Goal: Feedback & Contribution: Contribute content

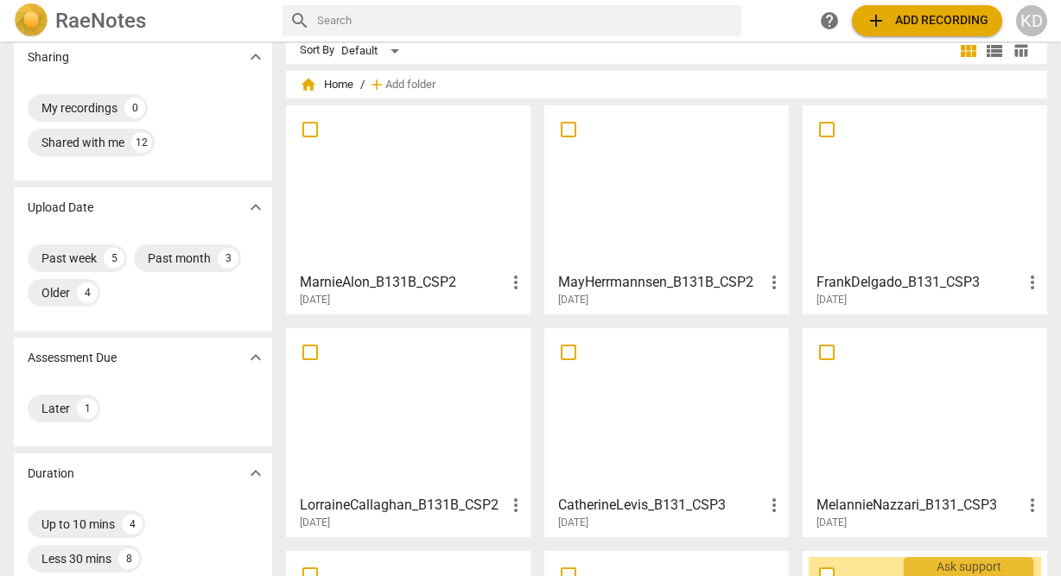
scroll to position [10, 0]
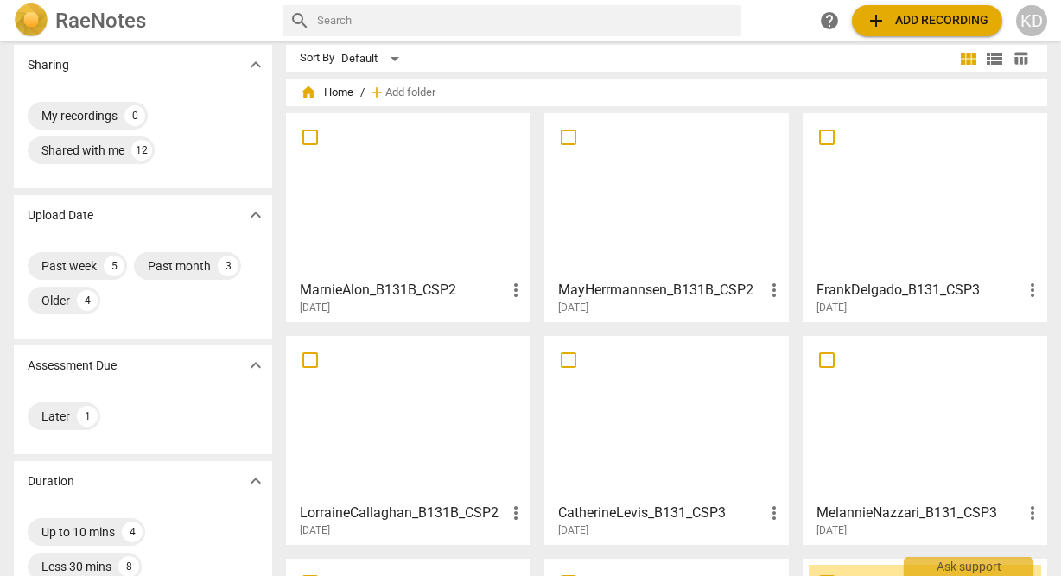
click at [417, 231] on div at bounding box center [408, 195] width 232 height 153
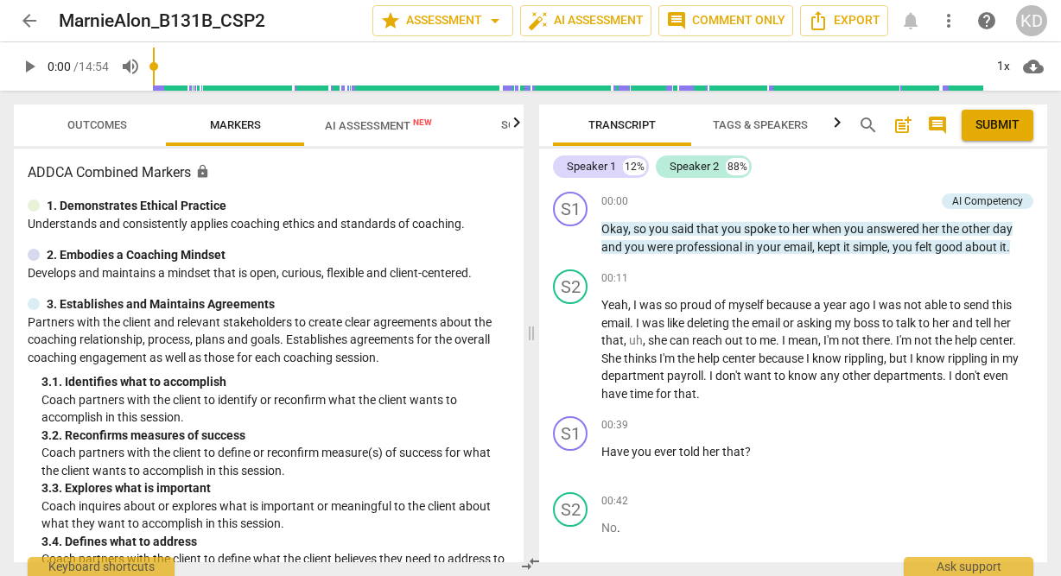
click at [28, 68] on span "play_arrow" at bounding box center [29, 66] width 21 height 21
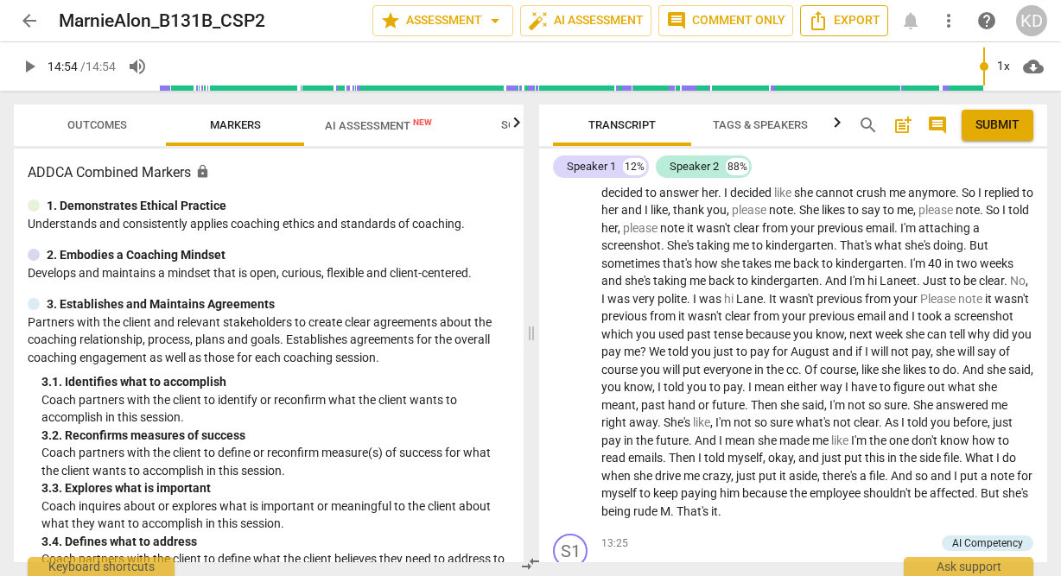
scroll to position [5140, 0]
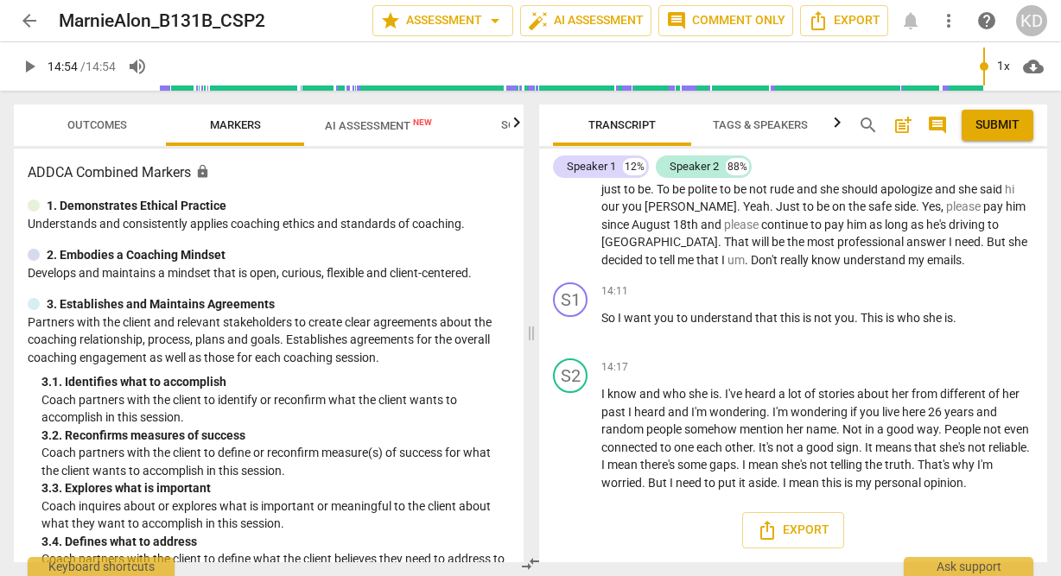
click at [171, 68] on input "range" at bounding box center [571, 66] width 823 height 55
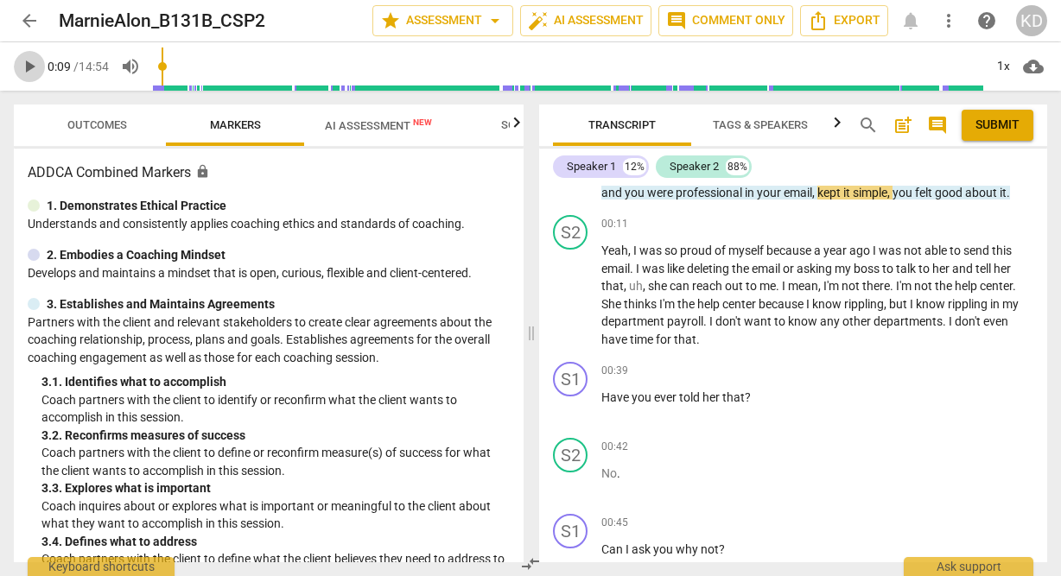
click at [29, 67] on span "play_arrow" at bounding box center [29, 66] width 21 height 21
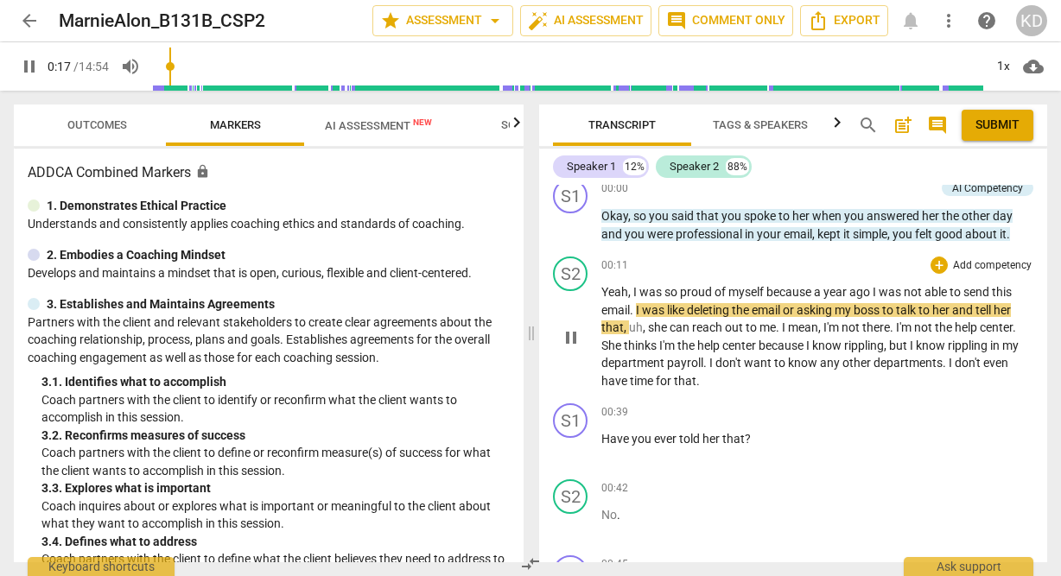
scroll to position [0, 0]
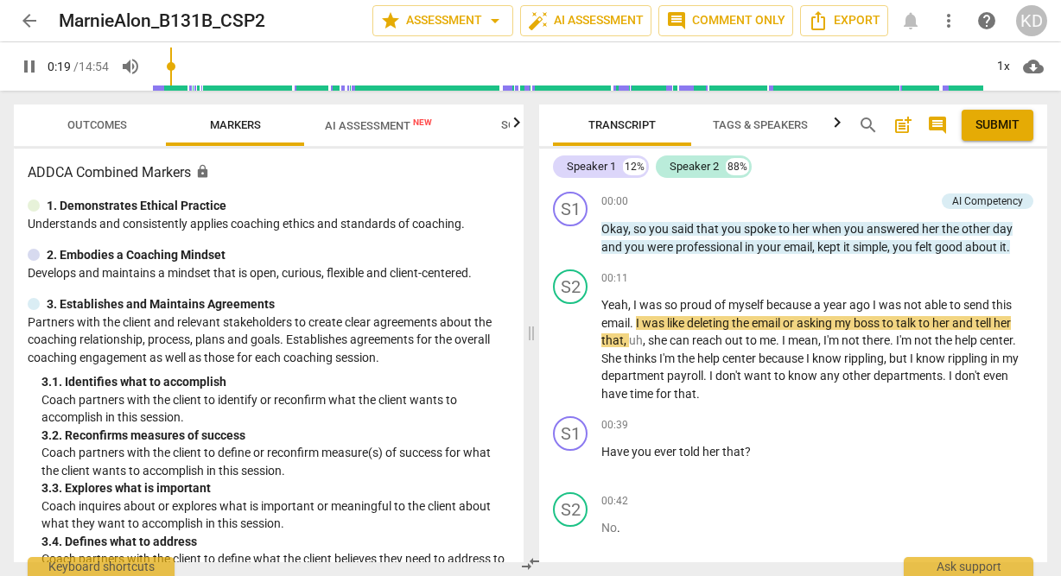
click at [901, 133] on span "post_add" at bounding box center [902, 125] width 21 height 21
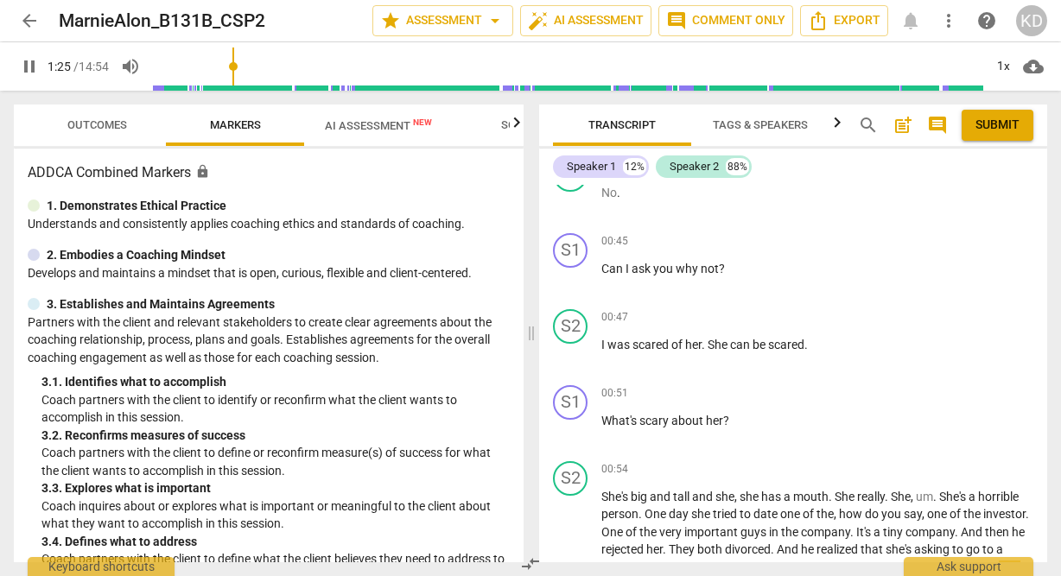
scroll to position [798, 0]
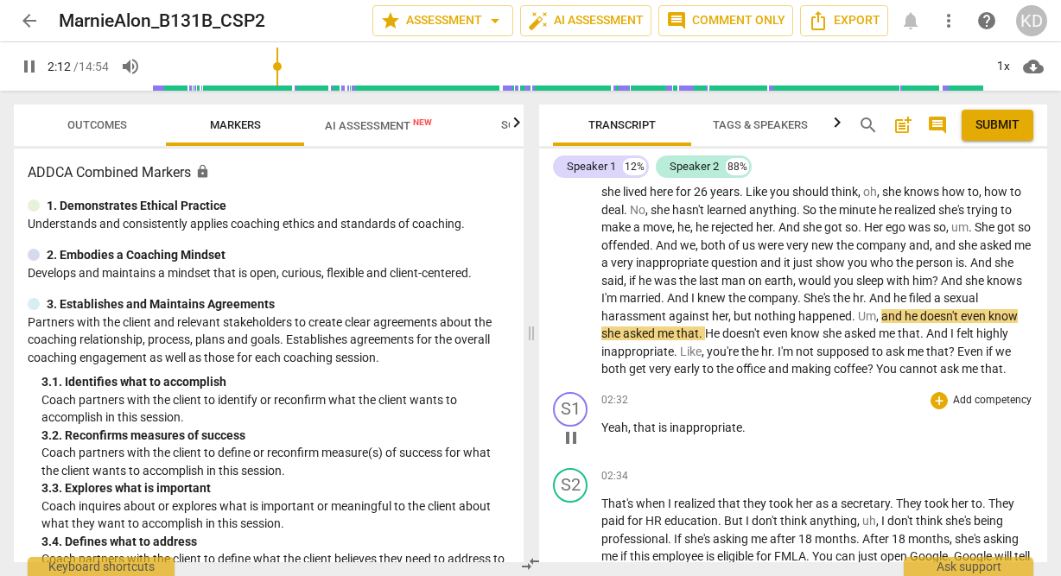
click at [845, 434] on div "02:32 + Add competency keyboard_arrow_right Yeah , that is inappropriate ." at bounding box center [817, 423] width 432 height 62
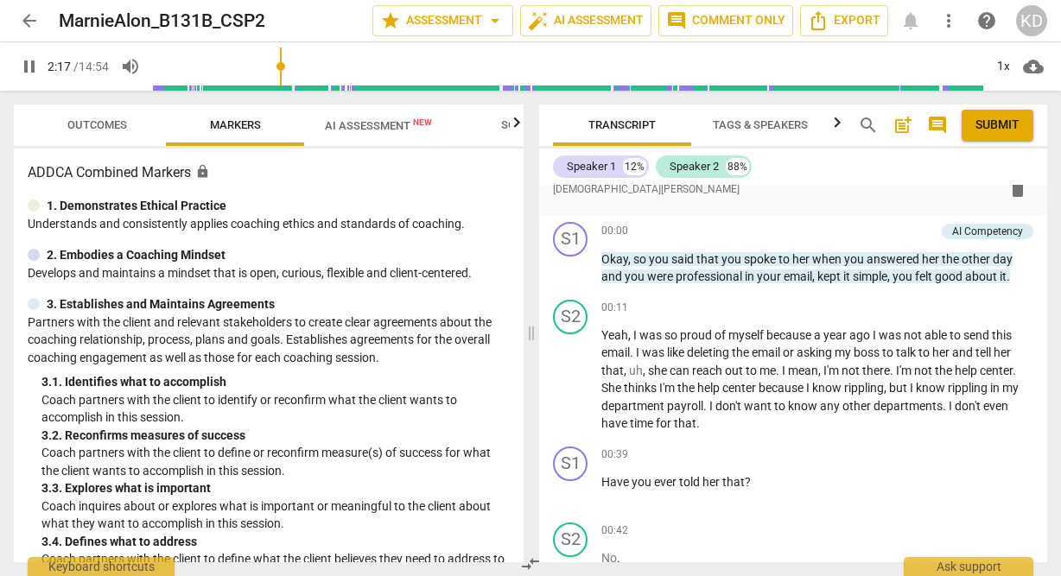
scroll to position [0, 0]
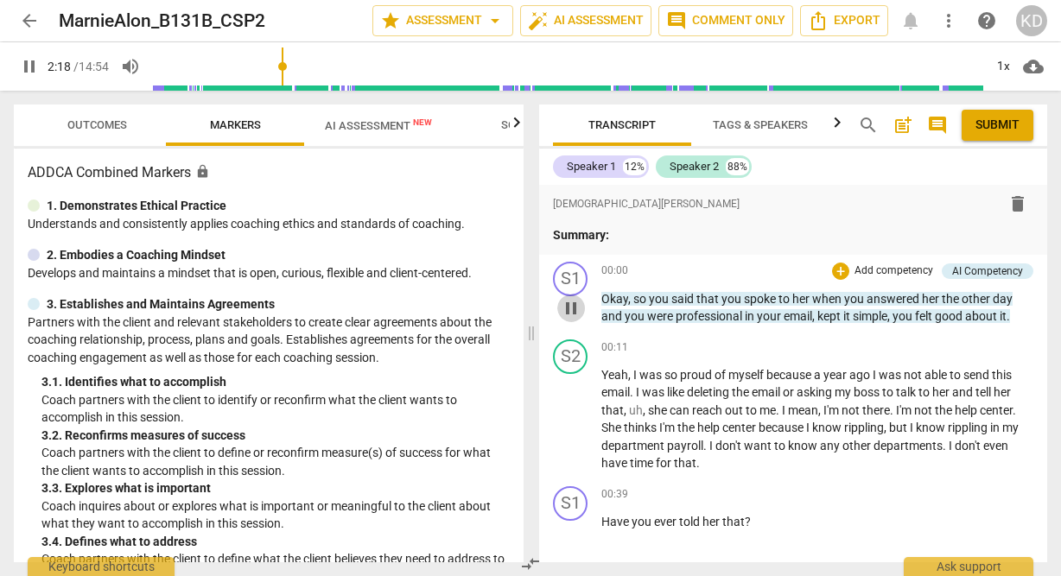
click at [573, 308] on span "pause" at bounding box center [571, 308] width 21 height 21
type input "139"
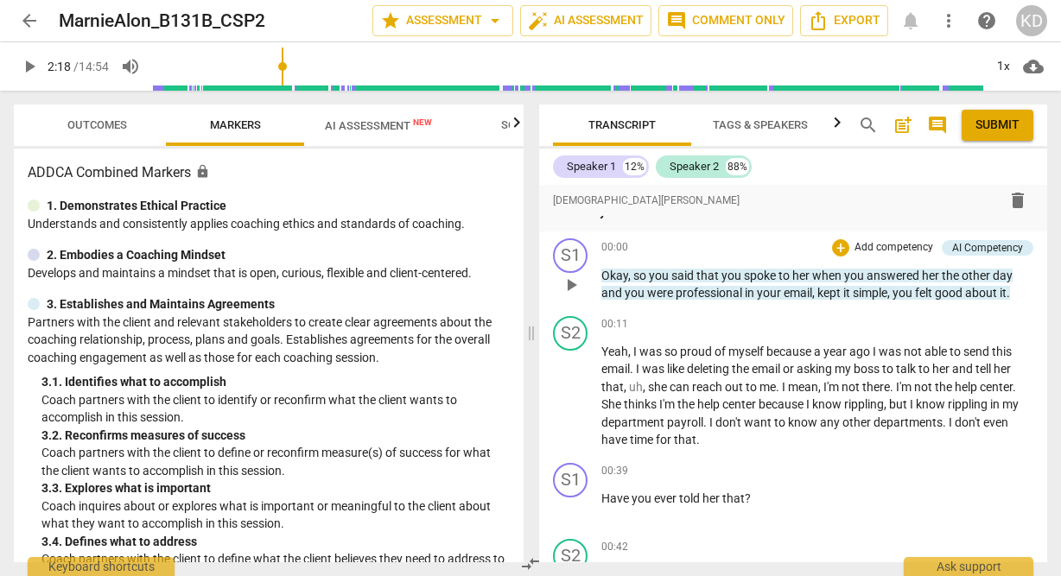
scroll to position [22, 0]
click at [785, 285] on p "Okay , so you said that you spoke to her when you answered her the other day an…" at bounding box center [817, 285] width 432 height 35
click at [873, 250] on p "Add competency" at bounding box center [894, 249] width 82 height 16
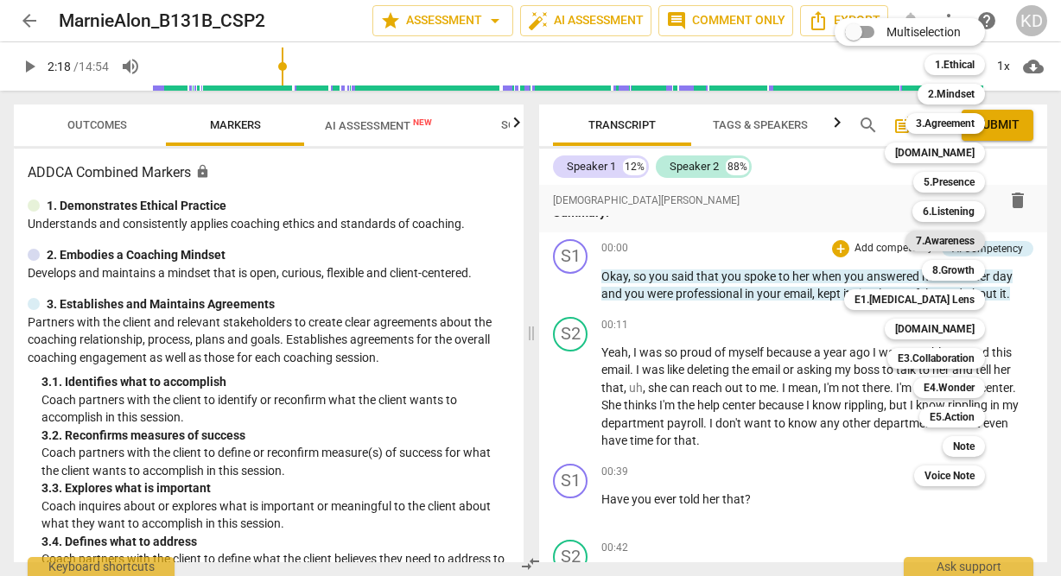
click at [936, 242] on b "7.Awareness" at bounding box center [945, 241] width 59 height 21
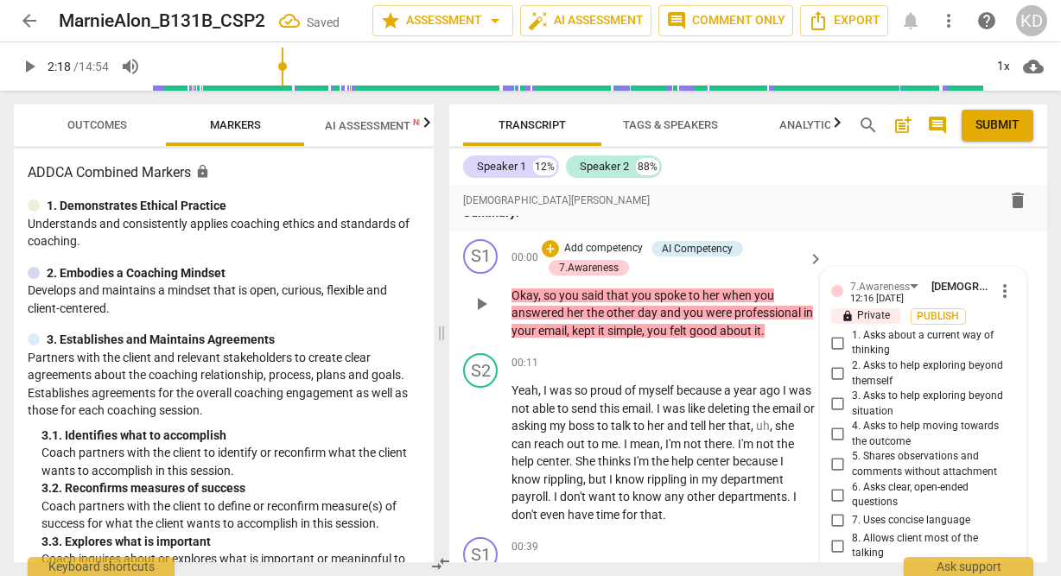
scroll to position [239, 0]
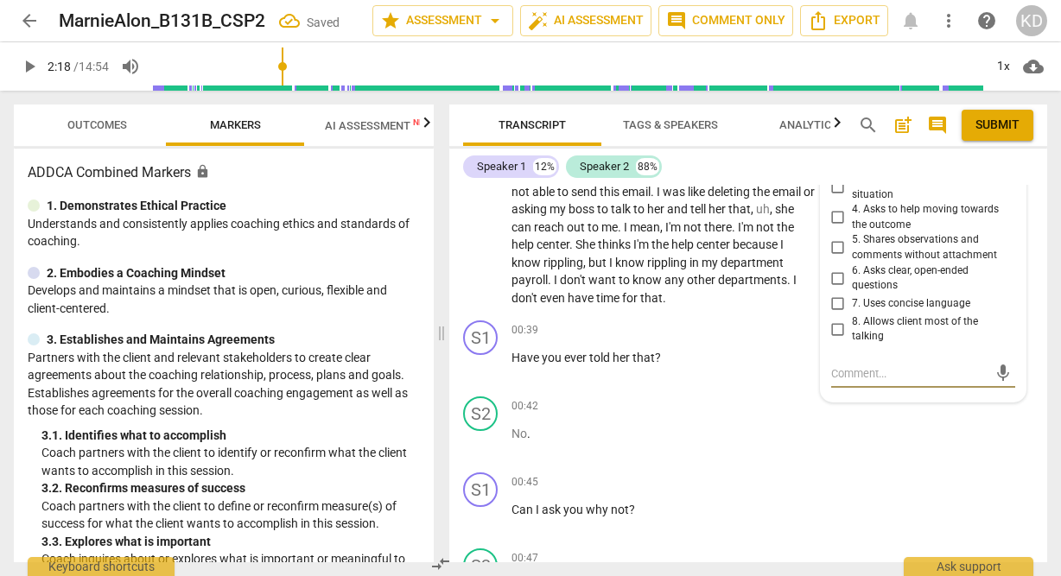
click at [838, 251] on input "5. Shares observations and comments without attachment" at bounding box center [838, 248] width 28 height 21
checkbox input "true"
click at [839, 298] on input "7. Uses concise language" at bounding box center [838, 304] width 28 height 21
checkbox input "true"
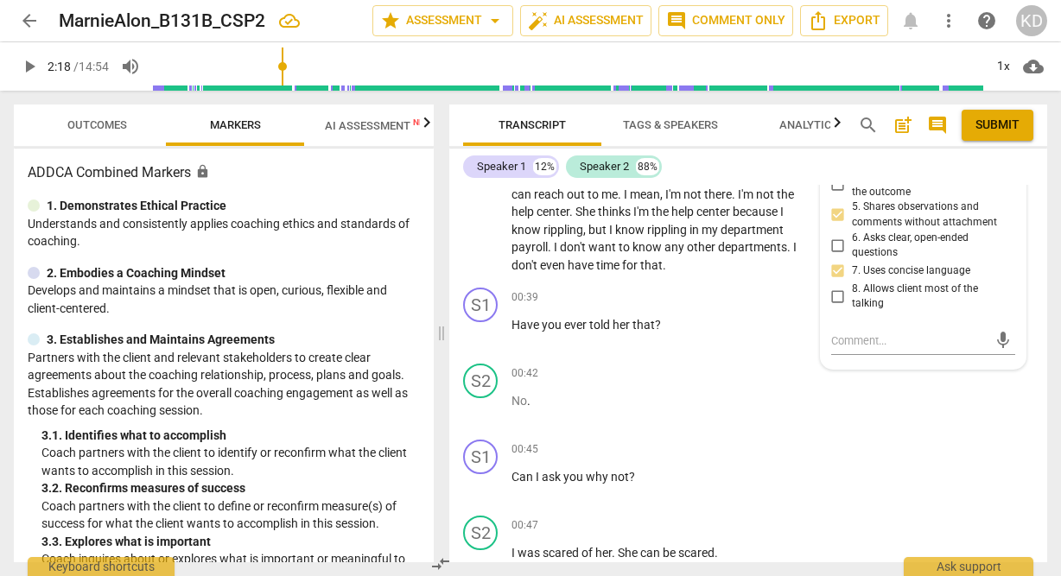
scroll to position [270, 0]
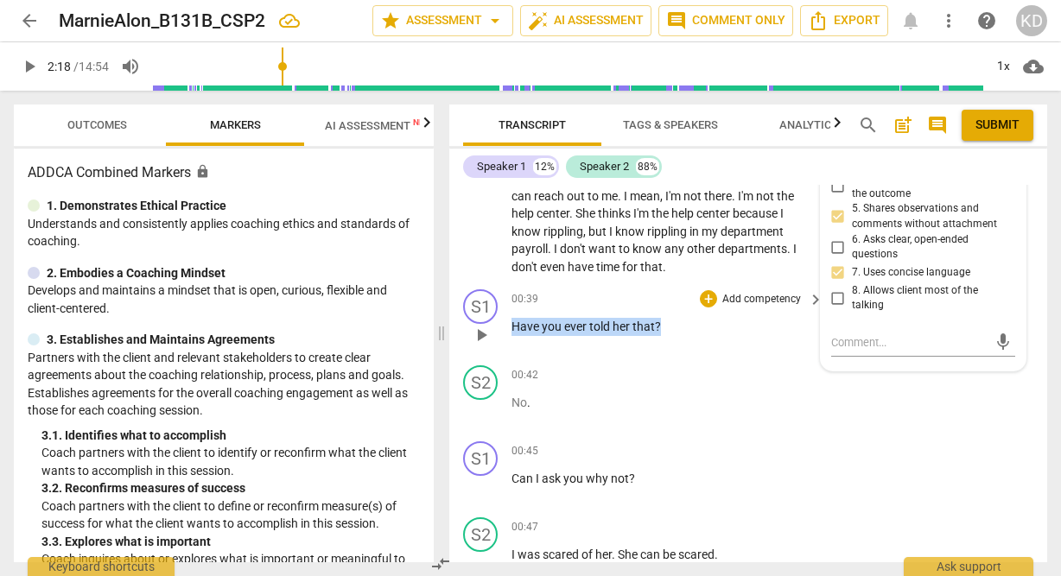
drag, startPoint x: 513, startPoint y: 327, endPoint x: 661, endPoint y: 328, distance: 147.7
click at [661, 328] on p "Have you ever told her that ?" at bounding box center [662, 327] width 303 height 18
click at [730, 301] on p "Add competency" at bounding box center [761, 300] width 82 height 16
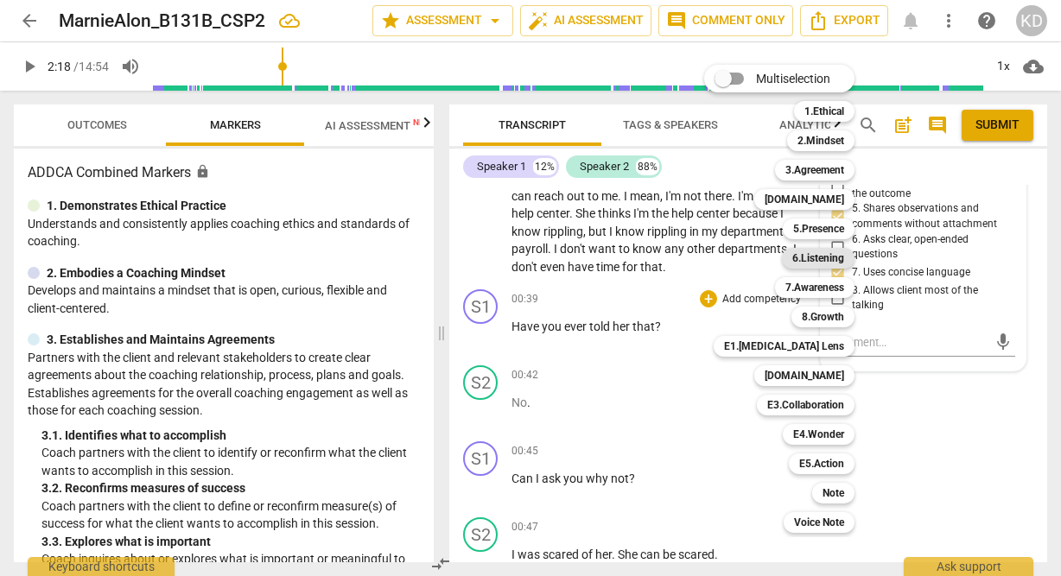
click at [823, 261] on b "6.Listening" at bounding box center [818, 258] width 52 height 21
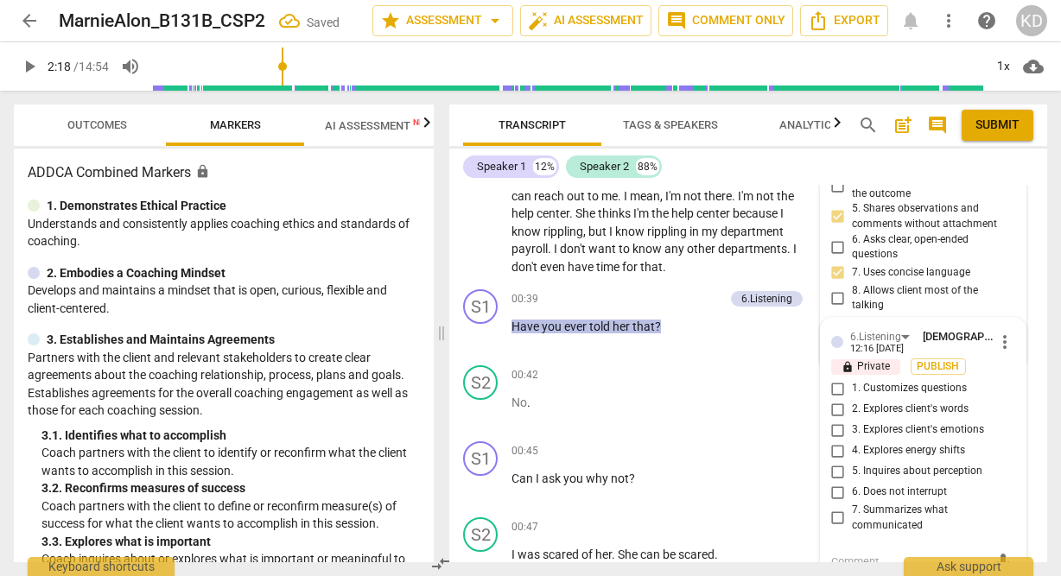
scroll to position [276, 0]
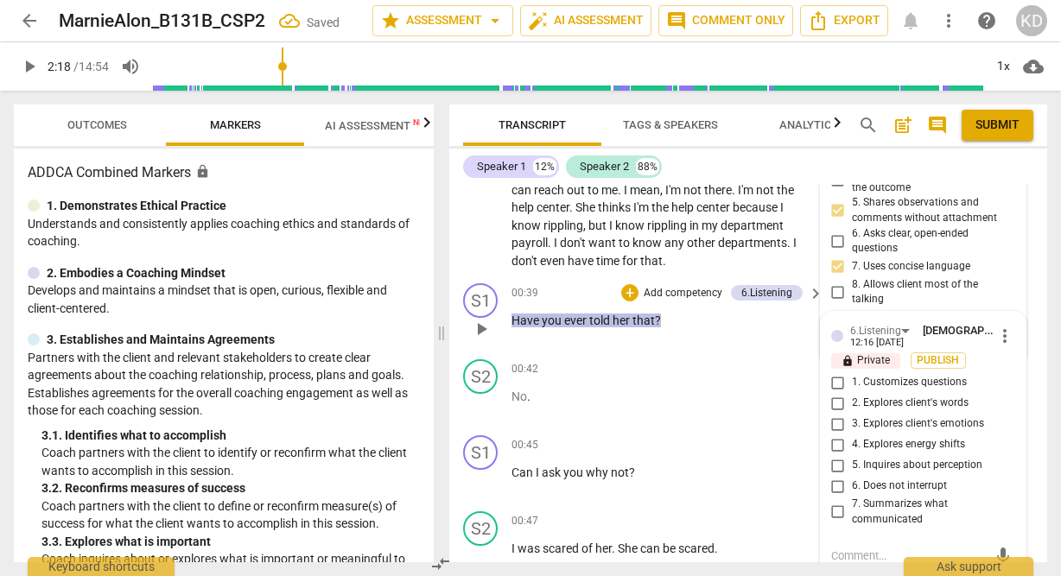
click at [835, 381] on input "1. Customizes questions" at bounding box center [838, 382] width 28 height 21
checkbox input "true"
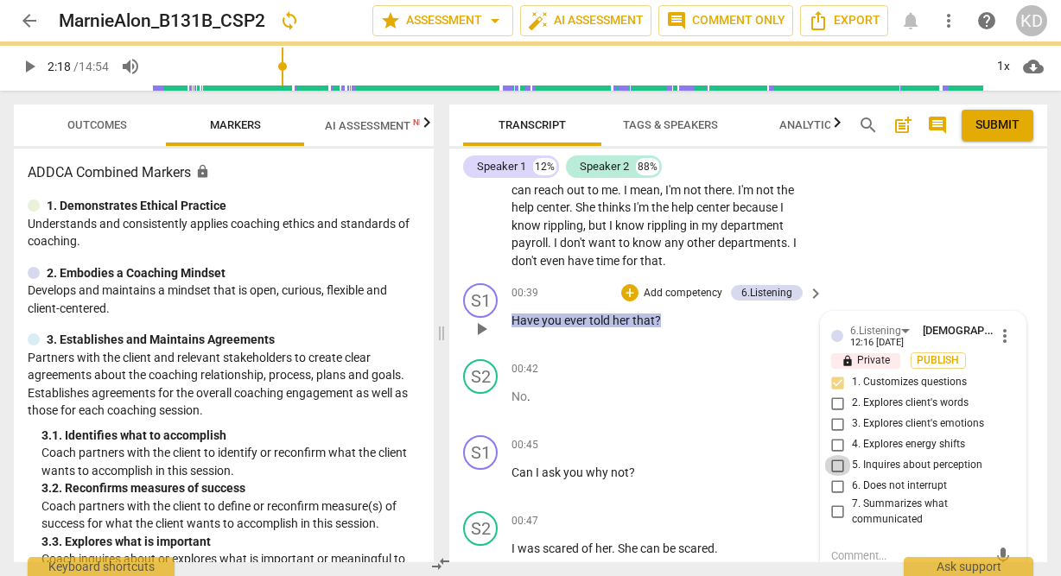
click at [837, 465] on input "5. Inquires about perception" at bounding box center [838, 465] width 28 height 21
checkbox input "true"
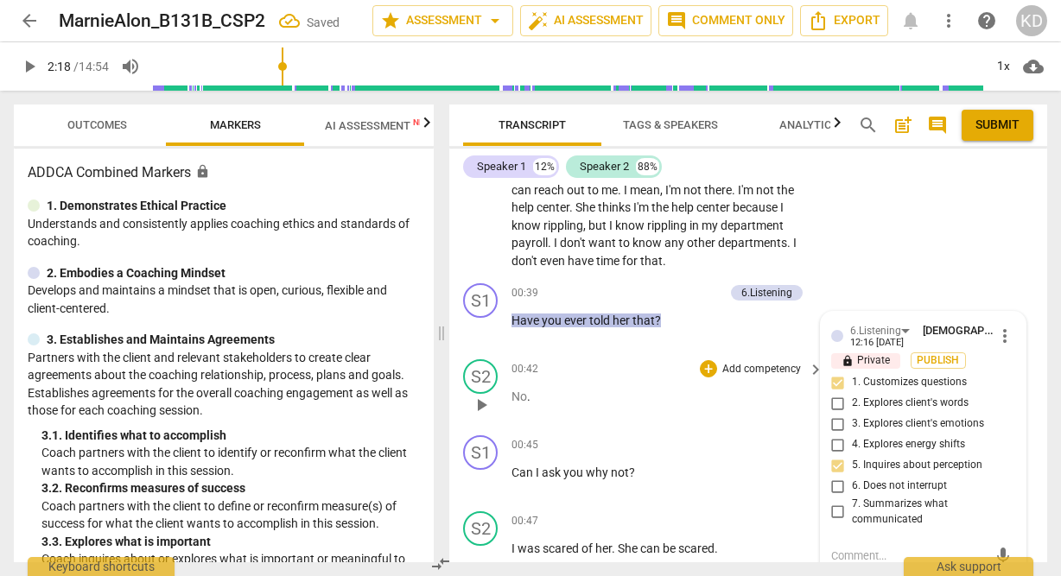
click at [454, 363] on div "S2 play_arrow pause 00:42 + Add competency keyboard_arrow_right No ." at bounding box center [748, 390] width 598 height 76
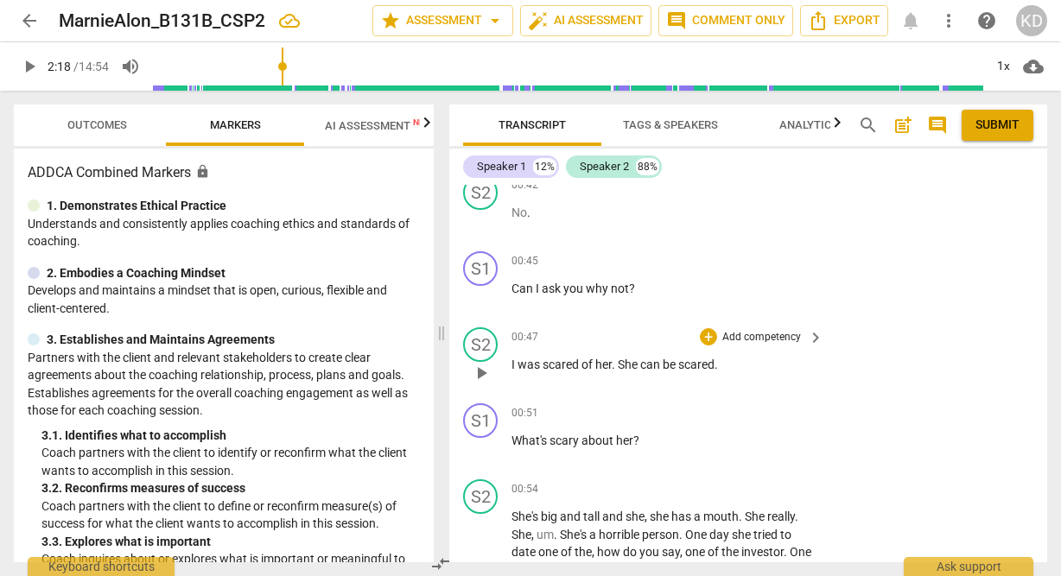
scroll to position [473, 0]
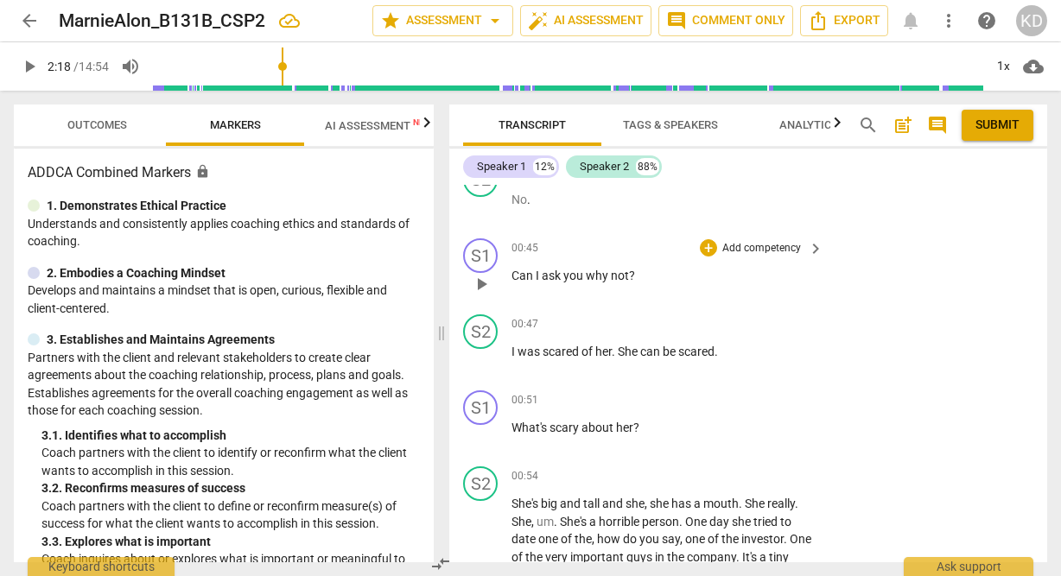
click at [778, 244] on p "Add competency" at bounding box center [761, 249] width 82 height 16
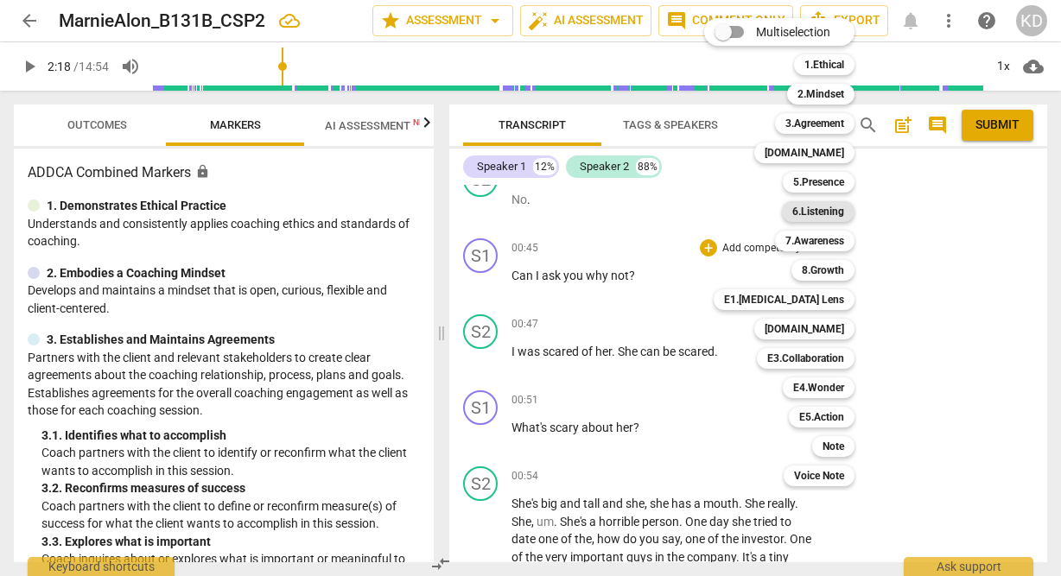
click at [829, 213] on b "6.Listening" at bounding box center [818, 211] width 52 height 21
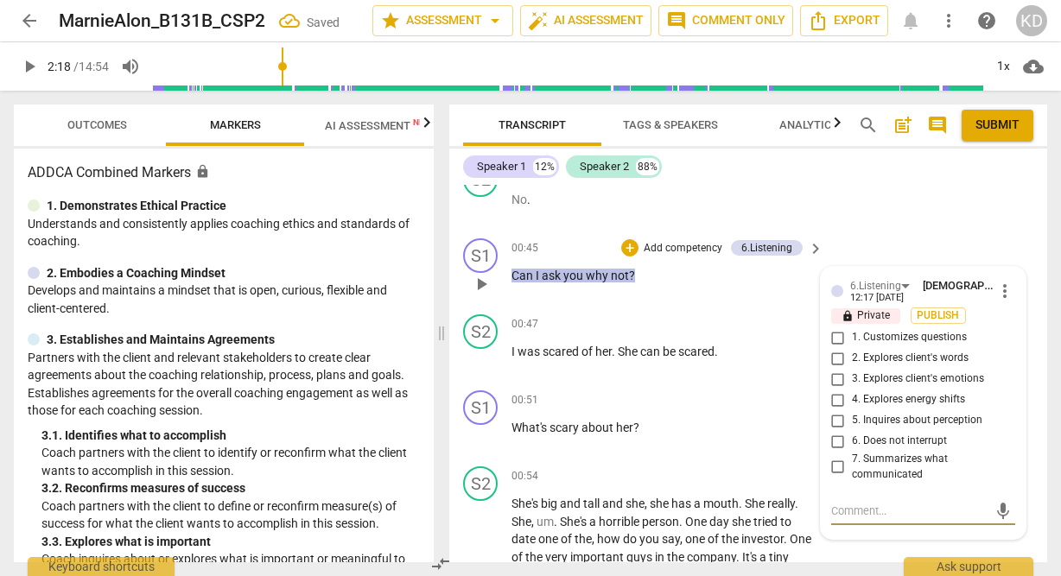
click at [835, 336] on input "1. Customizes questions" at bounding box center [838, 337] width 28 height 21
checkbox input "true"
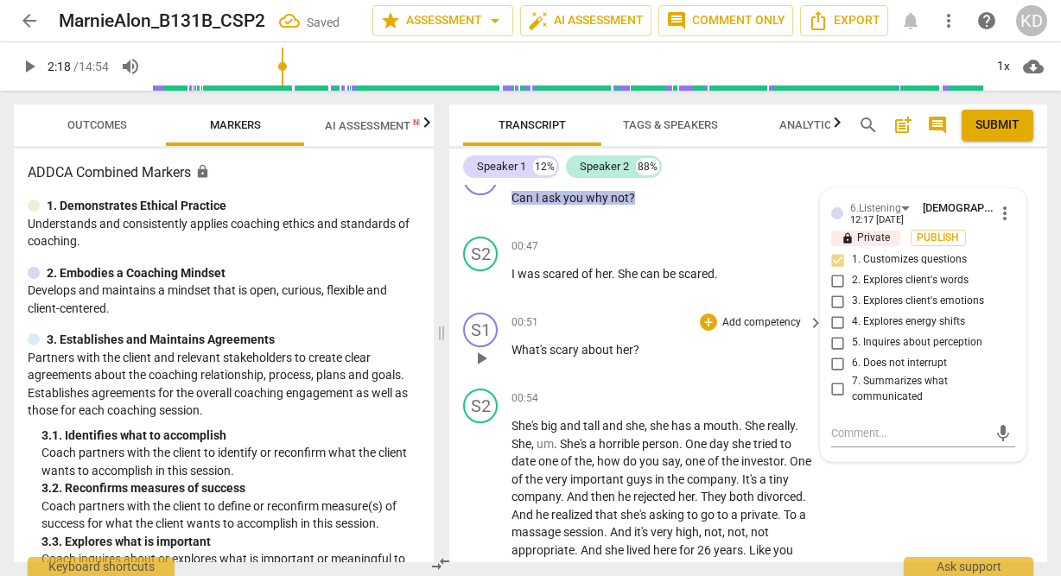
scroll to position [553, 0]
click at [705, 318] on div "+" at bounding box center [708, 320] width 17 height 17
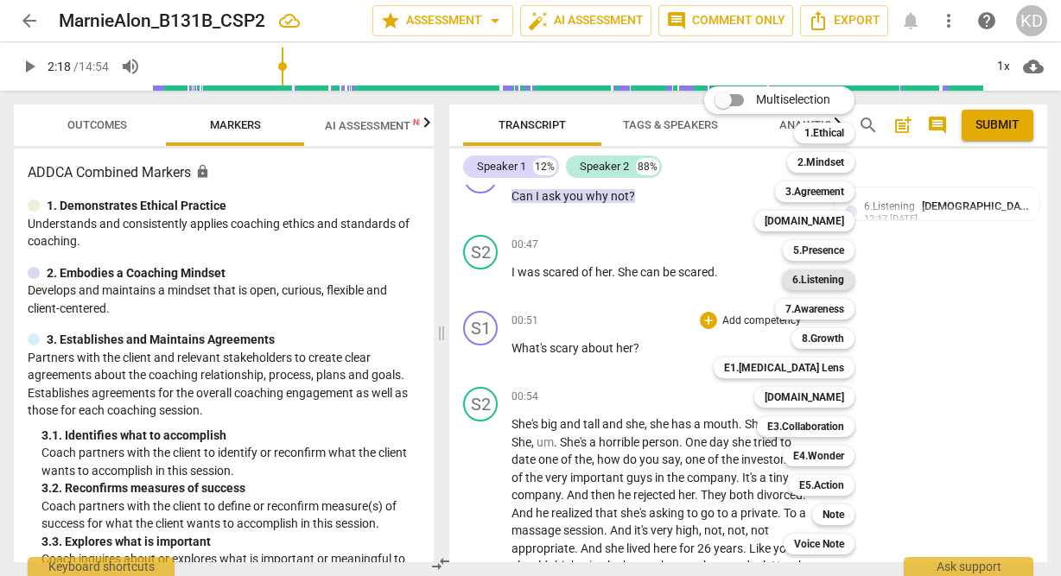
click at [828, 277] on b "6.Listening" at bounding box center [818, 280] width 52 height 21
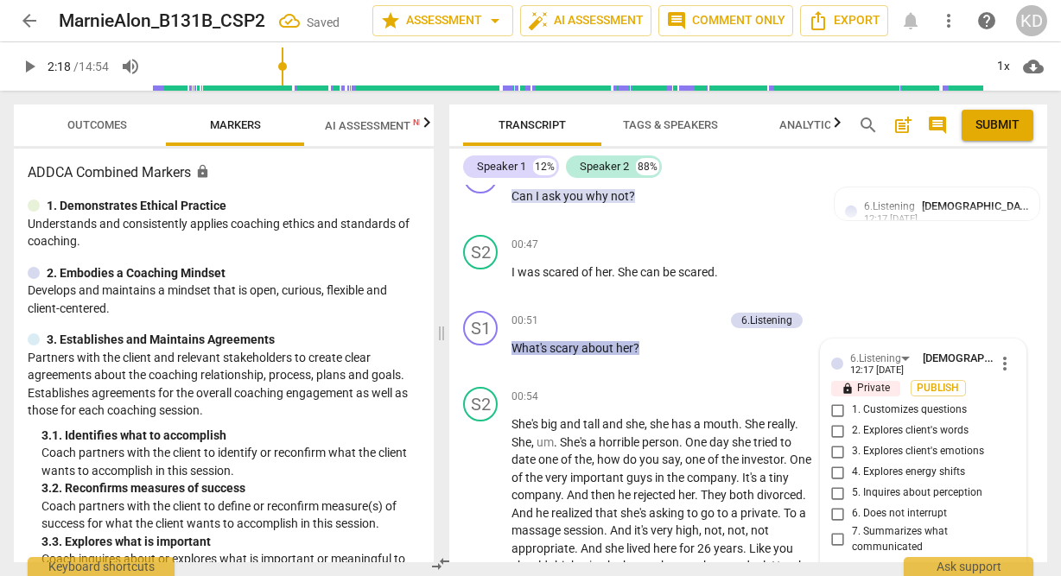
scroll to position [763, 0]
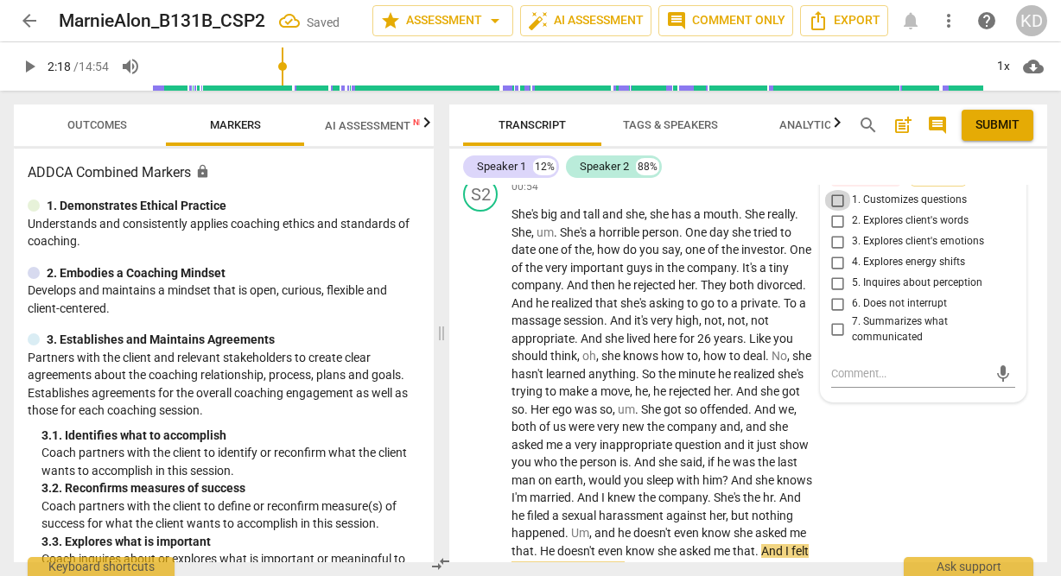
click at [835, 201] on input "1. Customizes questions" at bounding box center [838, 200] width 28 height 21
checkbox input "true"
click at [834, 238] on input "3. Explores client's emotions" at bounding box center [838, 242] width 28 height 21
checkbox input "true"
click at [835, 282] on input "5. Inquires about perception" at bounding box center [838, 283] width 28 height 21
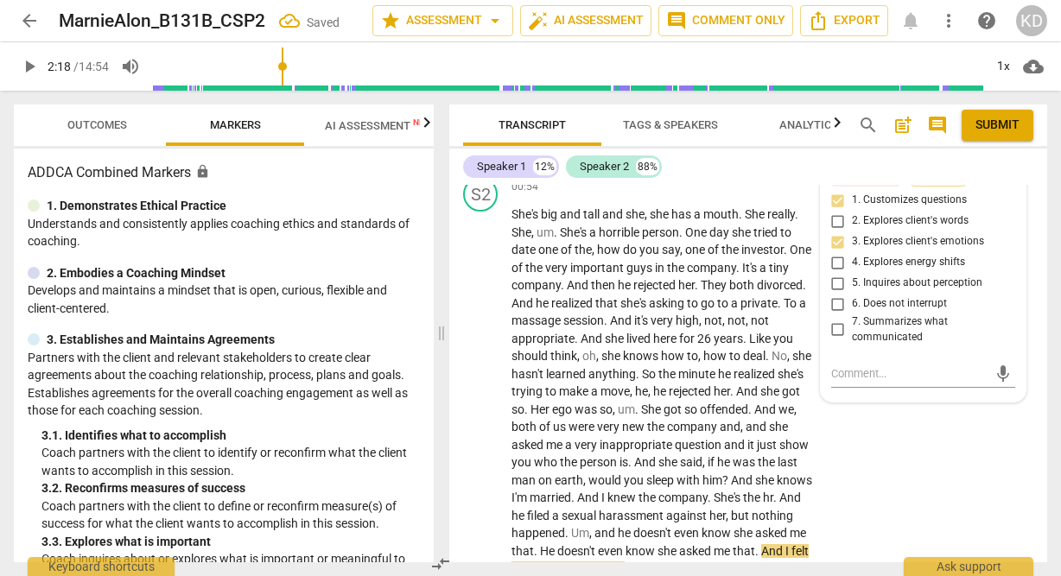
checkbox input "true"
click at [463, 365] on div "S2 play_arrow pause" at bounding box center [487, 395] width 48 height 436
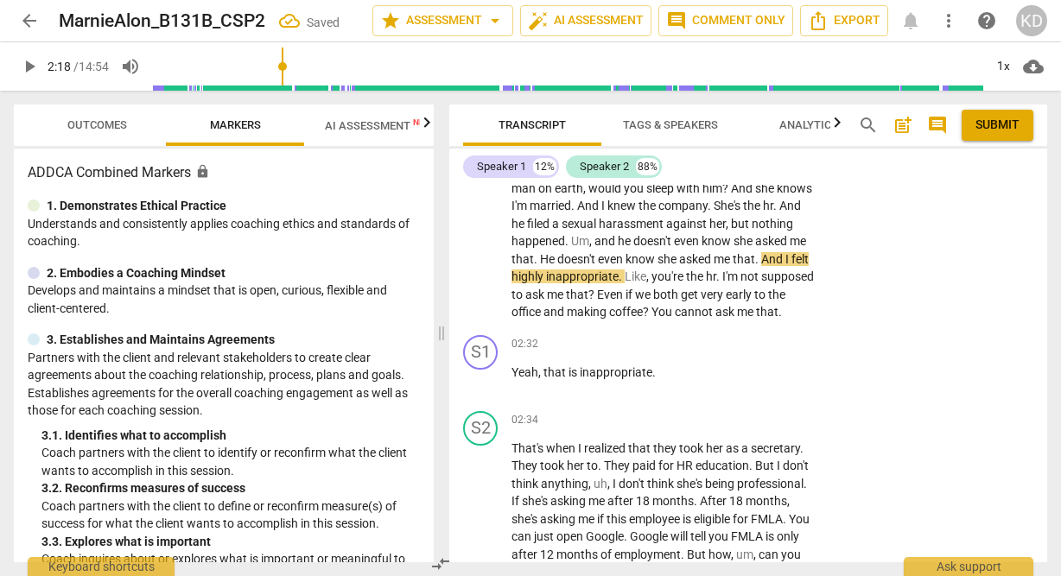
scroll to position [1063, 0]
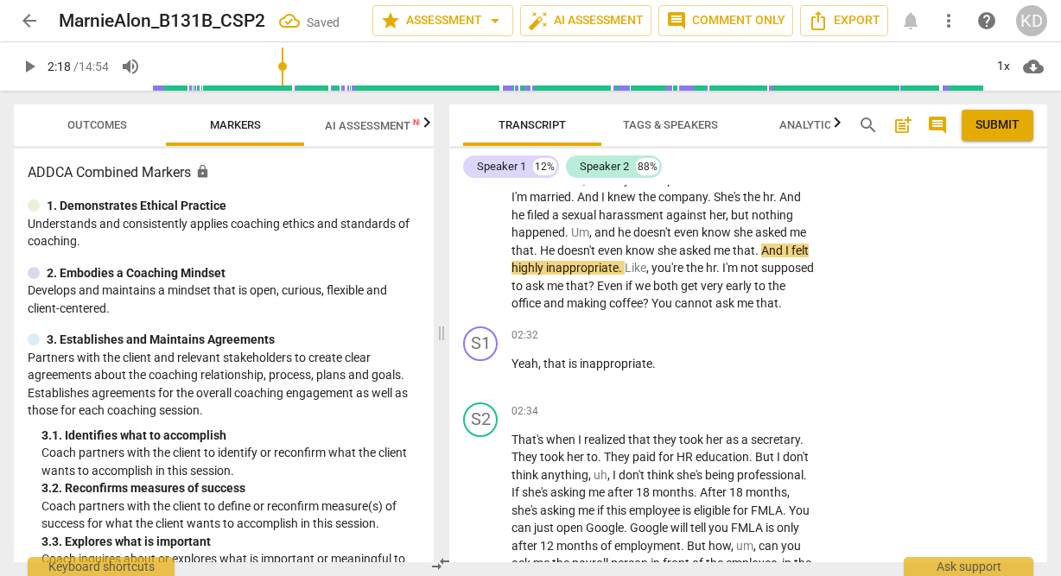
click at [842, 307] on div "S2 play_arrow pause 00:54 + Add competency keyboard_arrow_right She's big and t…" at bounding box center [748, 95] width 598 height 450
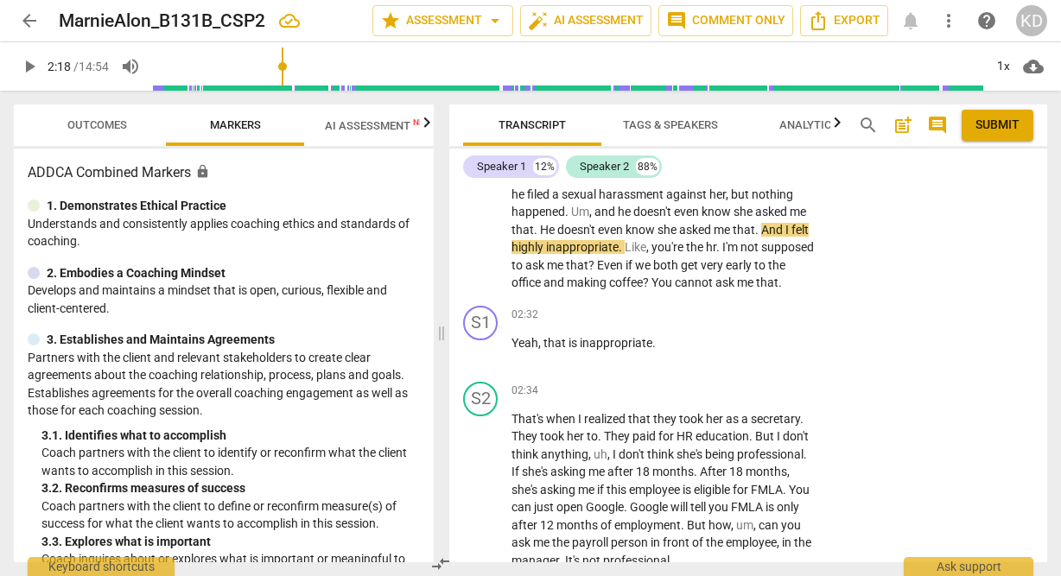
scroll to position [1085, 0]
type input "139"
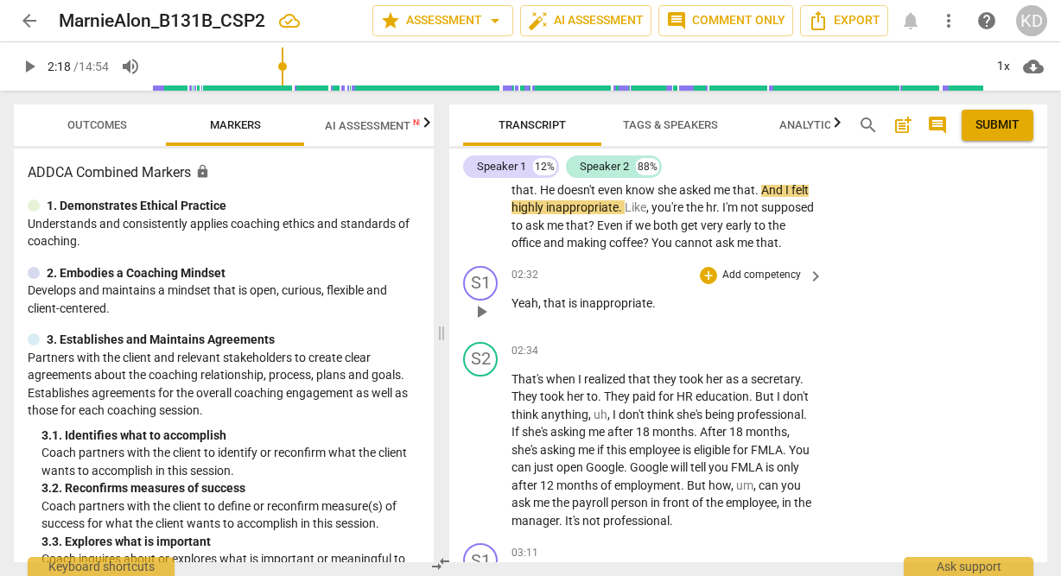
scroll to position [1136, 0]
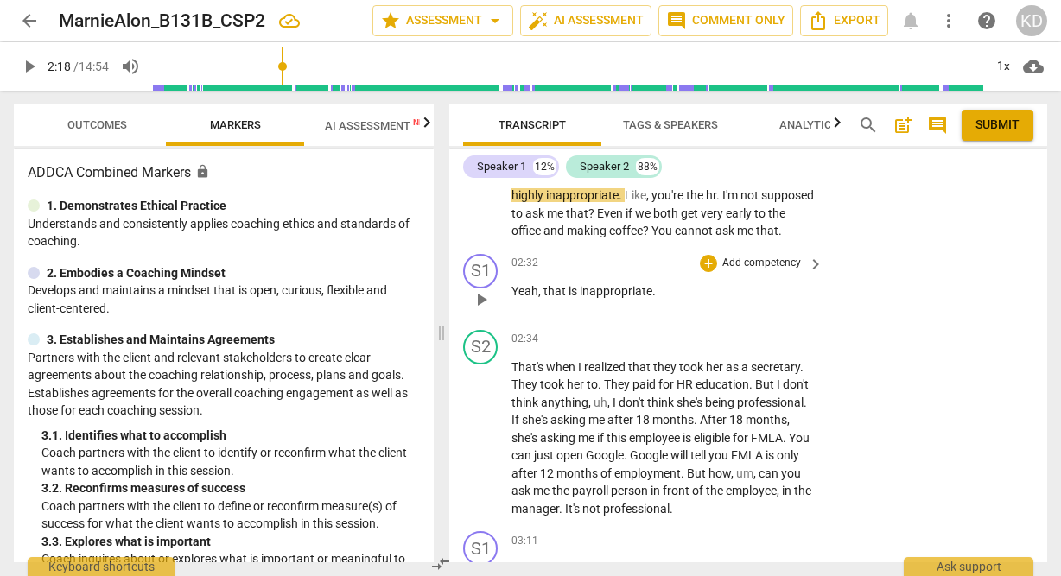
click at [632, 298] on span "inappropriate" at bounding box center [616, 291] width 73 height 14
click at [707, 272] on div "+" at bounding box center [708, 263] width 17 height 17
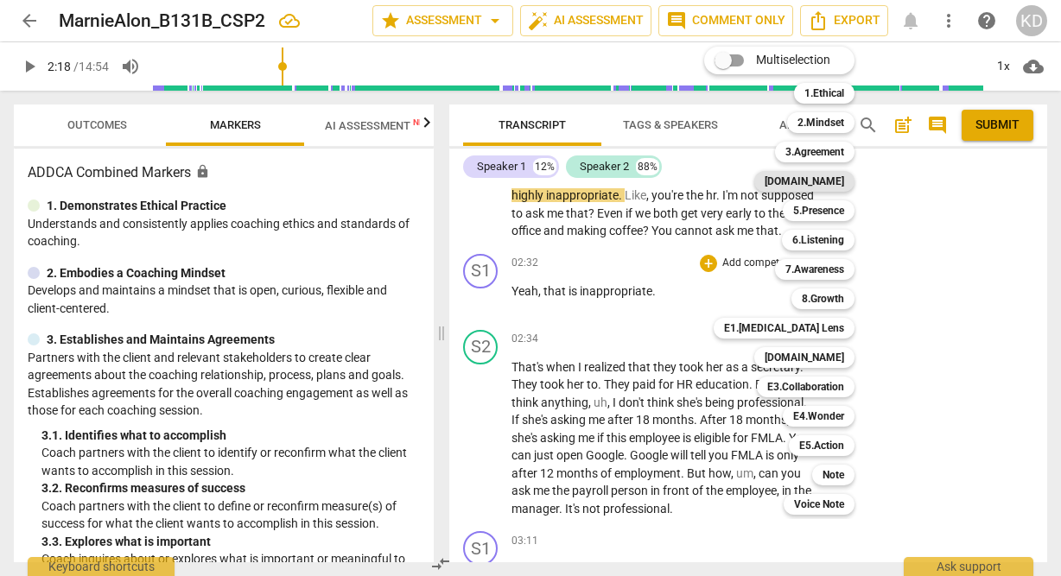
click at [832, 175] on b "[DOMAIN_NAME]" at bounding box center [804, 181] width 79 height 21
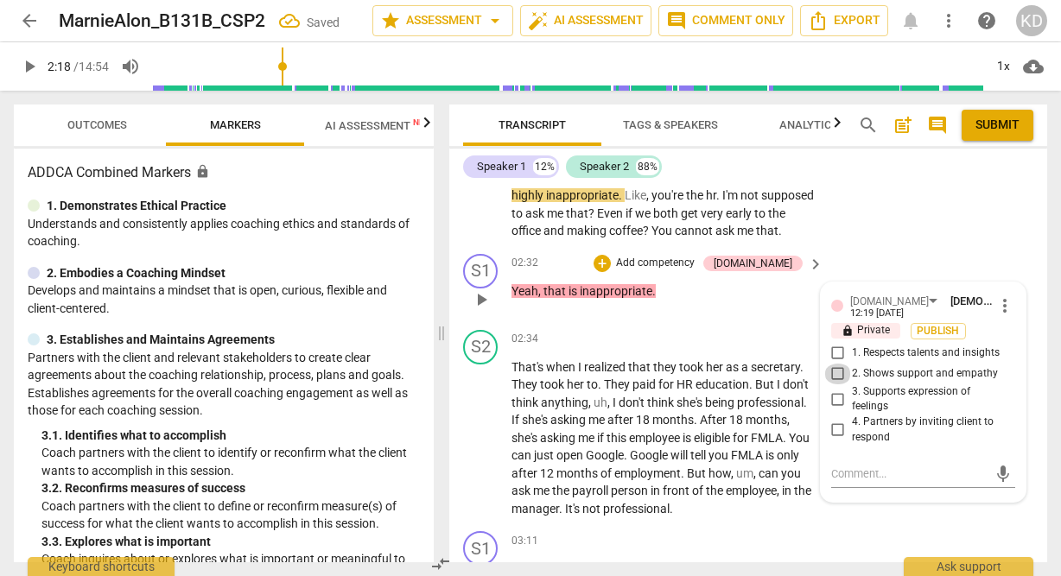
click at [835, 384] on input "2. Shows support and empathy" at bounding box center [838, 374] width 28 height 21
checkbox input "true"
click at [835, 409] on input "3. Supports expression of feelings" at bounding box center [838, 399] width 28 height 21
checkbox input "true"
click at [681, 271] on p "Add competency" at bounding box center [655, 264] width 82 height 16
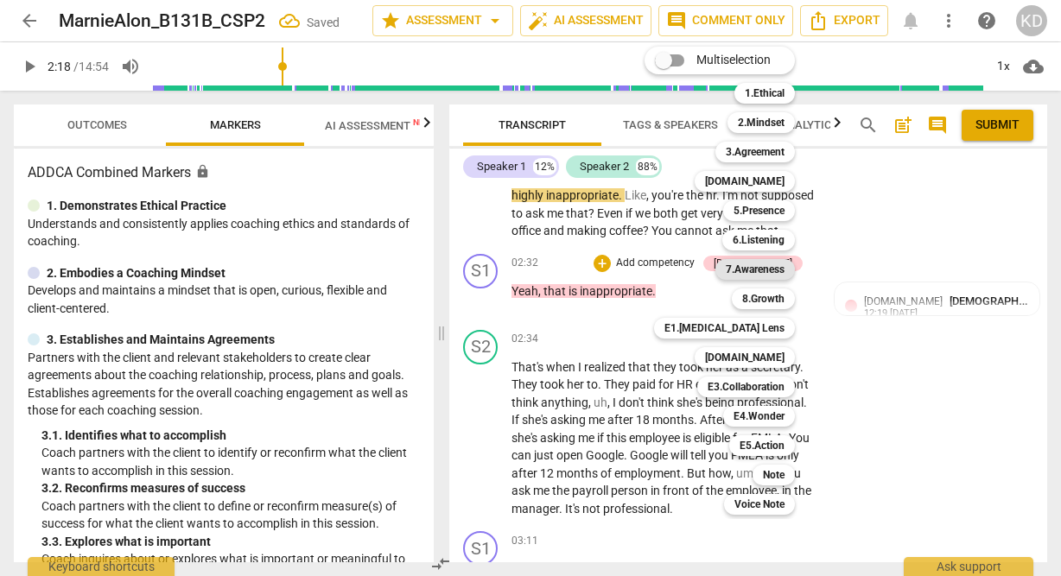
click at [763, 271] on b "7.Awareness" at bounding box center [755, 269] width 59 height 21
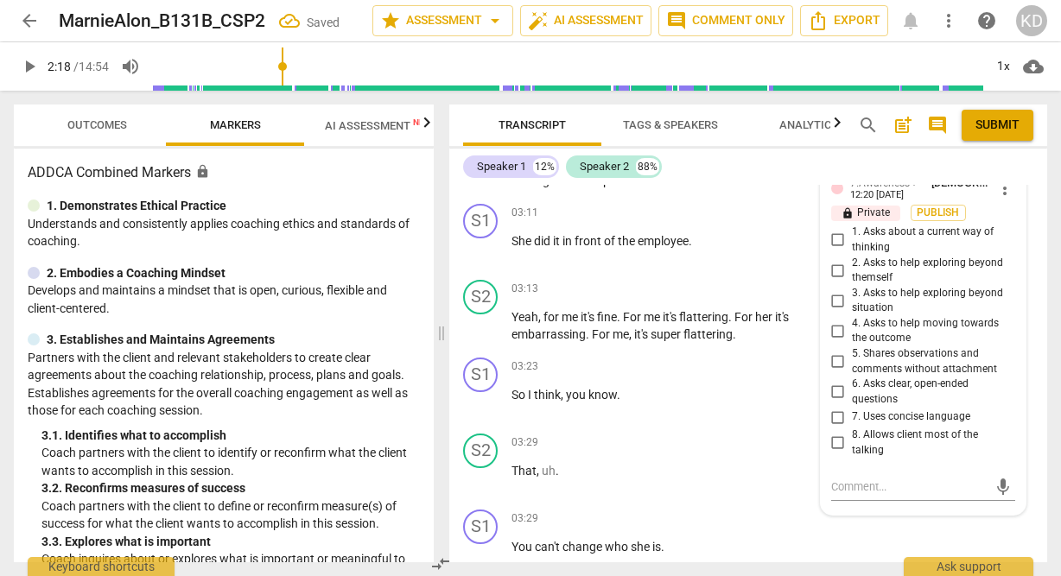
scroll to position [1479, 0]
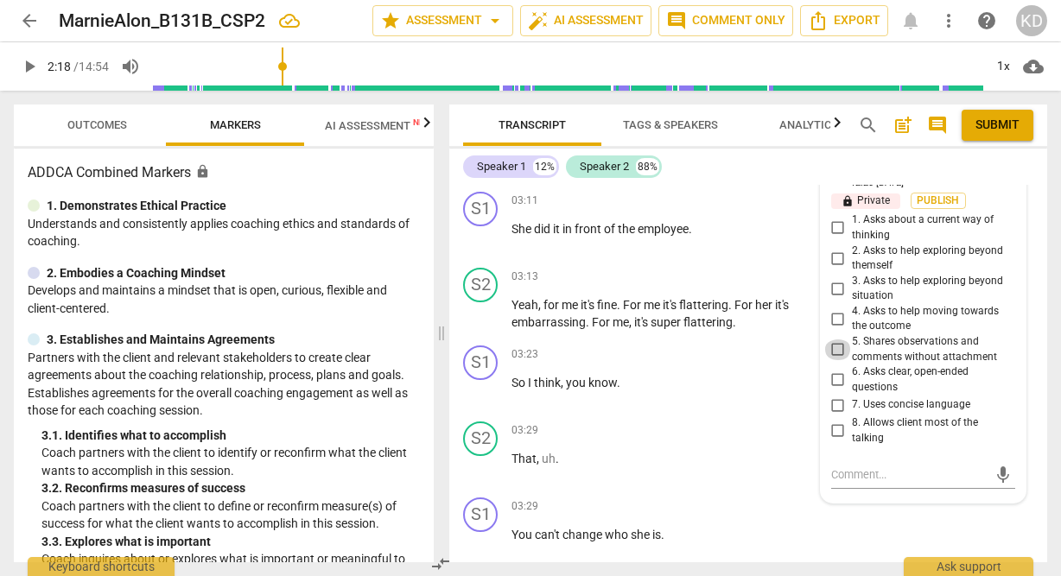
click at [835, 360] on input "5. Shares observations and comments without attachment" at bounding box center [838, 350] width 28 height 21
checkbox input "true"
click at [835, 416] on input "7. Uses concise language" at bounding box center [838, 405] width 28 height 21
checkbox input "true"
click at [838, 441] on input "8. Allows client most of the talking" at bounding box center [838, 431] width 28 height 21
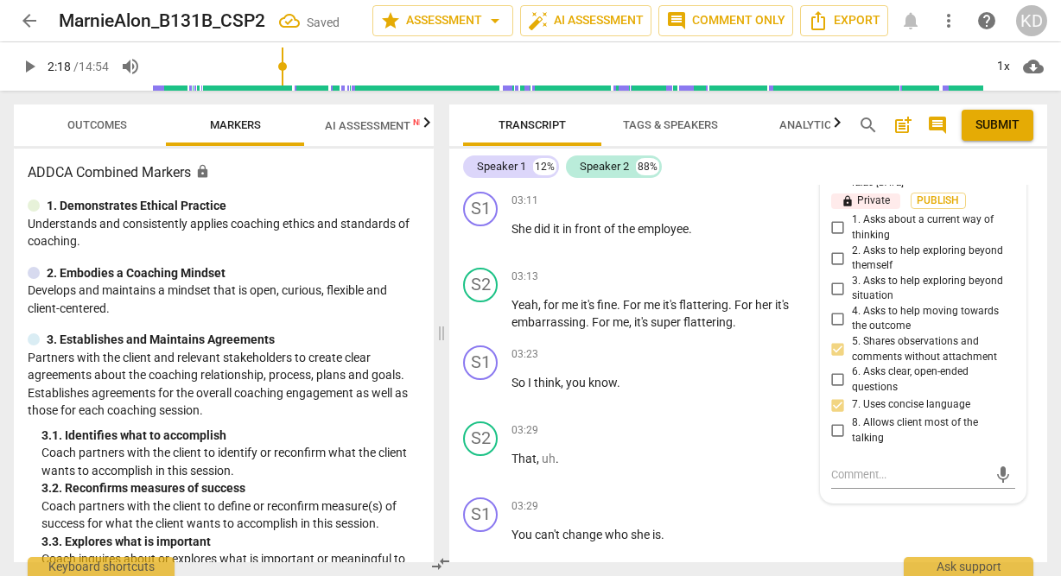
checkbox input "true"
click at [453, 261] on div "S1 play_arrow pause 03:11 + Add competency keyboard_arrow_right She did it in f…" at bounding box center [748, 223] width 598 height 76
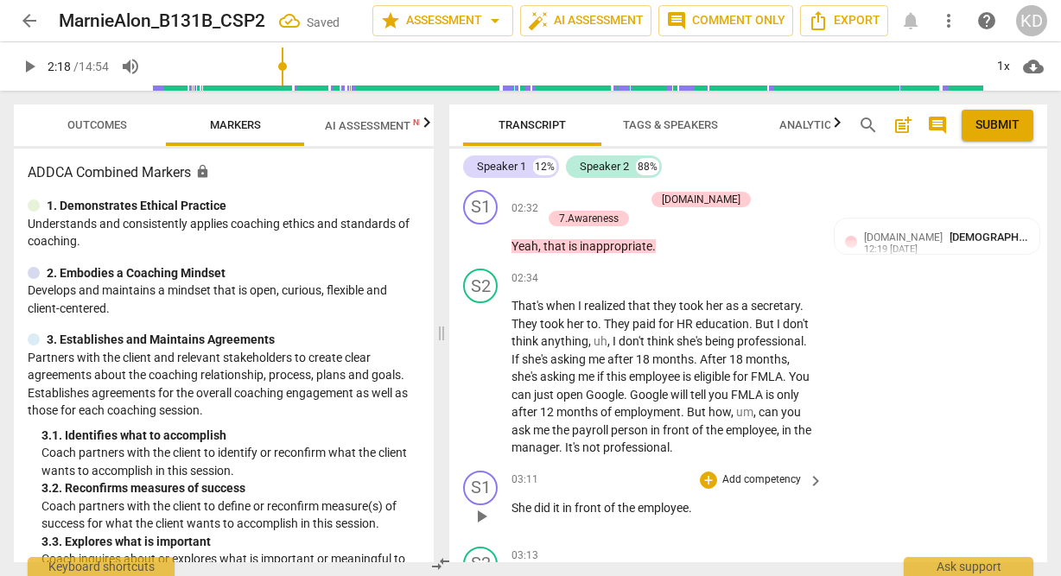
scroll to position [1190, 0]
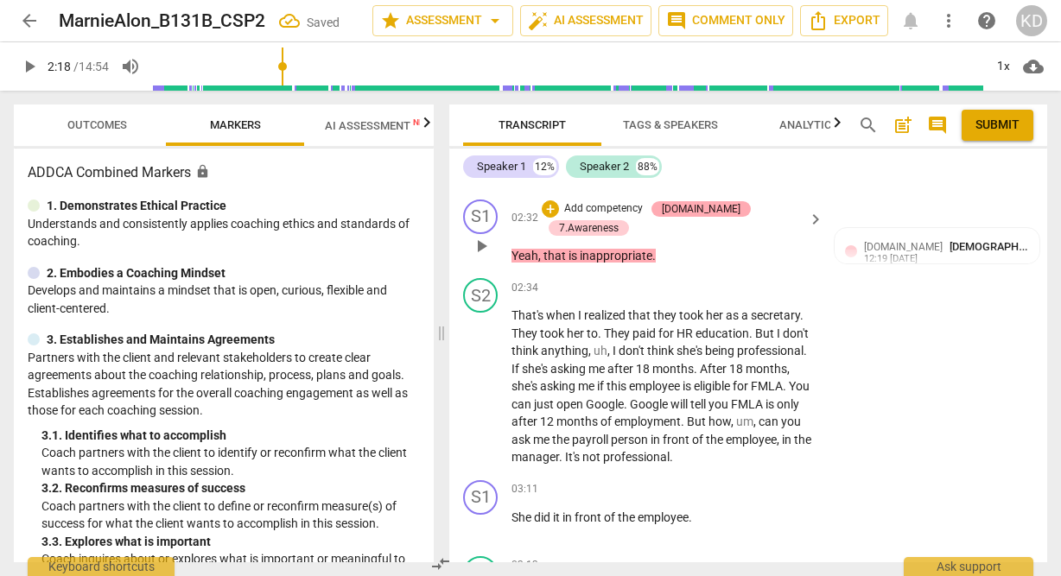
click at [696, 217] on div "[DOMAIN_NAME]" at bounding box center [701, 209] width 79 height 16
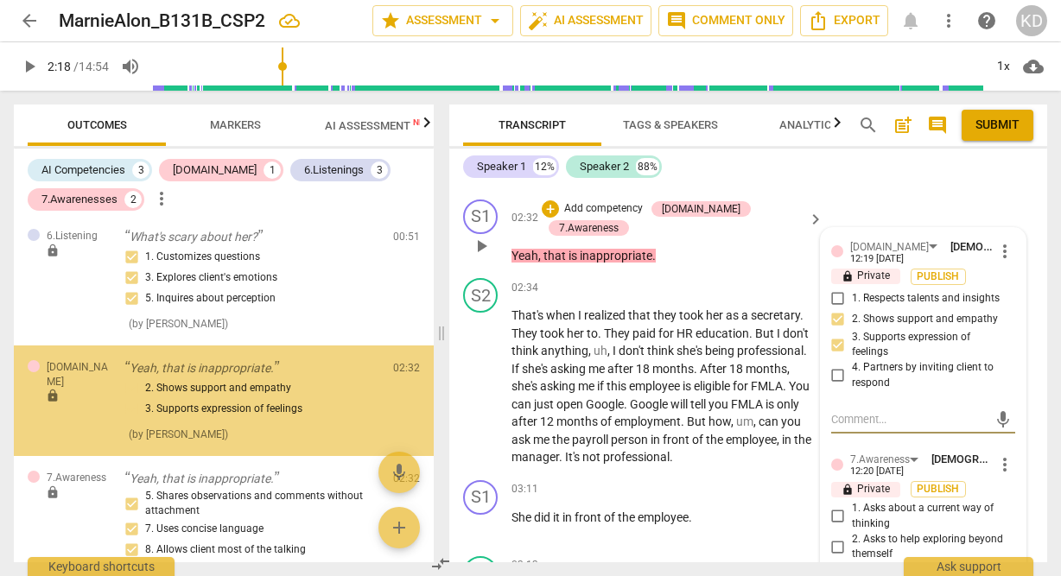
scroll to position [506, 0]
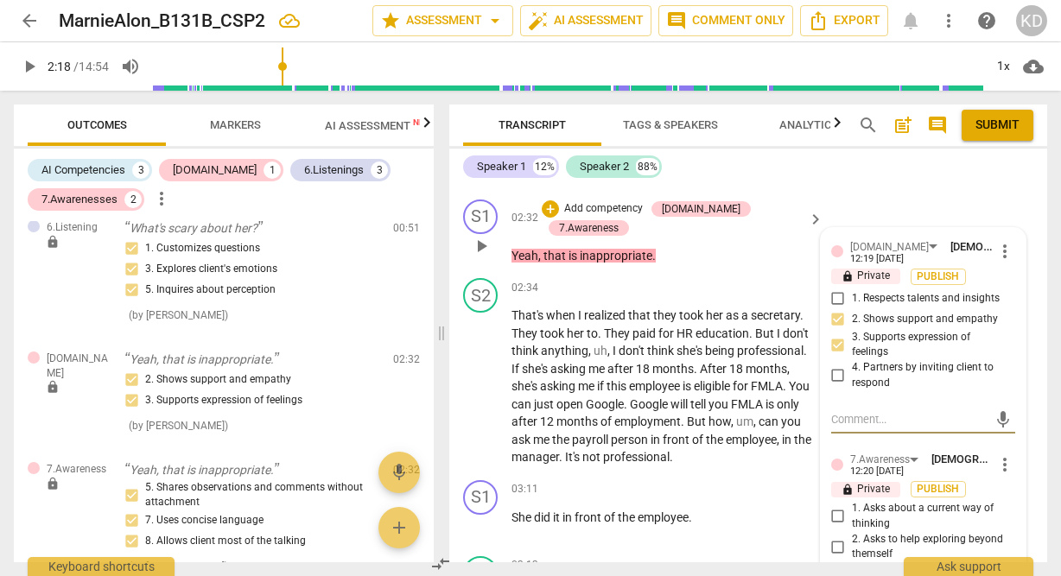
type textarea "I"
type textarea "I w"
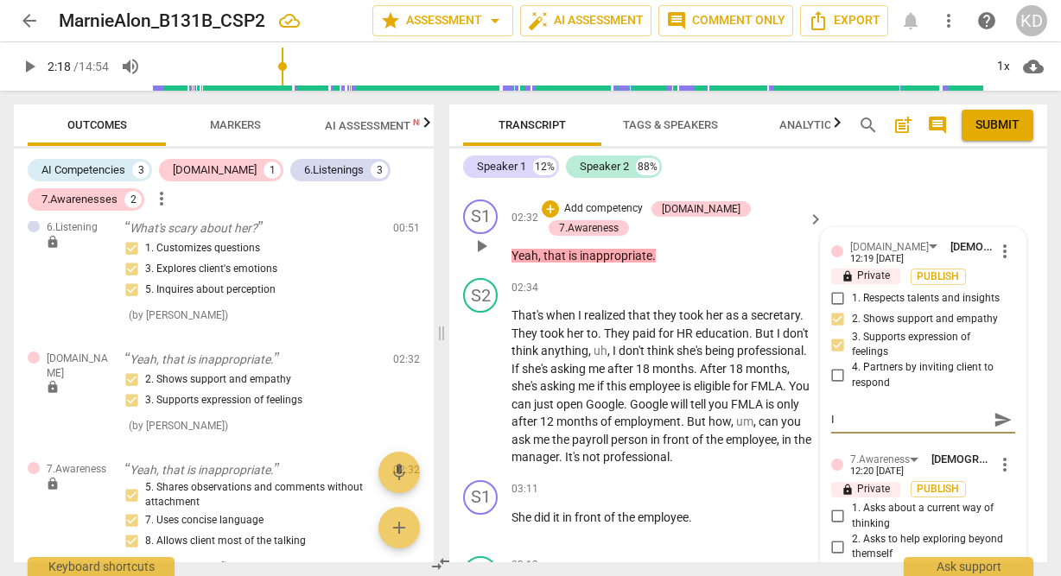
type textarea "I w"
type textarea "I wo"
type textarea "I won"
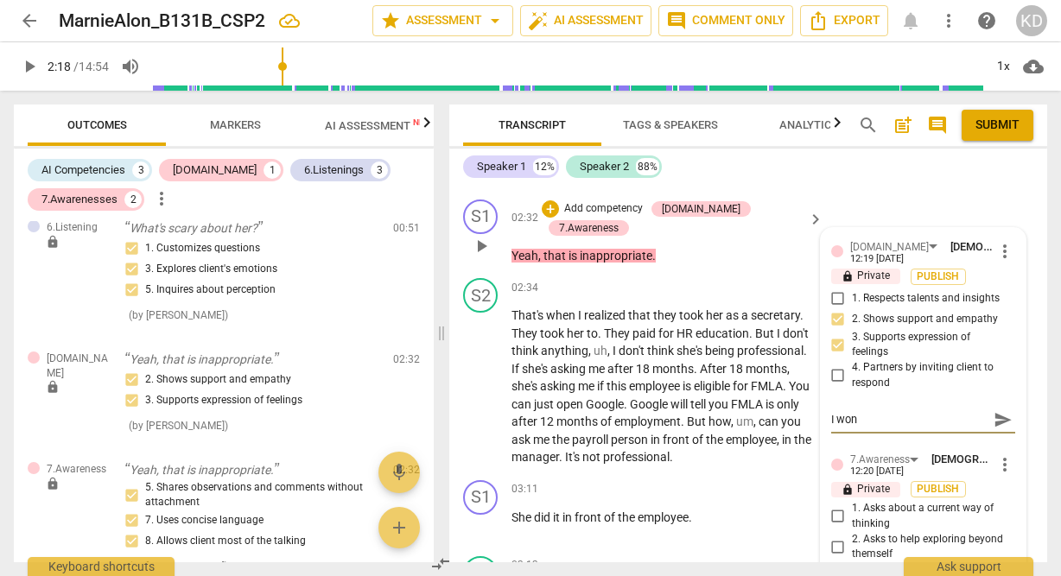
type textarea "I wond"
type textarea "I wonde"
type textarea "I wonder"
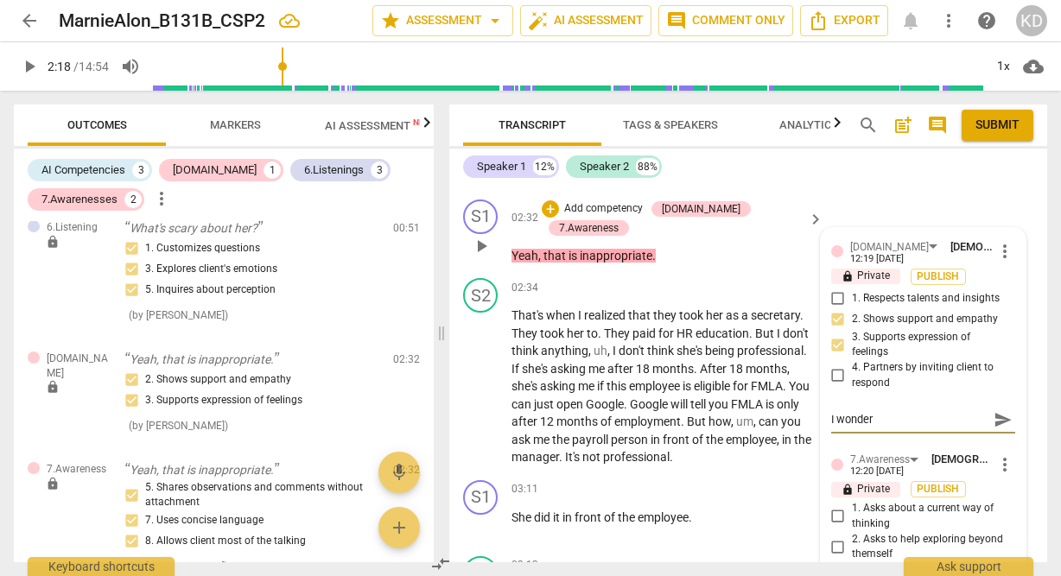
type textarea "I wonder"
type textarea "I wonder i"
type textarea "I wonder if"
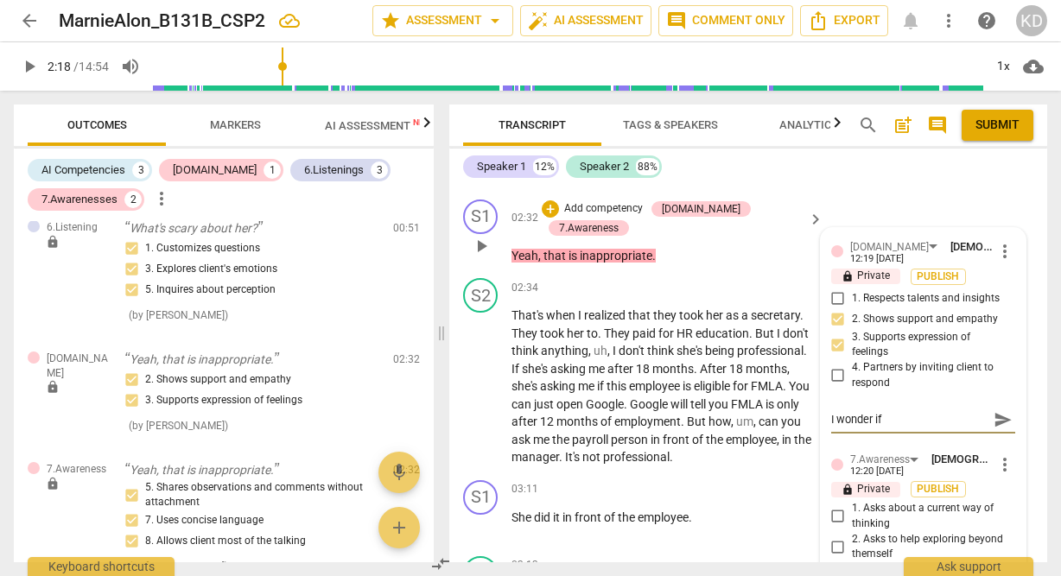
type textarea "I wonder if t"
type textarea "I wonder if th"
type textarea "I wonder if the"
type textarea "I wonder if ther"
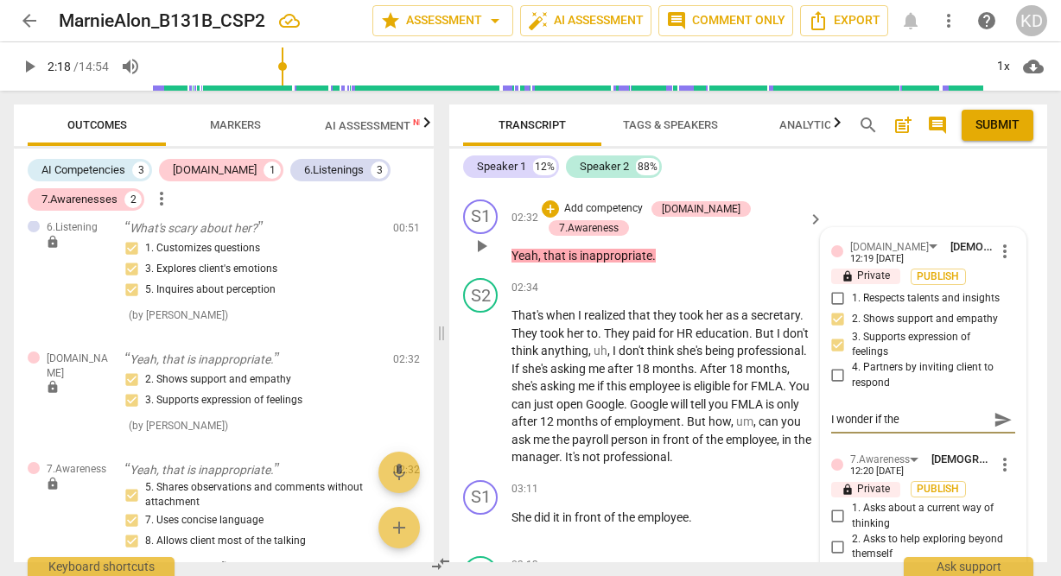
type textarea "I wonder if ther"
type textarea "I wonder if there"
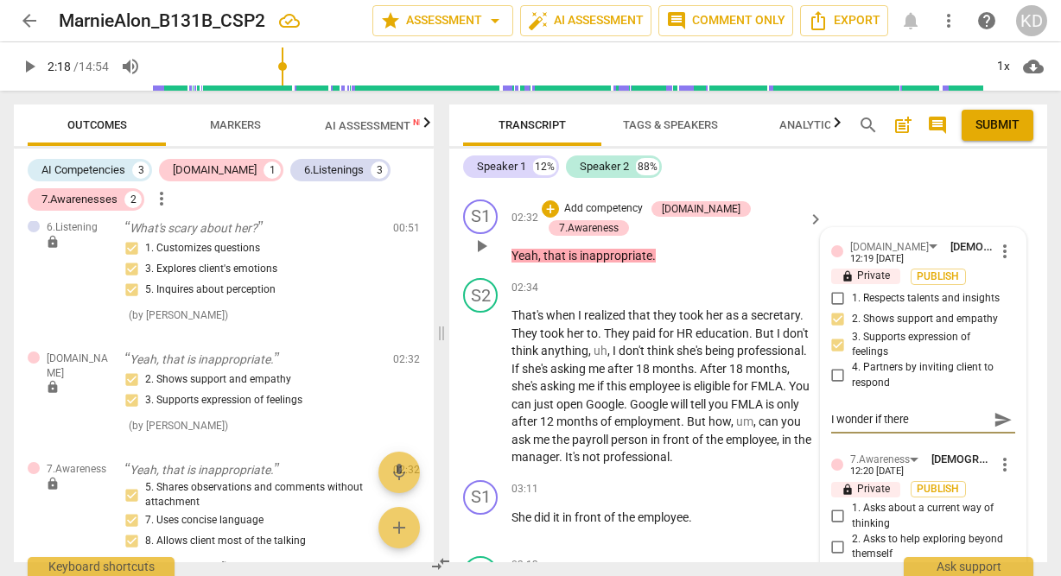
type textarea "I wonder if there i"
type textarea "I wonder if there is"
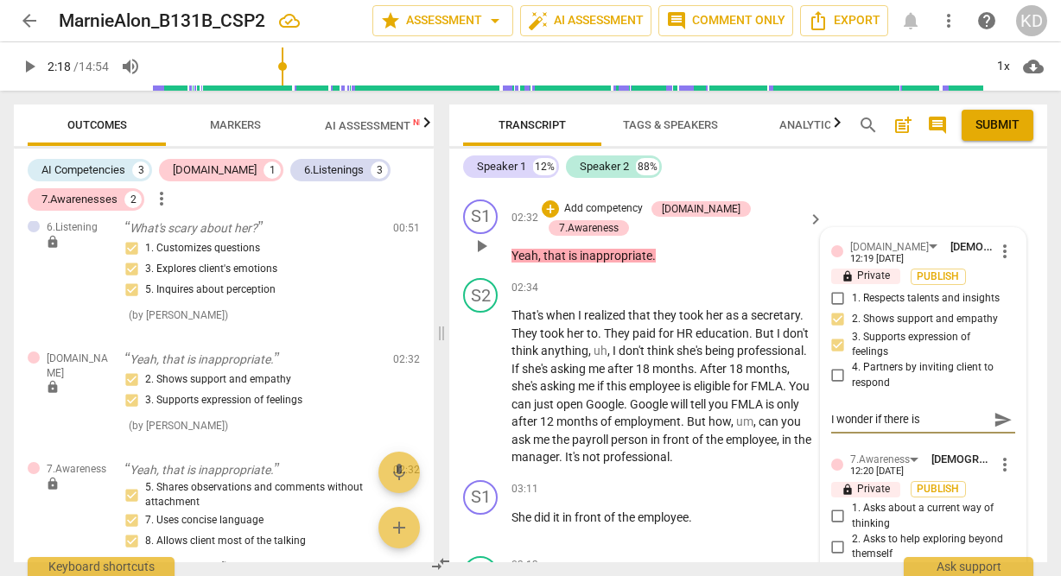
type textarea "I wonder if there is"
type textarea "I wonder if there is a"
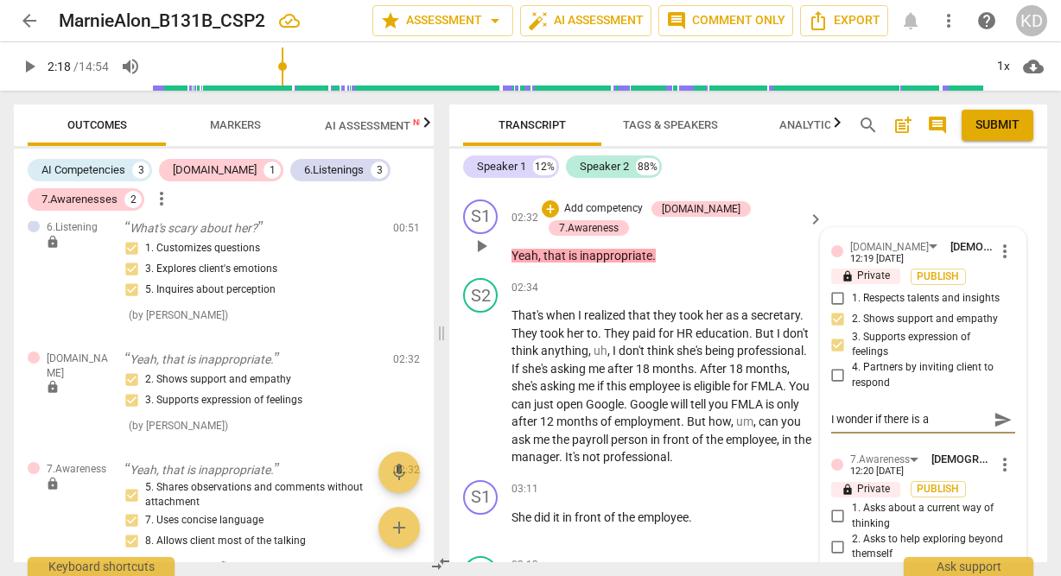
type textarea "I wonder if there is a q"
type textarea "I wonder if there is a qu"
type textarea "I wonder if there is a que"
type textarea "I wonder if there is a ques"
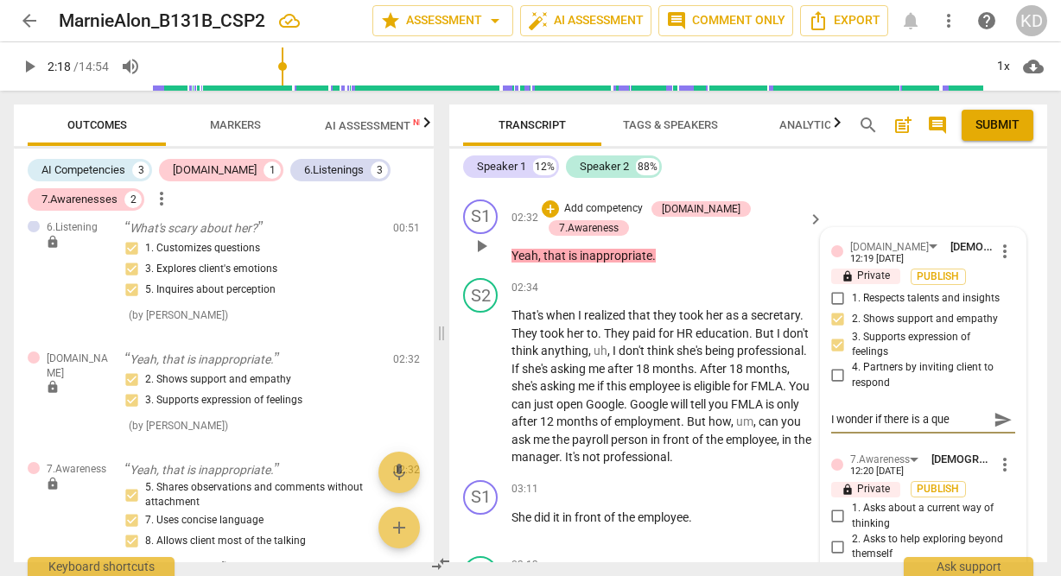
type textarea "I wonder if there is a ques"
type textarea "I wonder if there is a quest"
type textarea "I wonder if there is a questi"
type textarea "I wonder if there is a questio"
type textarea "I wonder if there is a question"
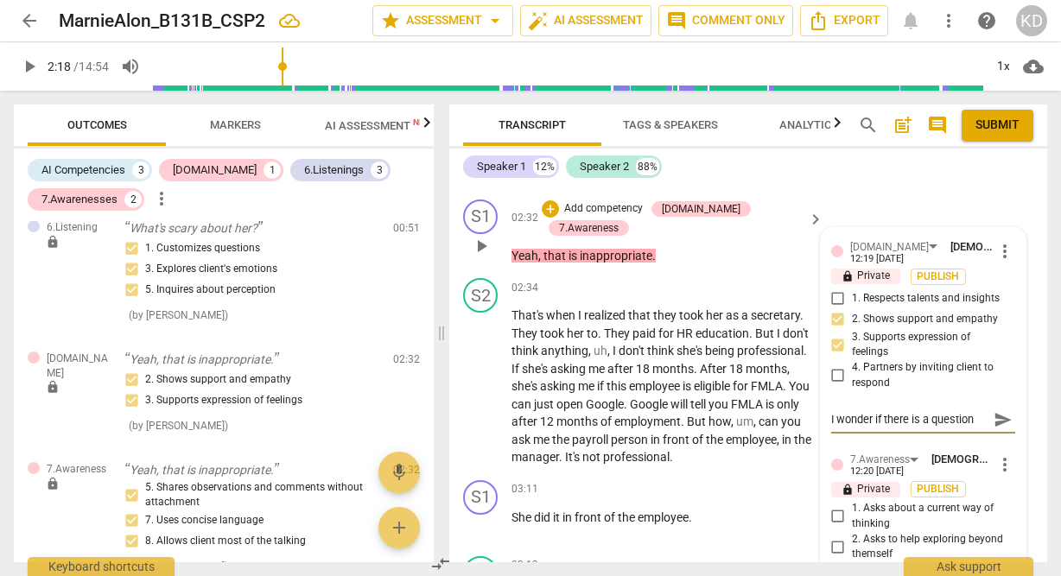
type textarea "I wonder if there is a question"
type textarea "I wonder if there is a question t"
type textarea "I wonder if there is a question th"
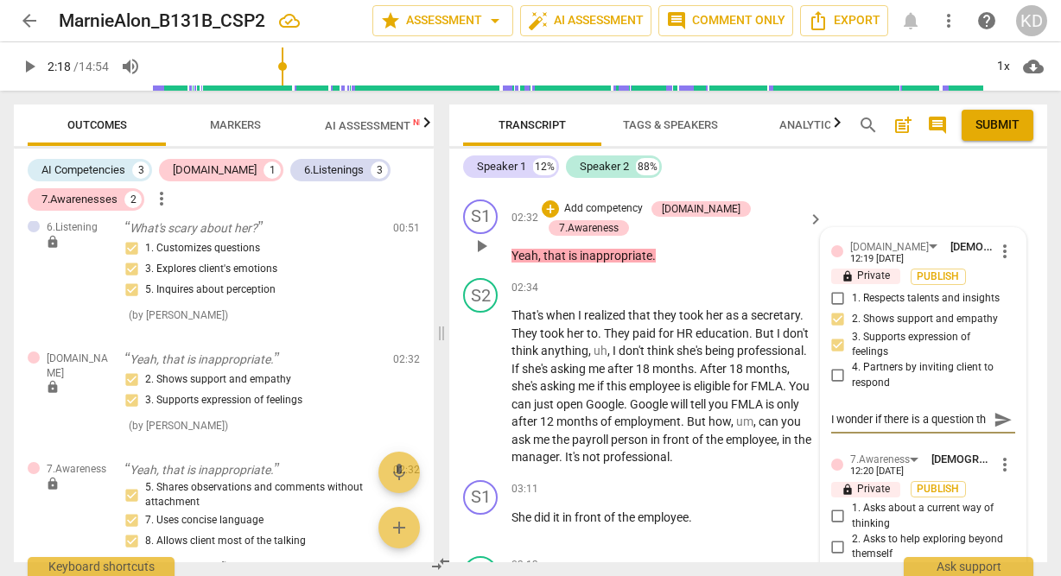
type textarea "I wonder if there is a question tha"
type textarea "I wonder if there is a question that"
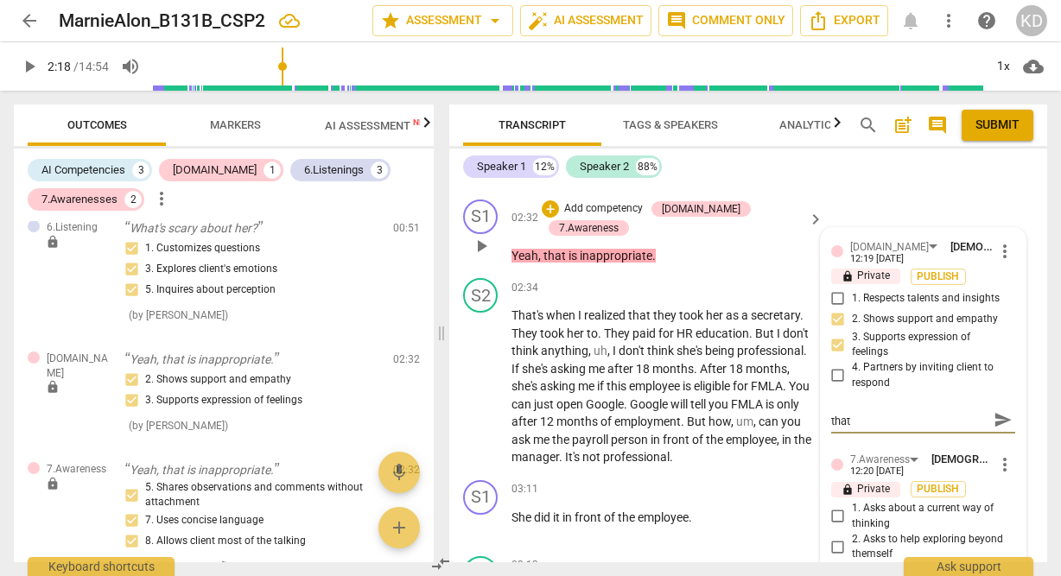
type textarea "I wonder if there is a question that"
type textarea "I wonder if there is a question that c"
type textarea "I wonder if there is a question that ca"
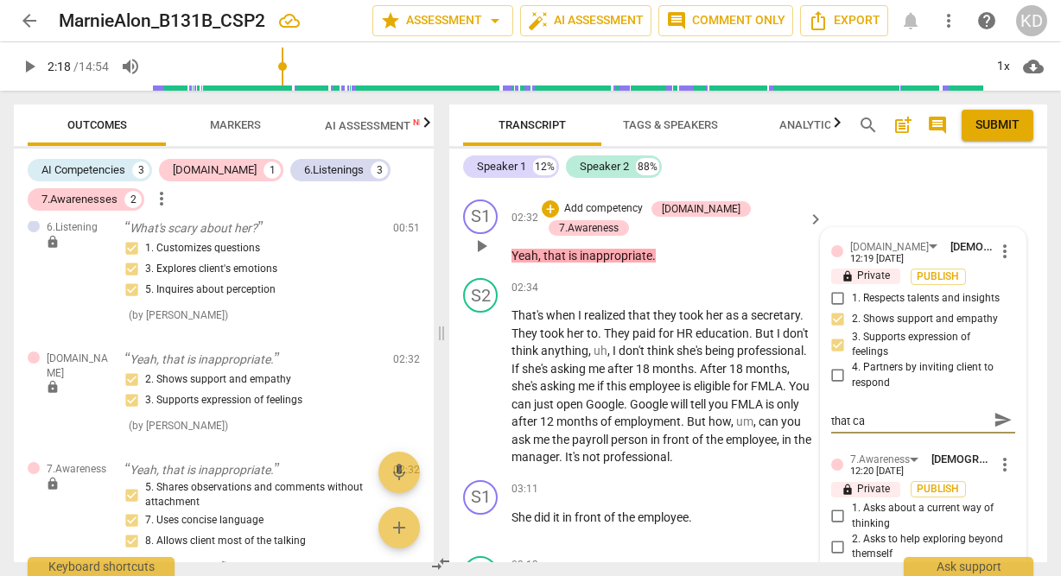
type textarea "I wonder if there is a question that can"
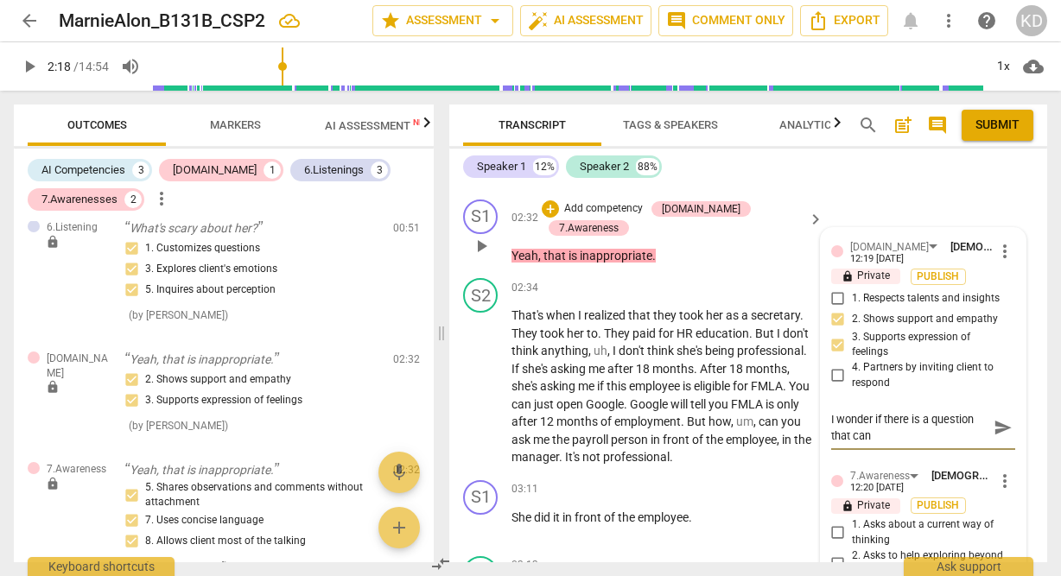
scroll to position [0, 0]
type textarea "I wonder if there is a question that can"
type textarea "I wonder if there is a question that can b"
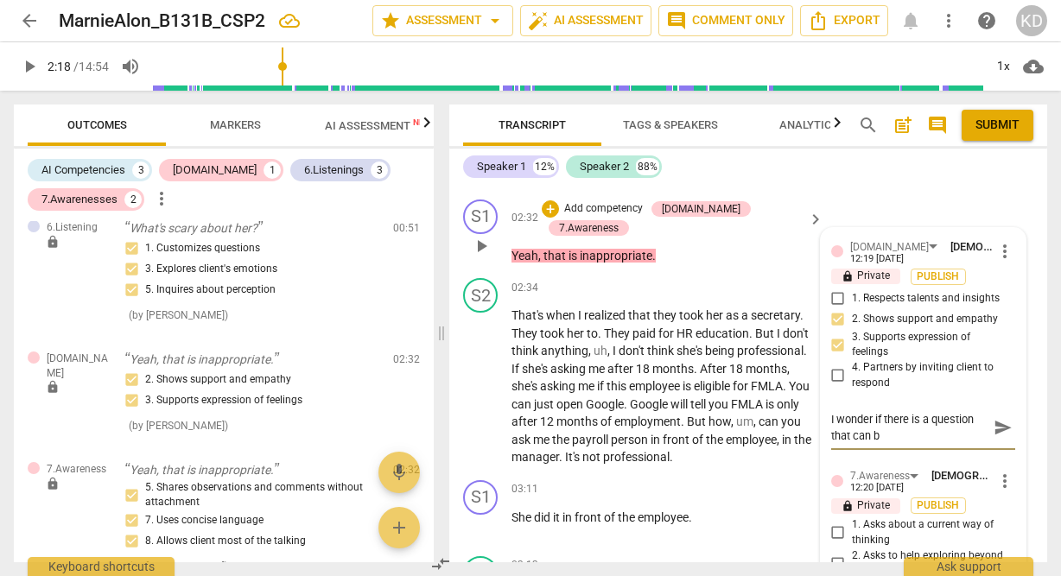
type textarea "I wonder if there is a question that can be"
type textarea "I wonder if there is a question that can be a"
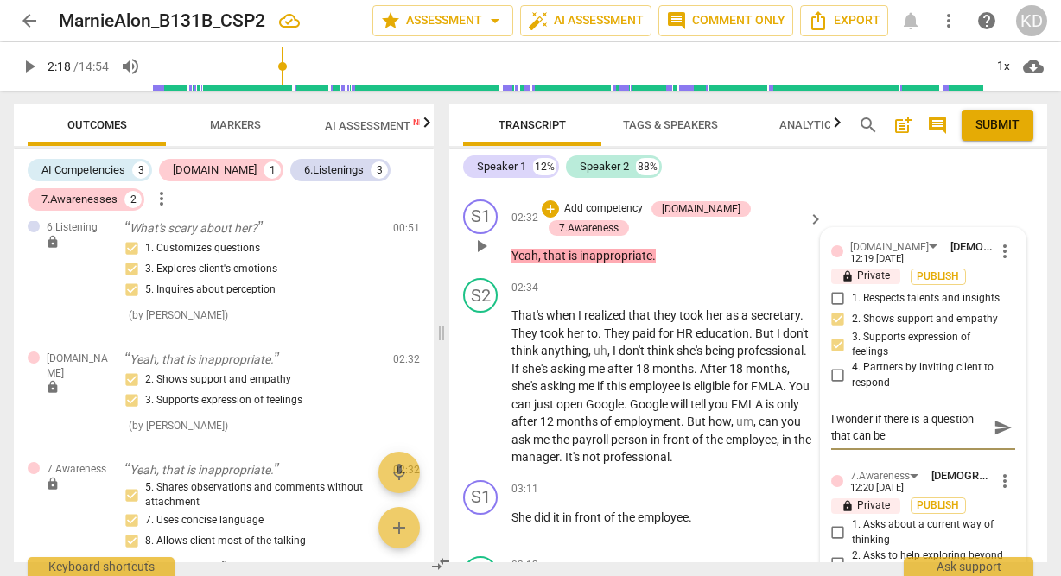
type textarea "I wonder if there is a question that can be a"
type textarea "I wonder if there is a question that can be as"
type textarea "I wonder if there is a question that can be ask"
type textarea "I wonder if there is a question that can be aske"
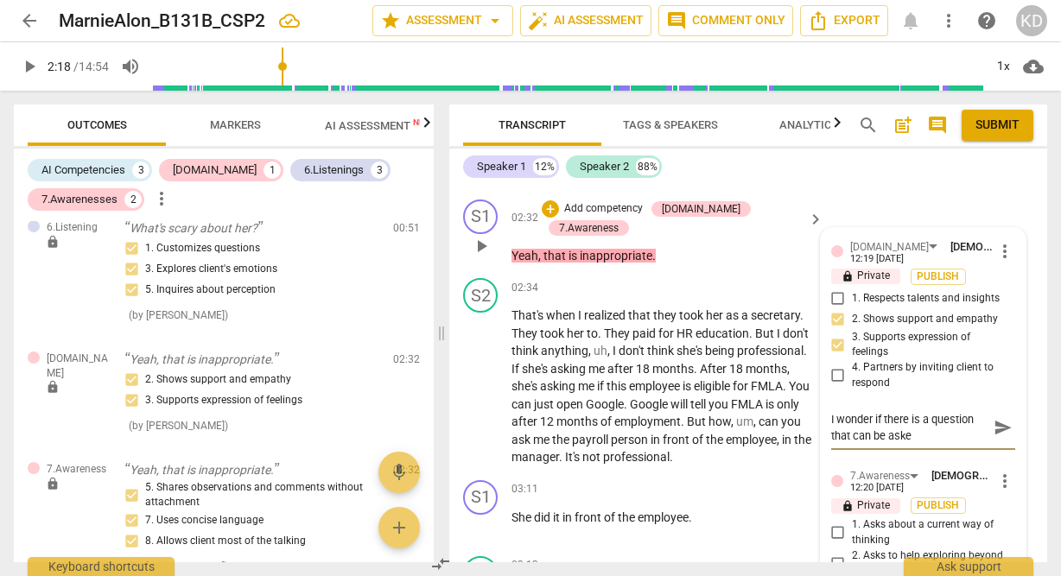
type textarea "I wonder if there is a question that can be asked"
type textarea "I wonder if there is a question that can be asked h"
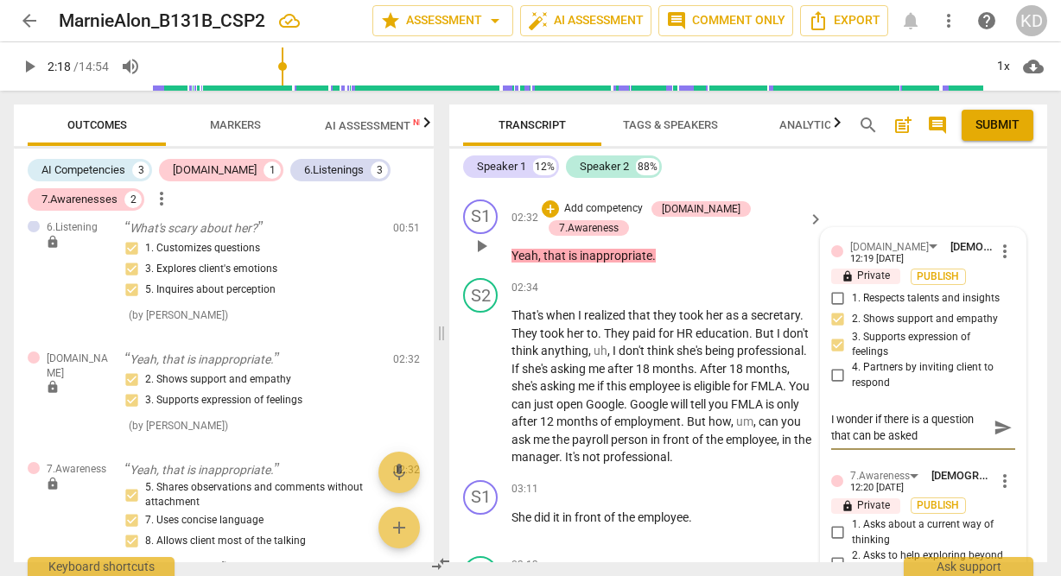
type textarea "I wonder if there is a question that can be asked h"
type textarea "I wonder if there is a question that can be asked he"
type textarea "I wonder if there is a question that can be asked her"
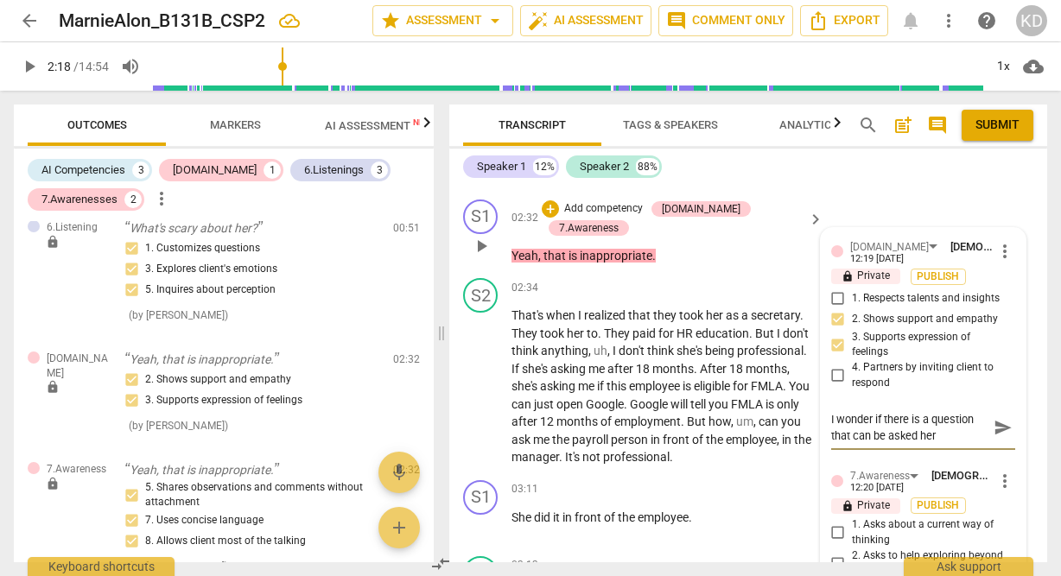
type textarea "I wonder if there is a question that can be asked here"
type textarea "I wonder if there is a question that can be asked here."
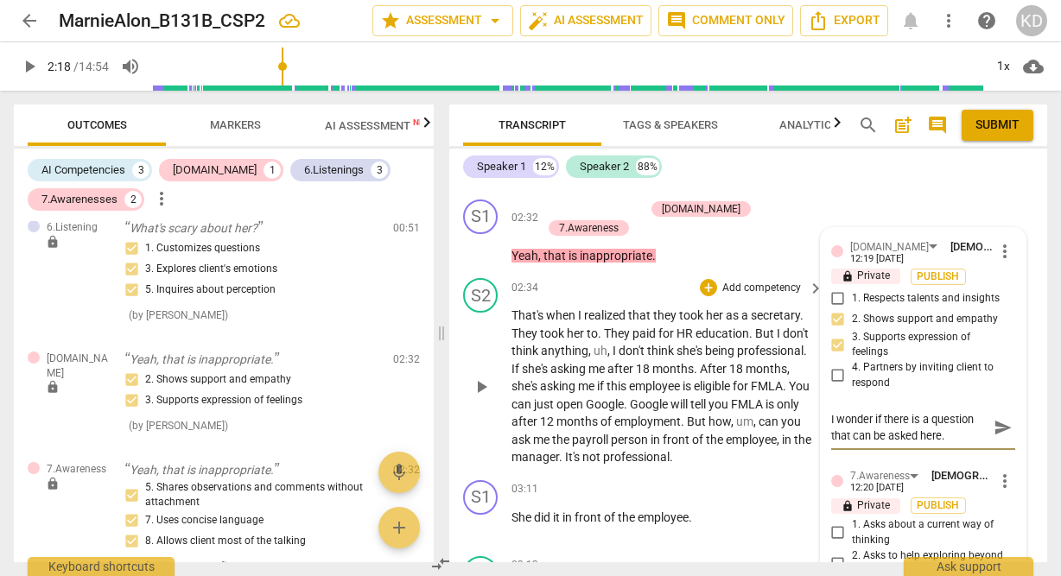
type textarea "I wonder if there is a question that can be asked here."
click at [456, 382] on div "S2 play_arrow pause 02:34 + Add competency keyboard_arrow_right That's when I r…" at bounding box center [748, 372] width 598 height 202
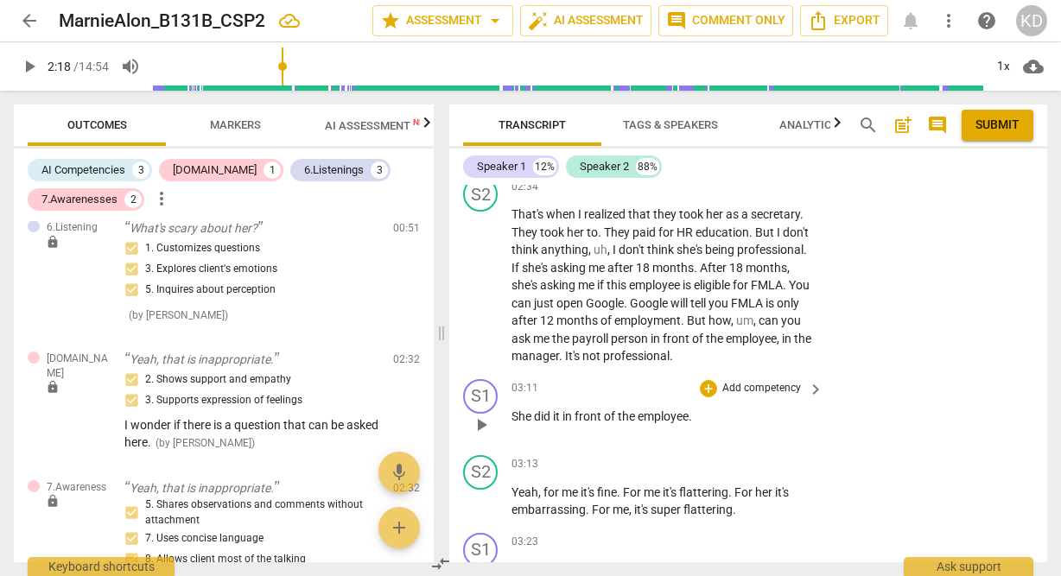
scroll to position [1291, 0]
click at [480, 436] on span "play_arrow" at bounding box center [481, 426] width 21 height 21
click at [480, 436] on span "pause" at bounding box center [481, 426] width 21 height 21
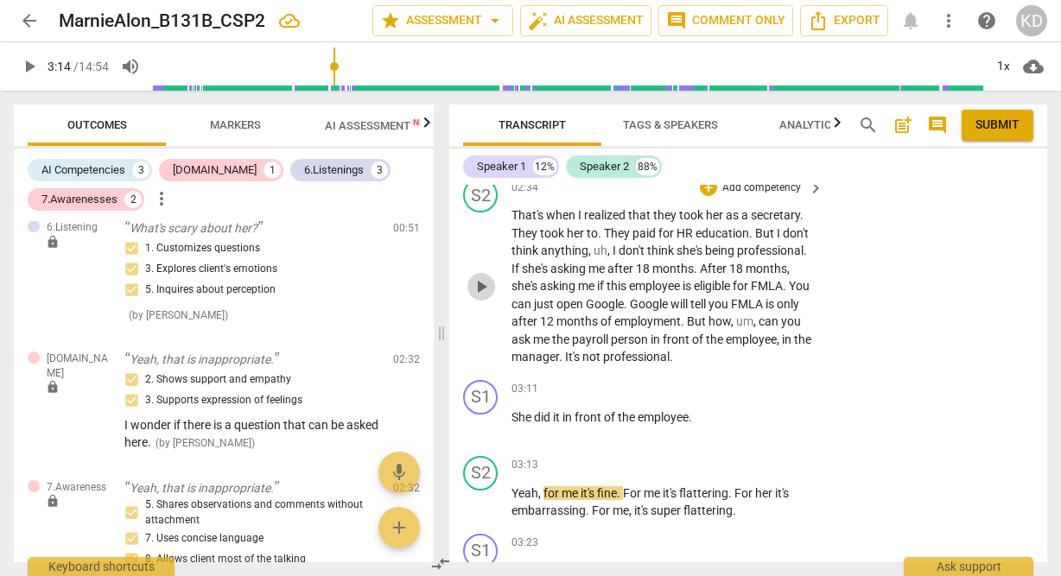
click at [481, 297] on span "play_arrow" at bounding box center [481, 286] width 21 height 21
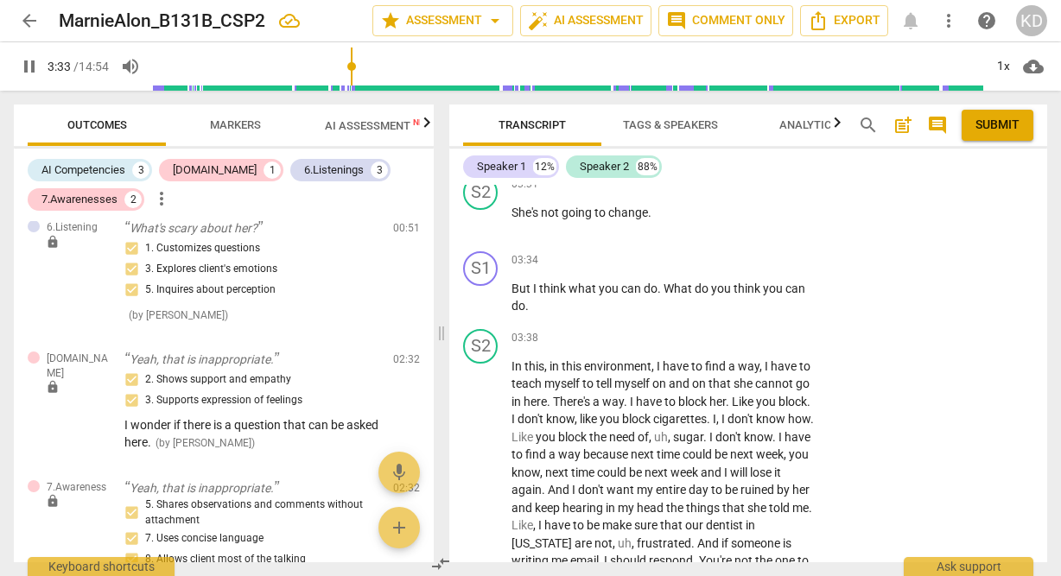
scroll to position [1879, 0]
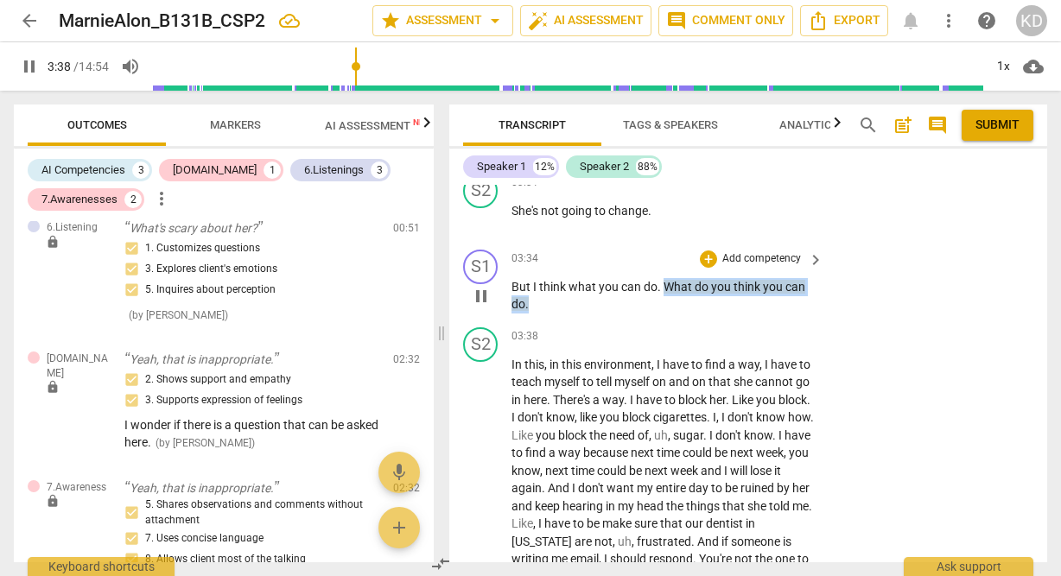
drag, startPoint x: 662, startPoint y: 302, endPoint x: 670, endPoint y: 314, distance: 14.2
click at [670, 314] on p "But I think what you can do . What do you think you can do ." at bounding box center [662, 295] width 303 height 35
click at [747, 267] on p "Add competency" at bounding box center [761, 259] width 82 height 16
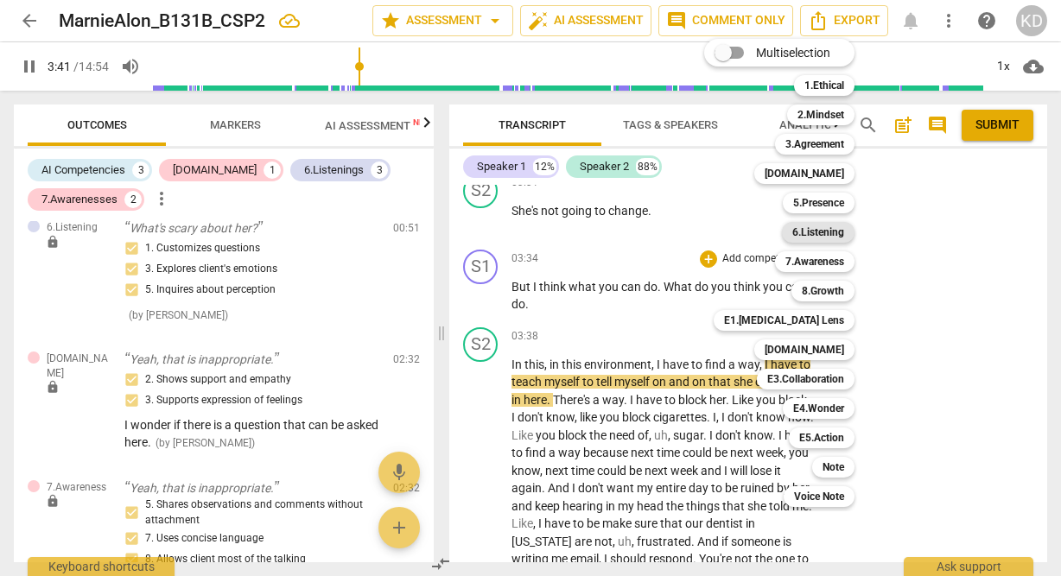
click at [813, 235] on b "6.Listening" at bounding box center [818, 232] width 52 height 21
type input "222"
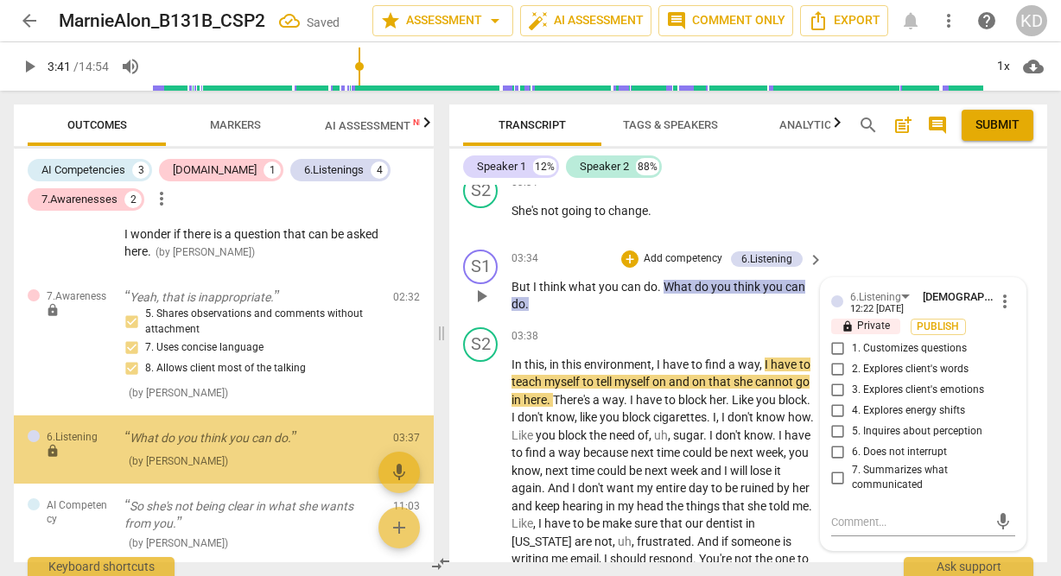
scroll to position [755, 0]
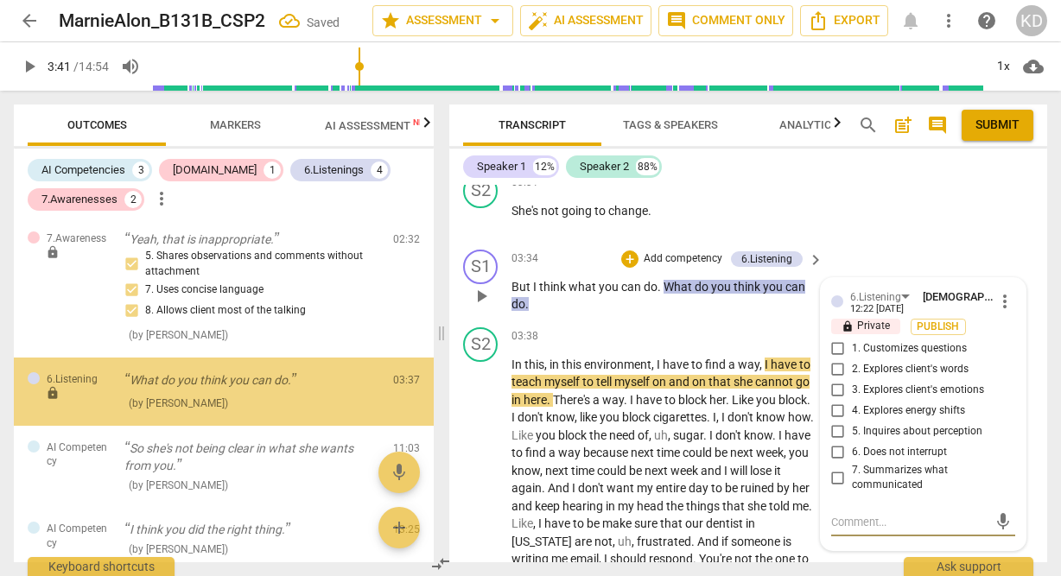
click at [836, 359] on input "1. Customizes questions" at bounding box center [838, 349] width 28 height 21
checkbox input "true"
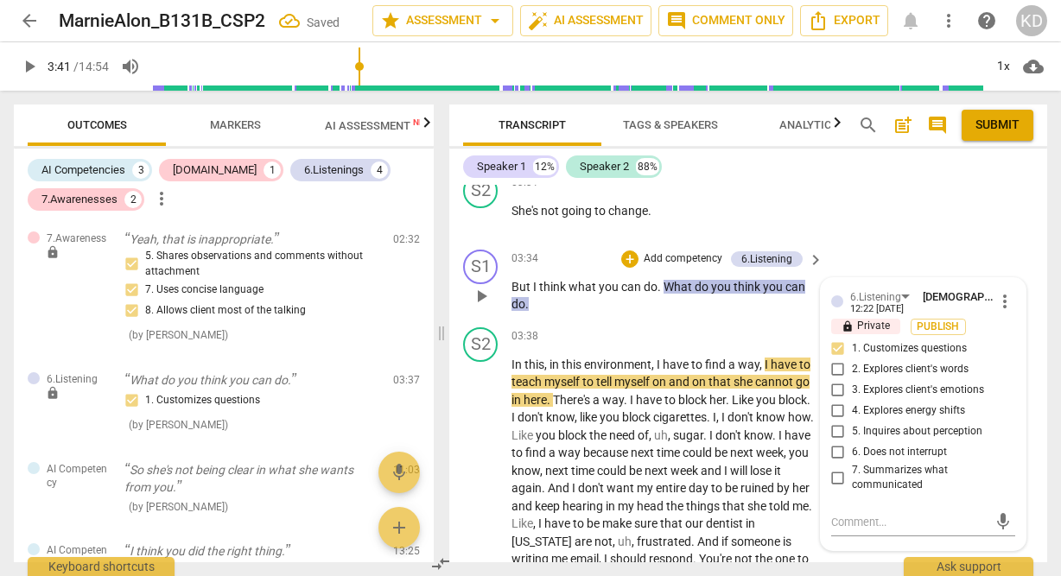
click at [836, 442] on input "5. Inquires about perception" at bounding box center [838, 432] width 28 height 21
checkbox input "true"
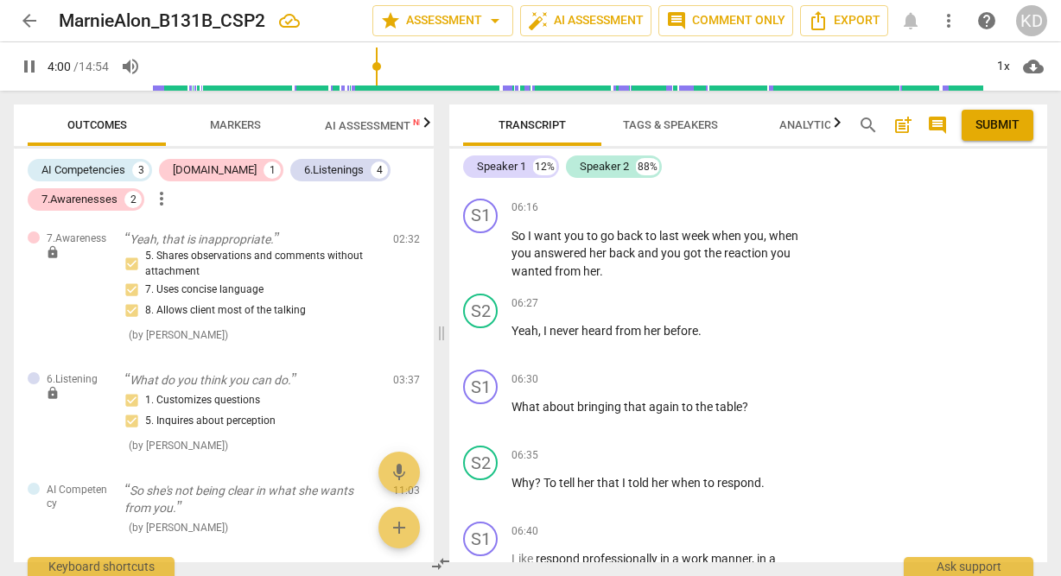
scroll to position [2798, 0]
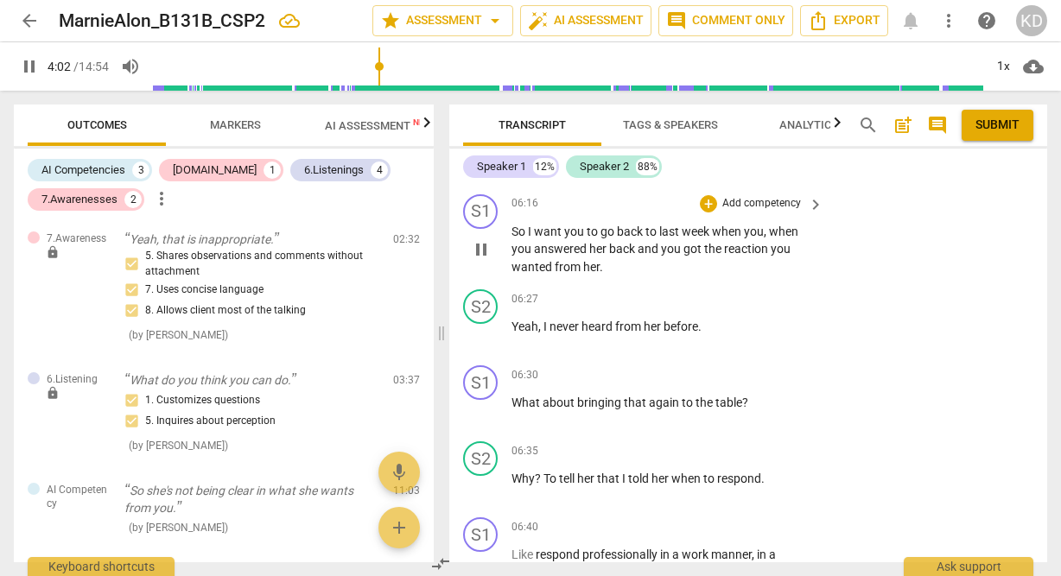
click at [483, 260] on span "pause" at bounding box center [481, 249] width 21 height 21
type input "243"
click at [765, 212] on p "Add competency" at bounding box center [761, 204] width 82 height 16
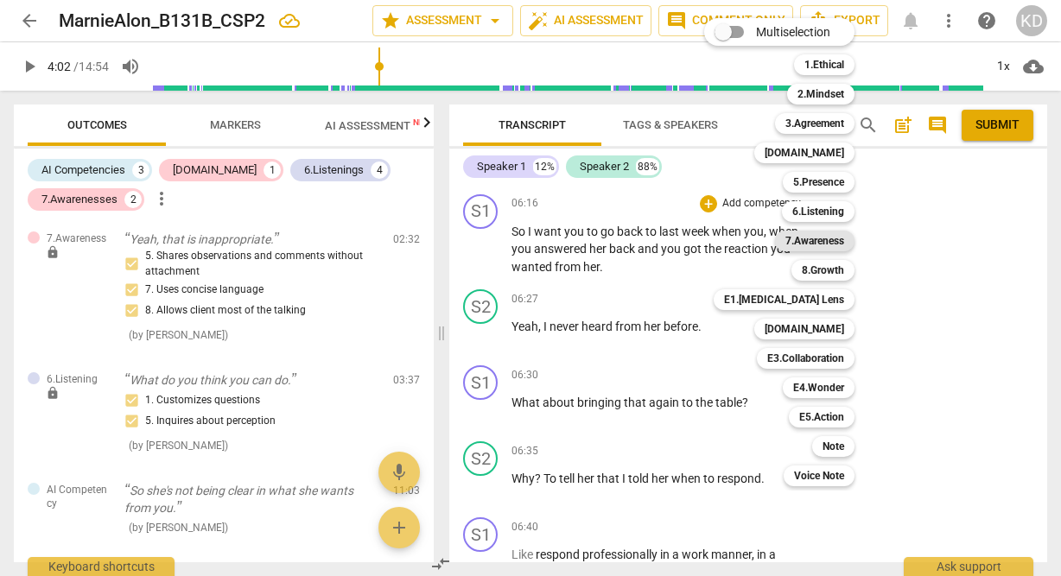
click at [809, 241] on b "7.Awareness" at bounding box center [814, 241] width 59 height 21
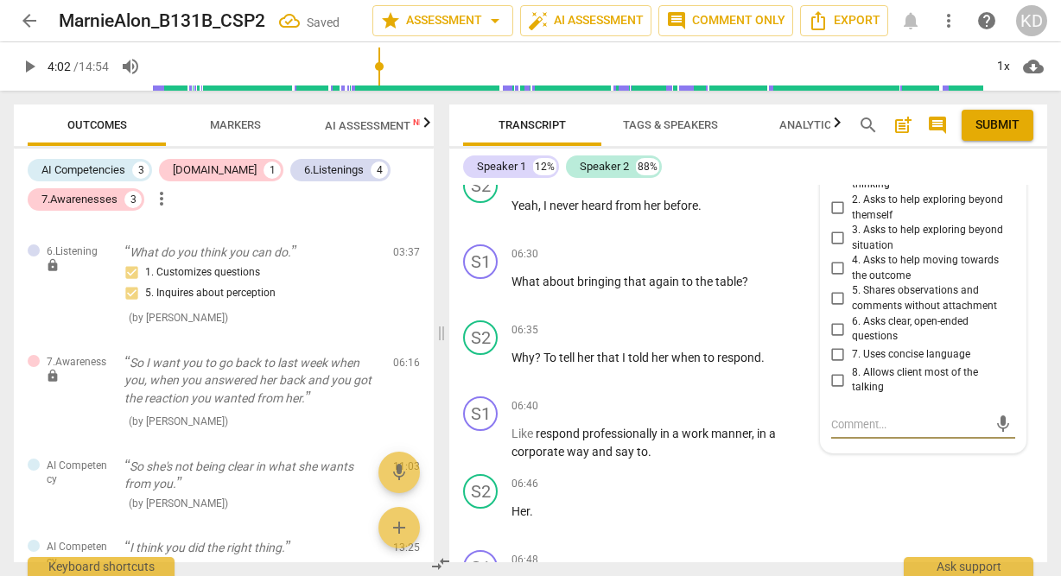
scroll to position [2925, 0]
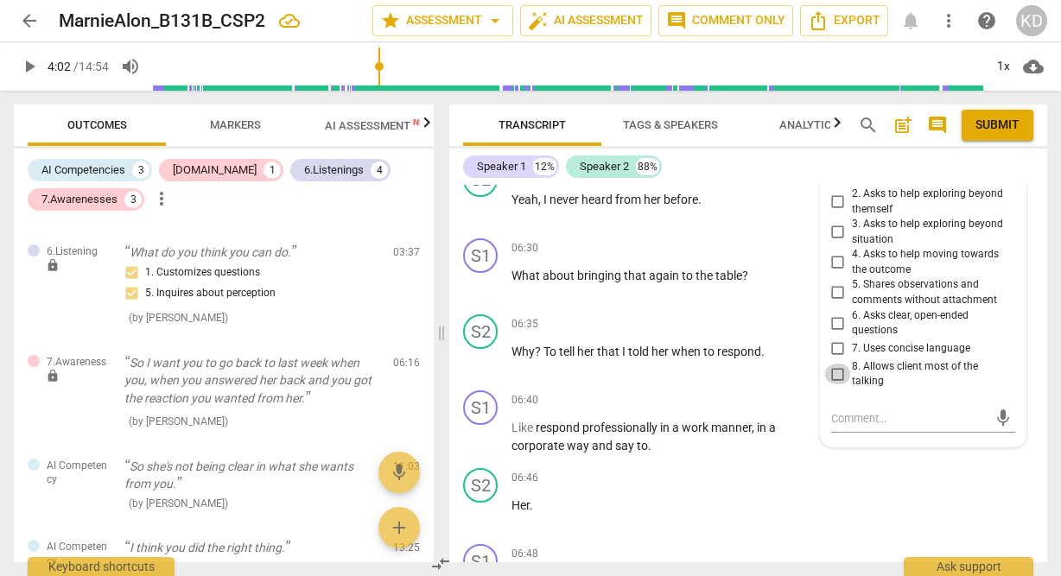
click at [835, 384] on input "8. Allows client most of the talking" at bounding box center [838, 374] width 28 height 21
checkbox input "true"
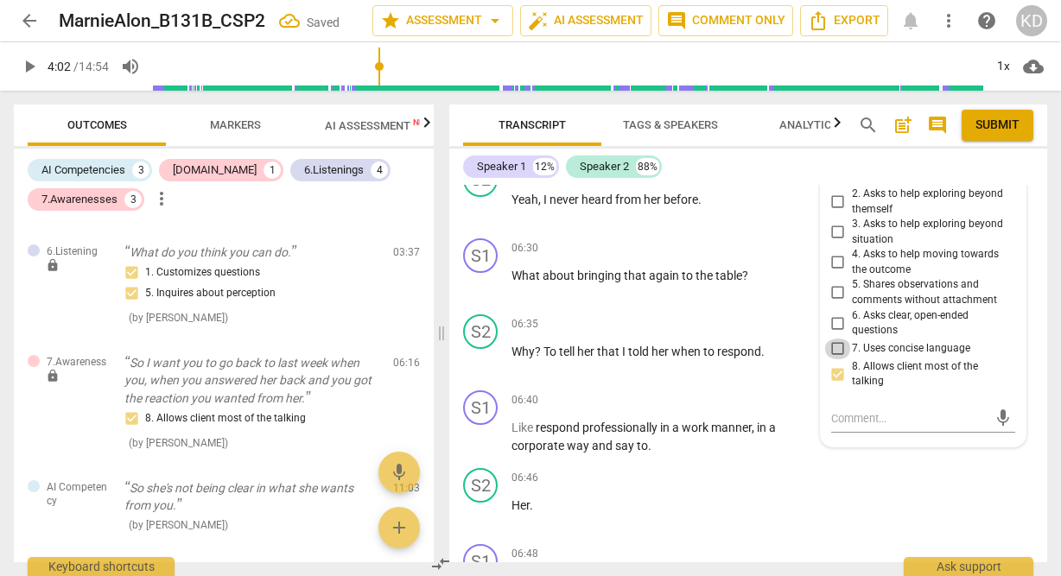
click at [837, 359] on input "7. Uses concise language" at bounding box center [838, 349] width 28 height 21
checkbox input "true"
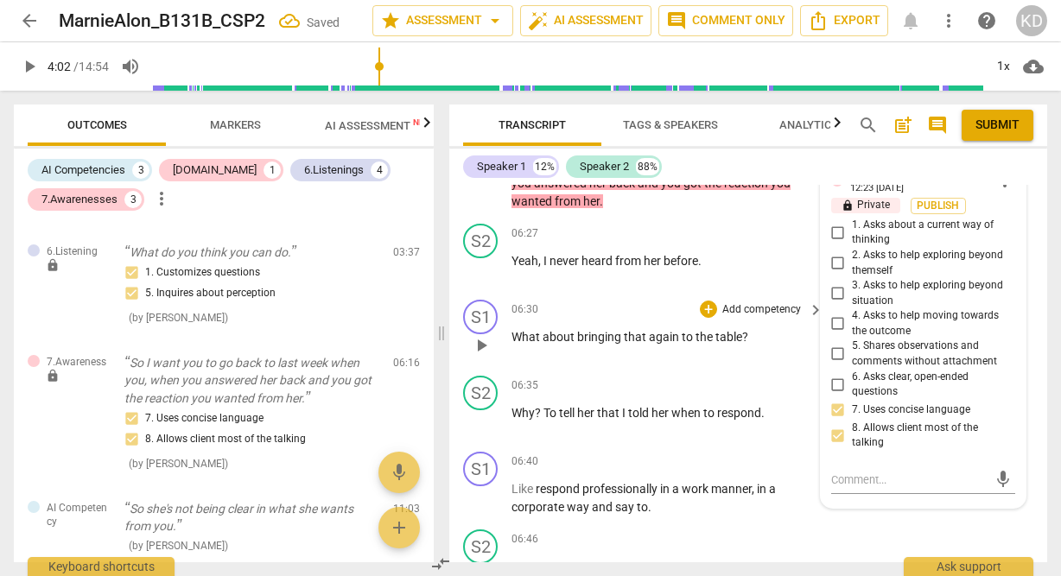
scroll to position [2860, 0]
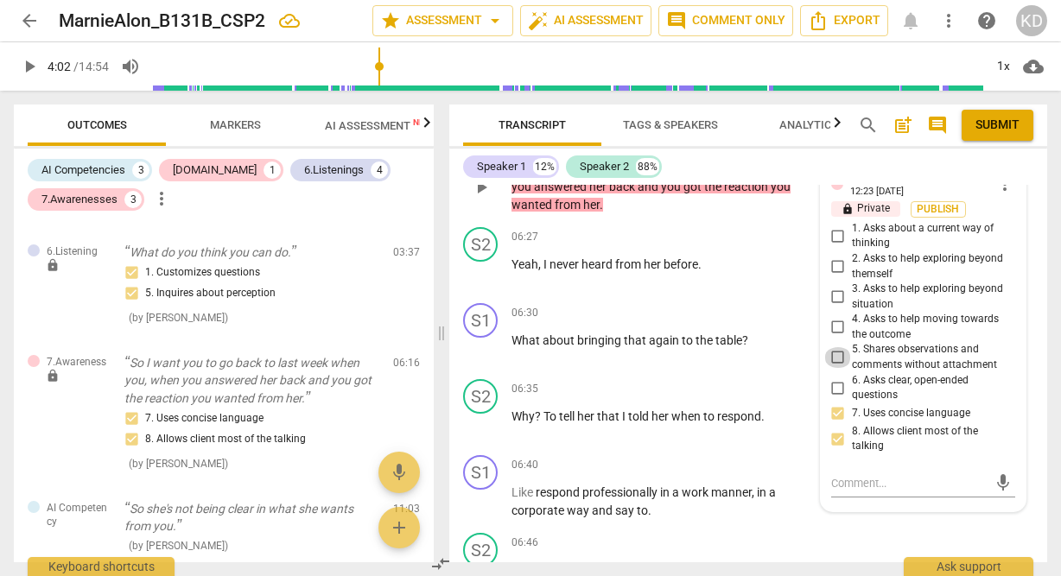
click at [840, 368] on input "5. Shares observations and comments without attachment" at bounding box center [838, 357] width 28 height 21
checkbox input "true"
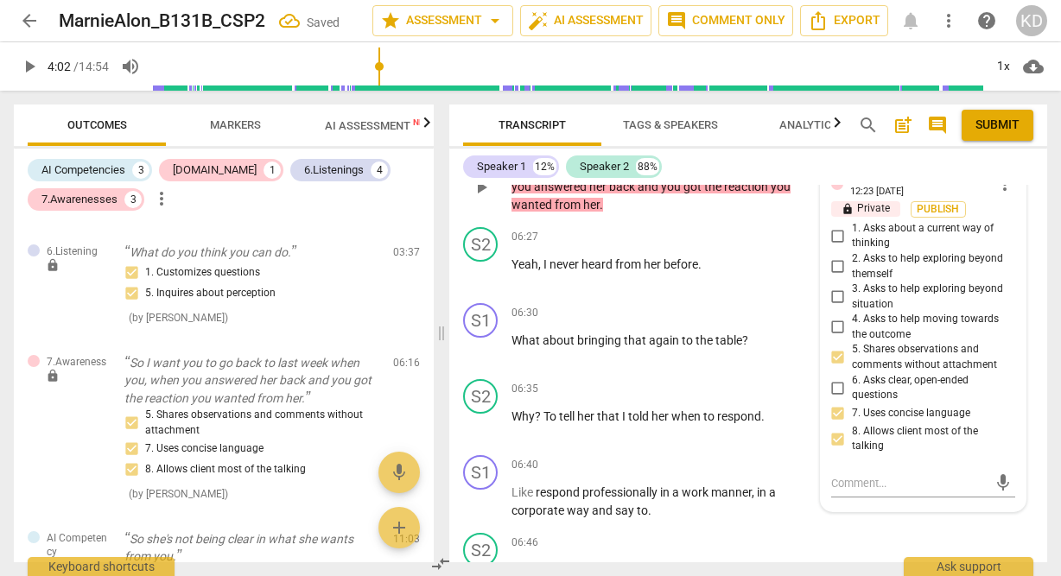
click at [834, 338] on input "4. Asks to help moving towards the outcome" at bounding box center [838, 327] width 28 height 21
checkbox input "true"
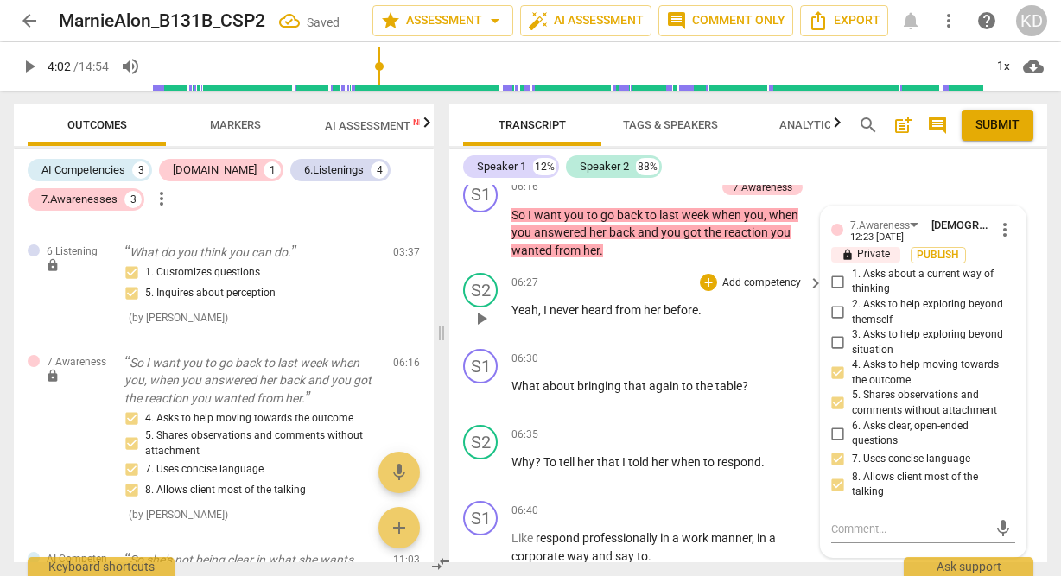
scroll to position [2794, 0]
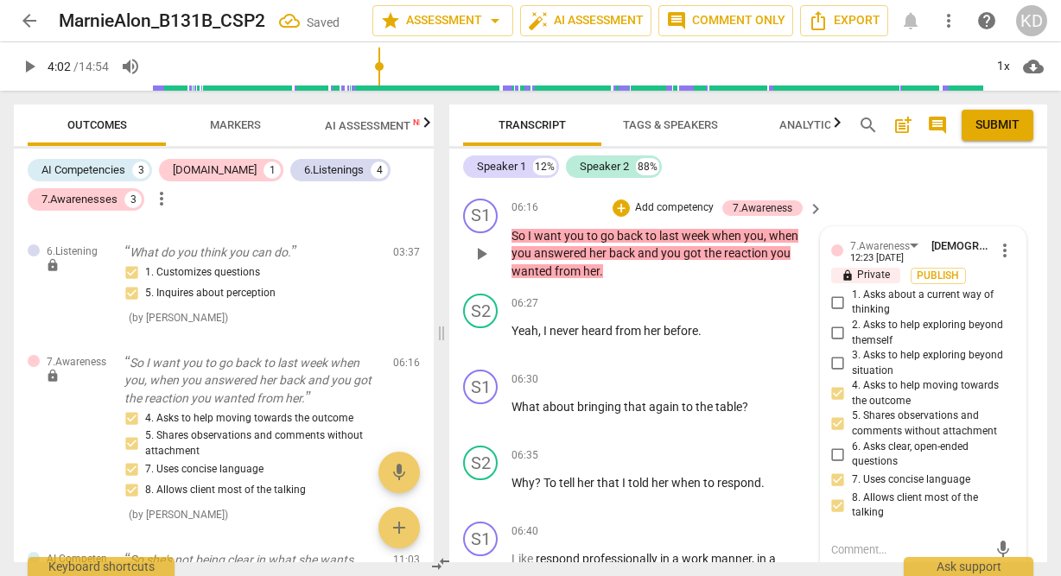
click at [689, 216] on p "Add competency" at bounding box center [674, 208] width 82 height 16
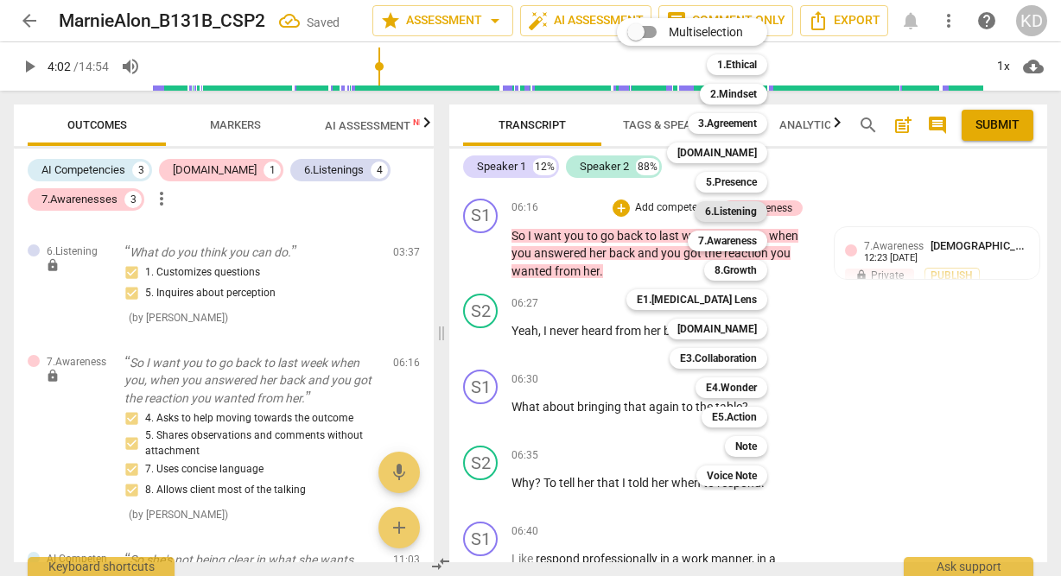
click at [739, 211] on b "6.Listening" at bounding box center [731, 211] width 52 height 21
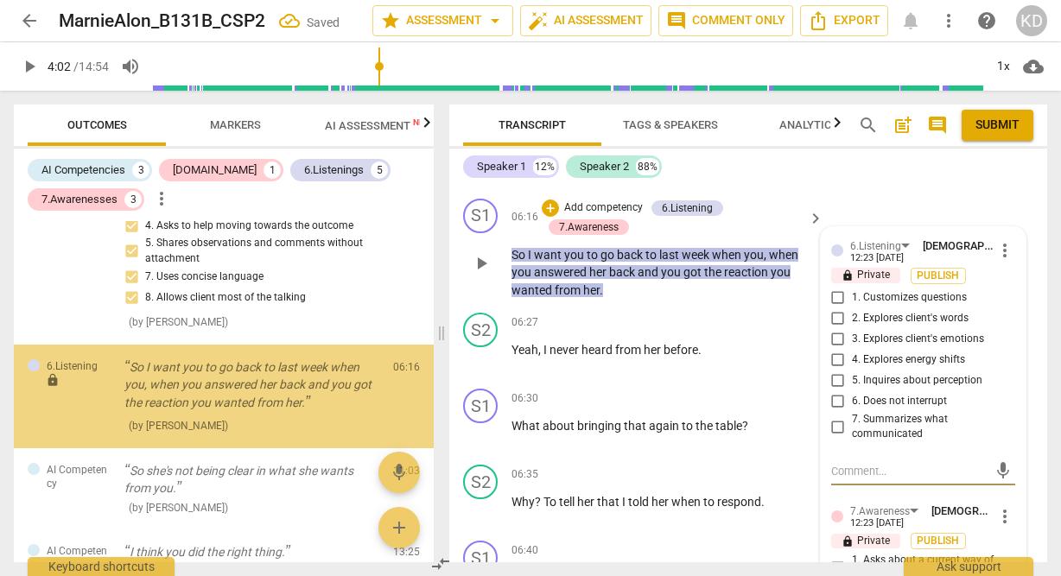
scroll to position [1080, 0]
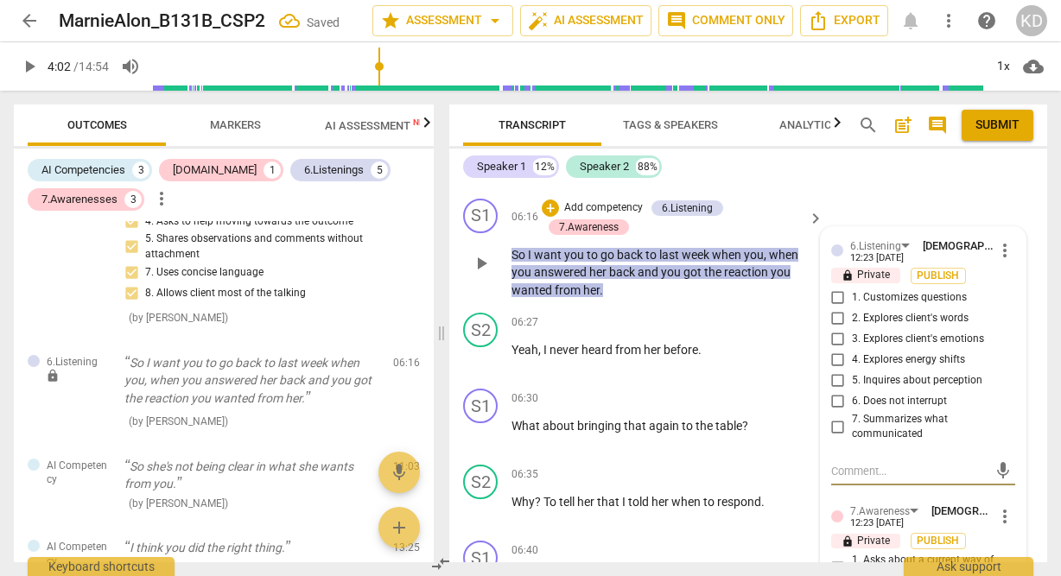
click at [835, 308] on input "1. Customizes questions" at bounding box center [838, 298] width 28 height 21
checkbox input "true"
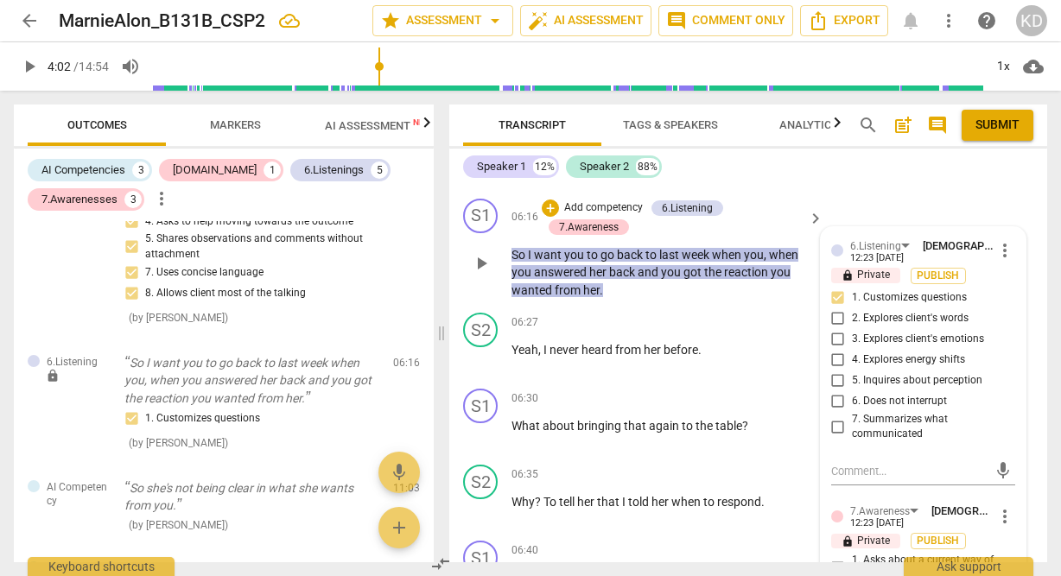
click at [835, 437] on input "7. Summarizes what communicated" at bounding box center [838, 426] width 28 height 21
checkbox input "true"
click at [454, 307] on div "S1 play_arrow pause 06:16 + Add competency 6.Listening 7.Awareness keyboard_arr…" at bounding box center [748, 249] width 598 height 115
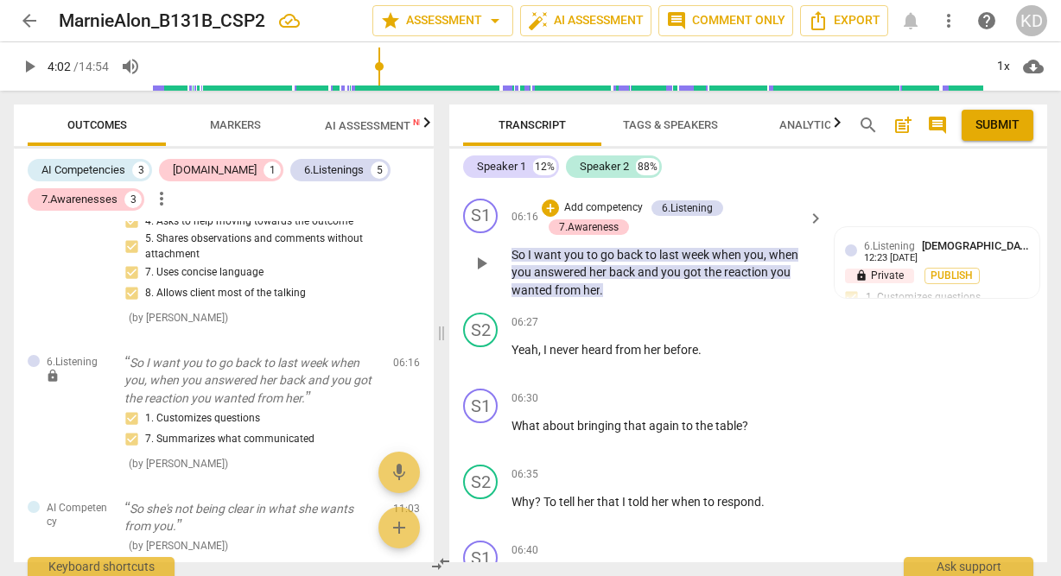
click at [475, 274] on span "play_arrow" at bounding box center [481, 263] width 21 height 21
click at [529, 262] on span "I" at bounding box center [531, 255] width 6 height 14
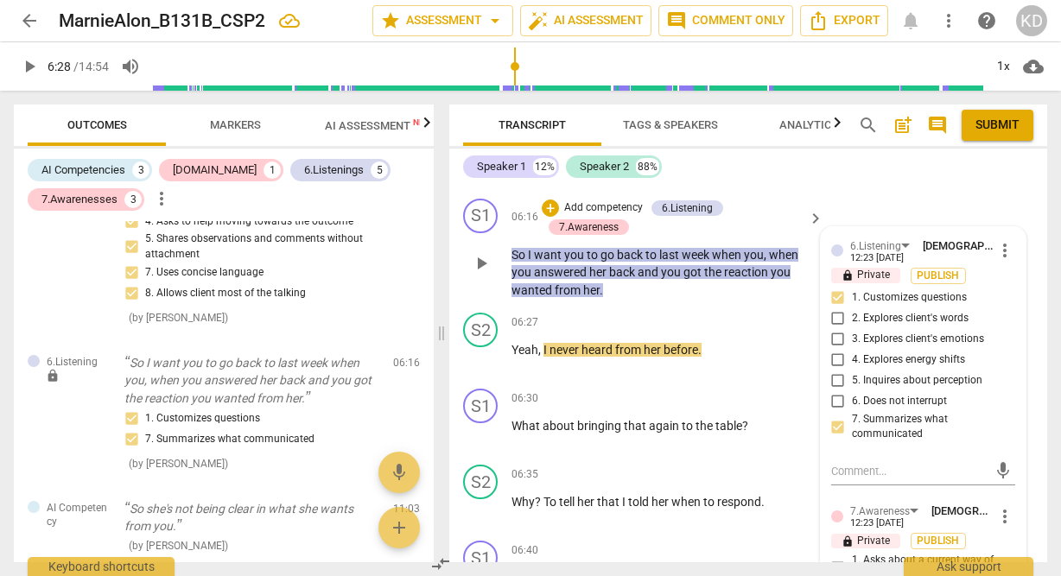
click at [529, 262] on span "I" at bounding box center [531, 255] width 6 height 14
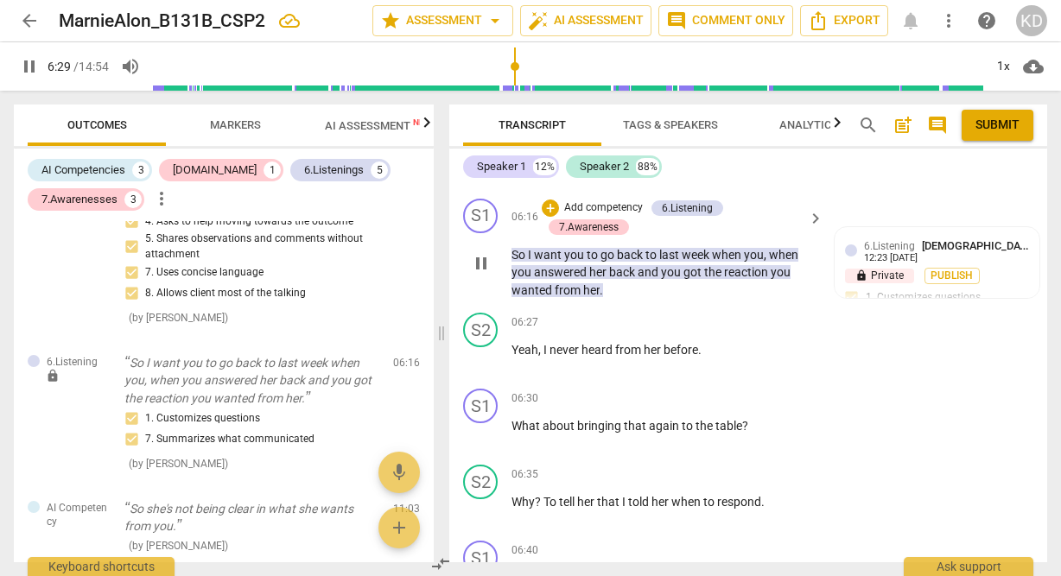
click at [530, 262] on span "I" at bounding box center [531, 255] width 6 height 14
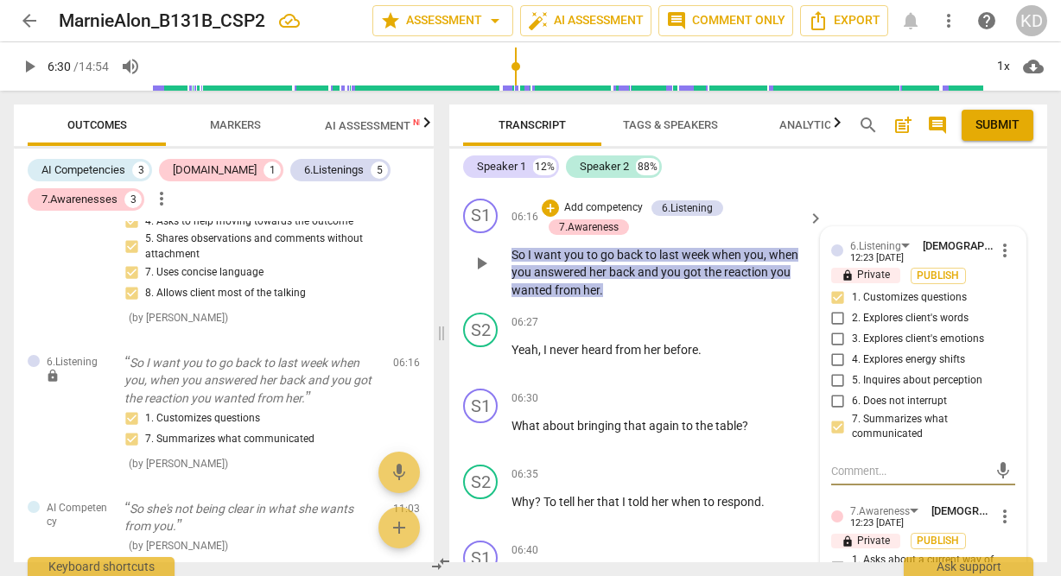
click at [595, 216] on p "Add competency" at bounding box center [603, 208] width 82 height 16
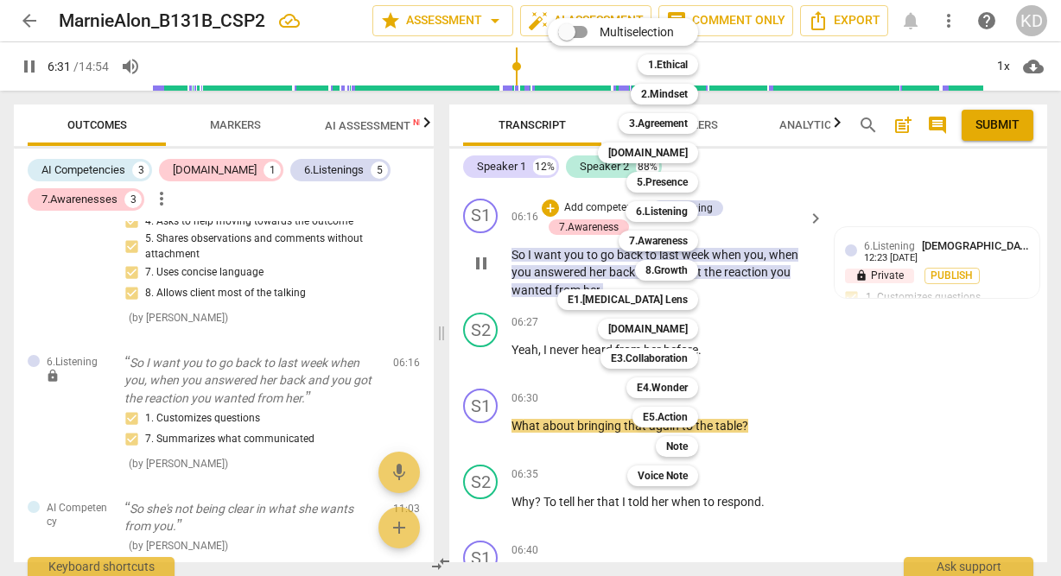
click at [595, 238] on div "Multiselection m 1.Ethical 1 2.Mindset 2 3.Agreement 3 [DOMAIN_NAME] 4 5.Presen…" at bounding box center [636, 252] width 190 height 477
click at [746, 262] on div at bounding box center [530, 288] width 1061 height 576
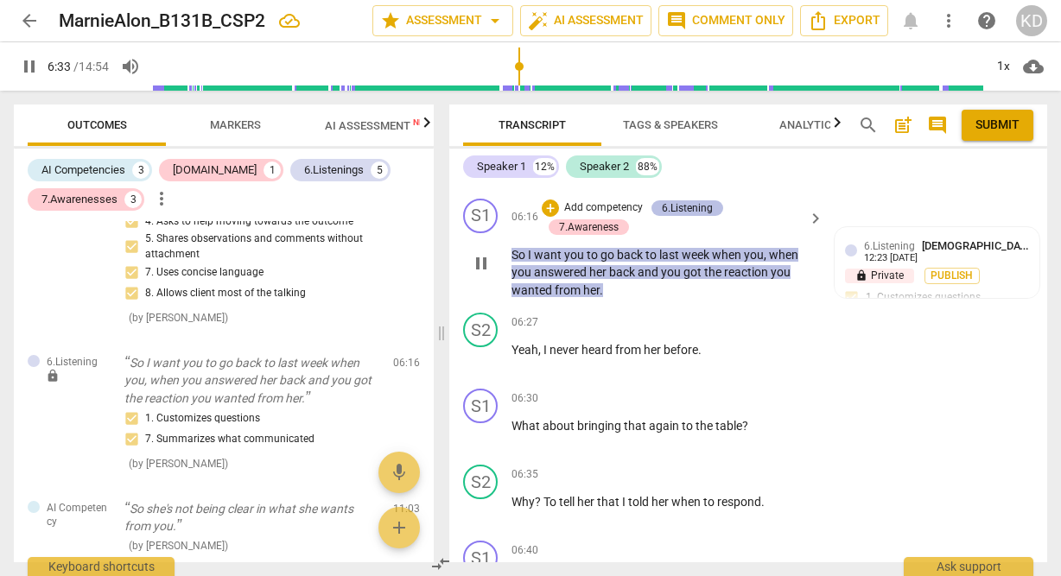
click at [691, 216] on div "6.Listening" at bounding box center [687, 208] width 51 height 16
type input "394"
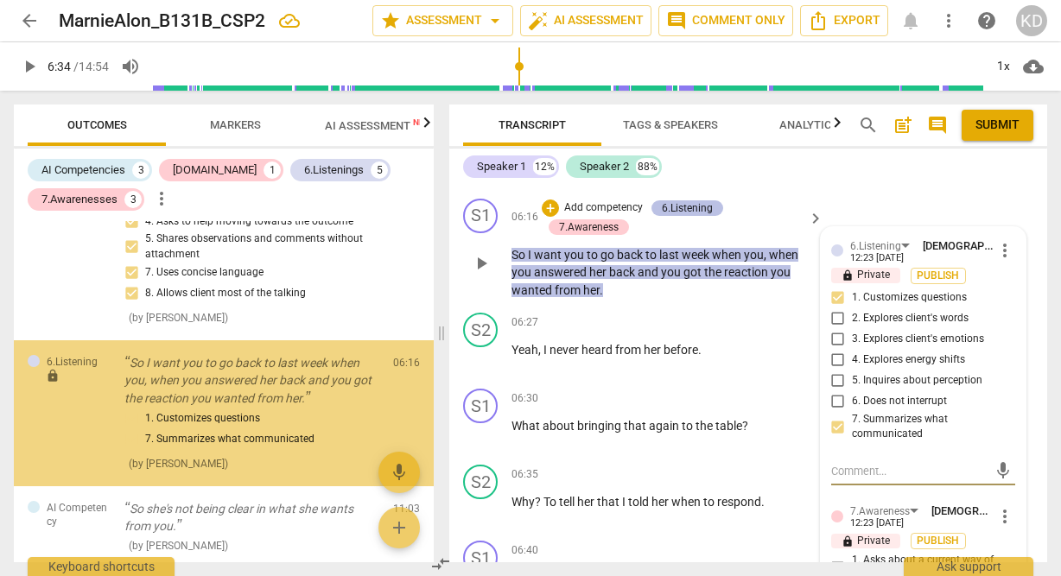
scroll to position [1101, 0]
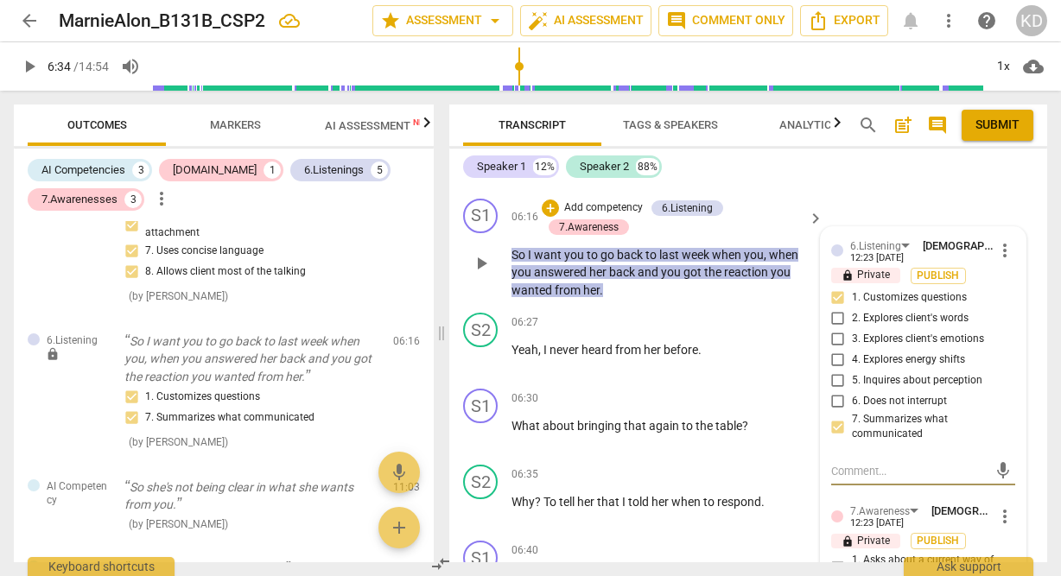
type textarea """
type textarea ""i"
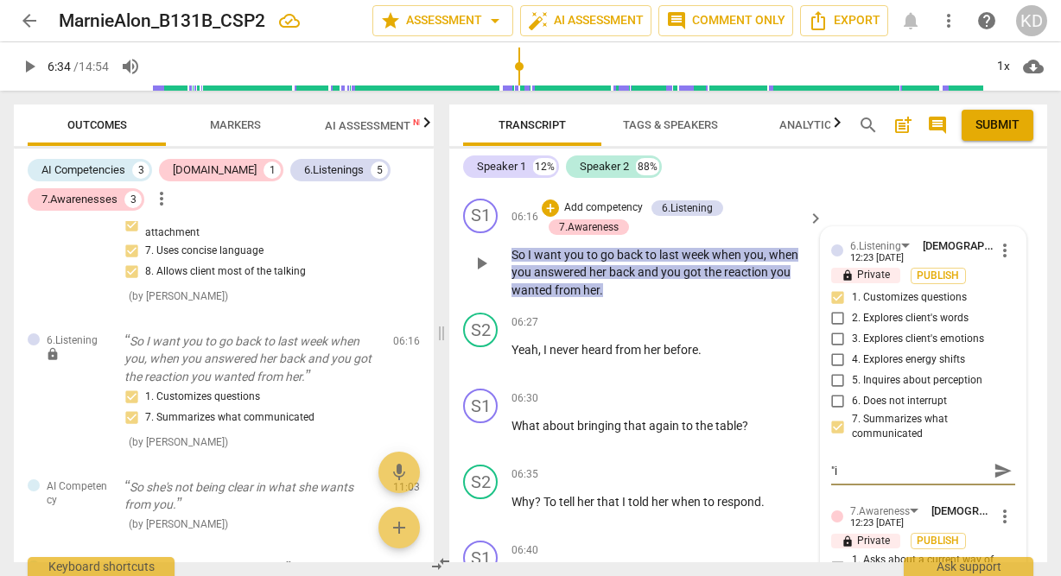
type textarea ""i"
type textarea ""i w"
type textarea ""i"
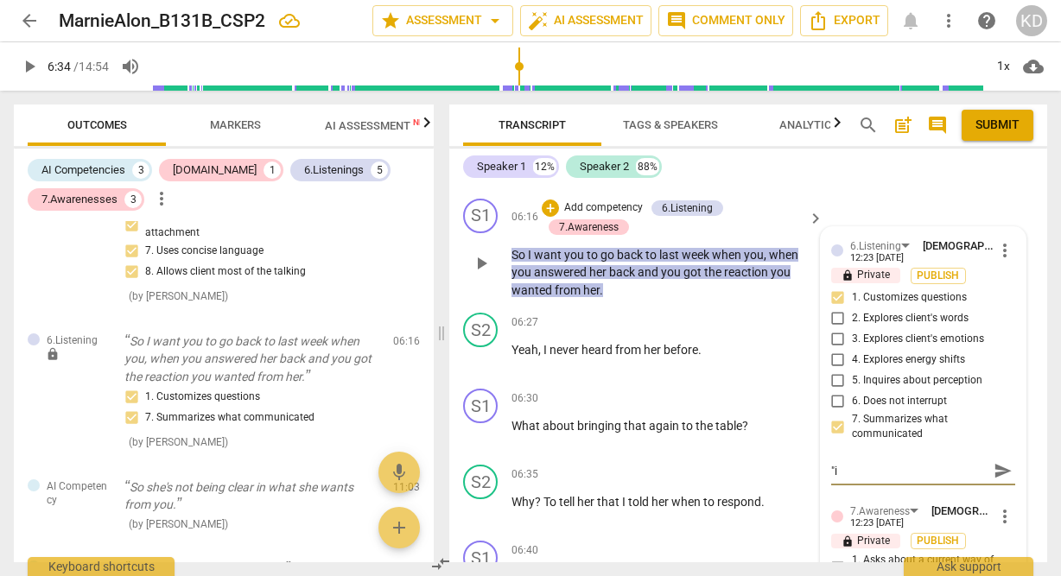
type textarea ""i"
type textarea """
type textarea ""I"
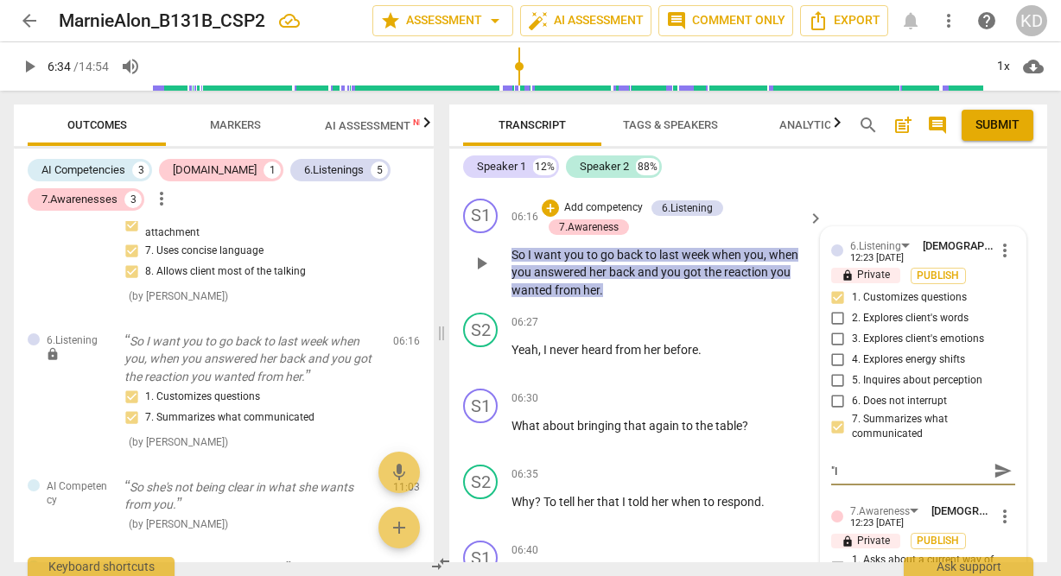
type textarea ""I"
type textarea ""I w"
type textarea ""I wa"
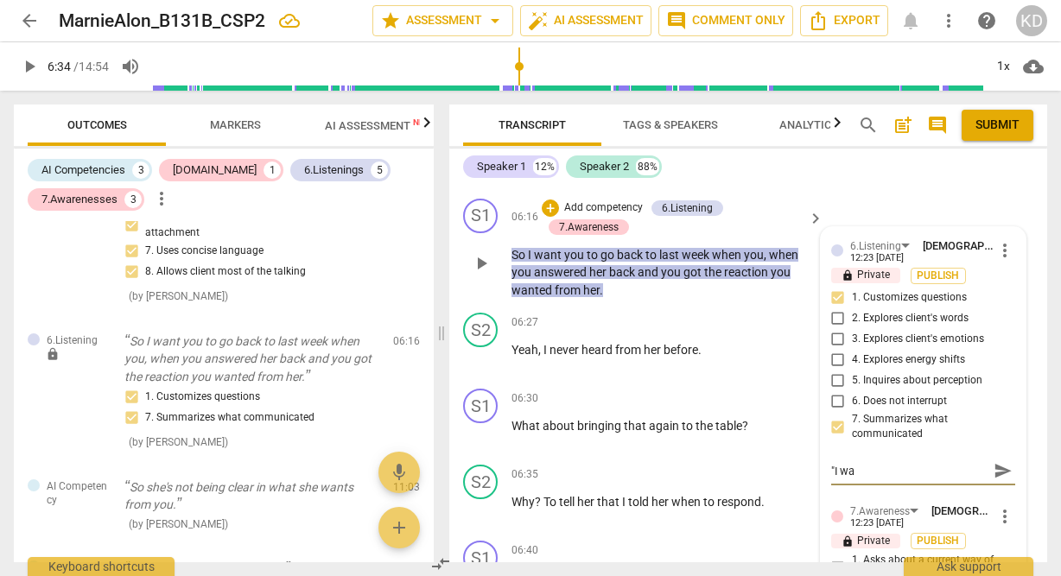
type textarea ""I wan"
type textarea ""I want"
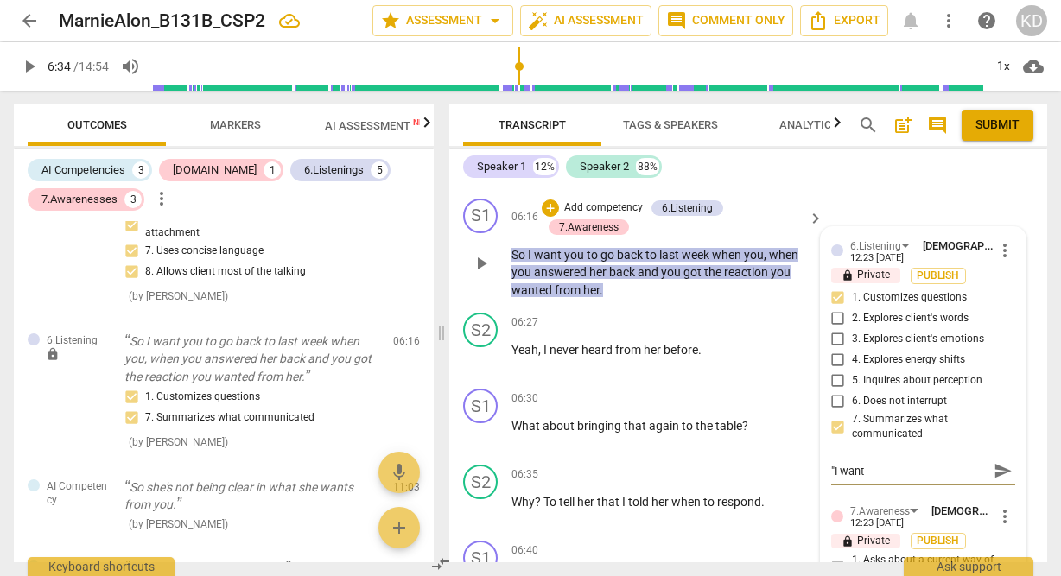
type textarea ""I want"
type textarea ""I want y"
type textarea ""I want yo"
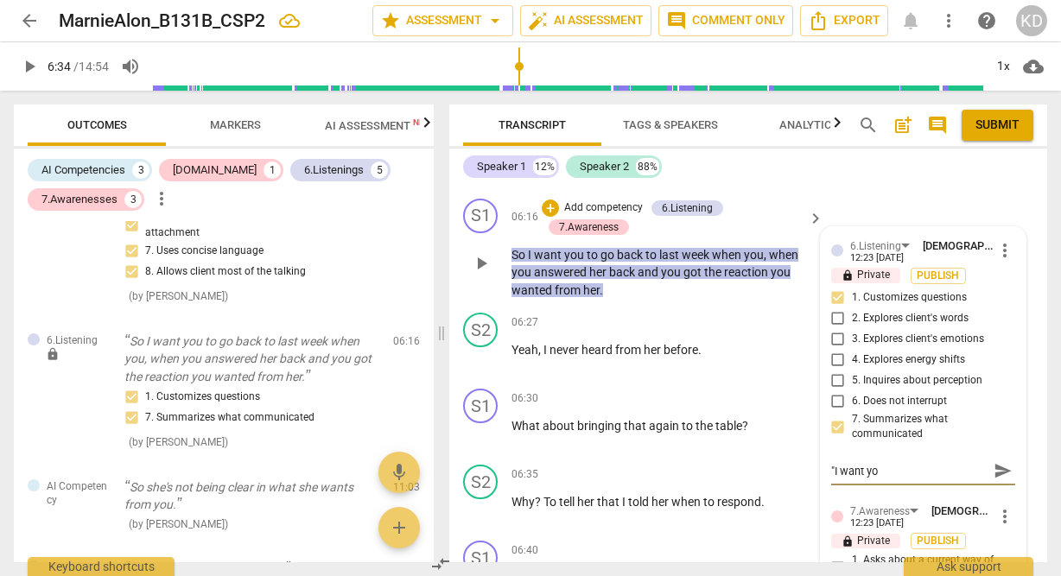
type textarea ""I want you"
type textarea ""I want you t"
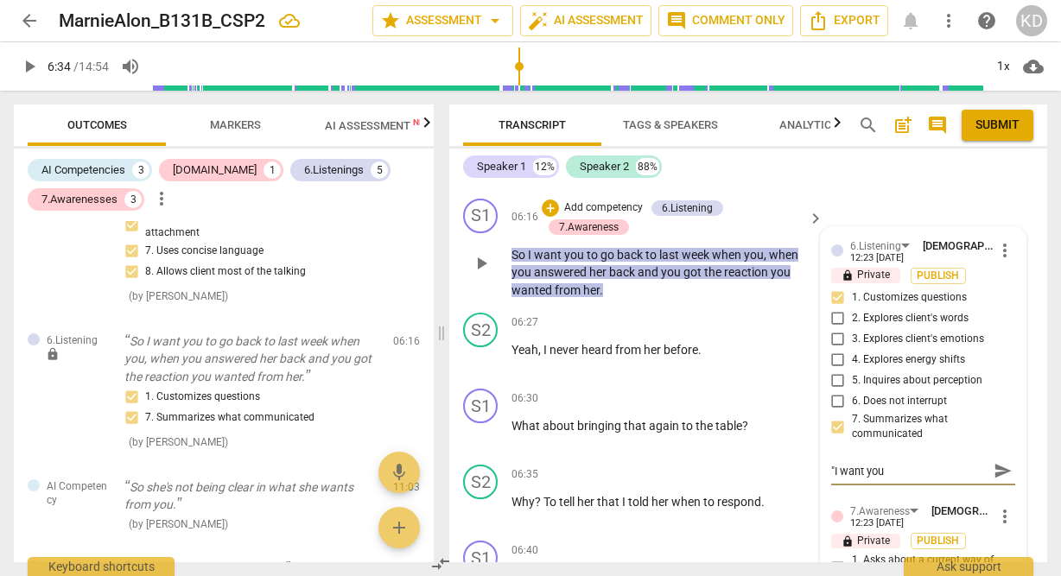
type textarea ""I want you t"
type textarea ""I want you to"
type textarea ""I want you to."
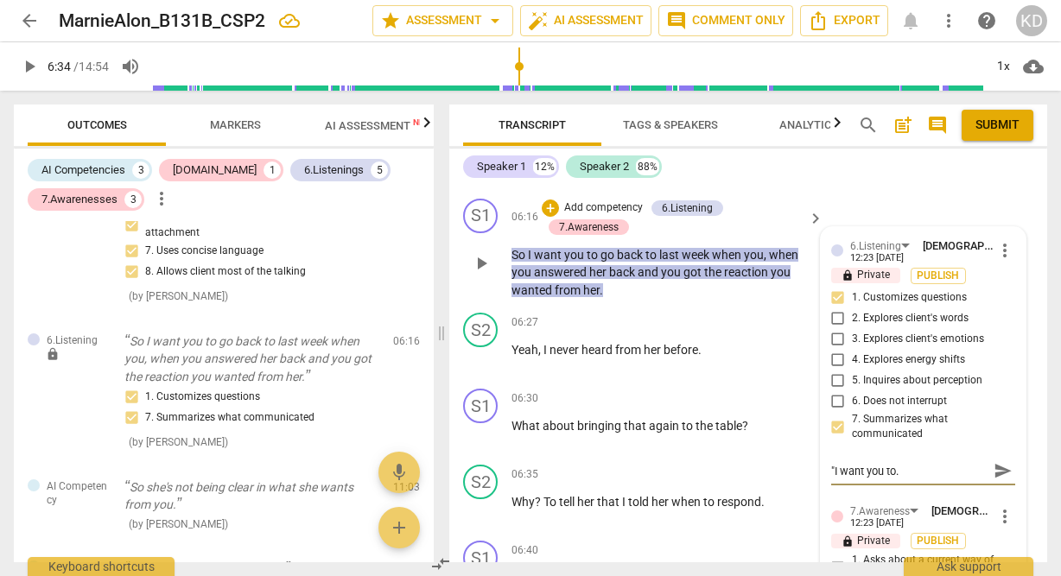
type textarea ""I want you to.."
type textarea ""I want you to..."
type textarea ""I want you to...""
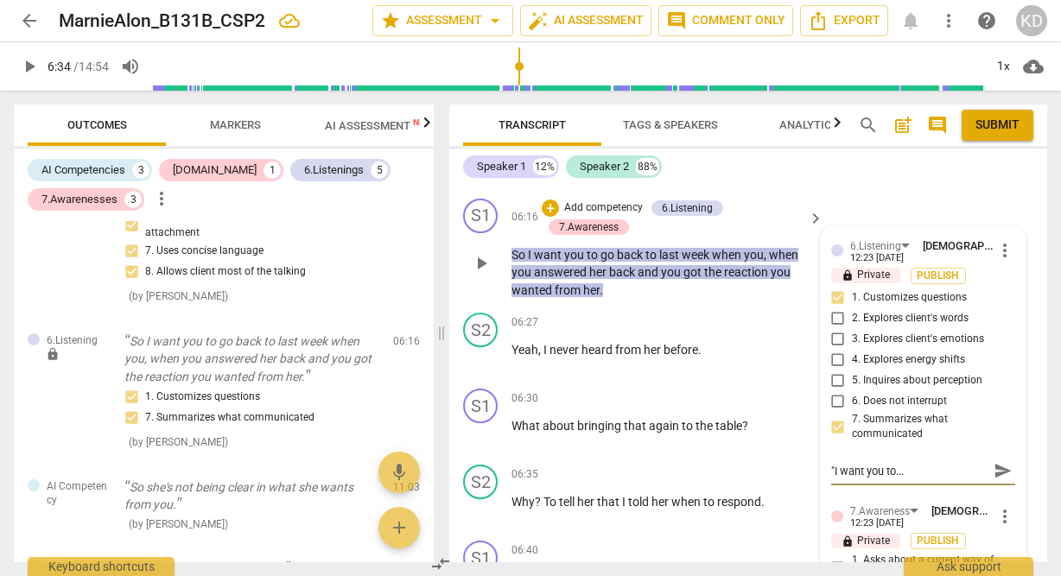
type textarea ""I want you to...""
type textarea ""I want you to..." i"
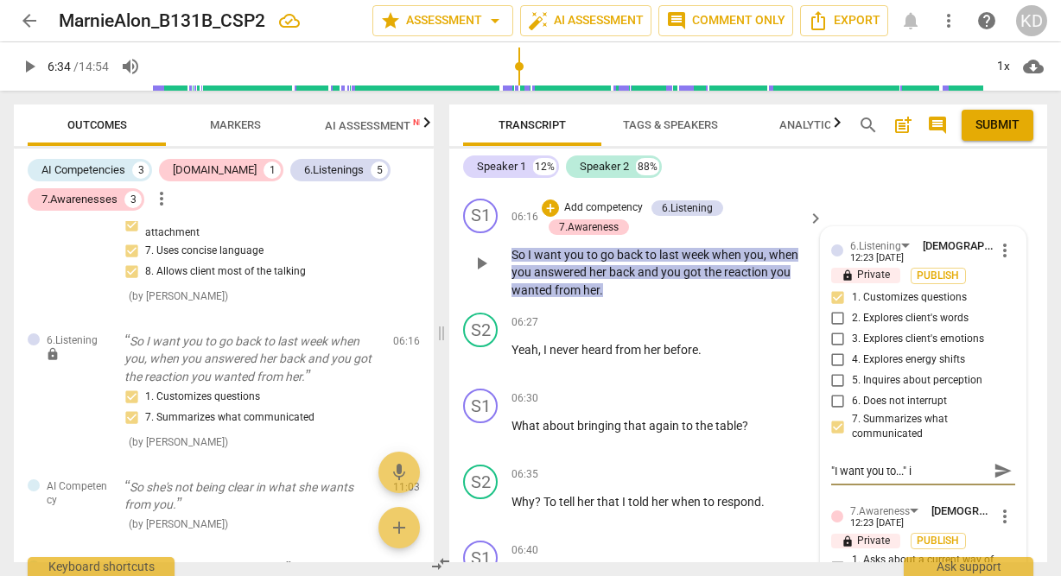
type textarea ""I want you to..." is"
type textarea ""I want you to..." is d"
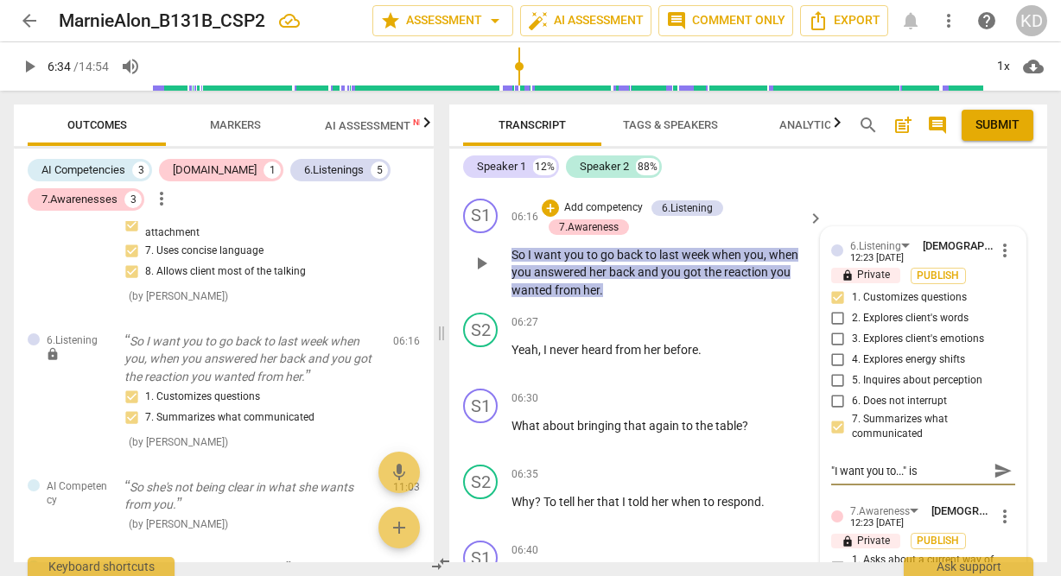
type textarea ""I want you to..." is d"
type textarea ""I want you to..." is di"
type textarea ""I want you to..." is dir"
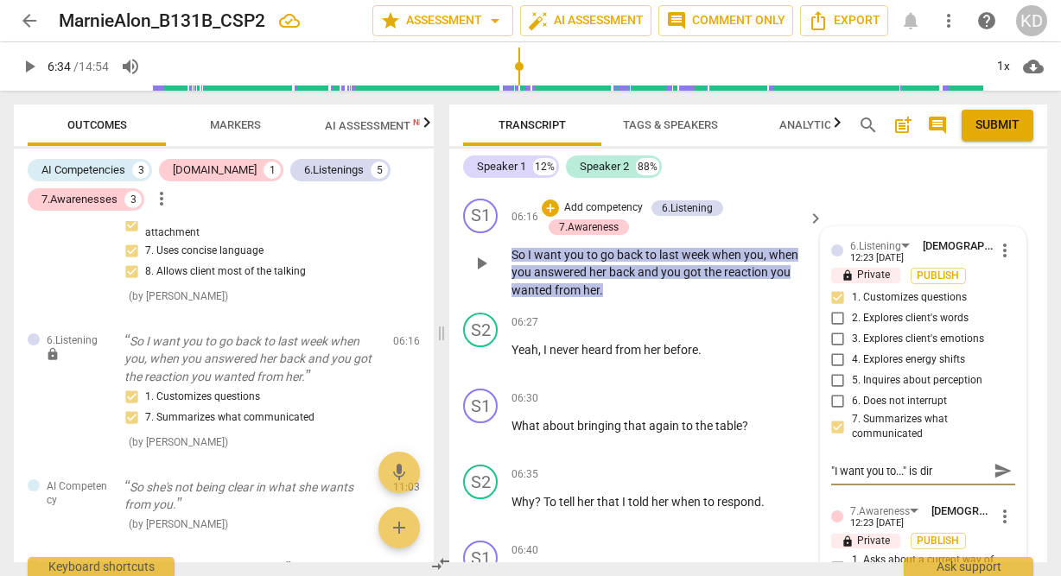
type textarea ""I want you to..." is dire"
type textarea ""I want you to..." is direc"
type textarea ""I want you to..." is direct"
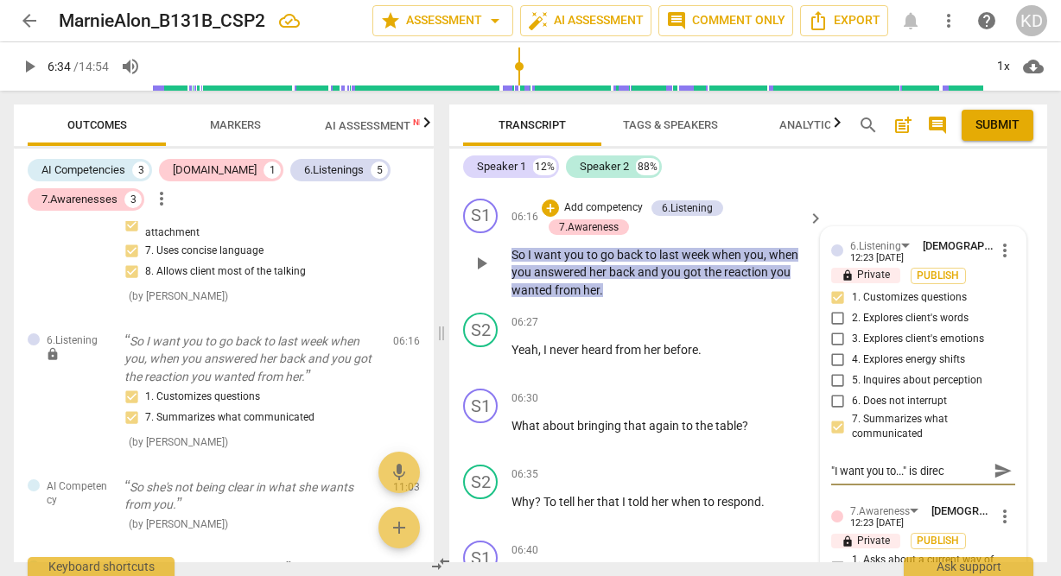
type textarea ""I want you to..." is direct"
type textarea ""I want you to..." is directi"
type textarea ""I want you to..." is directiv"
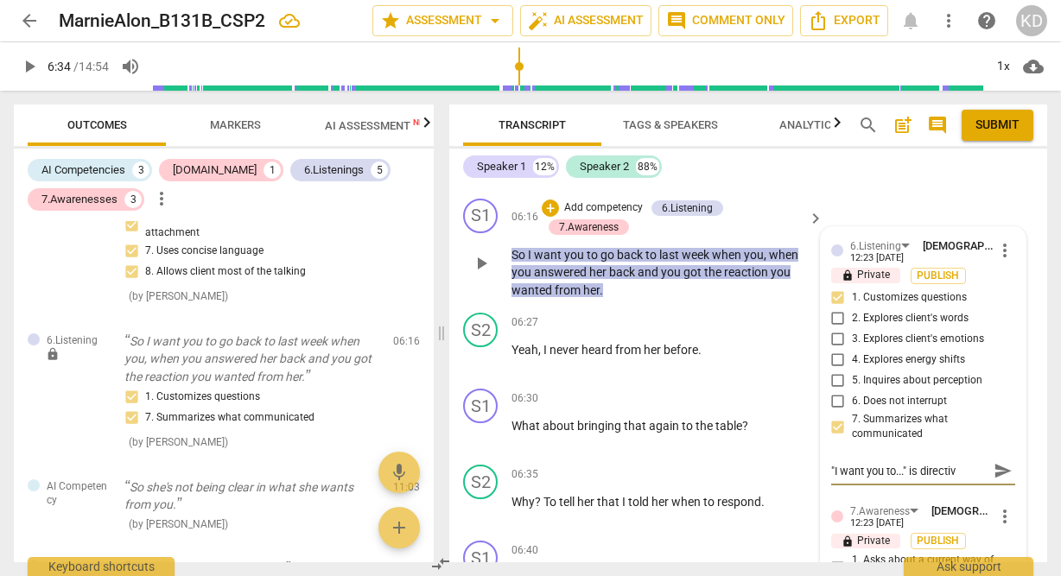
type textarea ""I want you to..." is directive"
type textarea ""I want you to..." is directive a"
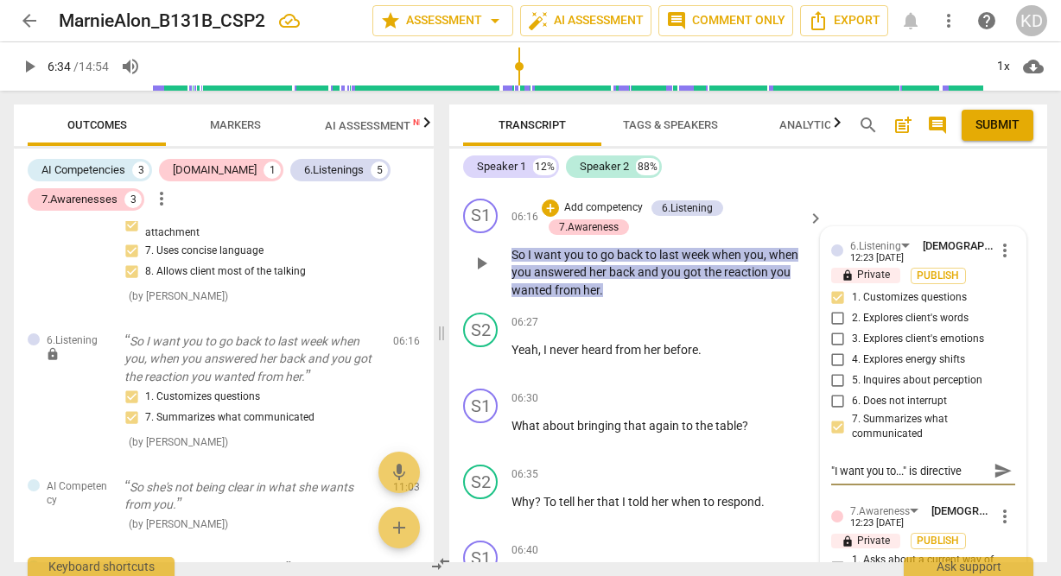
type textarea ""I want you to..." is directive a"
type textarea ""I want you to..." is directive an"
type textarea ""I want you to..." is directive and"
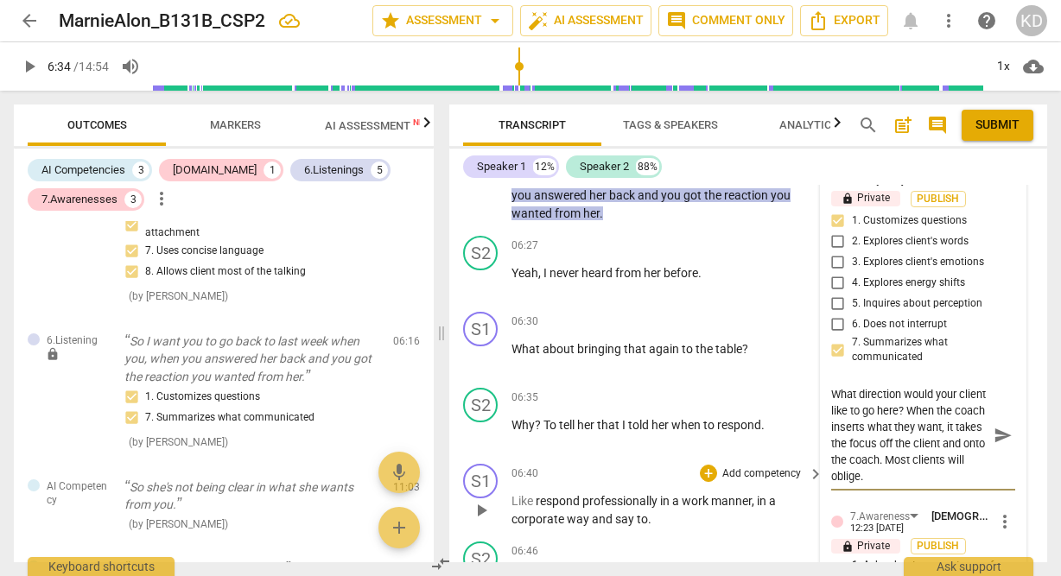
scroll to position [2872, 0]
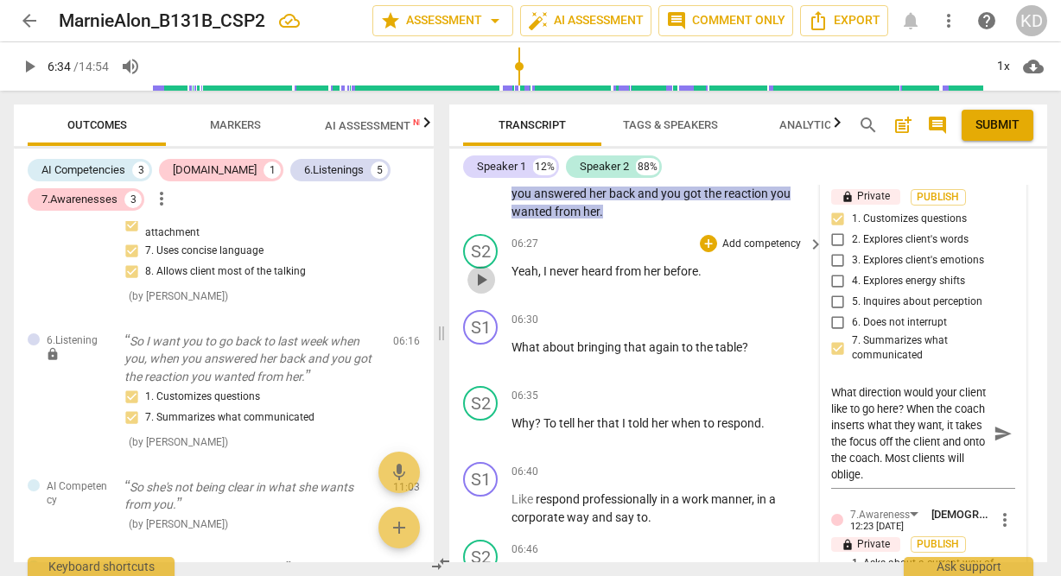
click at [487, 290] on span "play_arrow" at bounding box center [481, 280] width 21 height 21
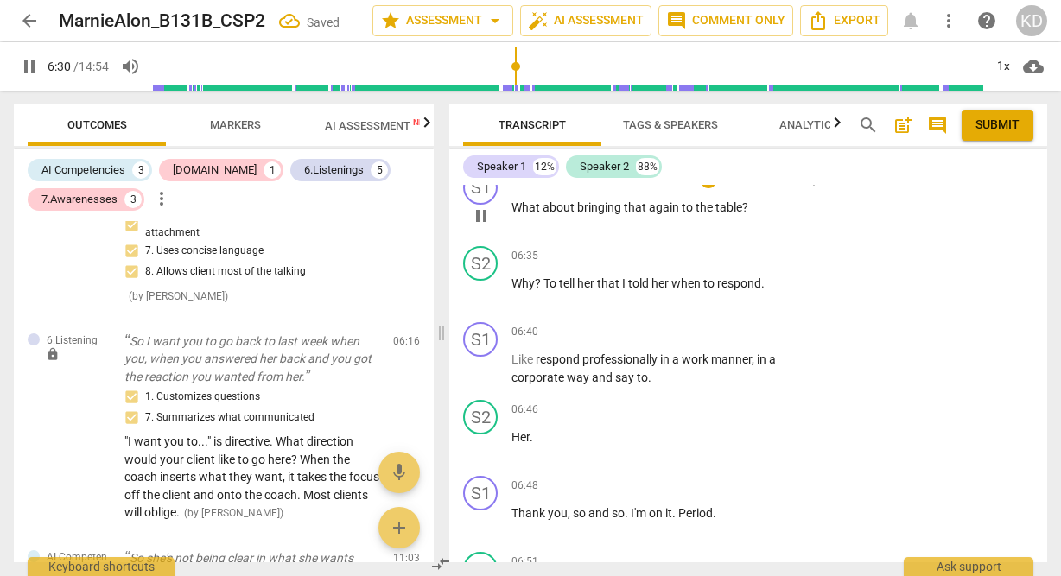
scroll to position [3013, 0]
click at [480, 225] on span "pause" at bounding box center [481, 215] width 21 height 21
click at [769, 187] on p "Add competency" at bounding box center [761, 180] width 82 height 16
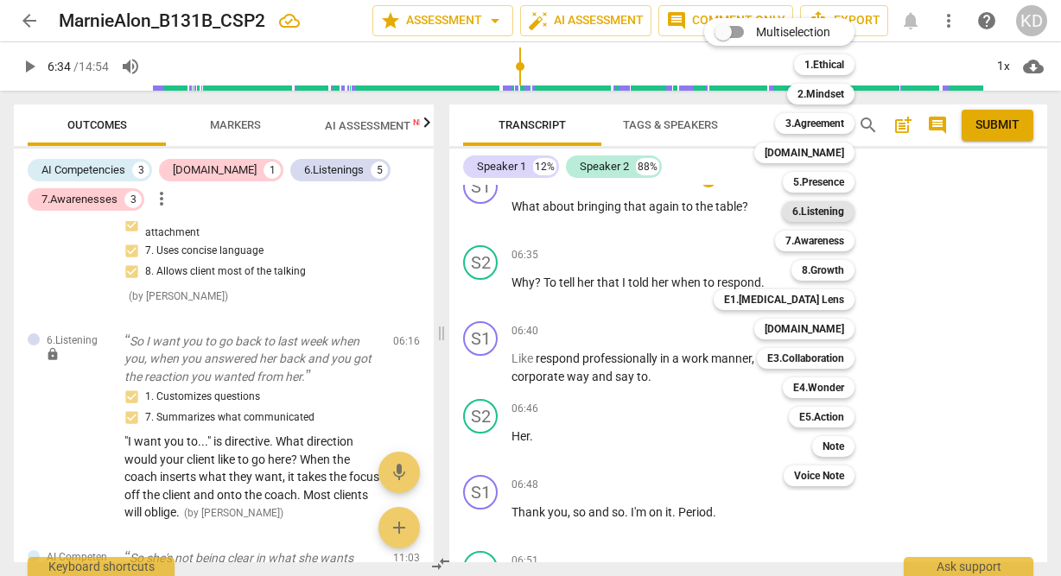
click at [826, 212] on b "6.Listening" at bounding box center [818, 211] width 52 height 21
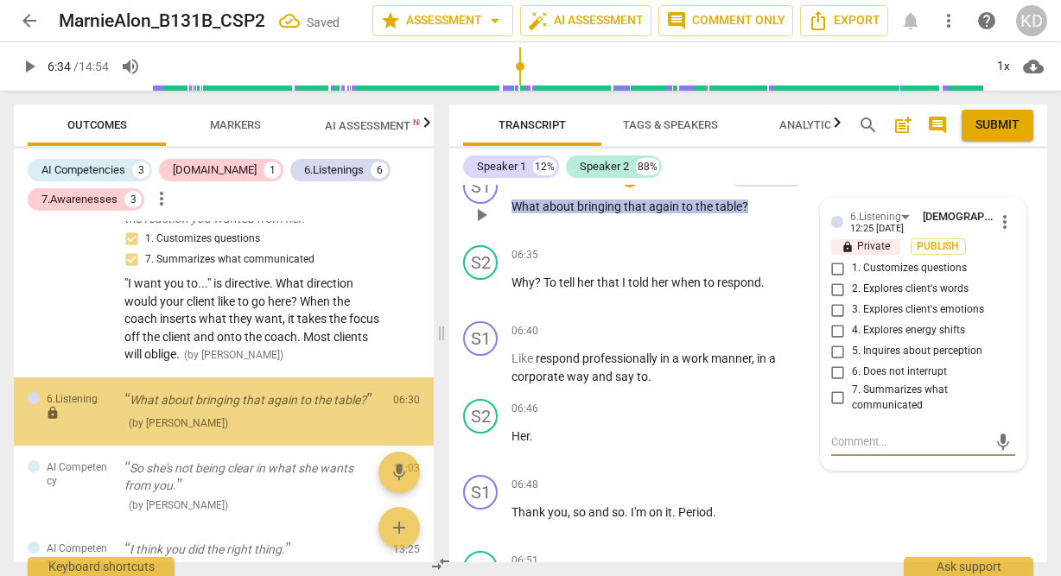
scroll to position [1279, 0]
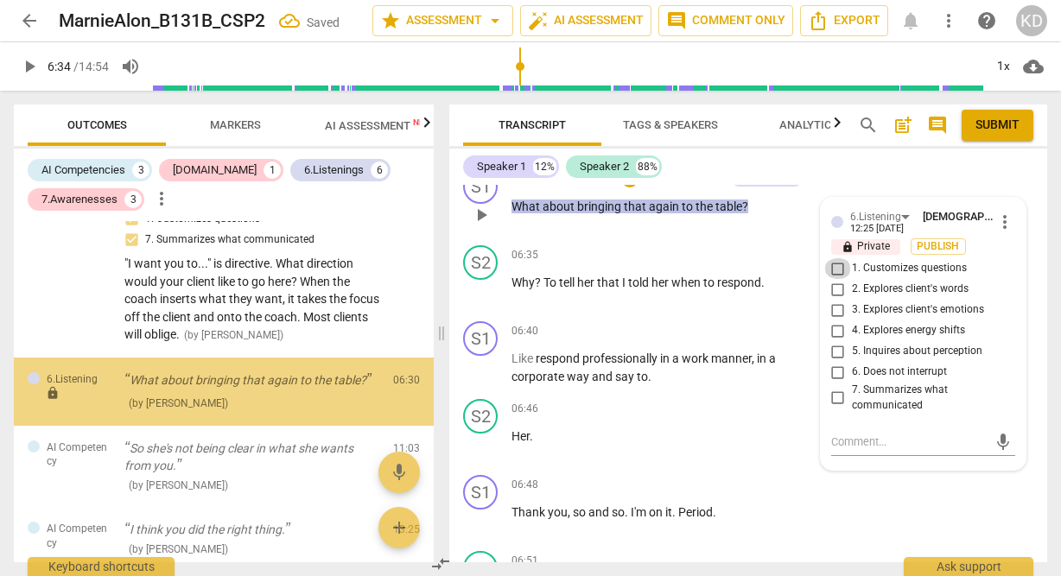
click at [833, 279] on input "1. Customizes questions" at bounding box center [838, 268] width 28 height 21
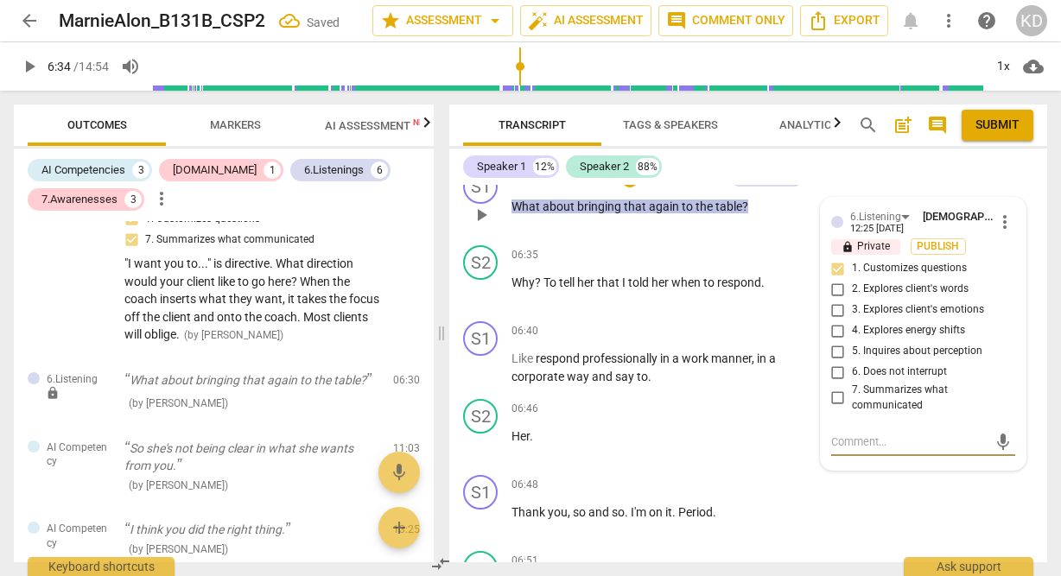
click at [863, 450] on textarea at bounding box center [909, 442] width 156 height 16
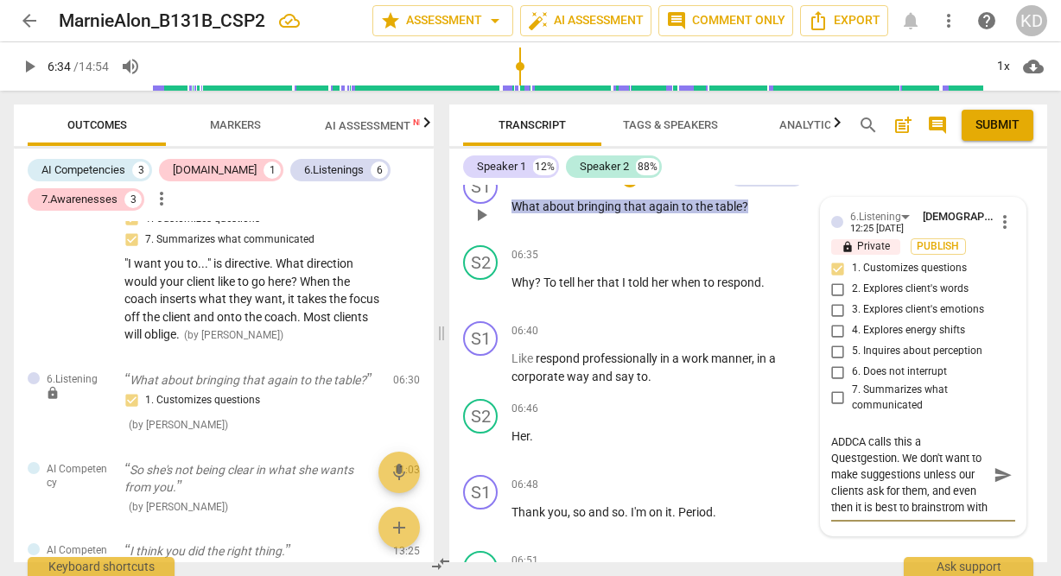
scroll to position [16, 0]
click at [871, 516] on textarea "ADDCA calls this a Questgestion. We don't want to make suggestions unless our c…" at bounding box center [909, 475] width 156 height 82
click at [935, 516] on textarea "ADDCA calls this a Questgestion. We don't want to make suggestions unless our c…" at bounding box center [909, 475] width 156 height 82
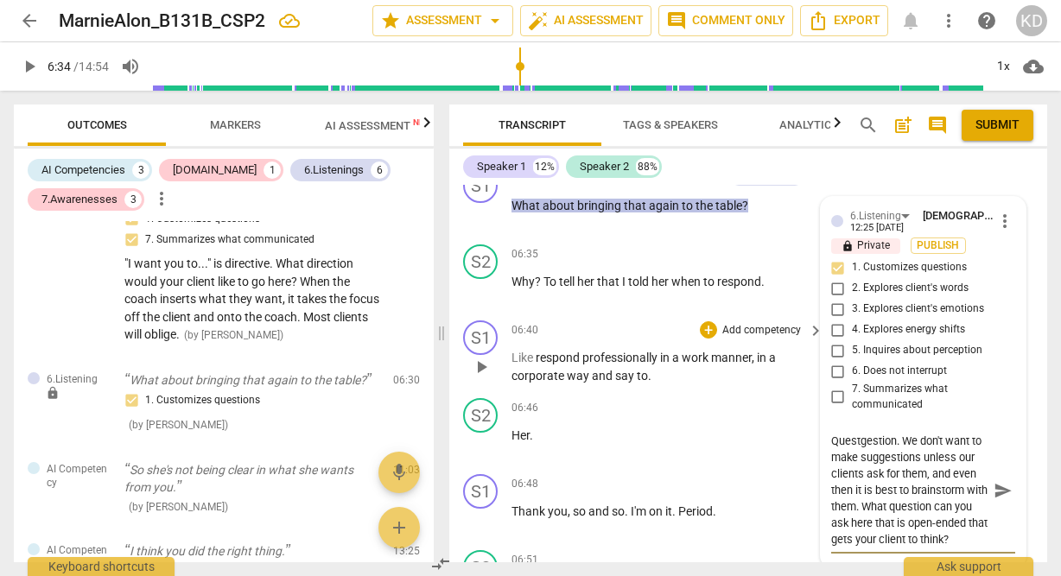
scroll to position [3001, 0]
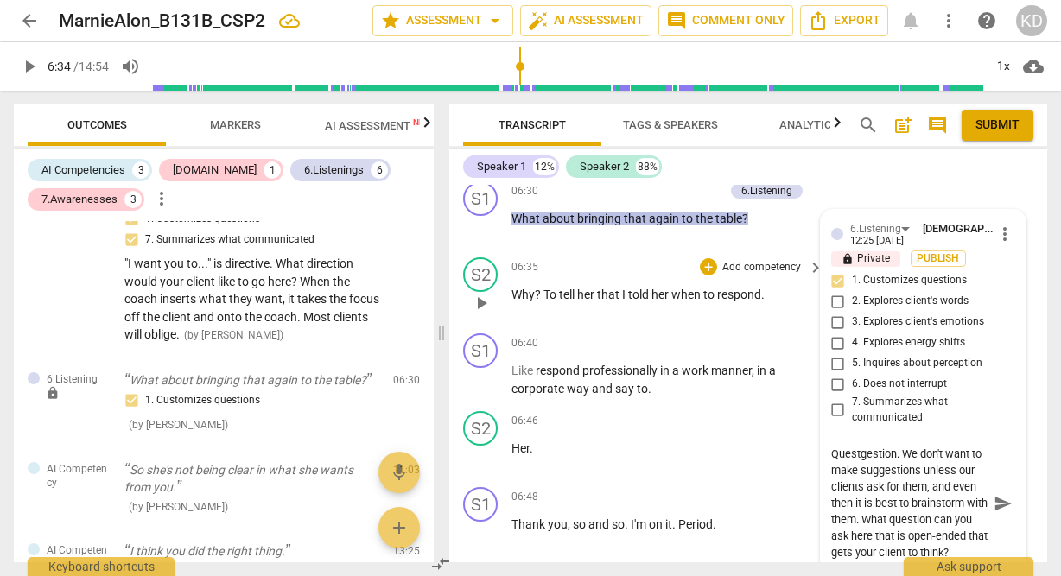
click at [484, 314] on span "play_arrow" at bounding box center [481, 303] width 21 height 21
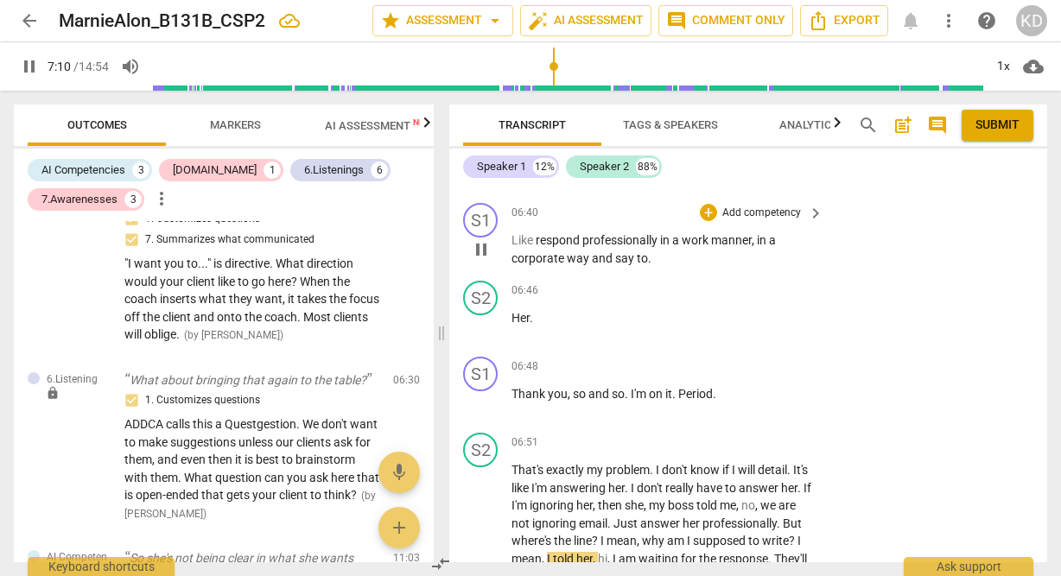
scroll to position [3136, 0]
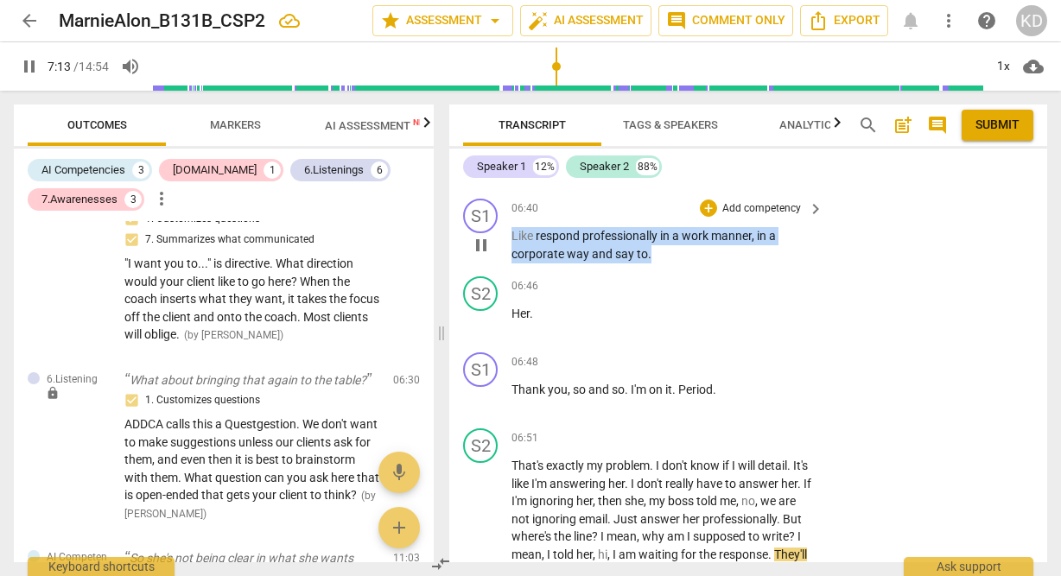
drag, startPoint x: 512, startPoint y: 266, endPoint x: 669, endPoint y: 289, distance: 158.1
click at [669, 263] on p "Like respond professionally in a work manner , in a corporate way and say to ." at bounding box center [662, 244] width 303 height 35
click at [749, 217] on p "Add competency" at bounding box center [761, 209] width 82 height 16
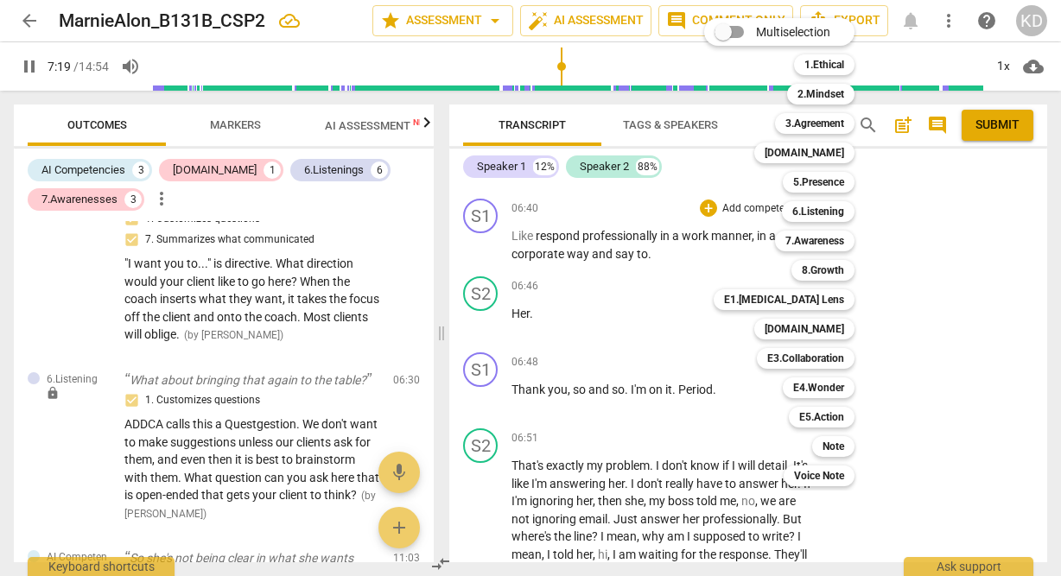
click at [728, 239] on div "Multiselection m 1.Ethical 1 2.Mindset 2 3.Agreement 3 [DOMAIN_NAME] 4 5.Presen…" at bounding box center [792, 252] width 190 height 477
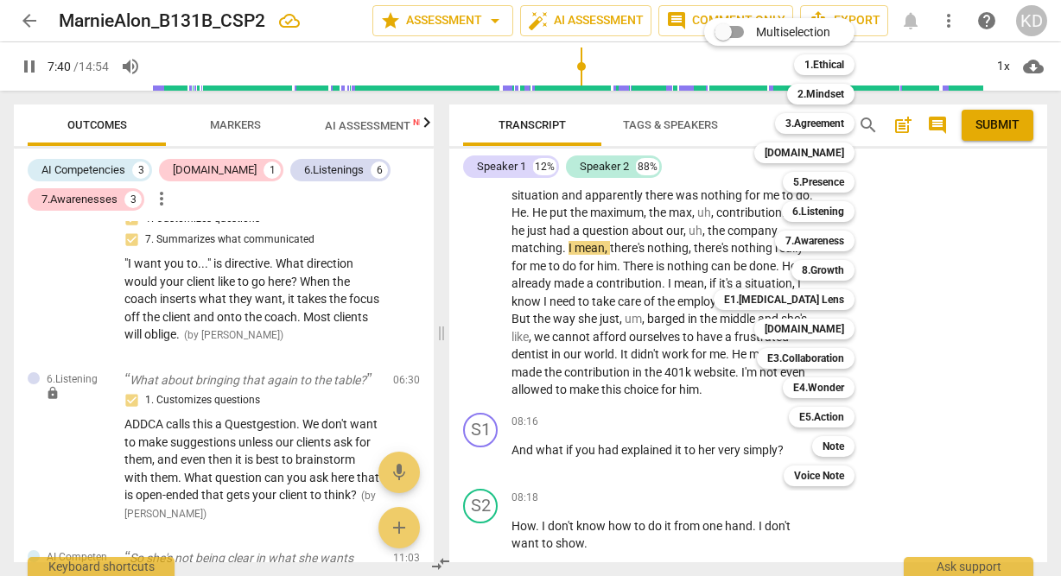
click at [489, 302] on div at bounding box center [530, 288] width 1061 height 576
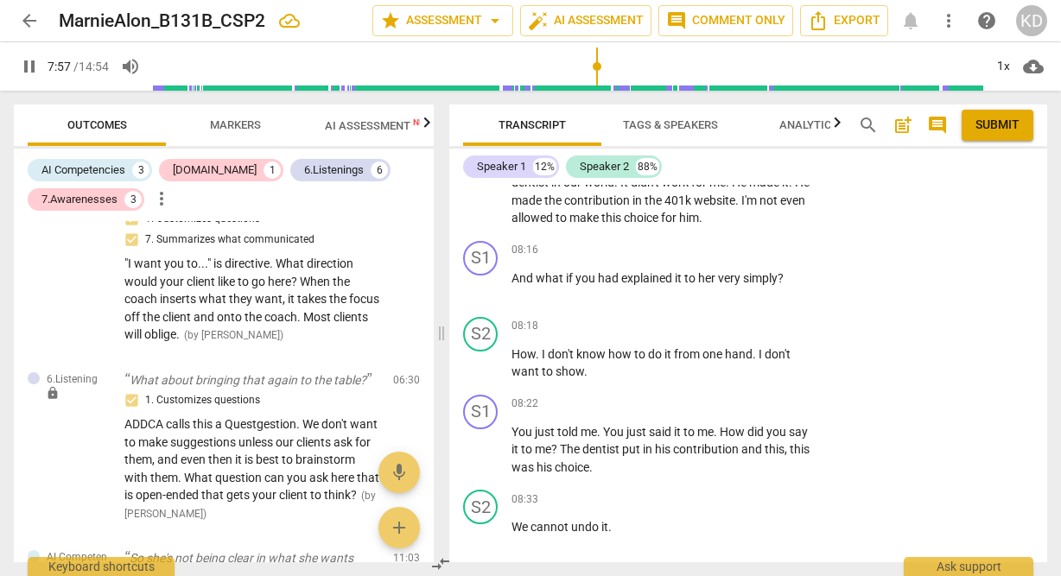
scroll to position [3732, 0]
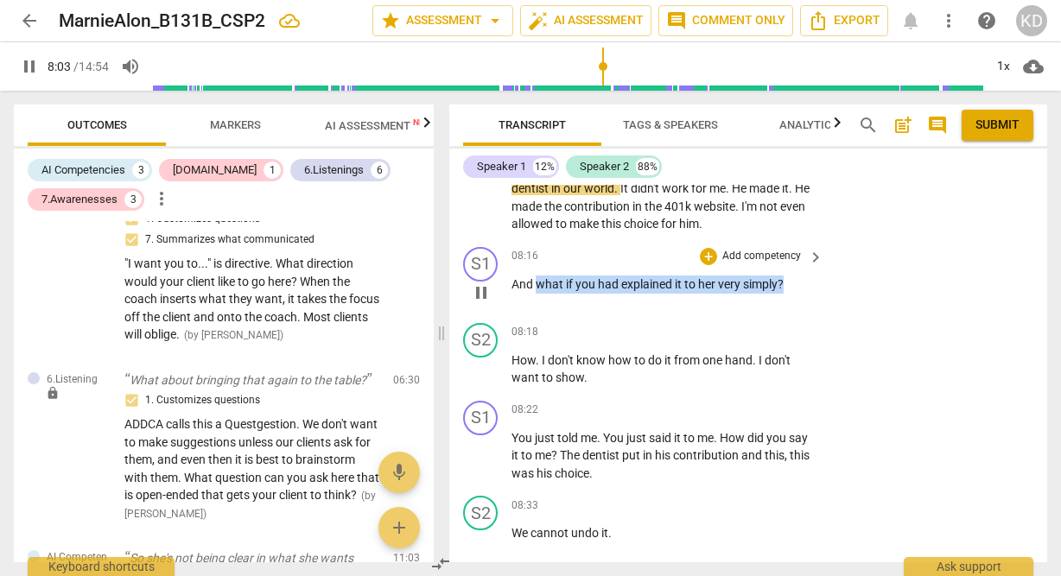
drag, startPoint x: 536, startPoint y: 333, endPoint x: 784, endPoint y: 334, distance: 247.9
click at [784, 294] on p "And what if you had explained it to her very simply ?" at bounding box center [662, 285] width 303 height 18
click at [766, 264] on p "Add competency" at bounding box center [761, 257] width 82 height 16
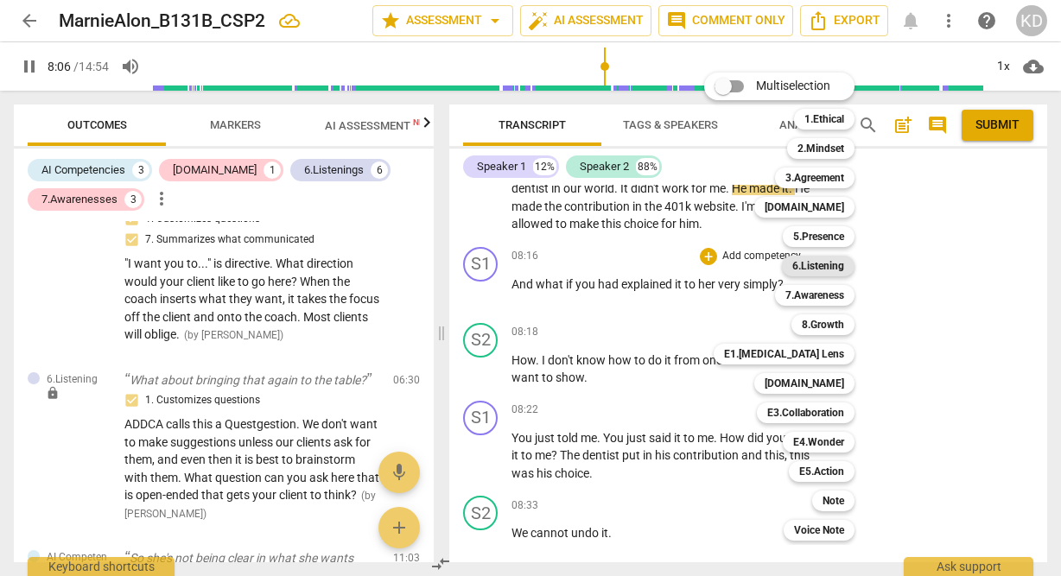
click at [823, 260] on b "6.Listening" at bounding box center [818, 266] width 52 height 21
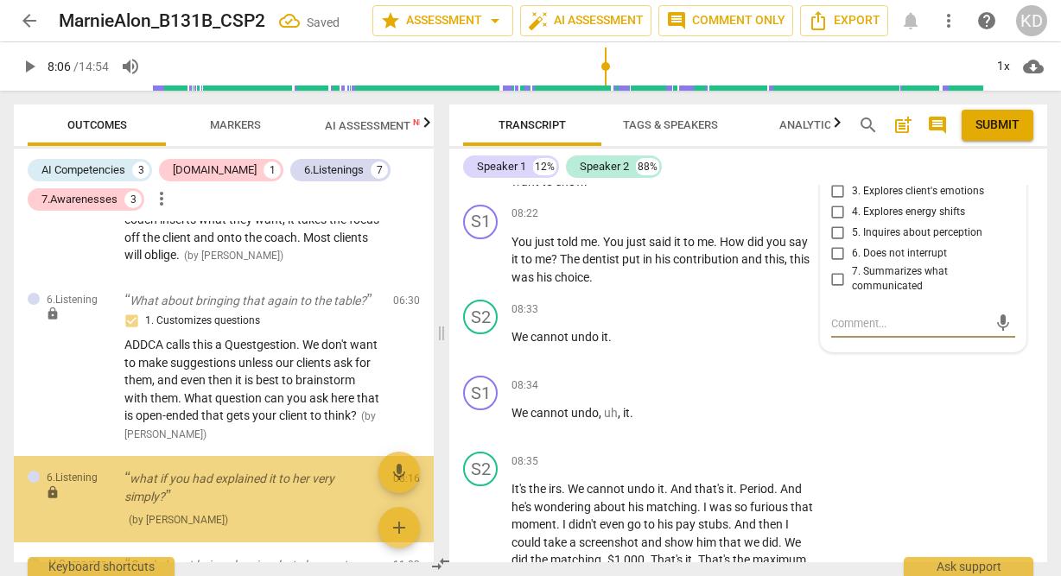
scroll to position [1466, 0]
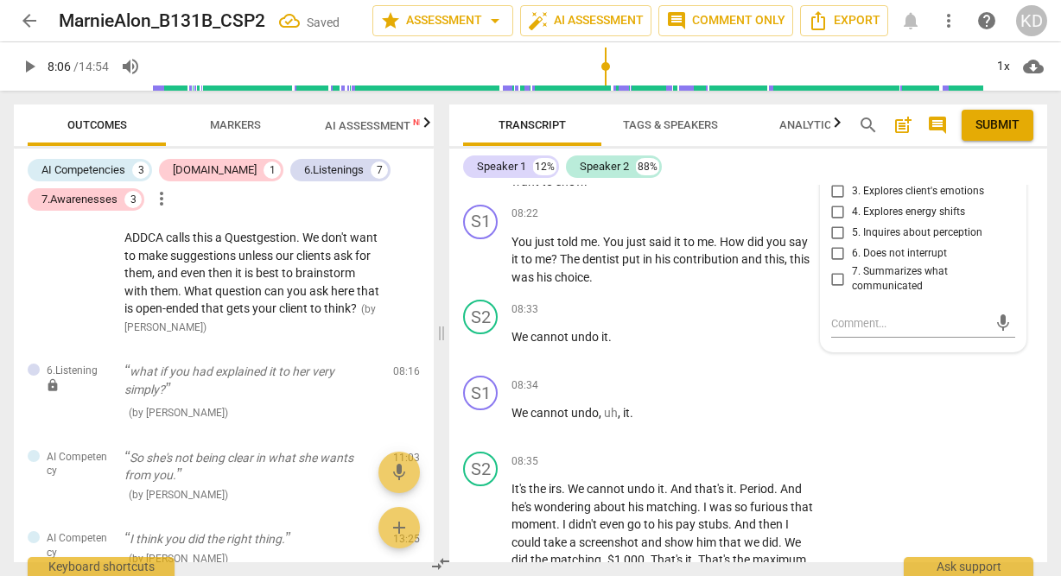
click at [833, 161] on input "1. Customizes questions" at bounding box center [838, 150] width 28 height 21
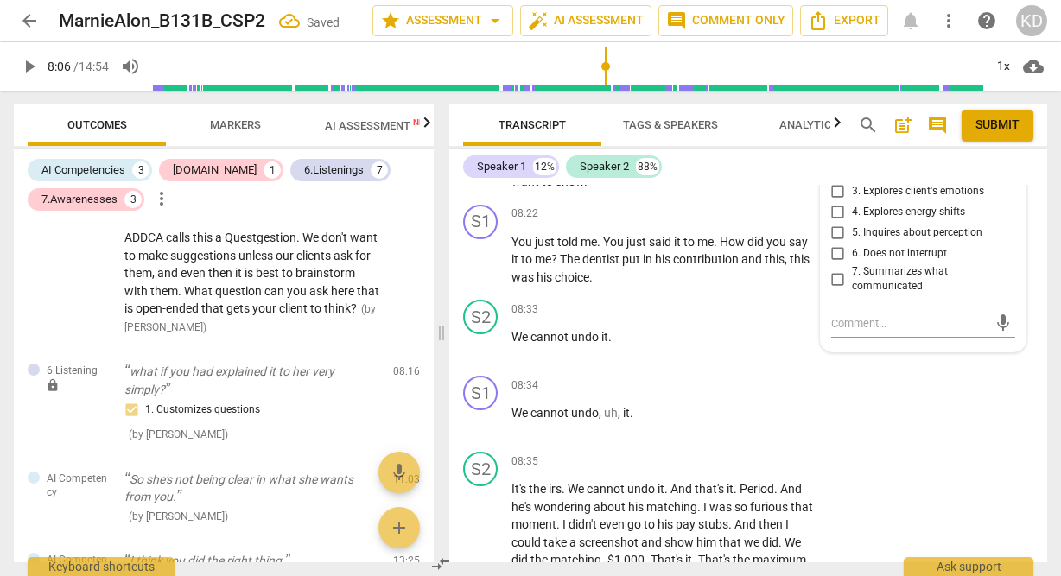
click at [833, 244] on input "5. Inquires about perception" at bounding box center [838, 233] width 28 height 21
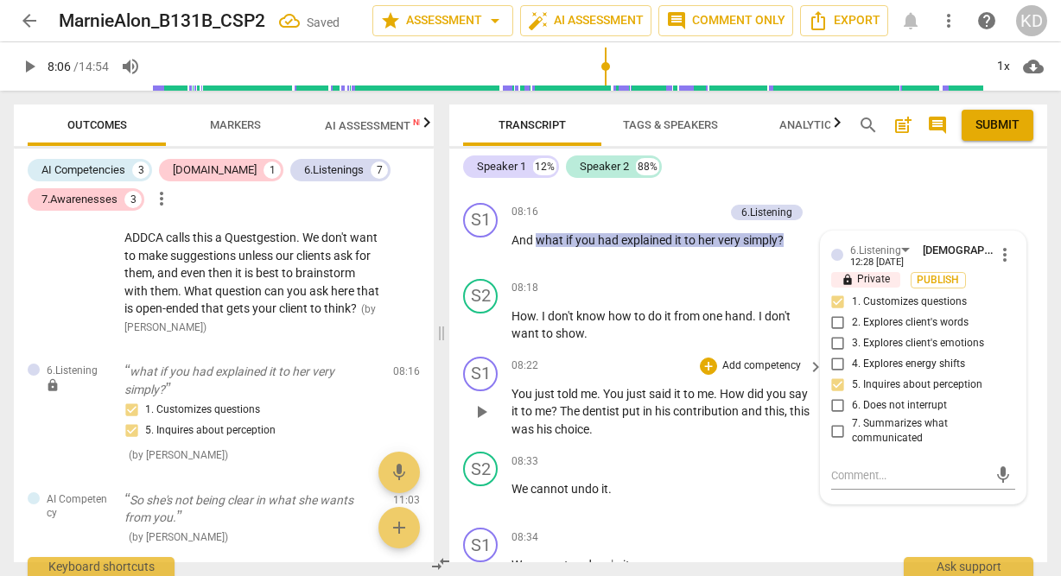
scroll to position [3767, 0]
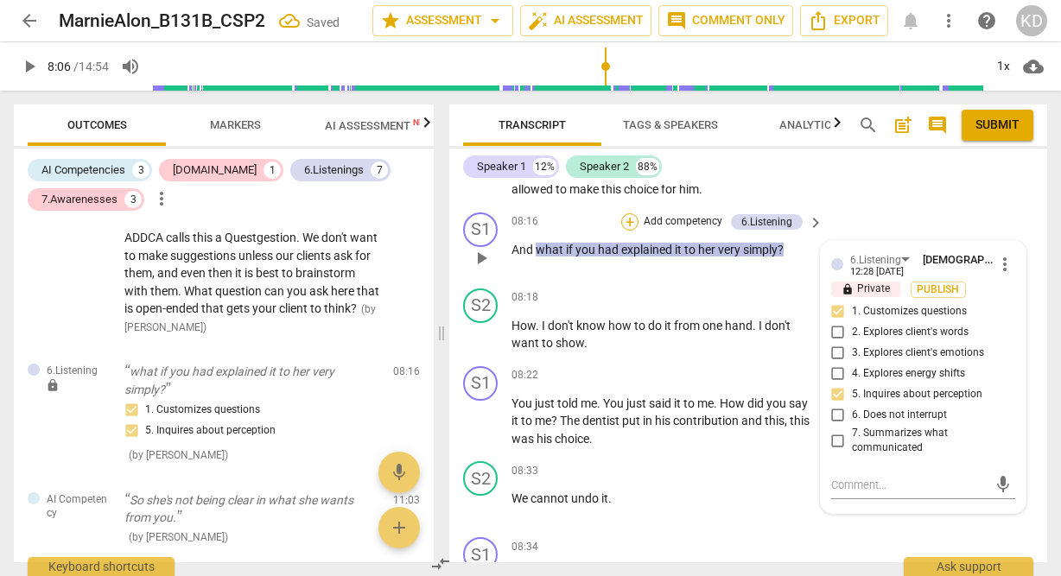
click at [632, 231] on div "+" at bounding box center [629, 221] width 17 height 17
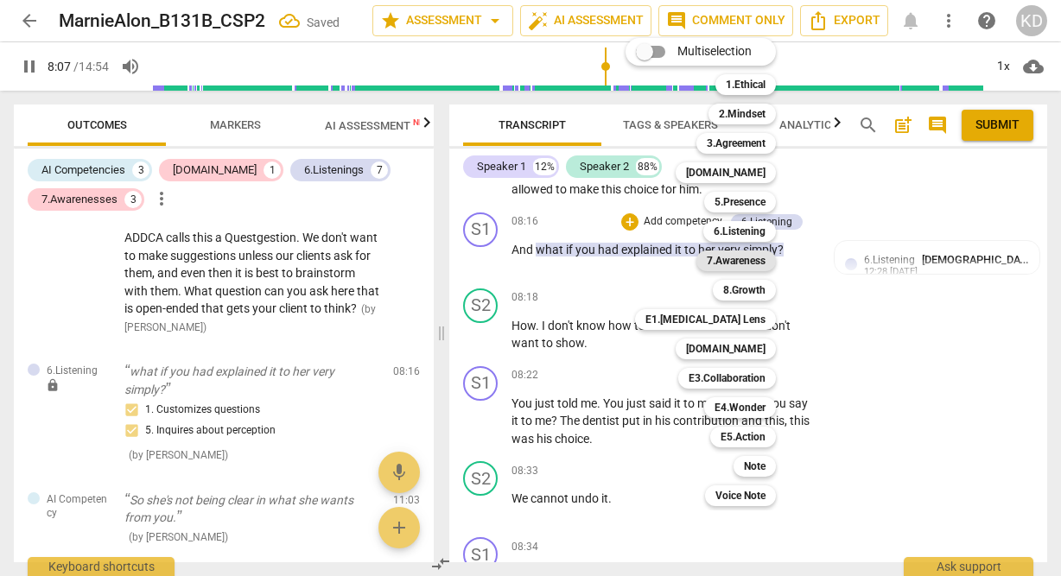
click at [743, 261] on b "7.Awareness" at bounding box center [736, 261] width 59 height 21
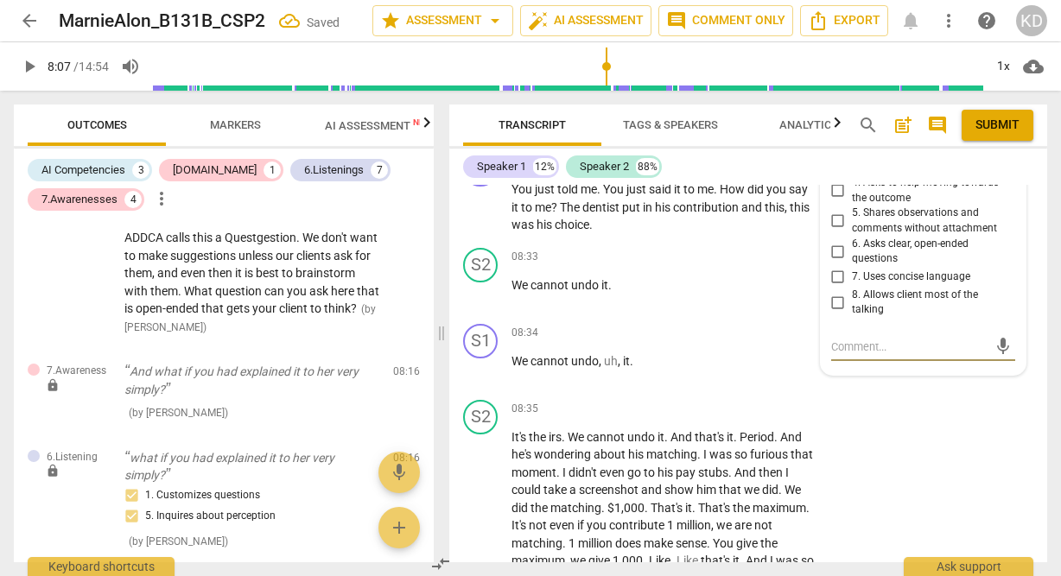
scroll to position [3973, 0]
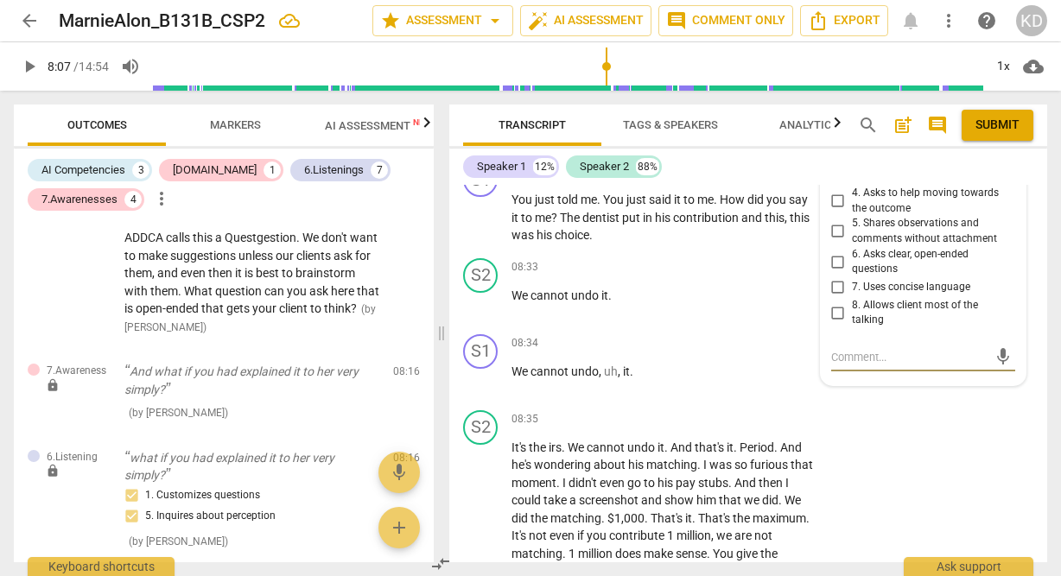
click at [837, 272] on input "6. Asks clear, open-ended questions" at bounding box center [838, 261] width 28 height 21
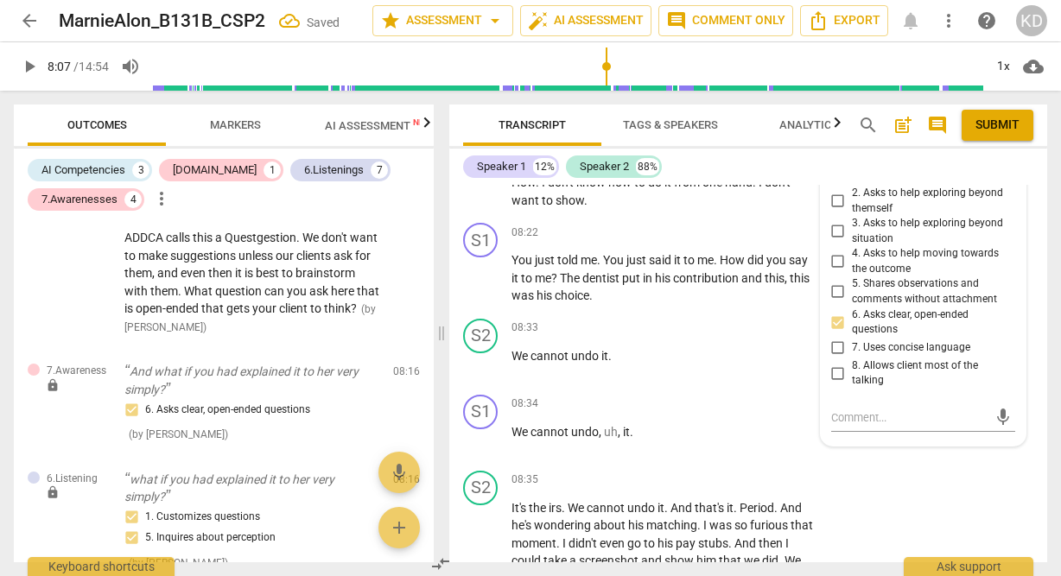
scroll to position [3909, 0]
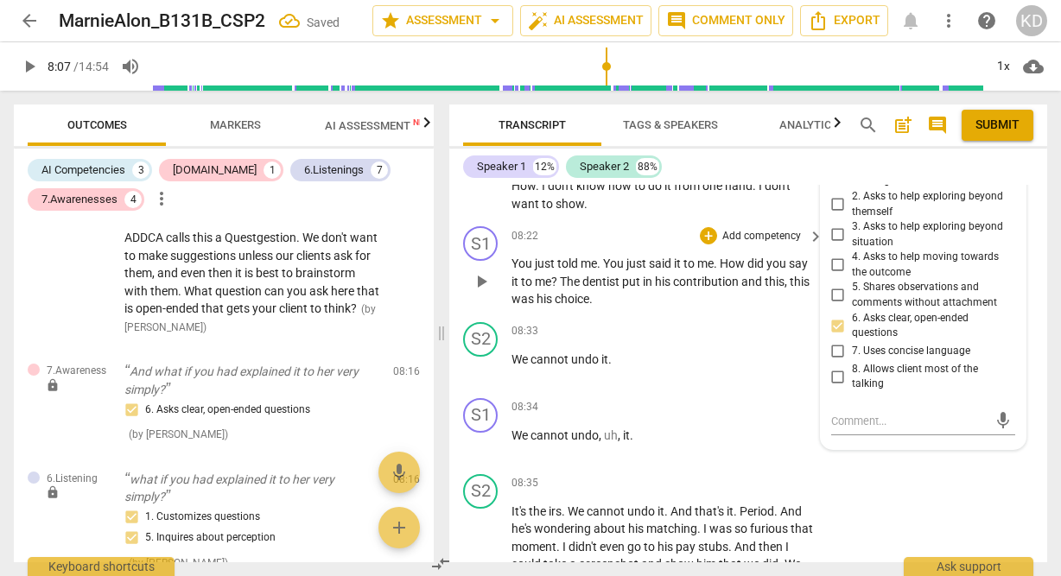
click at [461, 315] on div "S1 play_arrow pause 08:22 + Add competency keyboard_arrow_right You just told m…" at bounding box center [748, 267] width 598 height 96
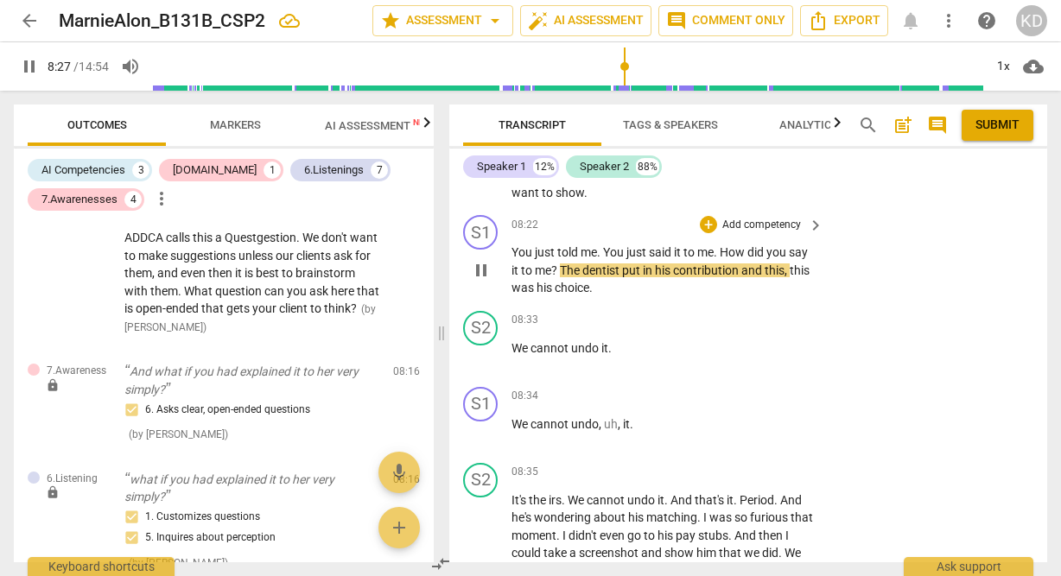
scroll to position [3921, 0]
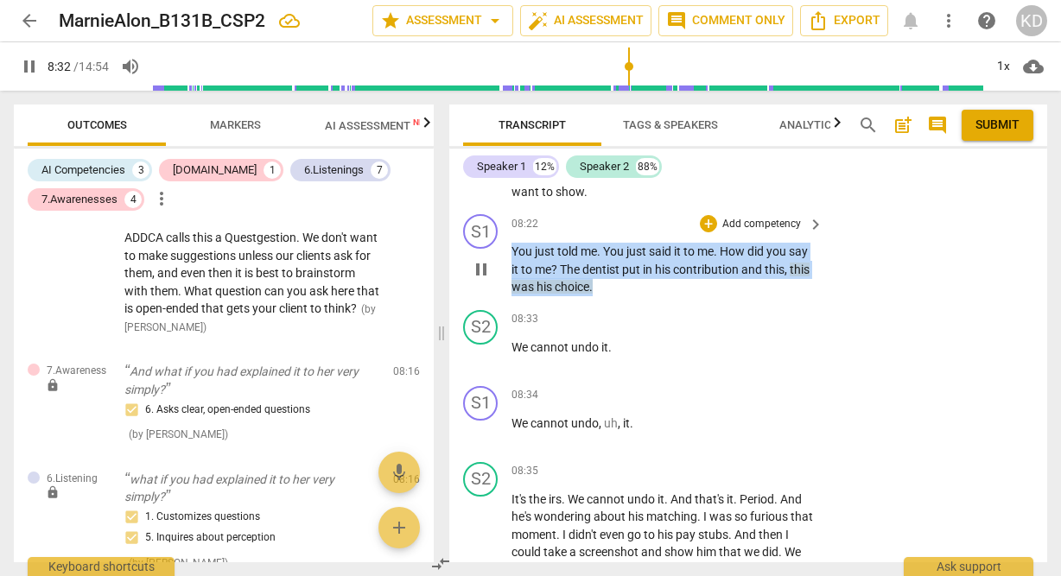
drag, startPoint x: 511, startPoint y: 301, endPoint x: 637, endPoint y: 340, distance: 131.4
click at [637, 296] on p "You just told me . You just said it to me . How did you say it to me ? The dent…" at bounding box center [662, 270] width 303 height 54
click at [771, 232] on p "Add competency" at bounding box center [761, 225] width 82 height 16
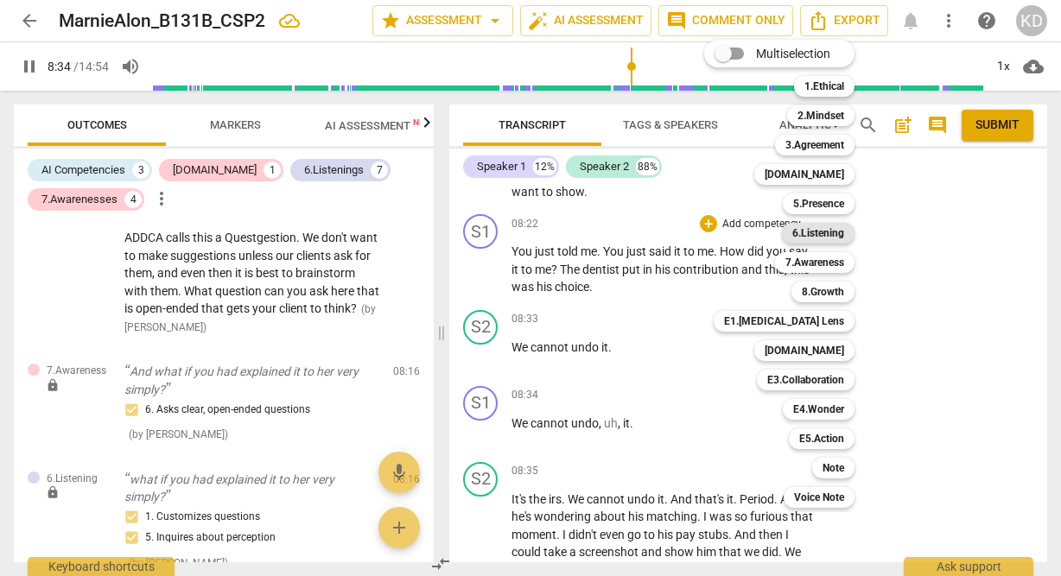
click at [831, 229] on b "6.Listening" at bounding box center [818, 233] width 52 height 21
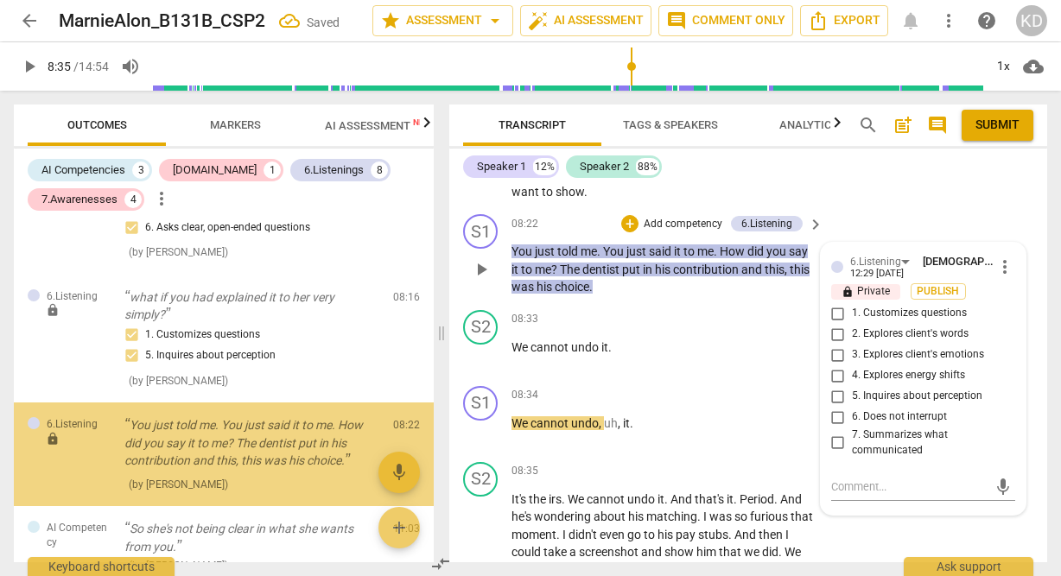
scroll to position [1711, 0]
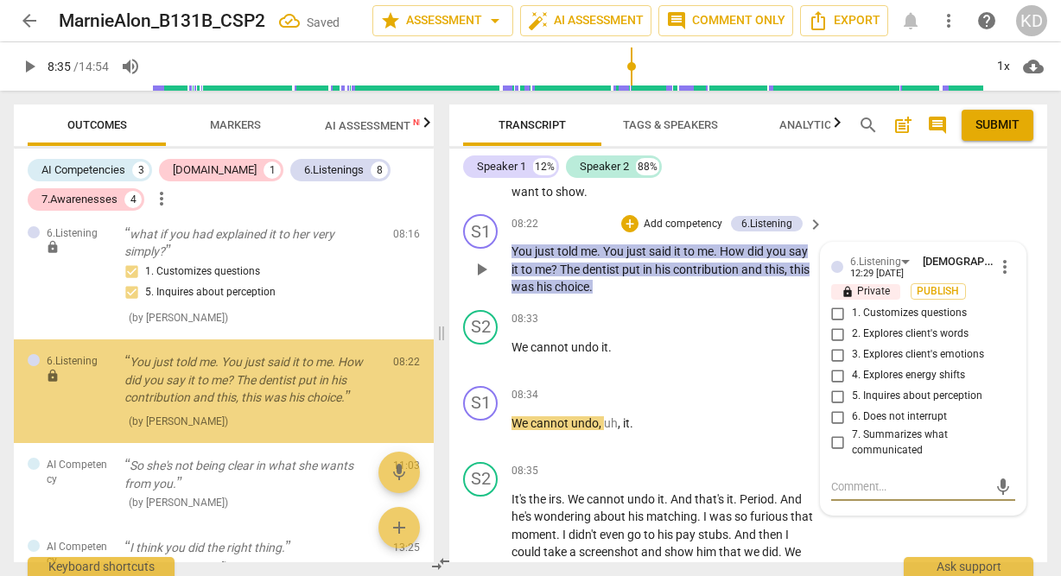
click at [835, 428] on input "6. Does not interrupt" at bounding box center [838, 417] width 28 height 21
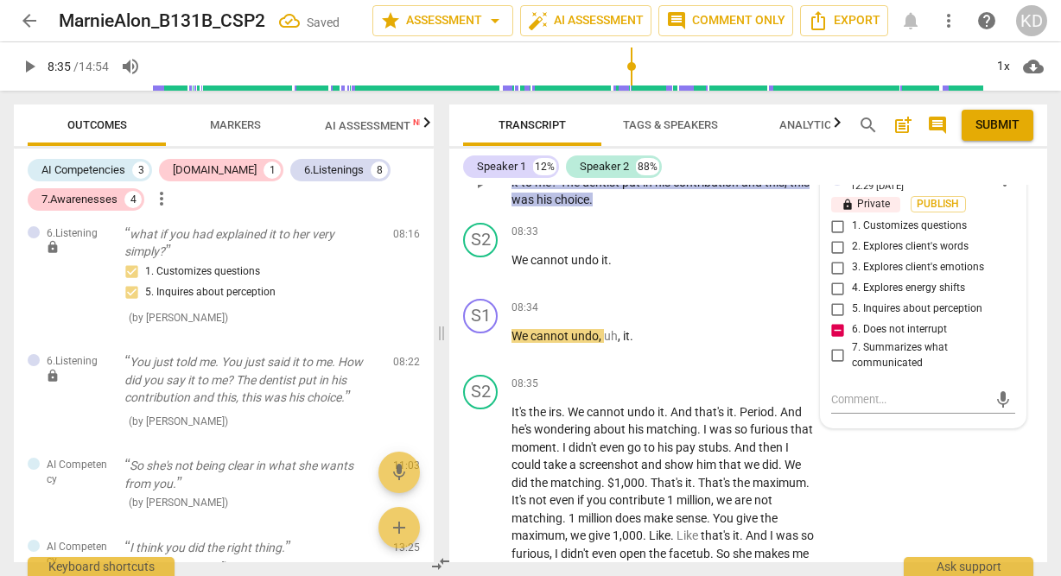
scroll to position [3964, 0]
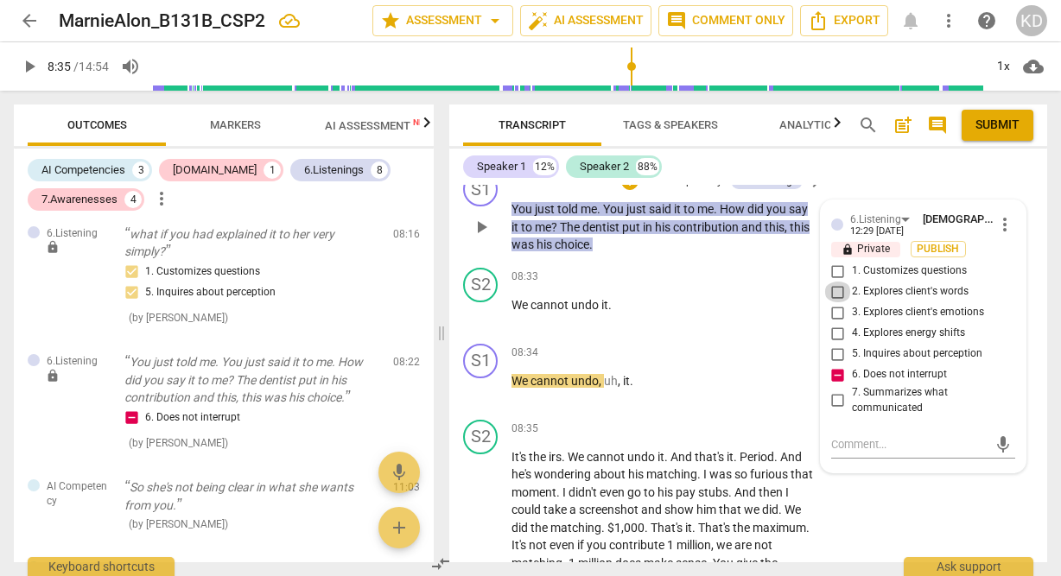
click at [836, 302] on input "2. Explores client's words" at bounding box center [838, 292] width 28 height 21
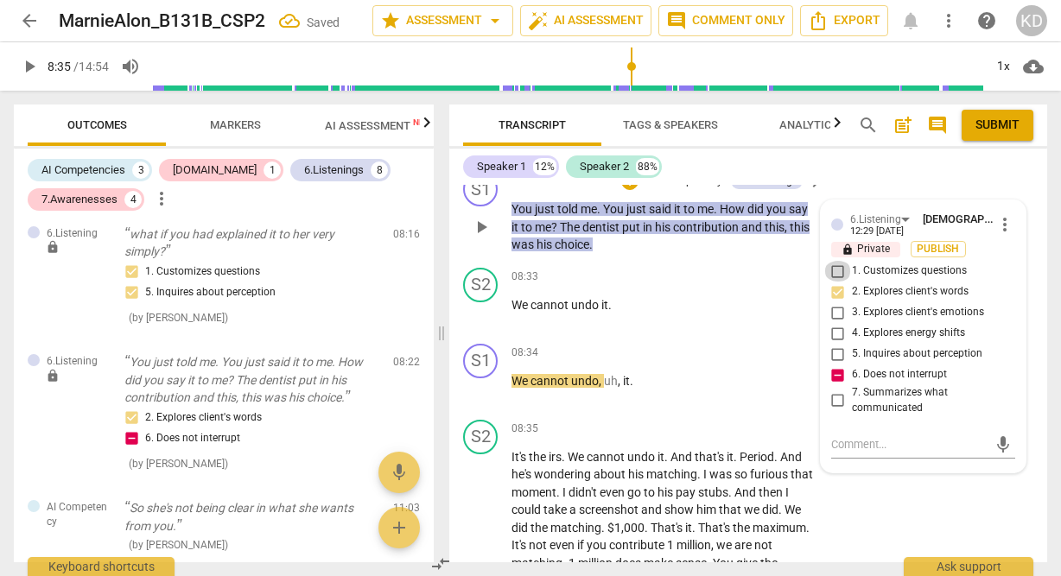
click at [835, 282] on input "1. Customizes questions" at bounding box center [838, 271] width 28 height 21
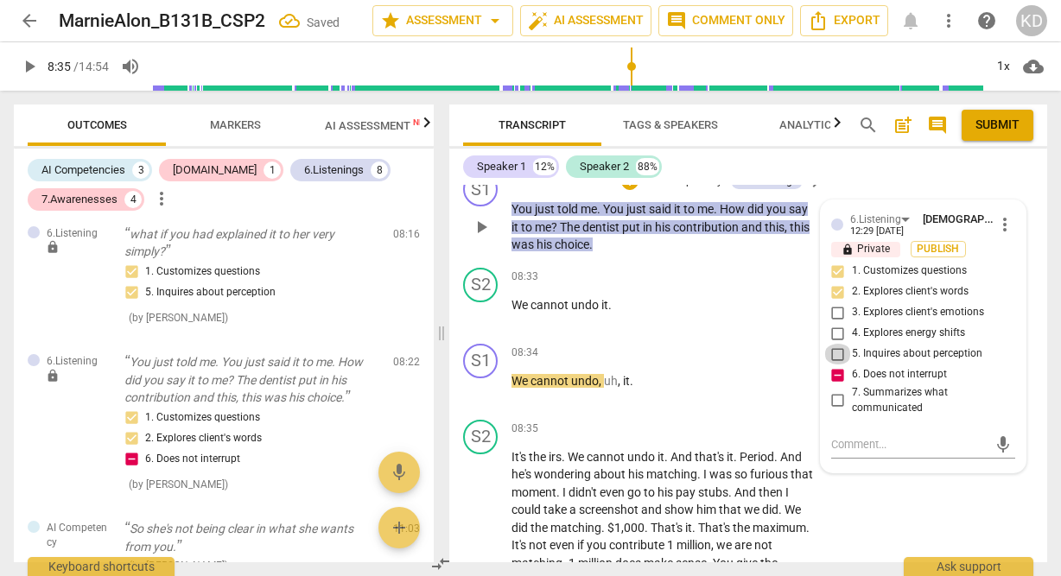
click at [836, 365] on input "5. Inquires about perception" at bounding box center [838, 354] width 28 height 21
click at [846, 453] on textarea at bounding box center [909, 444] width 156 height 16
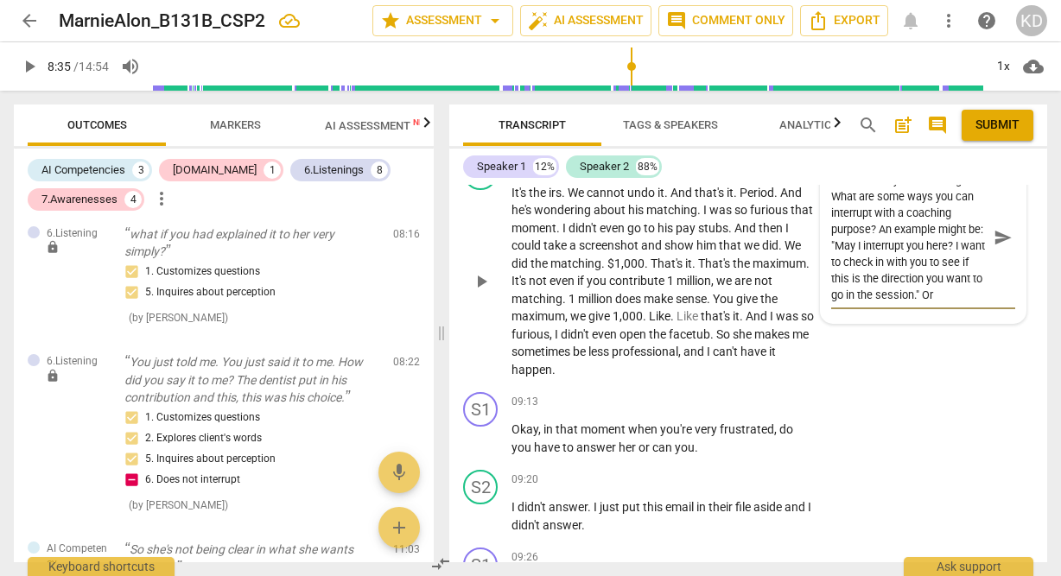
scroll to position [115, 0]
click at [453, 329] on div "S2 play_arrow pause 08:35 + Add competency keyboard_arrow_right It's the irs . …" at bounding box center [748, 268] width 598 height 238
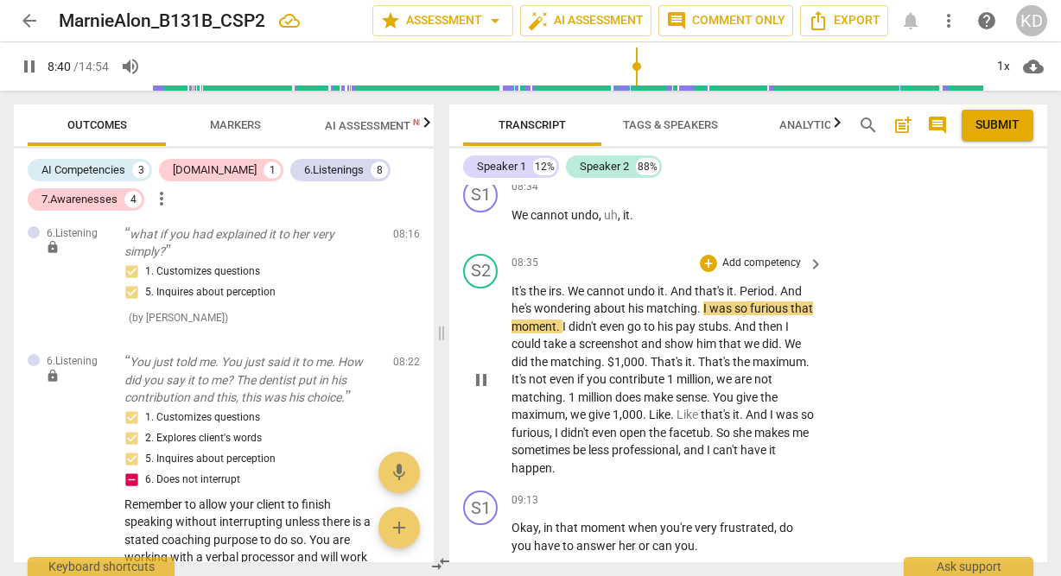
scroll to position [4108, 0]
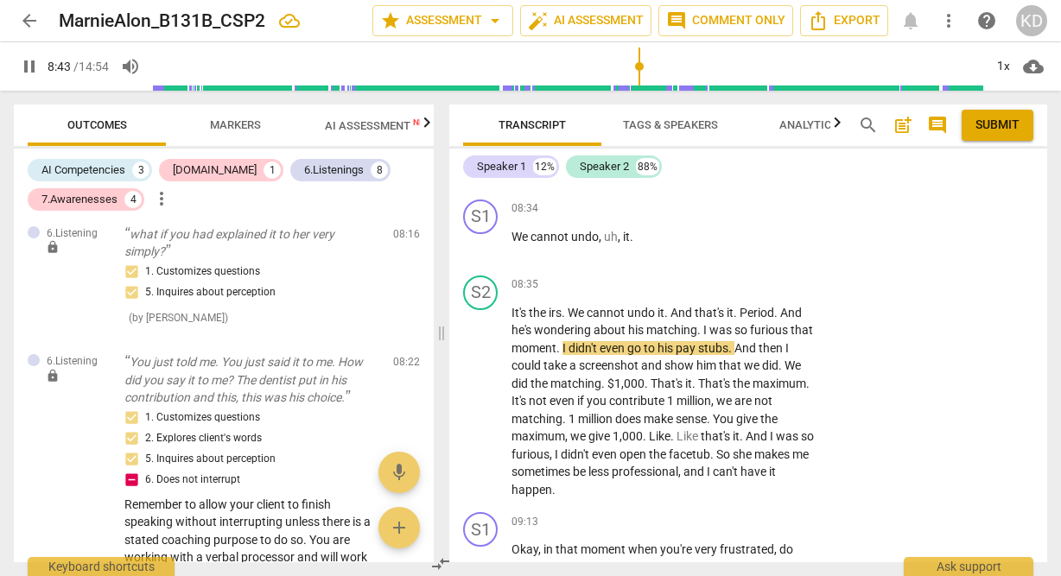
click at [481, 183] on button "pause" at bounding box center [481, 170] width 28 height 28
click at [481, 180] on span "play_arrow" at bounding box center [481, 169] width 21 height 21
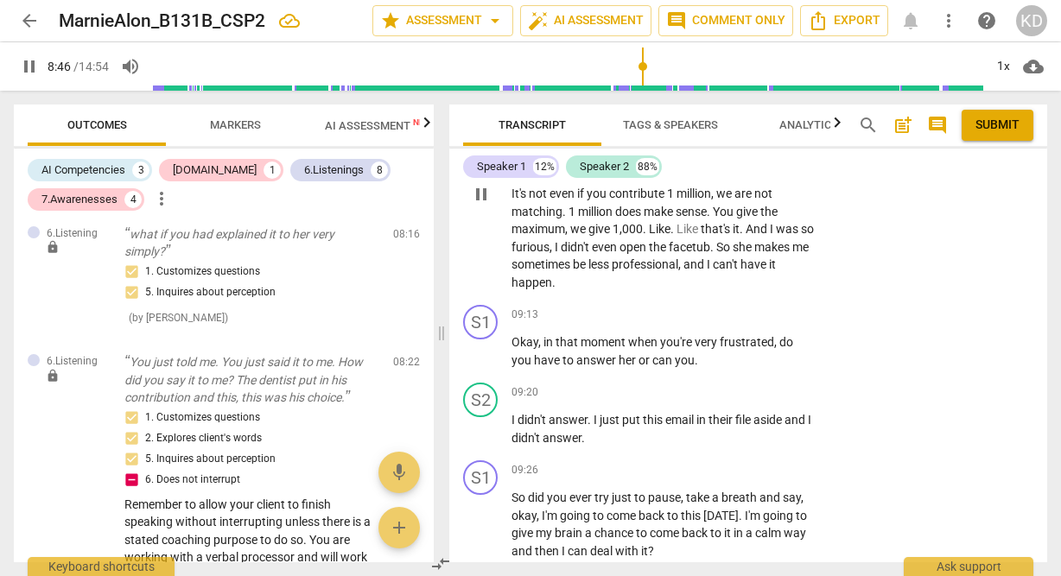
scroll to position [4313, 0]
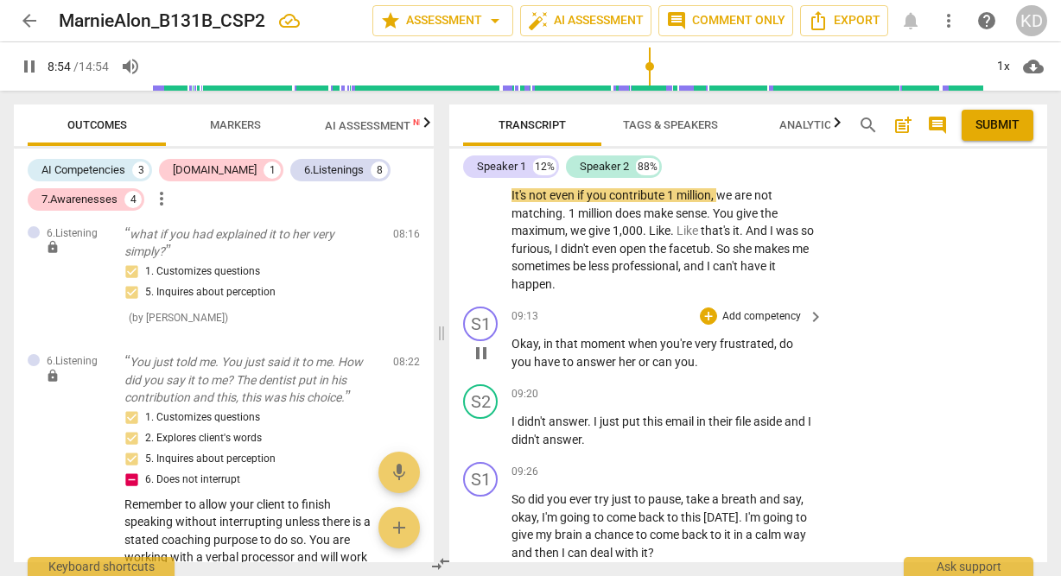
click at [483, 364] on span "pause" at bounding box center [481, 353] width 21 height 21
click at [483, 364] on span "play_arrow" at bounding box center [481, 353] width 21 height 21
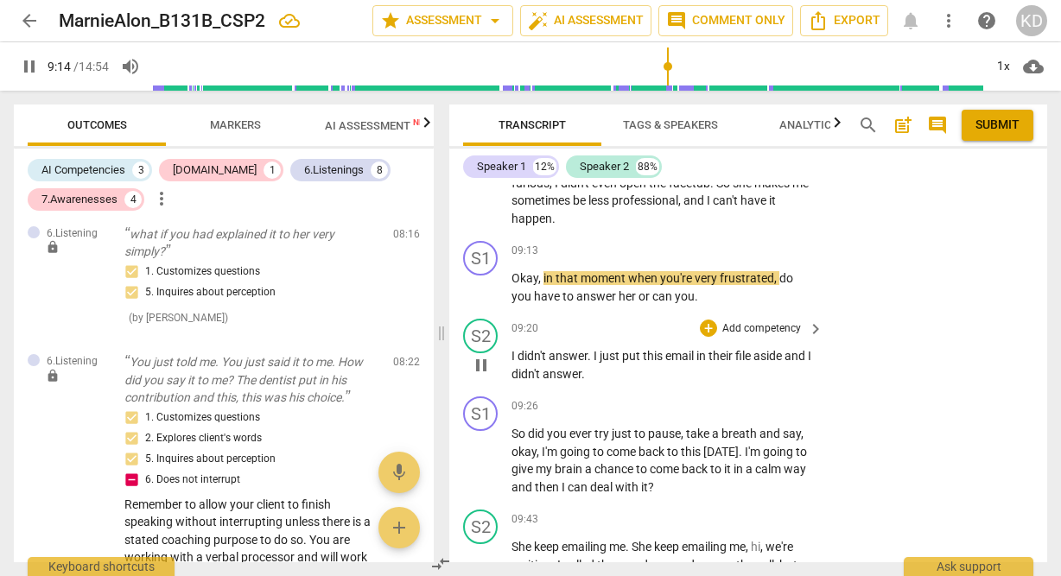
scroll to position [4396, 0]
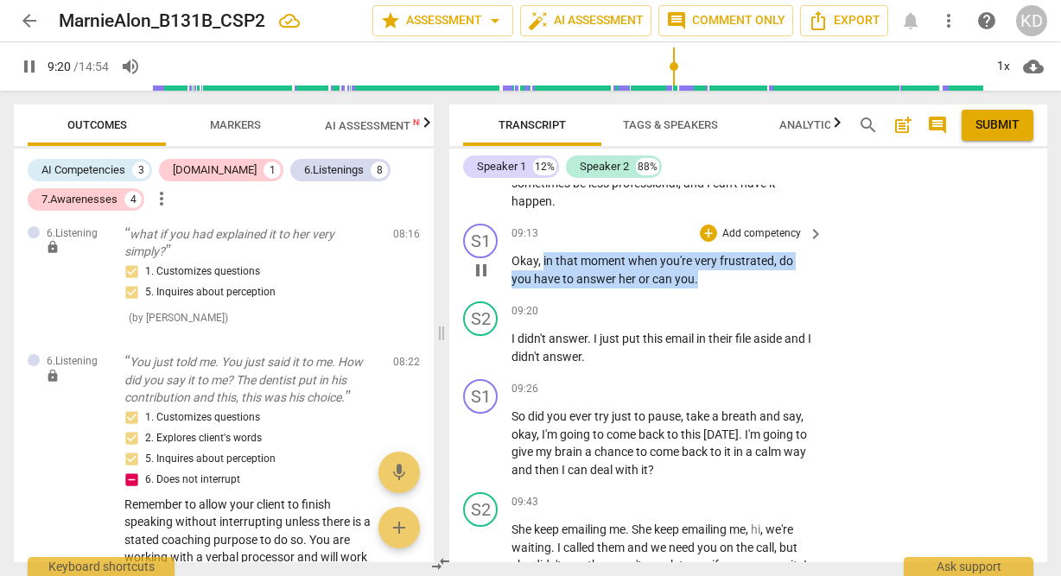
drag, startPoint x: 543, startPoint y: 310, endPoint x: 705, endPoint y: 333, distance: 163.1
click at [705, 288] on p "Okay , in that moment when you're very frustrated , do you have to answer her o…" at bounding box center [662, 269] width 303 height 35
click at [761, 242] on p "Add competency" at bounding box center [761, 234] width 82 height 16
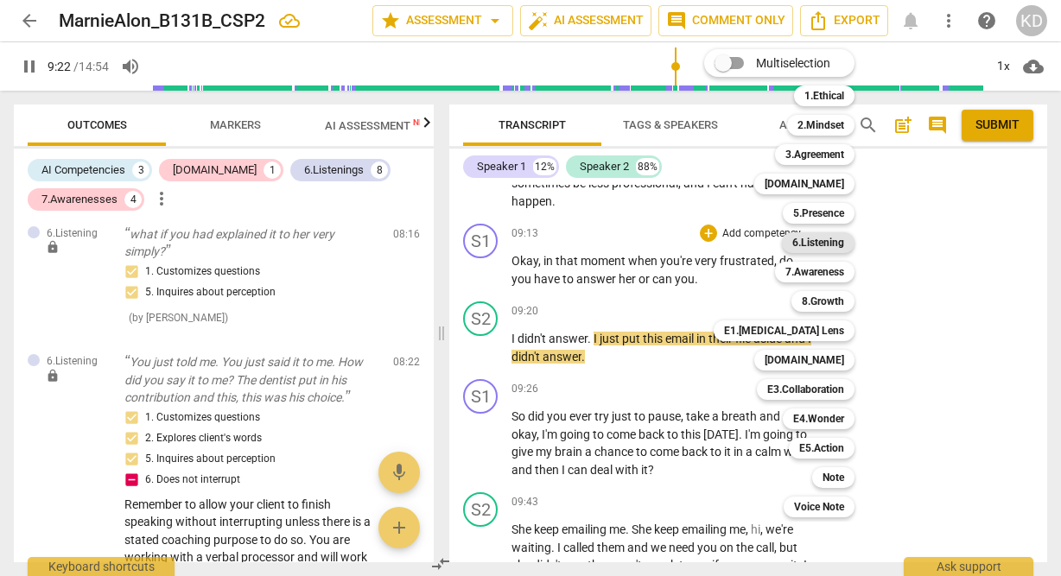
click at [832, 241] on b "6.Listening" at bounding box center [818, 242] width 52 height 21
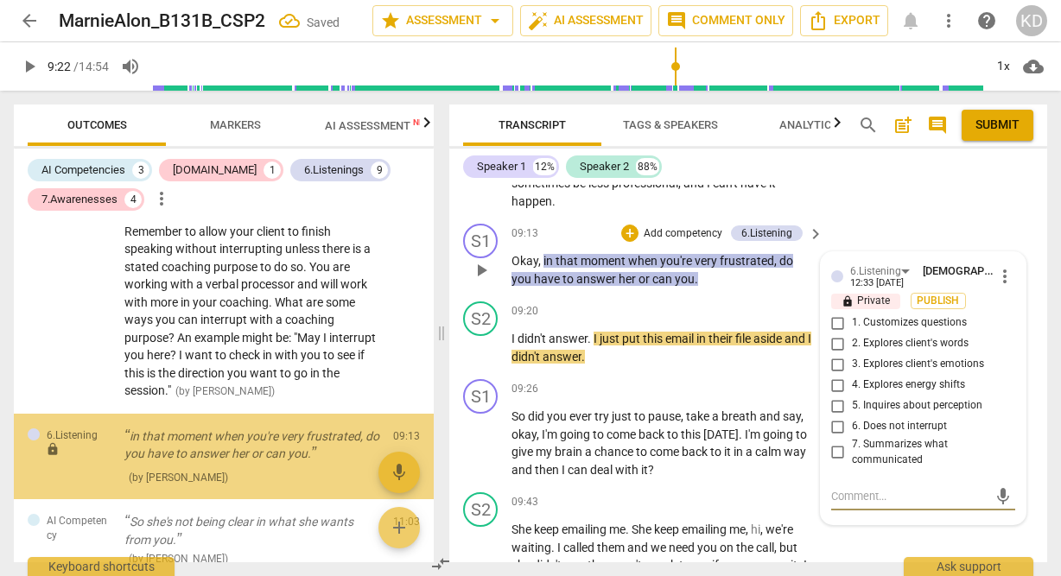
scroll to position [2049, 0]
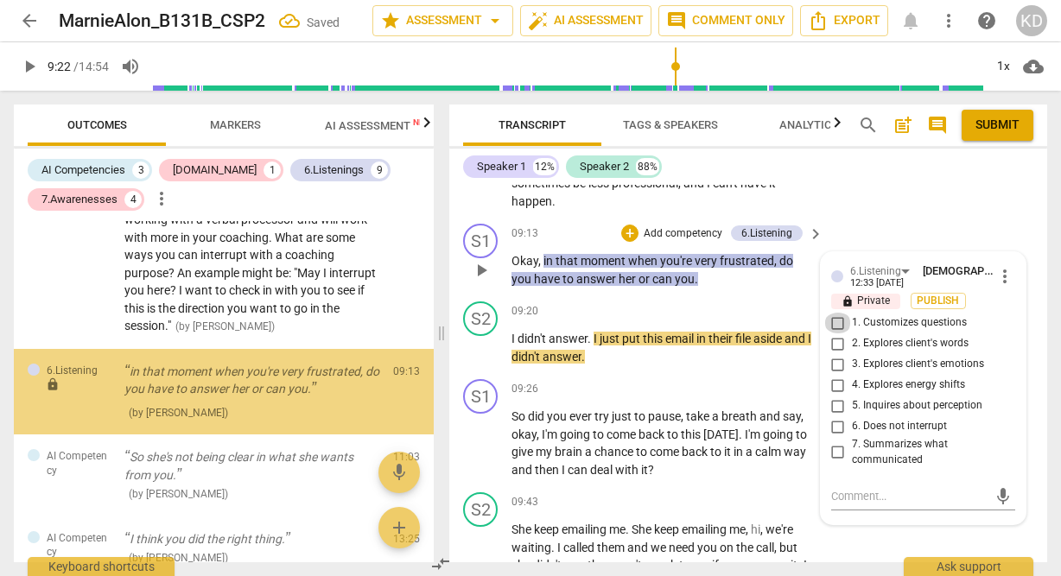
click at [837, 333] on input "1. Customizes questions" at bounding box center [838, 323] width 28 height 21
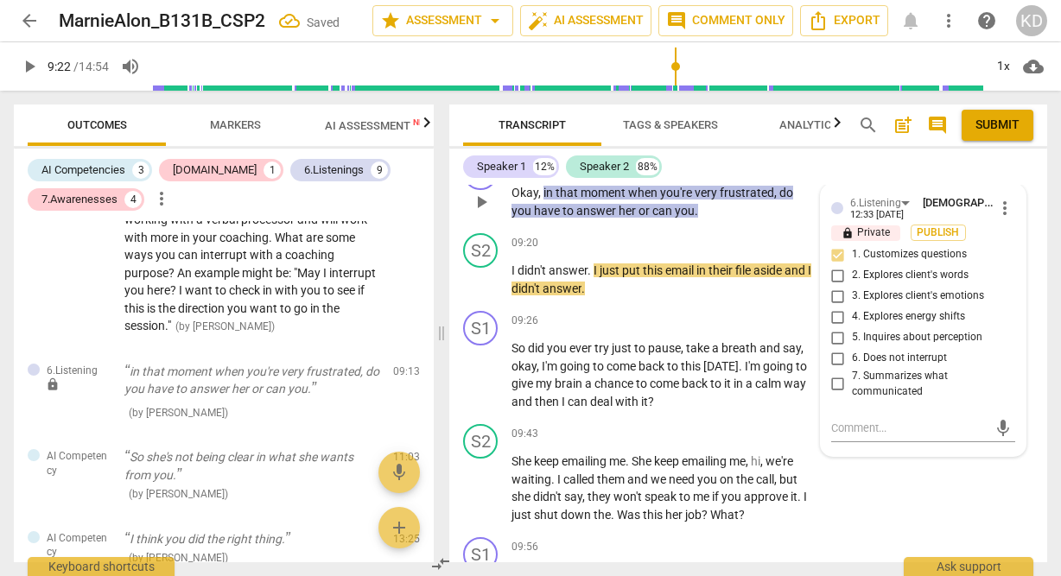
scroll to position [4489, 0]
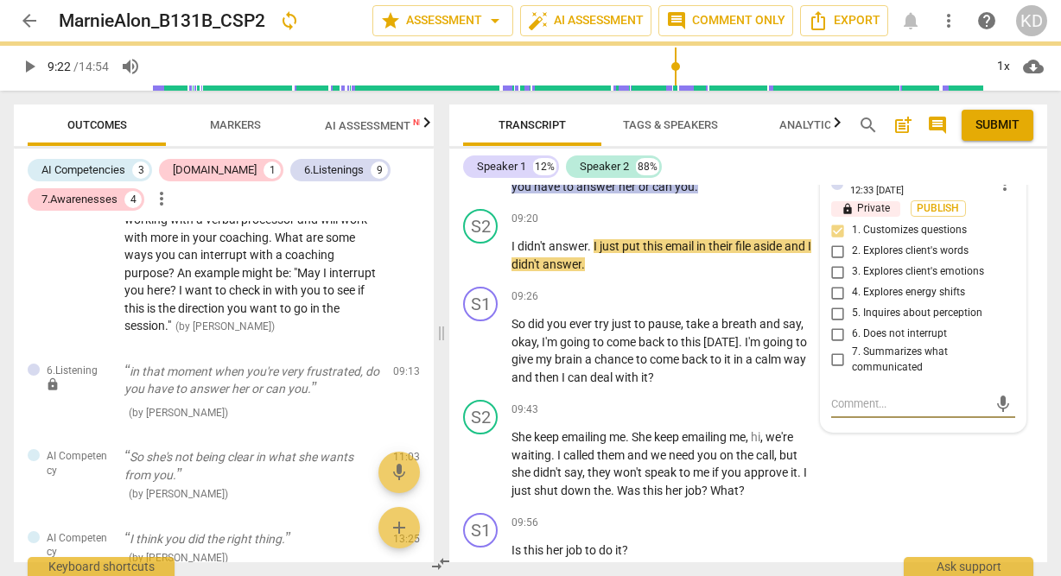
click at [892, 412] on textarea at bounding box center [909, 404] width 156 height 16
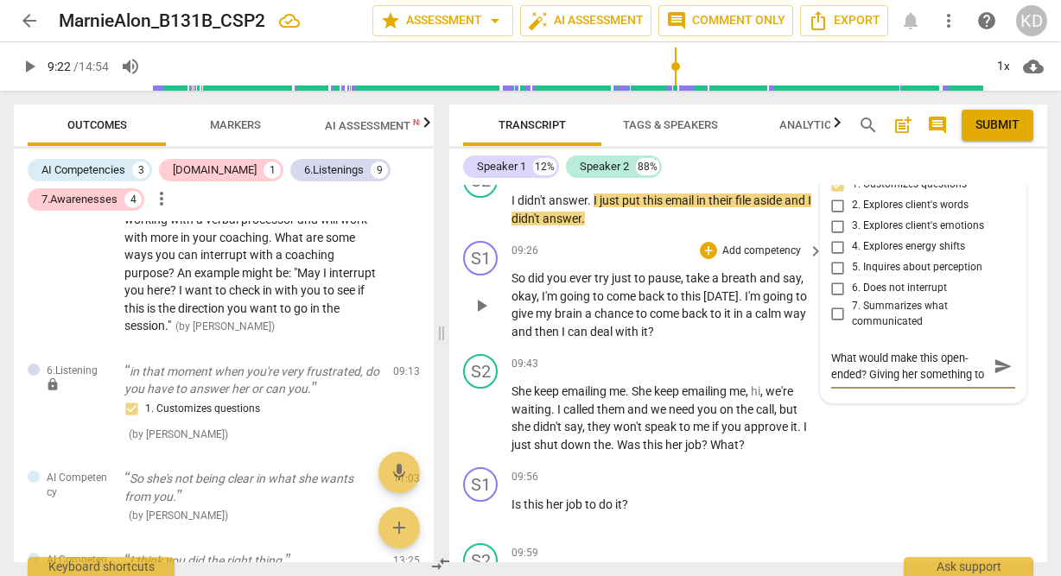
scroll to position [4547, 0]
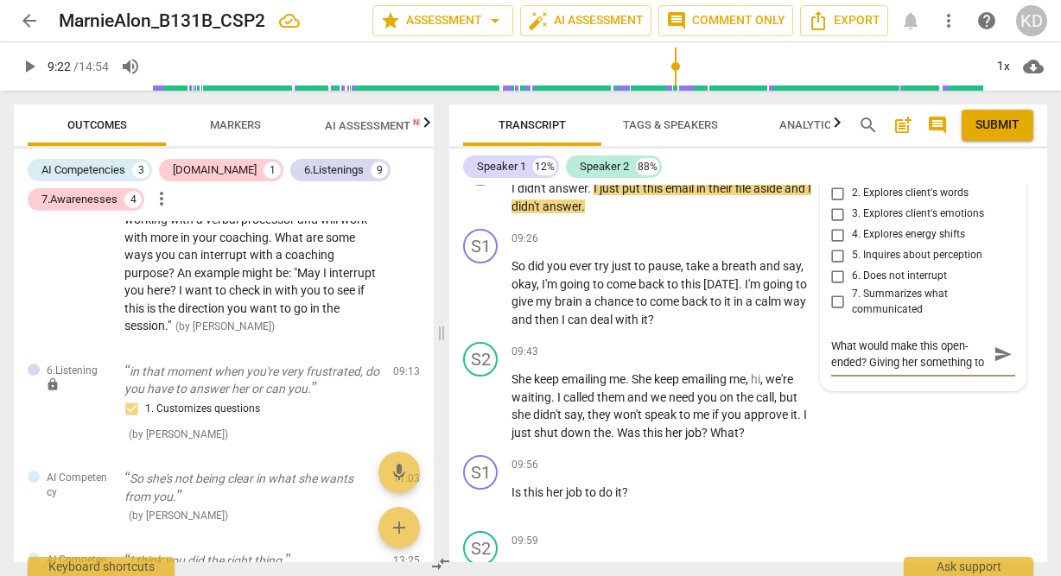
click at [968, 371] on textarea "What would make this open-ended? Giving her something to think about." at bounding box center [909, 354] width 156 height 33
click at [915, 371] on textarea "What would make this open-ended? Giving her something to think about." at bounding box center [909, 354] width 156 height 33
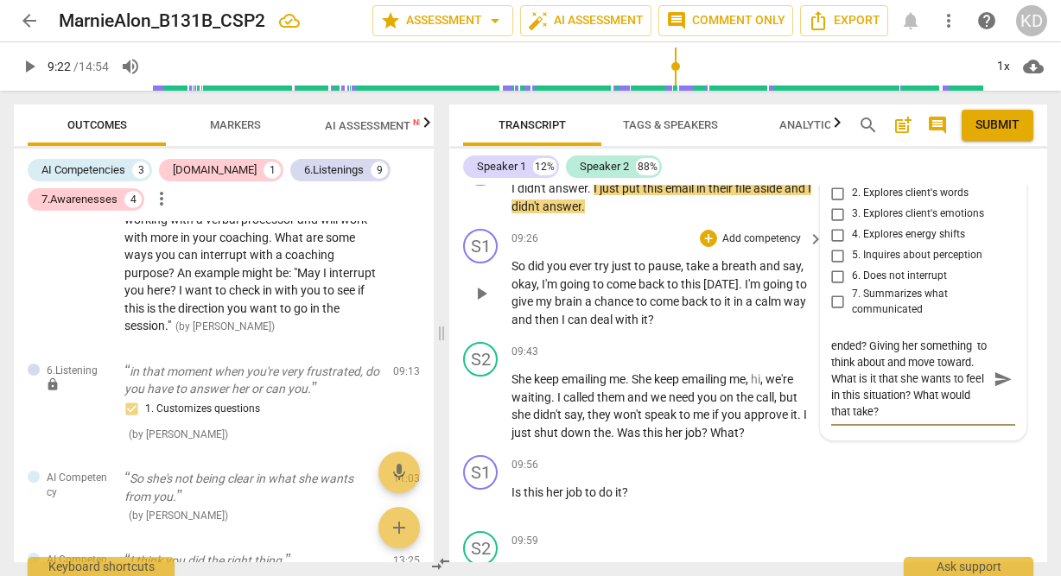
click at [460, 335] on div "S1 play_arrow pause 09:26 + Add competency keyboard_arrow_right So did you ever…" at bounding box center [748, 278] width 598 height 113
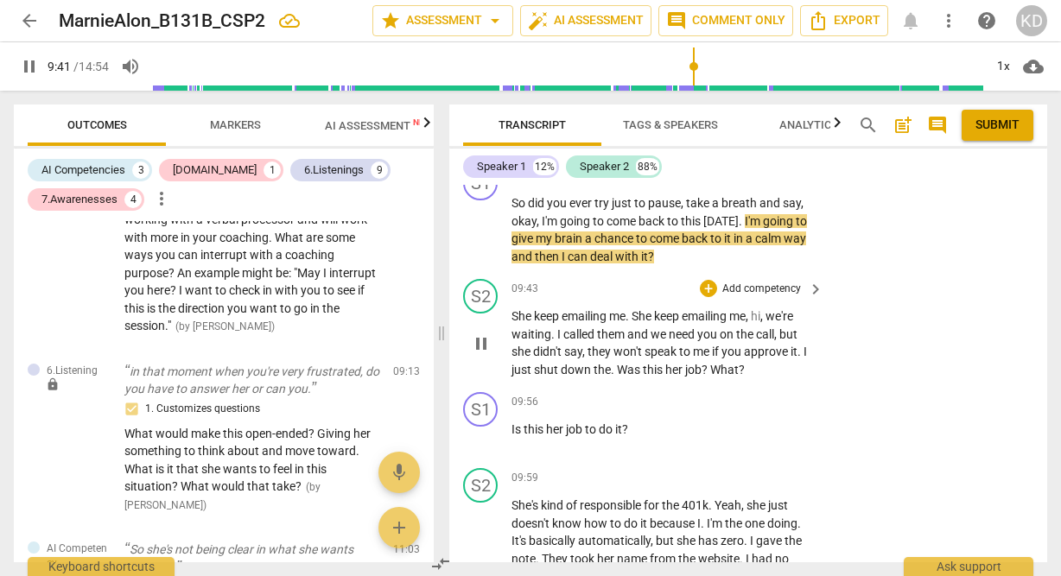
scroll to position [4609, 0]
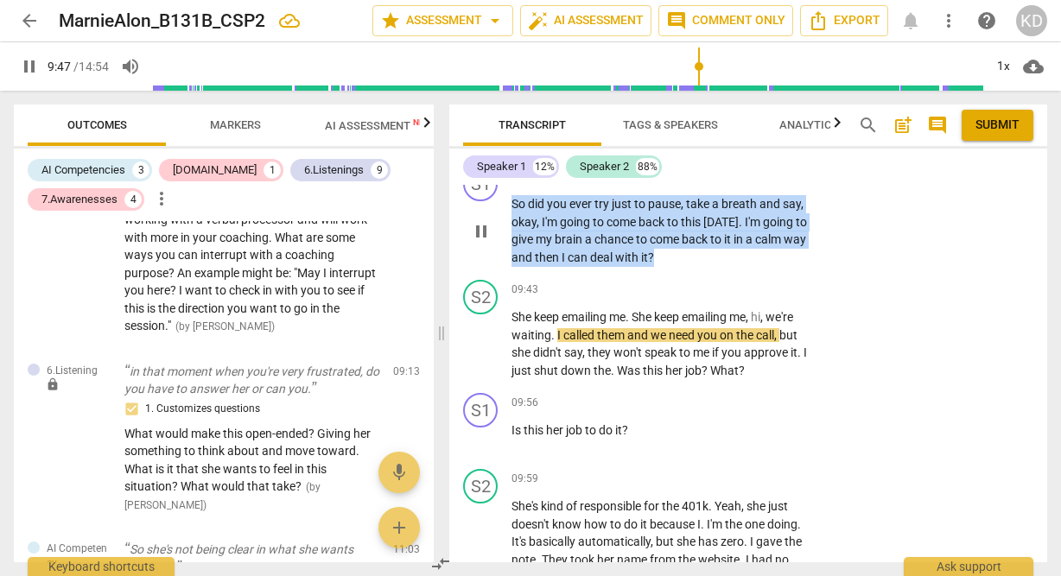
drag, startPoint x: 514, startPoint y: 254, endPoint x: 708, endPoint y: 301, distance: 199.9
click at [708, 266] on p "So did you ever try just to pause , take a breath and say , okay , I'm going to…" at bounding box center [662, 230] width 303 height 71
click at [780, 185] on p "Add competency" at bounding box center [761, 177] width 82 height 16
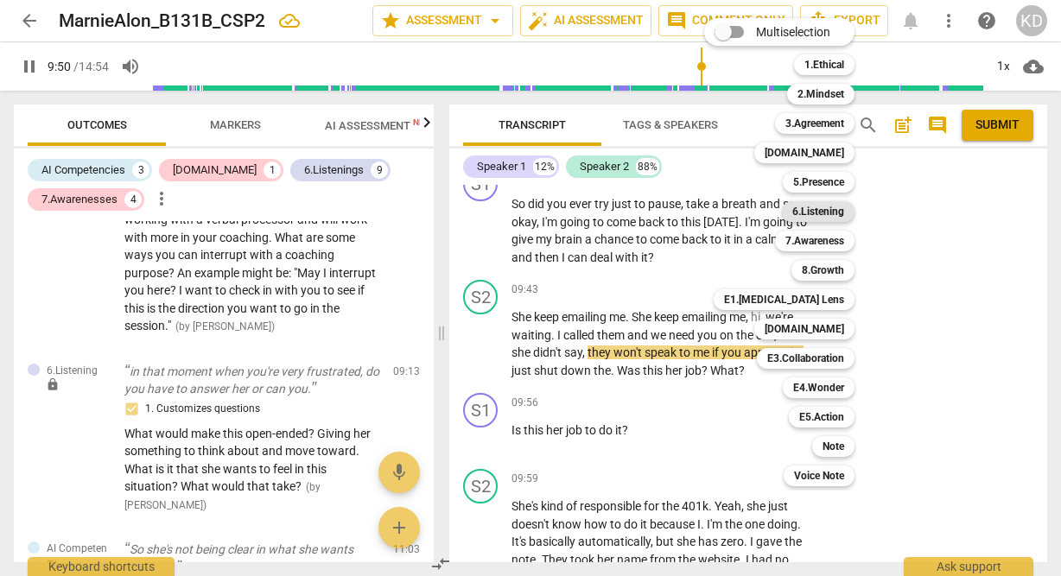
click at [827, 213] on b "6.Listening" at bounding box center [818, 211] width 52 height 21
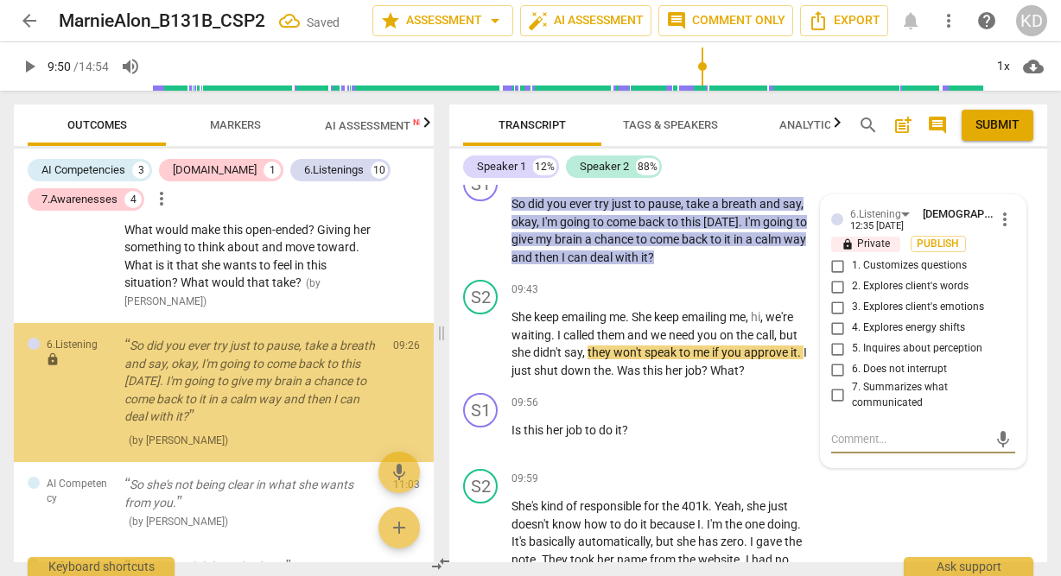
scroll to position [2254, 0]
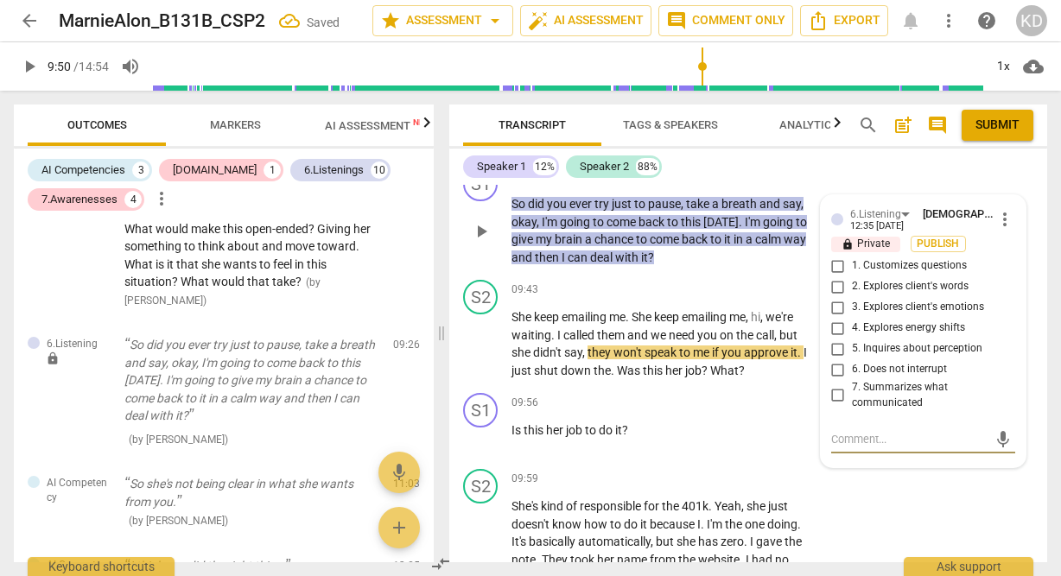
click at [835, 276] on input "1. Customizes questions" at bounding box center [838, 266] width 28 height 21
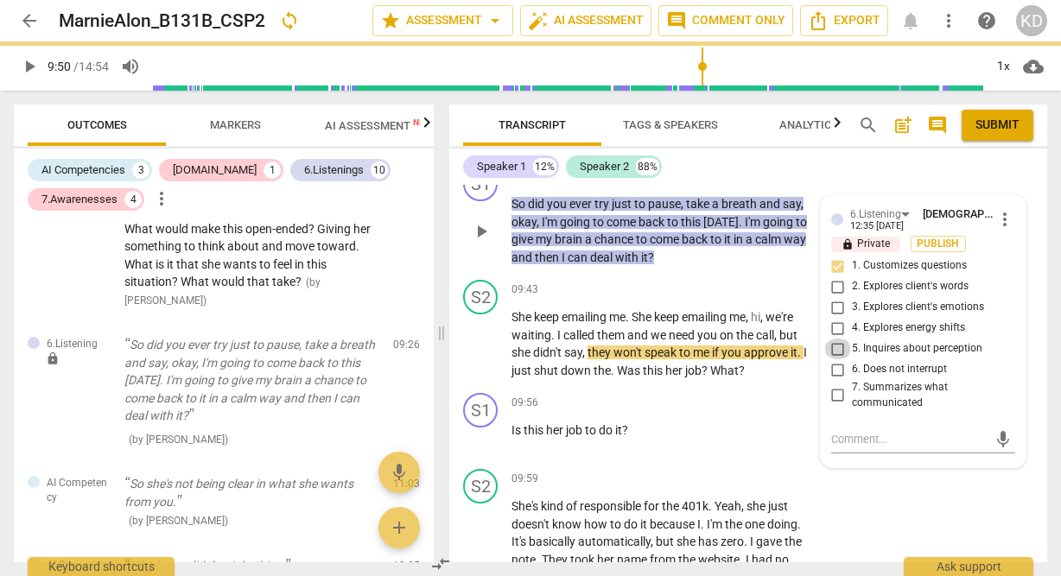
click at [838, 359] on input "5. Inquires about perception" at bounding box center [838, 349] width 28 height 21
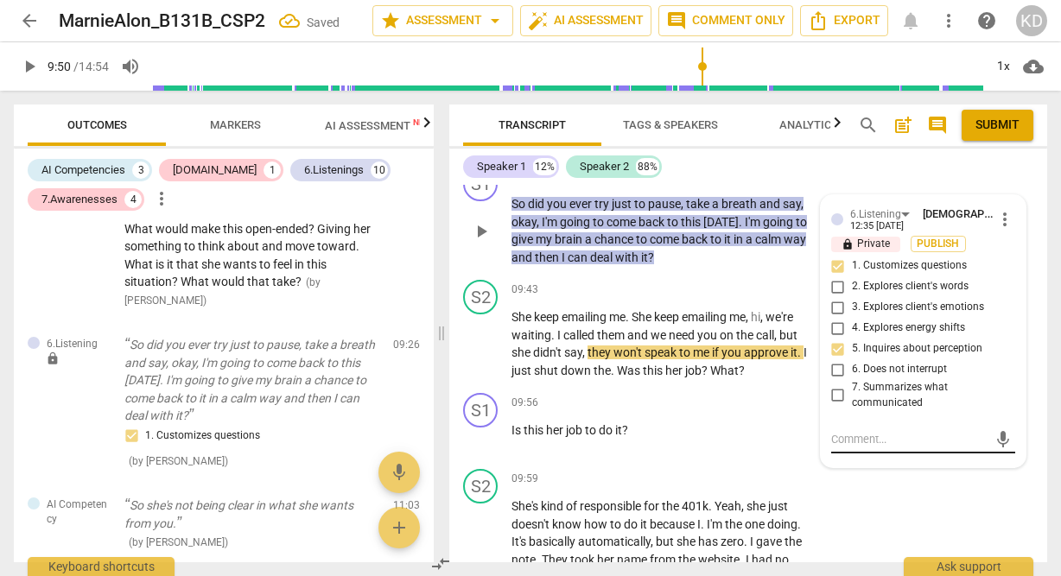
click at [892, 447] on textarea at bounding box center [909, 439] width 156 height 16
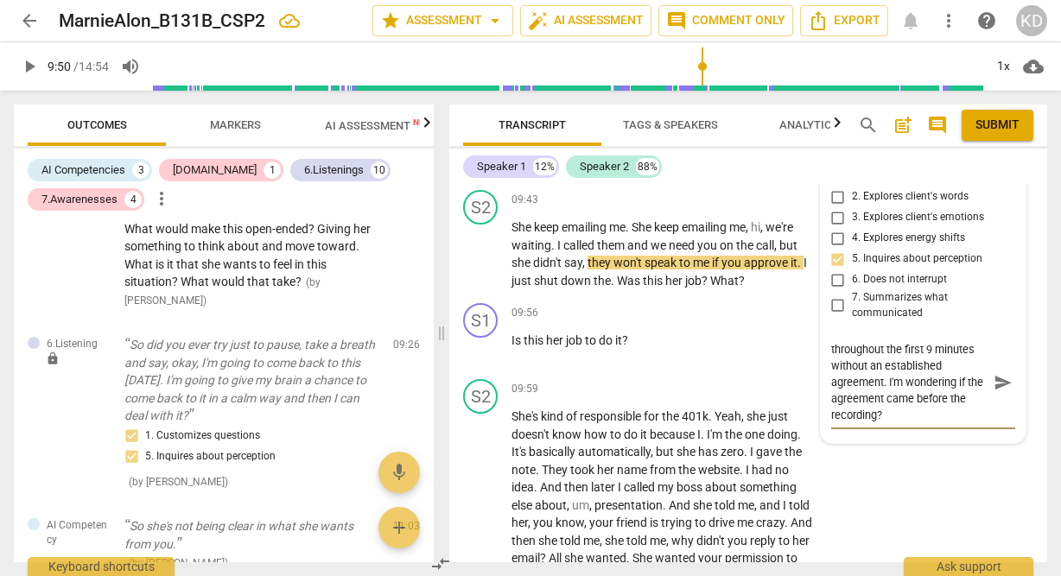
scroll to position [4700, 0]
click at [908, 422] on textarea "There is problem solving throughout the first 9 minutes without an established …" at bounding box center [909, 381] width 156 height 82
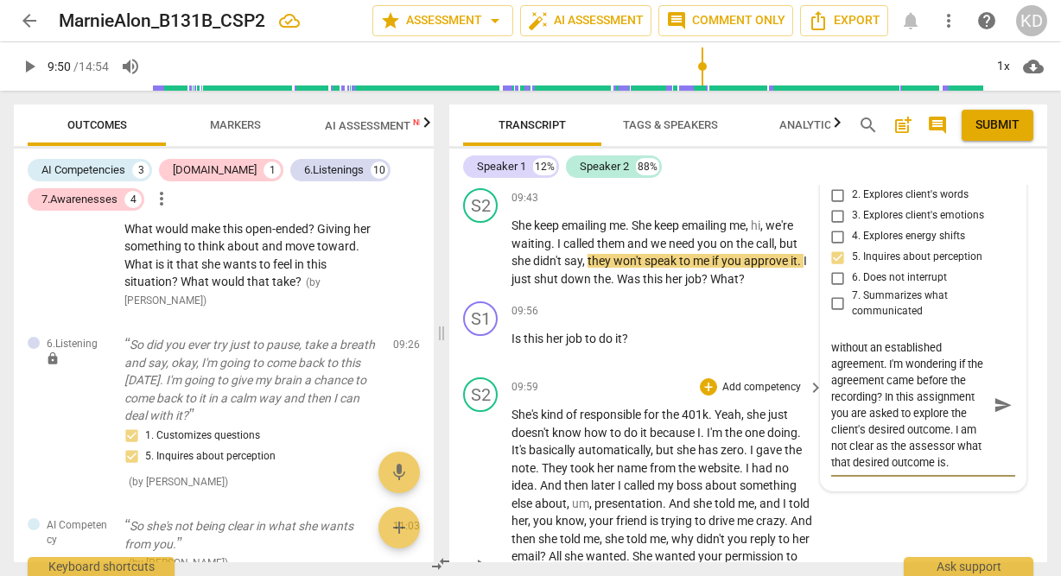
scroll to position [4728, 0]
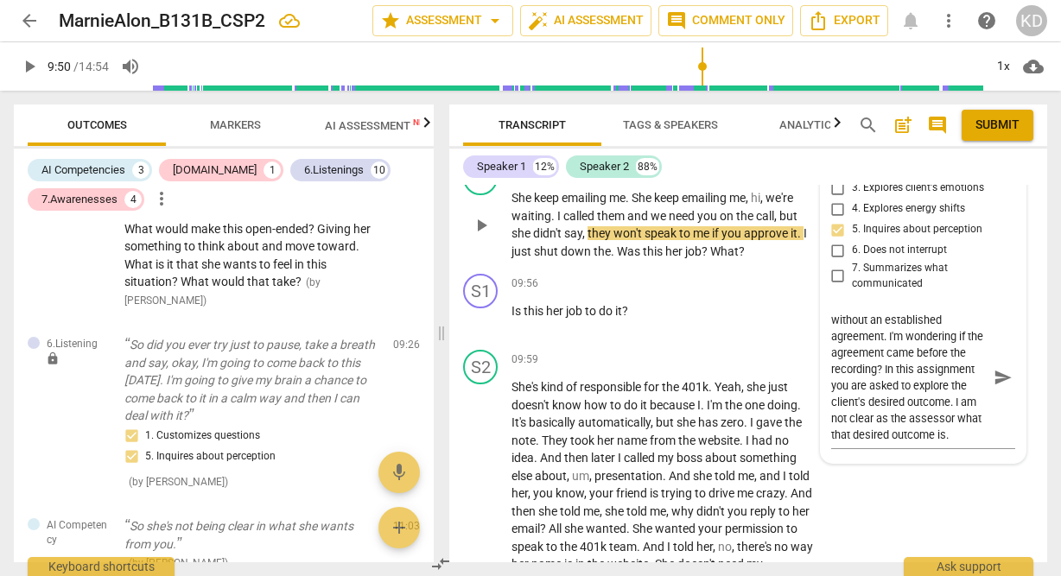
click at [454, 267] on div "S2 play_arrow pause 09:43 + Add competency keyboard_arrow_right She keep emaili…" at bounding box center [748, 210] width 598 height 113
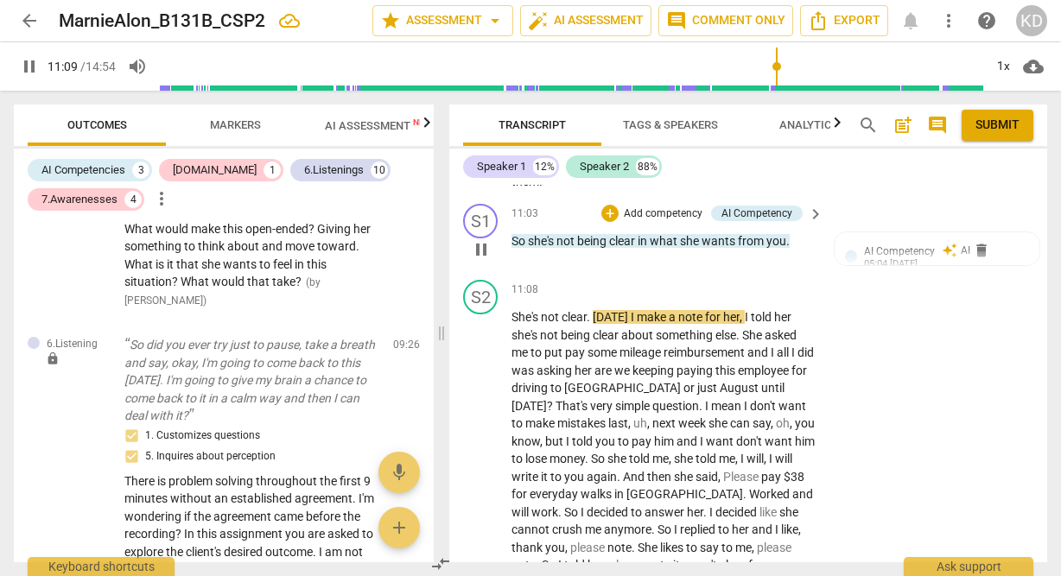
scroll to position [5245, 0]
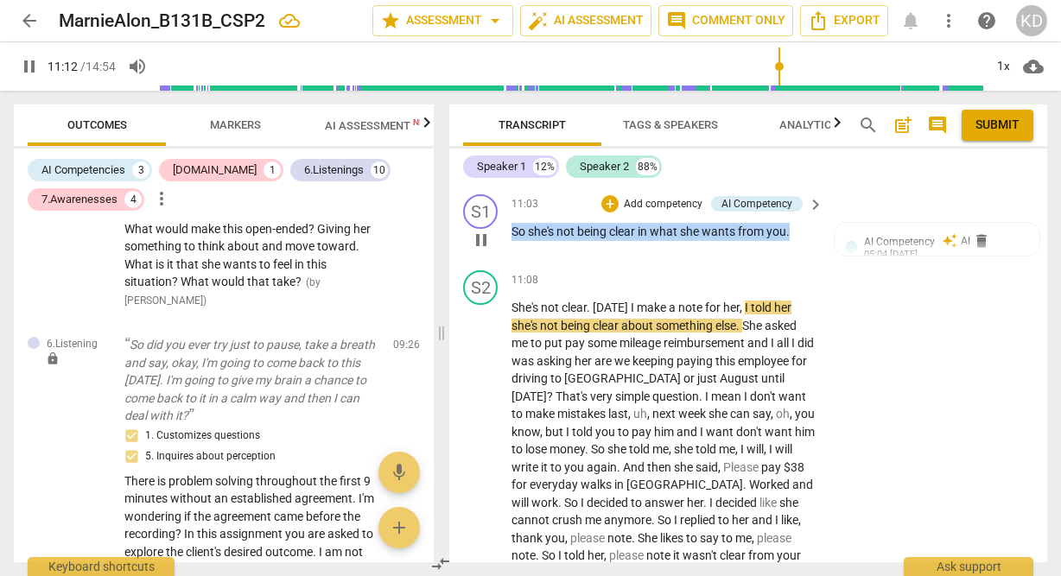
drag, startPoint x: 512, startPoint y: 283, endPoint x: 791, endPoint y: 286, distance: 279.0
click at [791, 241] on p "So she's not being clear in what she wants from you ." at bounding box center [662, 232] width 303 height 18
click at [680, 213] on p "Add competency" at bounding box center [663, 205] width 82 height 16
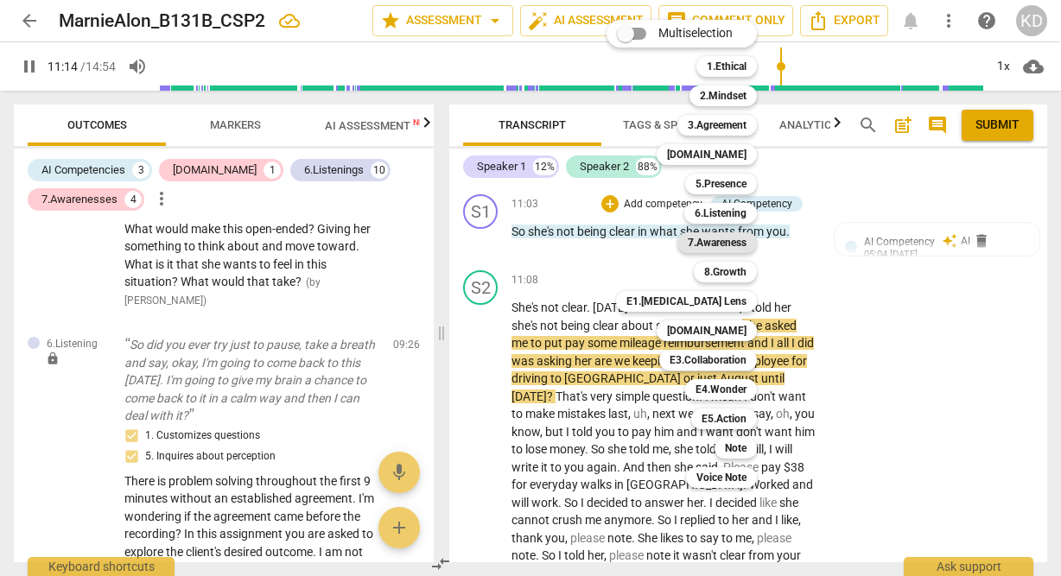
click at [727, 238] on b "7.Awareness" at bounding box center [717, 242] width 59 height 21
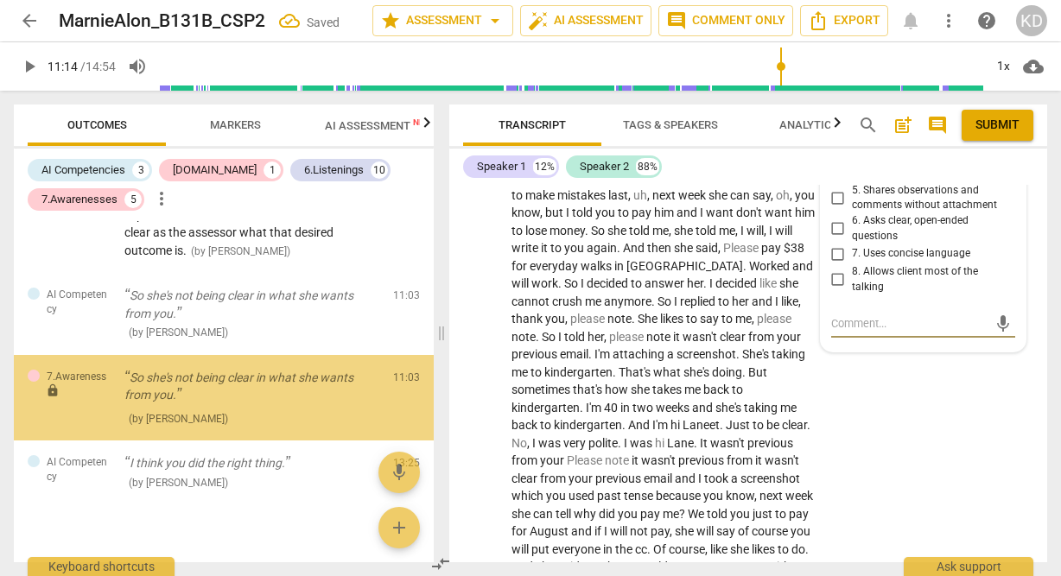
scroll to position [2597, 0]
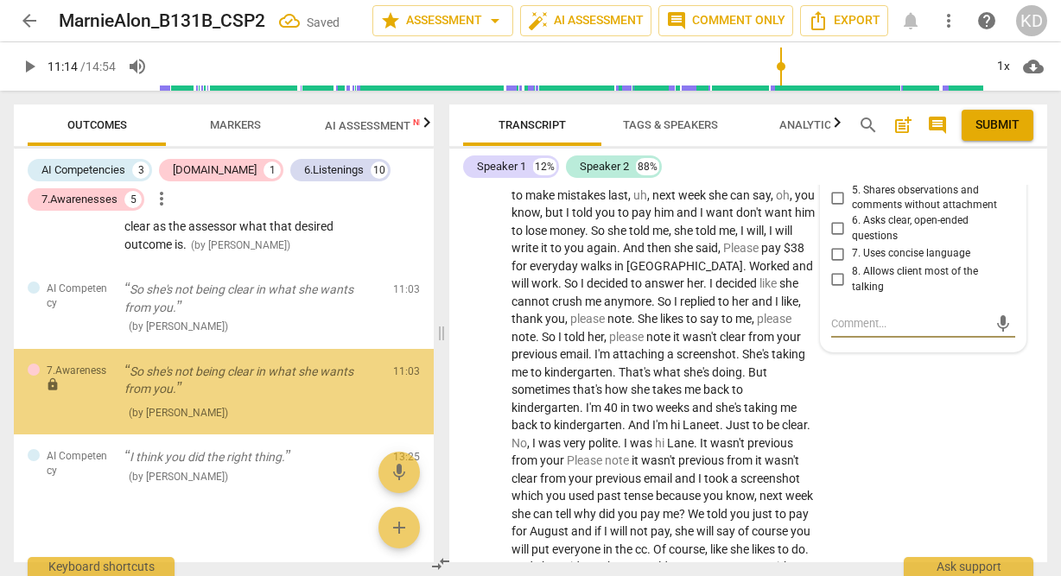
click at [832, 208] on input "5. Shares observations and comments without attachment" at bounding box center [838, 197] width 28 height 21
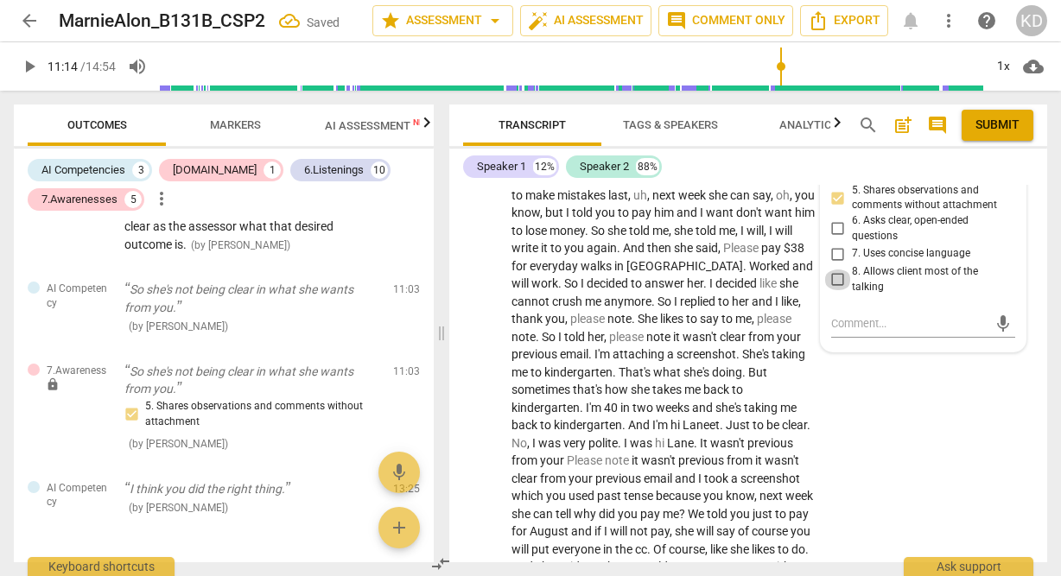
click at [837, 290] on input "8. Allows client most of the talking" at bounding box center [838, 280] width 28 height 21
click at [838, 264] on input "7. Uses concise language" at bounding box center [838, 254] width 28 height 21
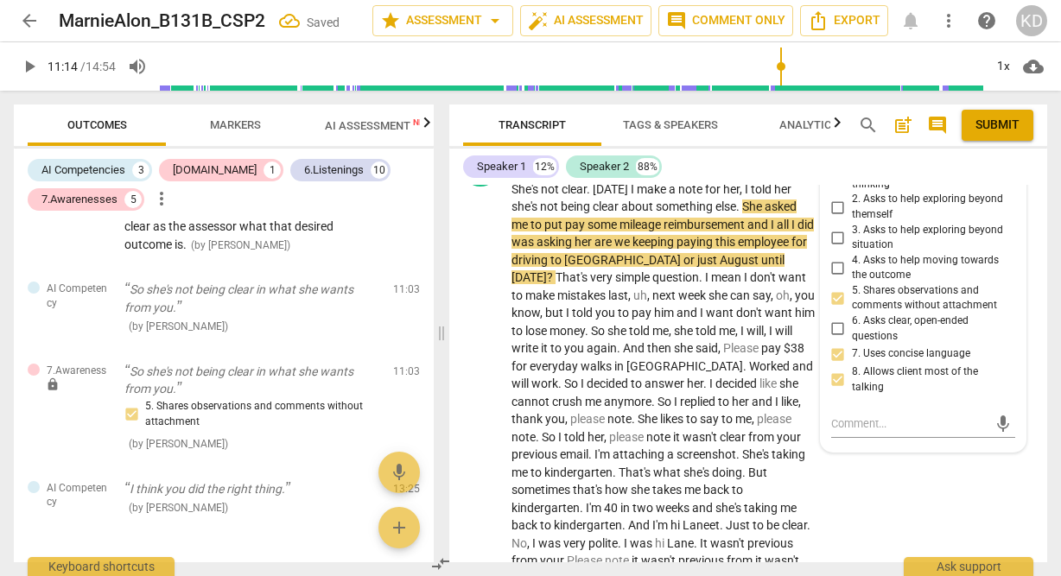
scroll to position [5353, 0]
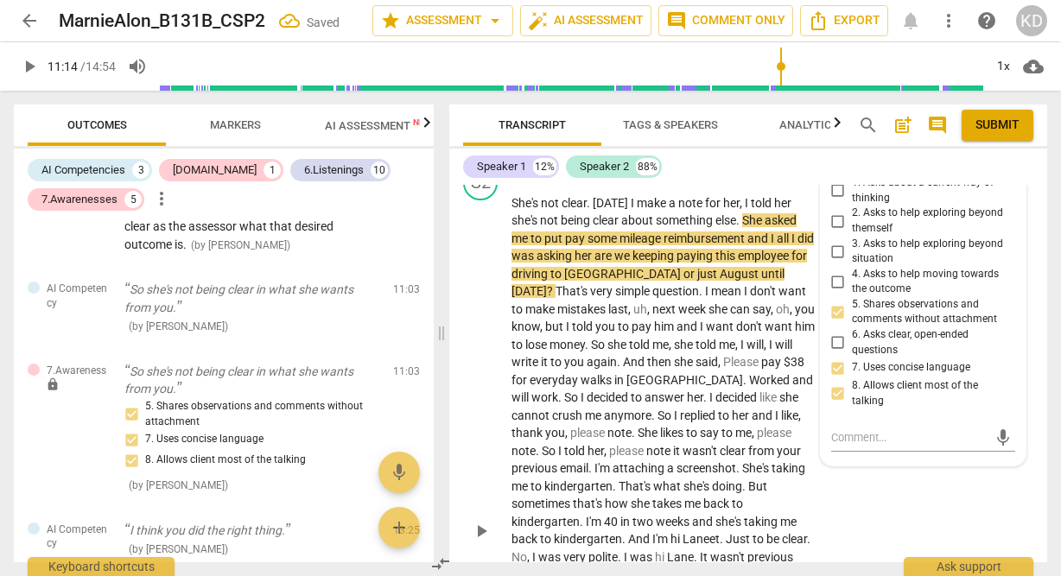
click at [479, 378] on div "play_arrow pause" at bounding box center [489, 531] width 44 height 662
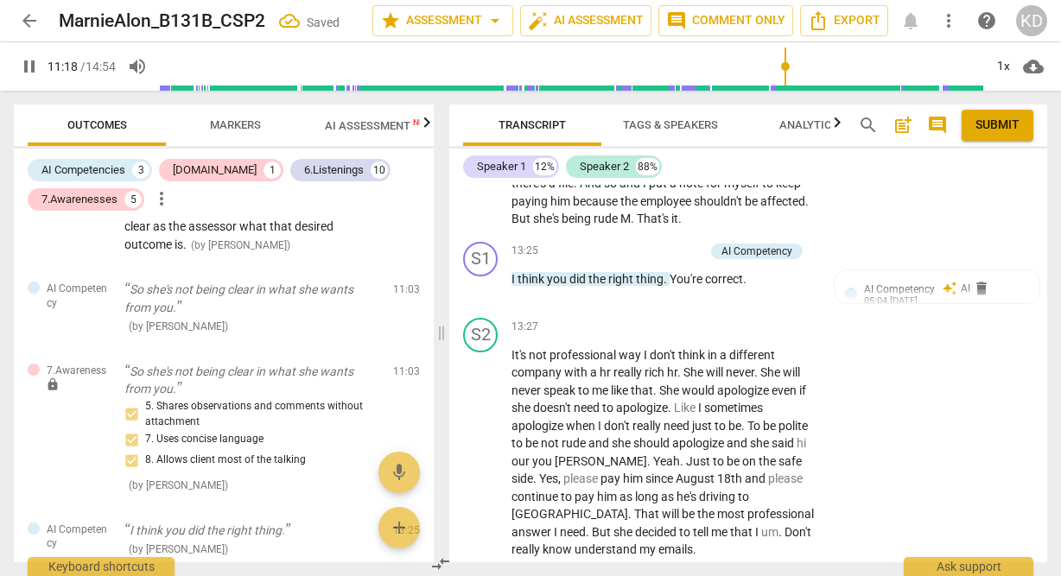
scroll to position [5998, 0]
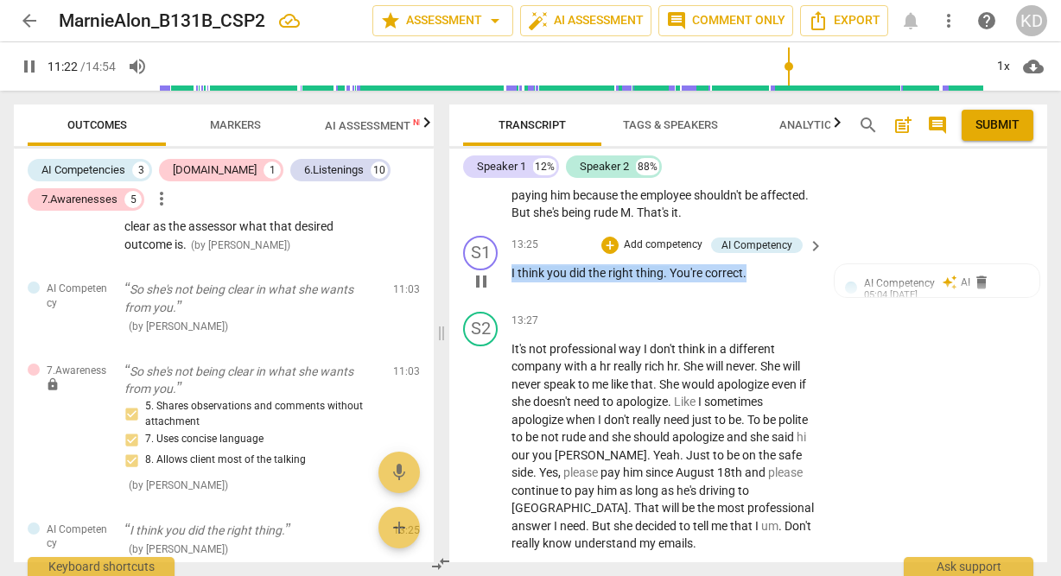
drag, startPoint x: 510, startPoint y: 341, endPoint x: 746, endPoint y: 341, distance: 235.8
click at [746, 305] on div "S1 play_arrow pause 13:25 + Add competency AI Competency keyboard_arrow_right I…" at bounding box center [748, 267] width 598 height 76
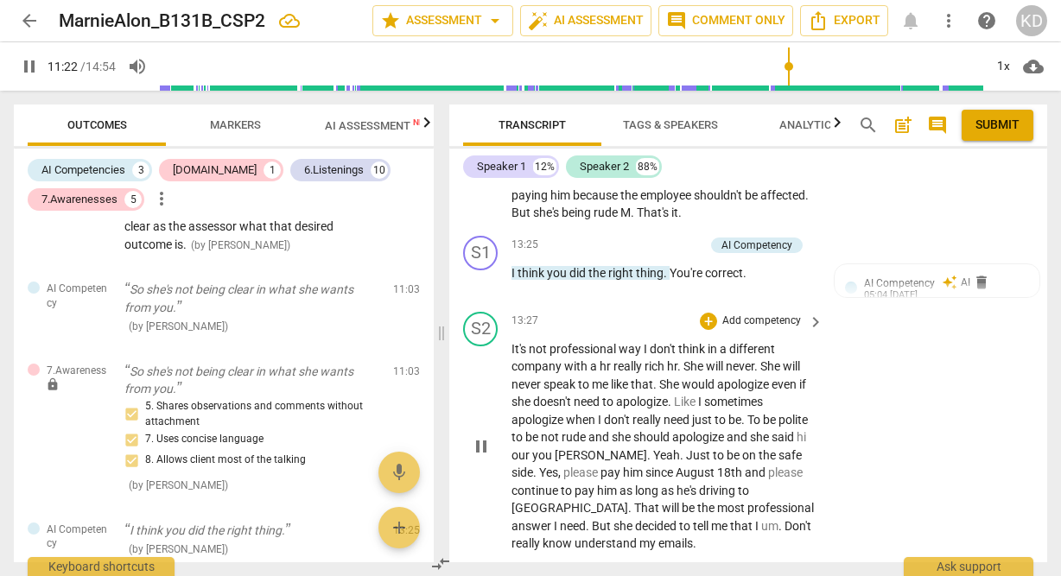
click at [568, 375] on div "S2 play_arrow pause 13:27 + Add competency keyboard_arrow_right It's not profes…" at bounding box center [748, 432] width 598 height 255
click at [480, 292] on span "pause" at bounding box center [481, 281] width 21 height 21
click at [480, 292] on span "play_arrow" at bounding box center [481, 281] width 21 height 21
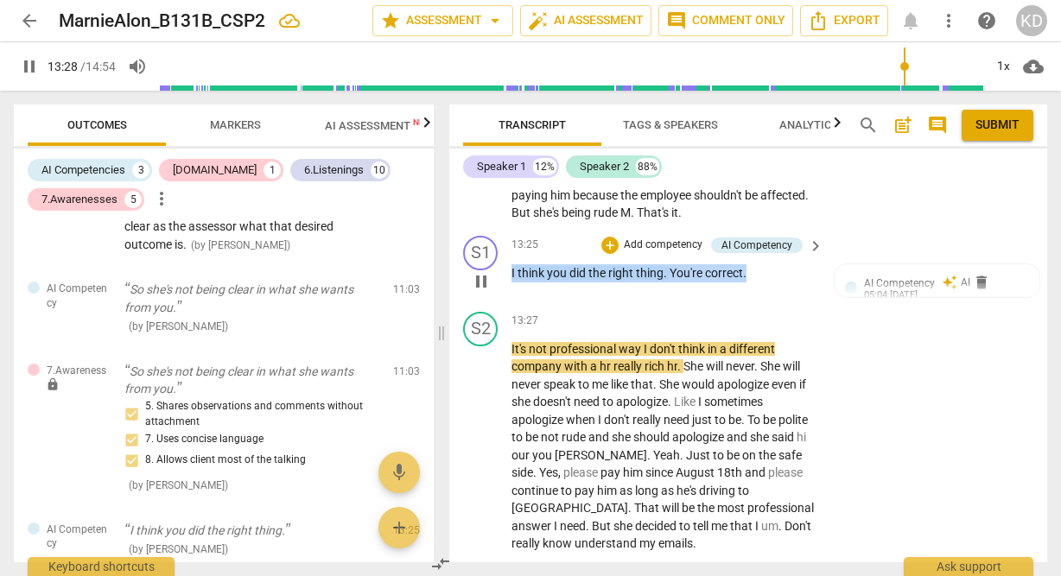
drag, startPoint x: 510, startPoint y: 340, endPoint x: 746, endPoint y: 352, distance: 236.1
click at [746, 305] on div "S1 play_arrow pause 13:25 + Add competency AI Competency keyboard_arrow_right I…" at bounding box center [748, 267] width 598 height 76
click at [684, 253] on p "Add competency" at bounding box center [663, 246] width 82 height 16
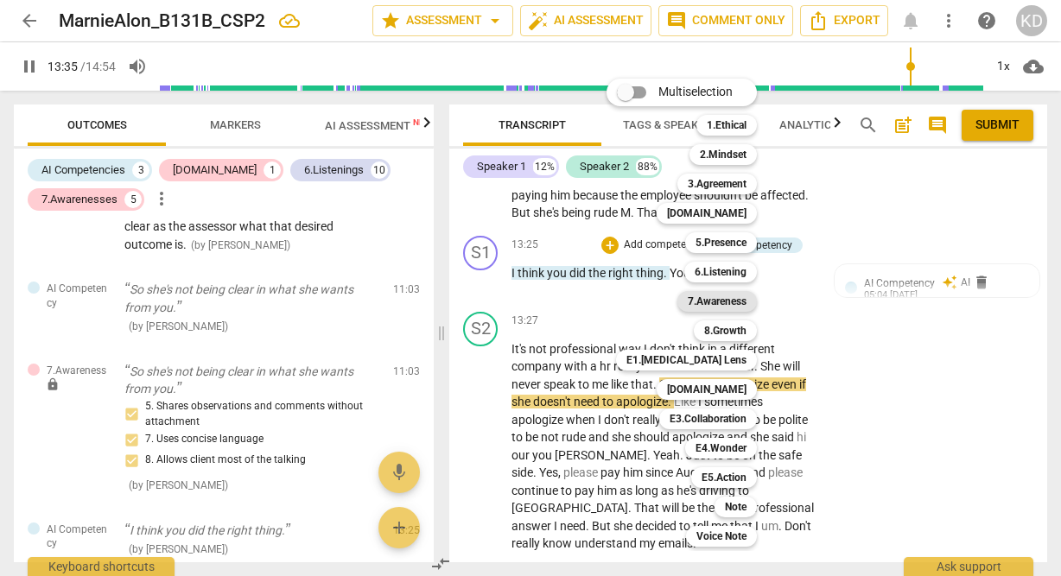
click at [727, 299] on b "7.Awareness" at bounding box center [717, 301] width 59 height 21
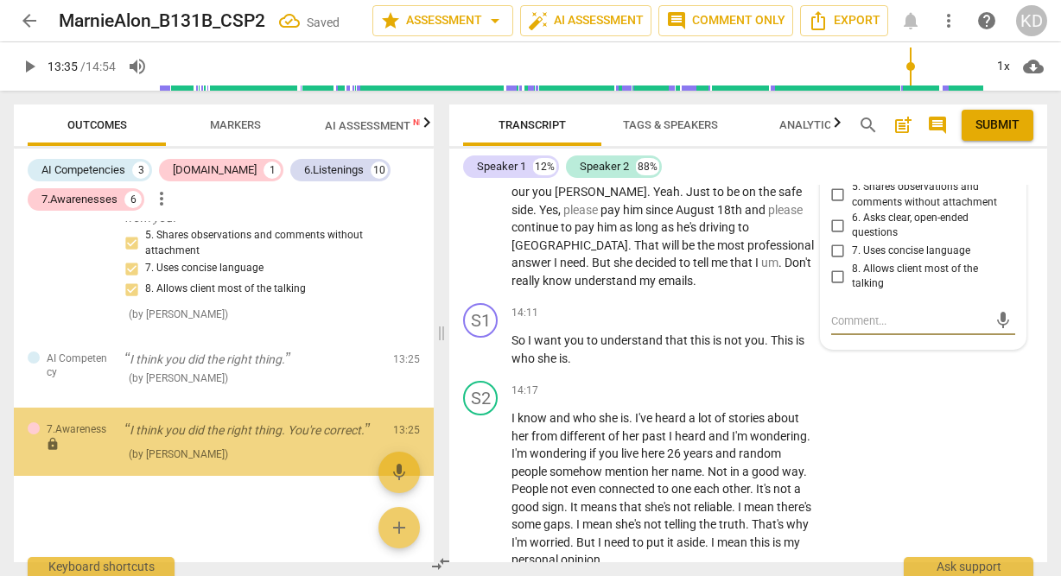
scroll to position [6262, 0]
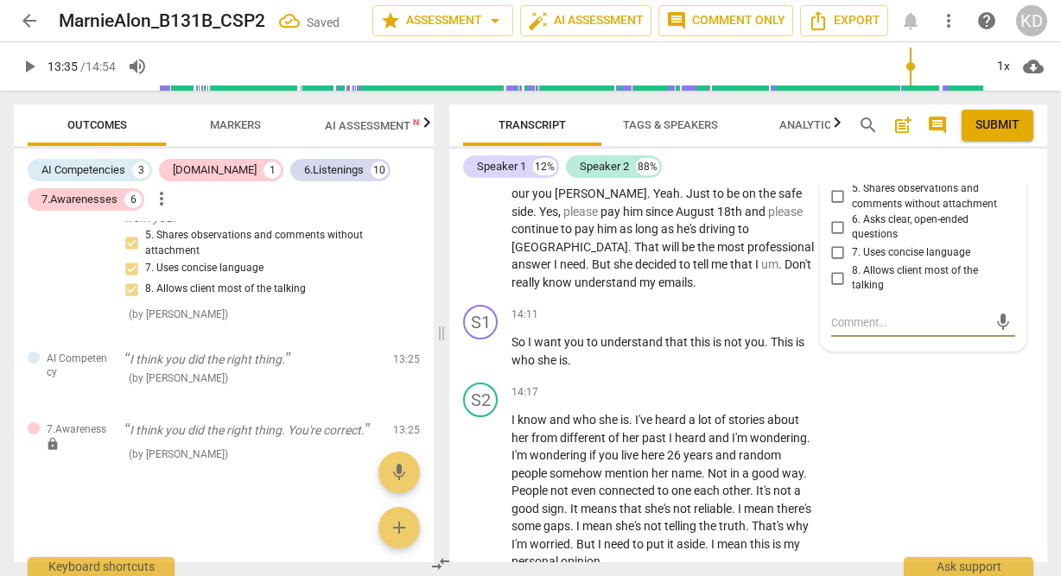
click at [837, 207] on input "5. Shares observations and comments without attachment" at bounding box center [838, 197] width 28 height 21
click at [849, 331] on textarea at bounding box center [909, 322] width 156 height 16
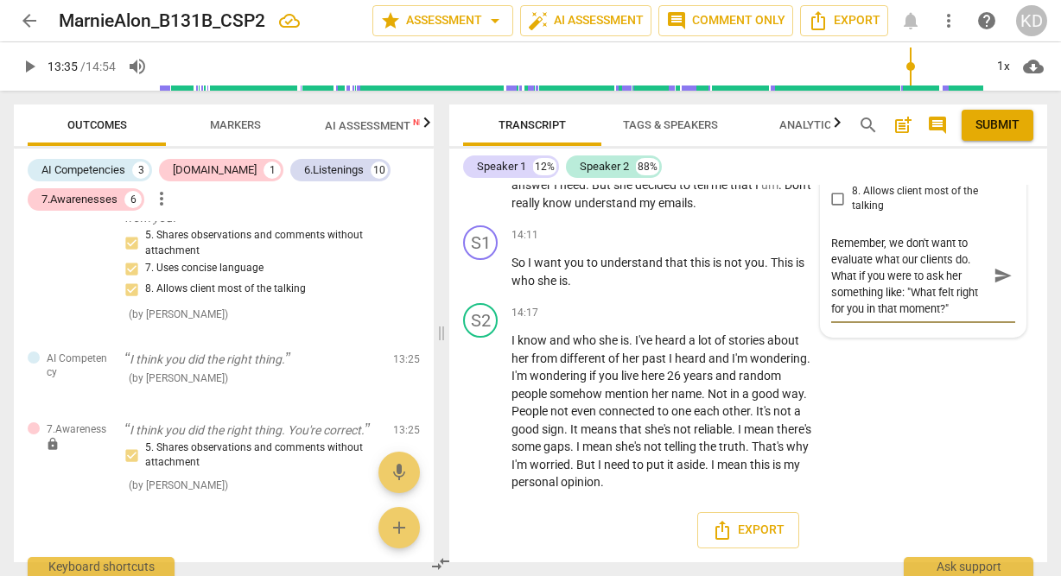
scroll to position [6387, 0]
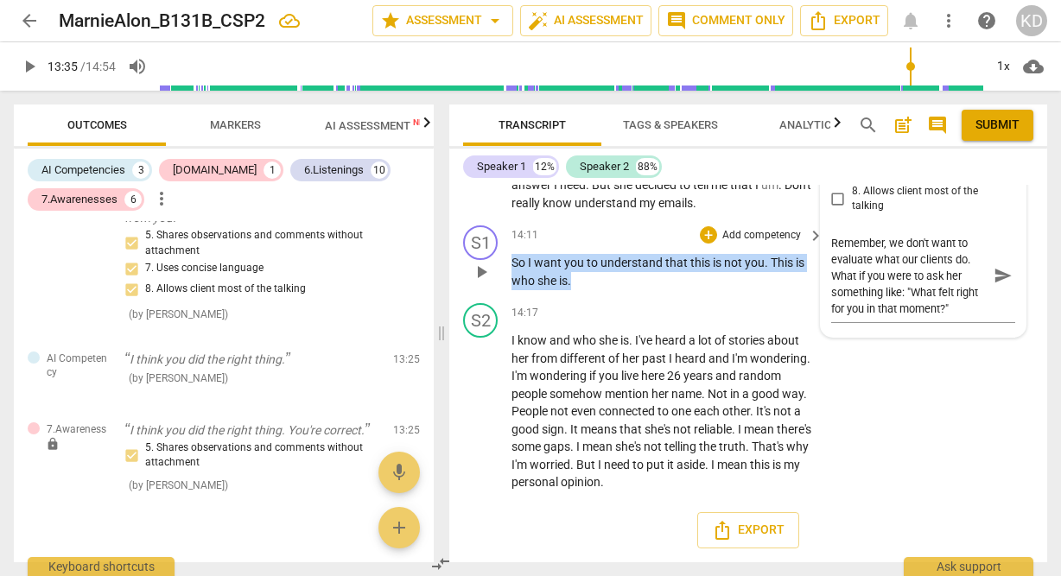
drag, startPoint x: 512, startPoint y: 286, endPoint x: 582, endPoint y: 298, distance: 71.0
click at [582, 289] on p "So I want you to understand that this is not you . This is who she is ." at bounding box center [662, 271] width 303 height 35
click at [752, 244] on p "Add competency" at bounding box center [761, 236] width 82 height 16
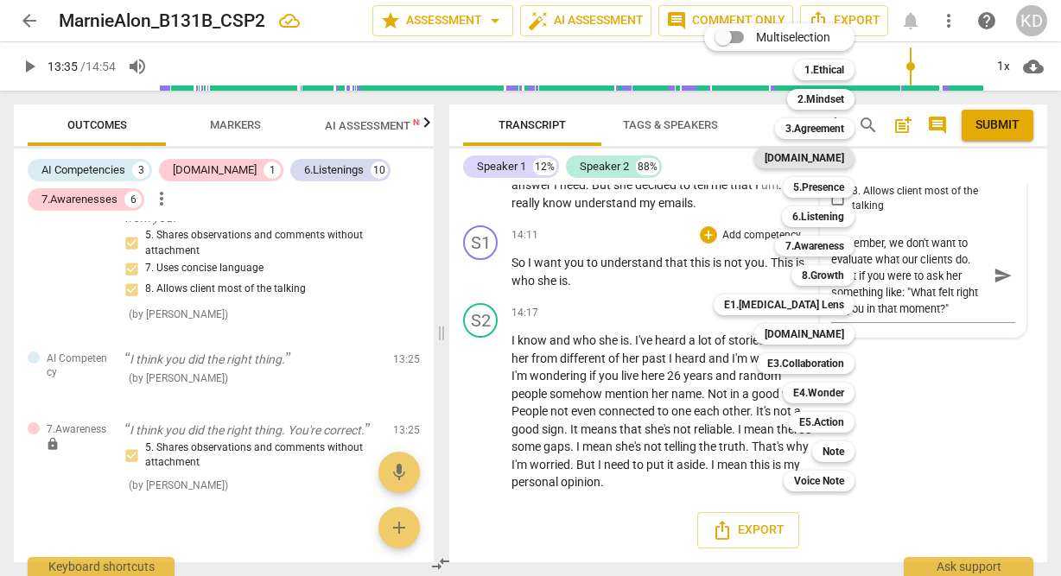
click at [833, 164] on b "[DOMAIN_NAME]" at bounding box center [804, 158] width 79 height 21
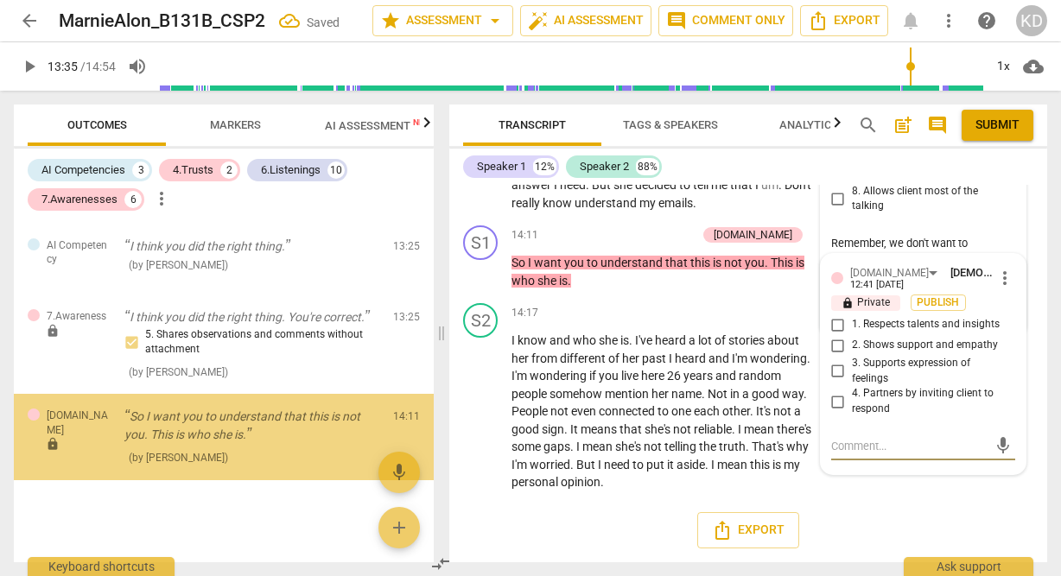
scroll to position [2885, 0]
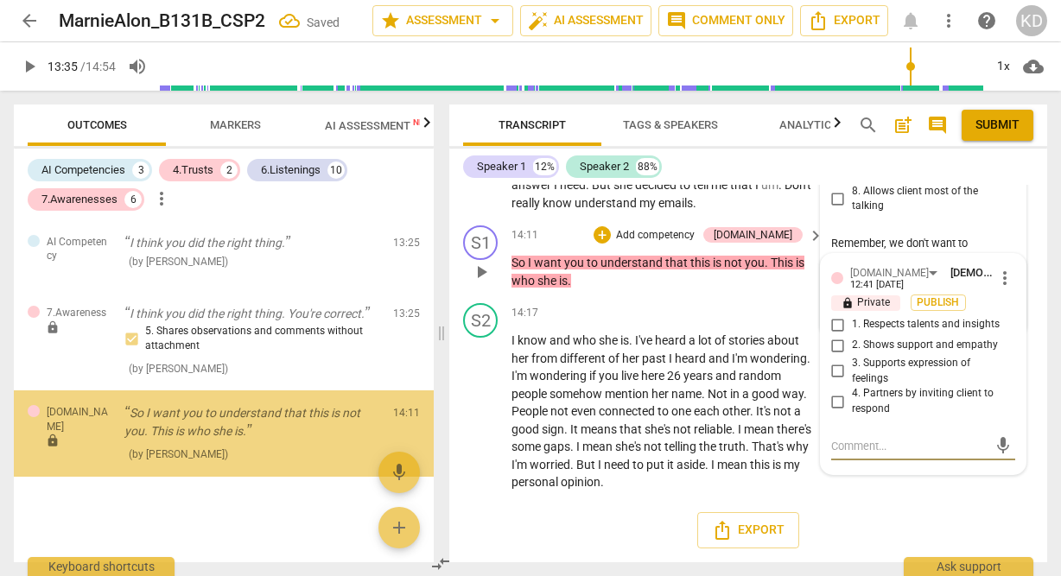
click at [838, 356] on input "2. Shows support and empathy" at bounding box center [838, 345] width 28 height 21
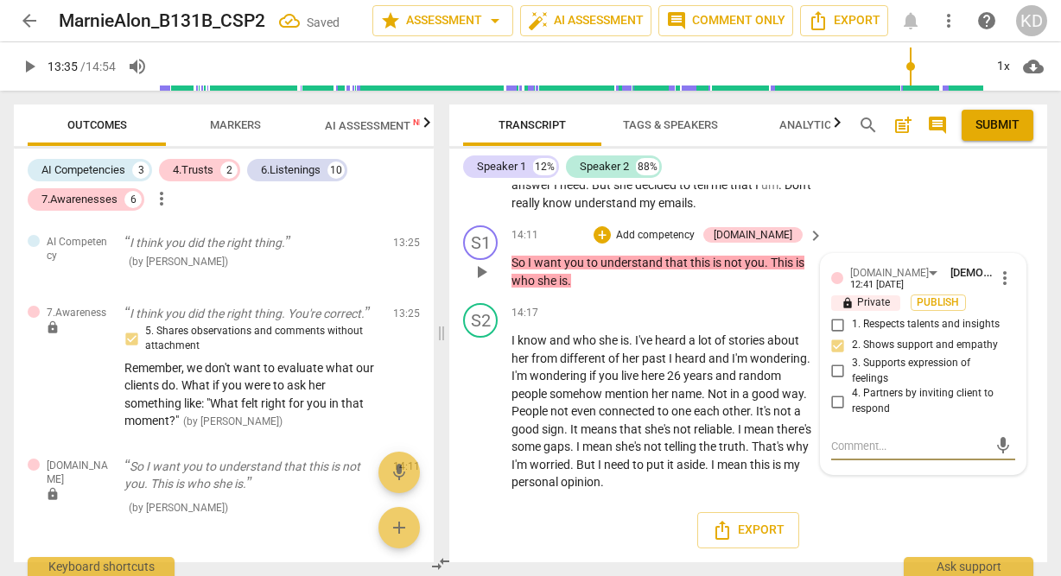
click at [864, 454] on textarea at bounding box center [909, 446] width 156 height 16
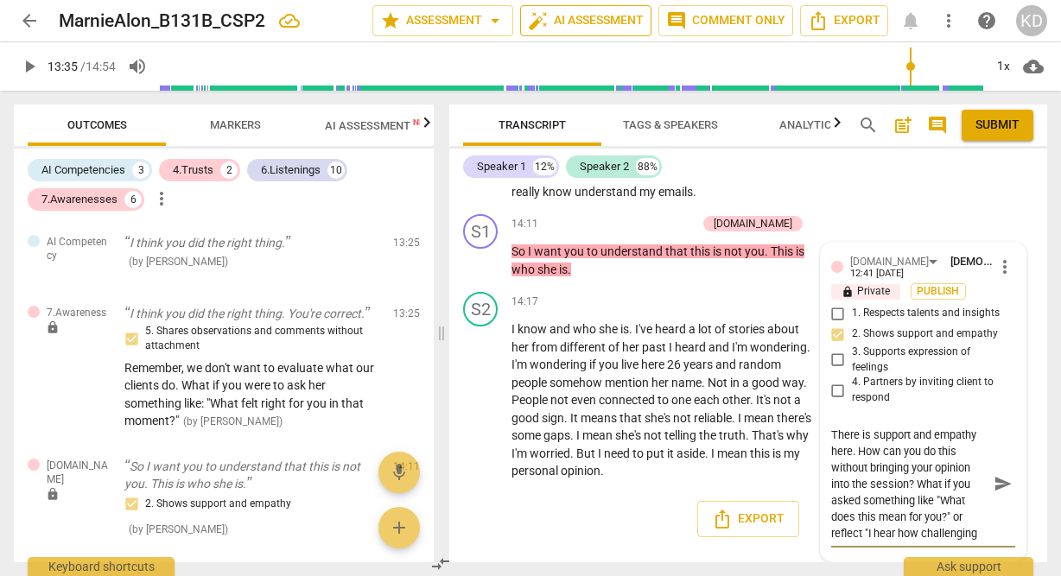
scroll to position [15, 0]
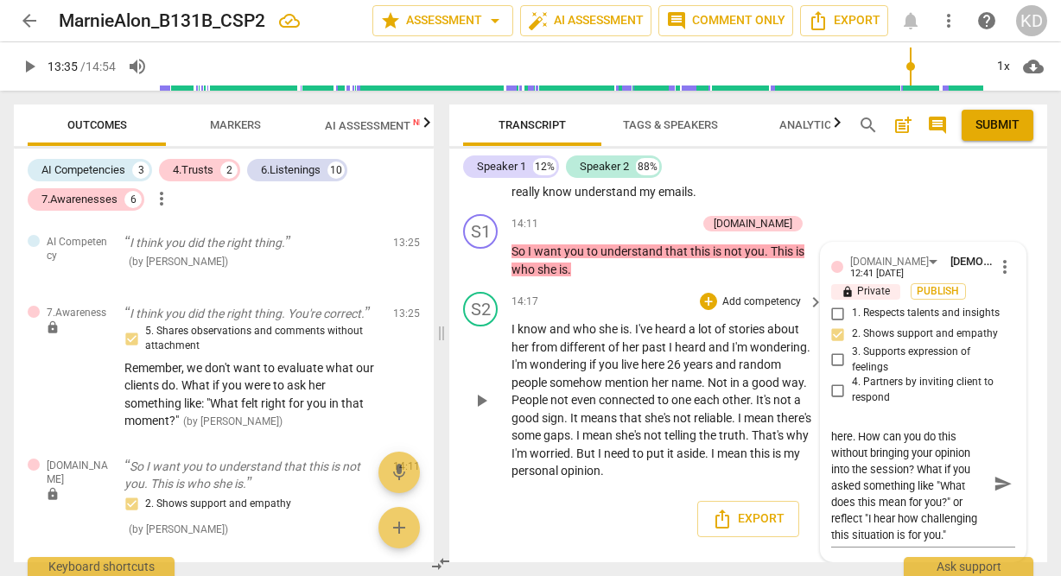
click at [454, 376] on div "S2 play_arrow pause 14:17 + Add competency keyboard_arrow_right I know and who …" at bounding box center [748, 386] width 598 height 202
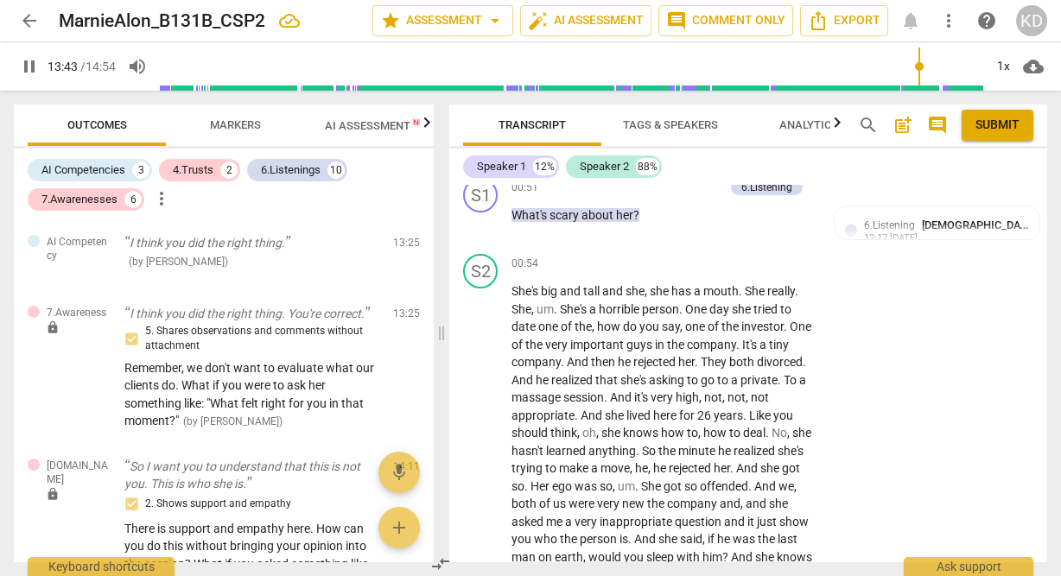
scroll to position [0, 0]
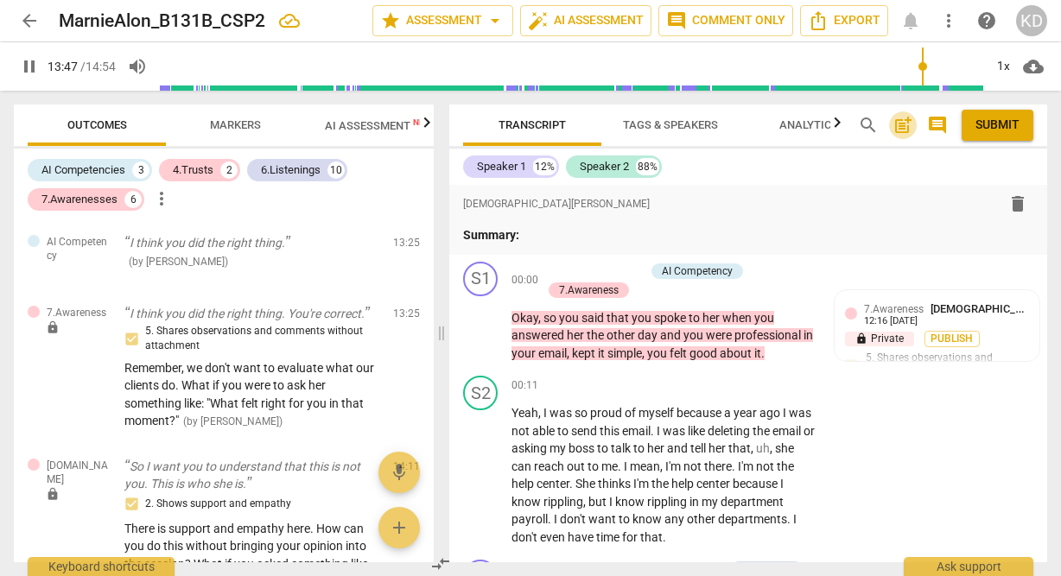
click at [903, 128] on span "post_add" at bounding box center [902, 125] width 21 height 21
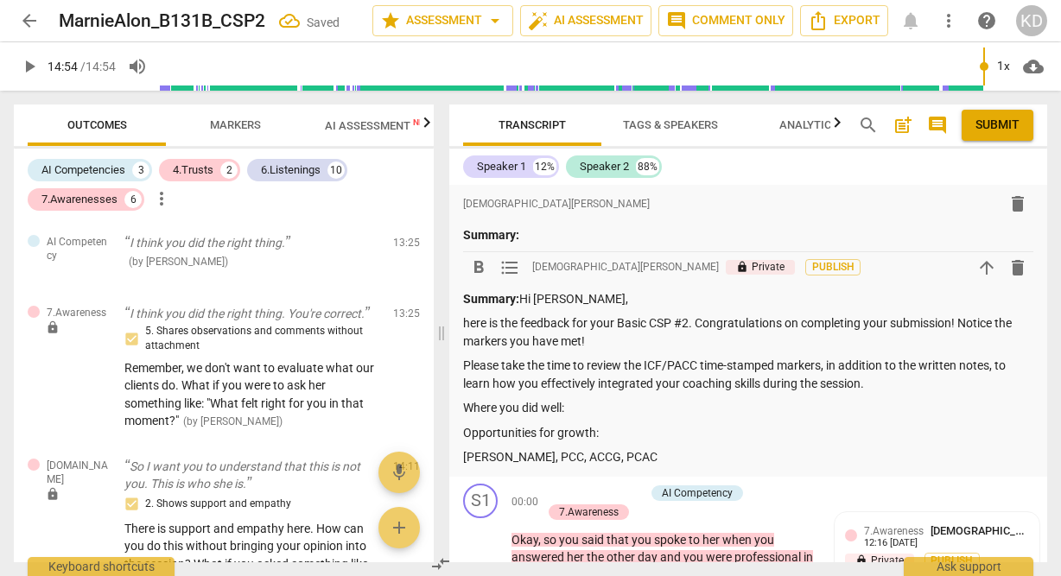
click at [464, 325] on p "here is the feedback for your Basic CSP #2. Congratulations on completing your …" at bounding box center [748, 331] width 570 height 35
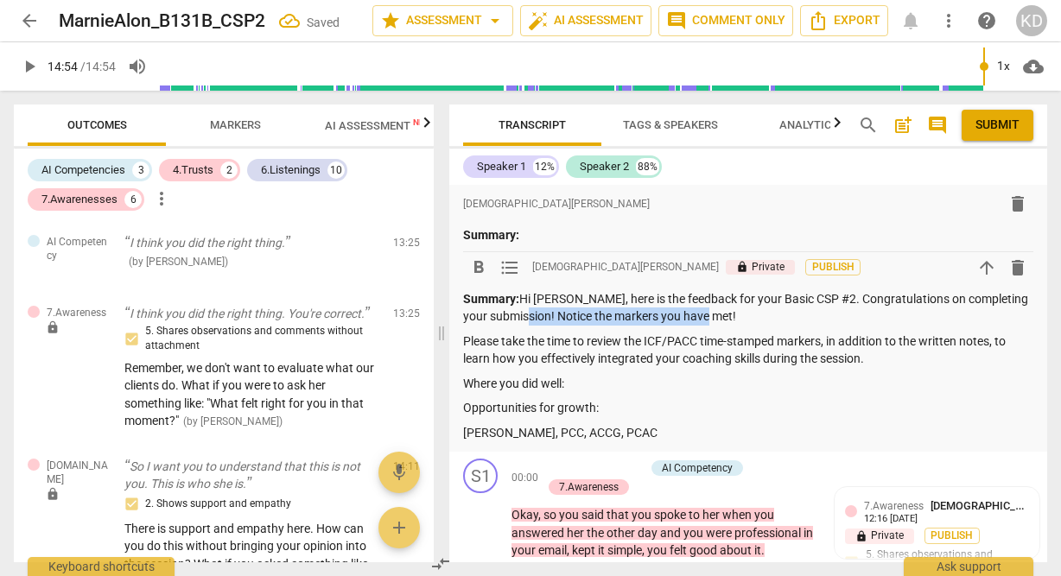
drag, startPoint x: 718, startPoint y: 316, endPoint x: 530, endPoint y: 320, distance: 188.4
click at [530, 320] on p "Summary: Hi [PERSON_NAME], here is the feedback for your Basic CSP #2. Congratu…" at bounding box center [748, 307] width 570 height 35
click at [587, 382] on p "Where you did well:" at bounding box center [748, 384] width 570 height 18
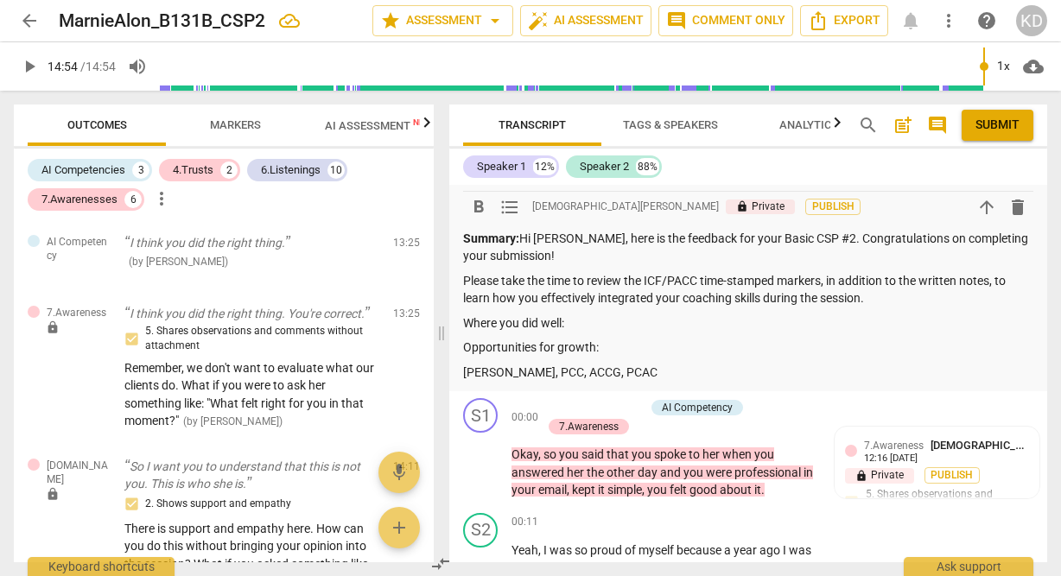
scroll to position [62, 0]
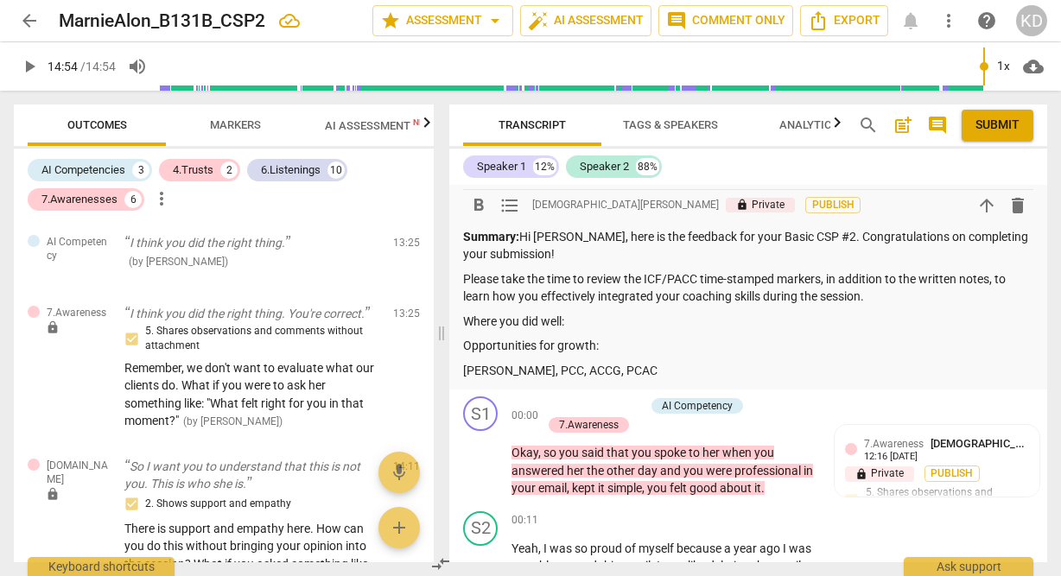
click at [616, 347] on p "Opportunities for growth:" at bounding box center [748, 346] width 570 height 18
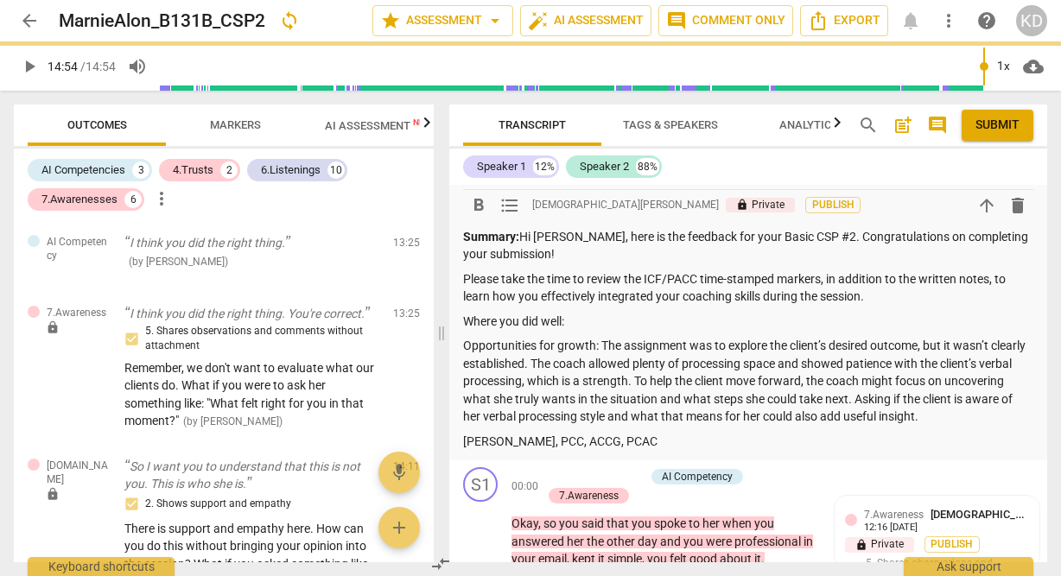
click at [587, 318] on p "Where you did well:" at bounding box center [748, 322] width 570 height 18
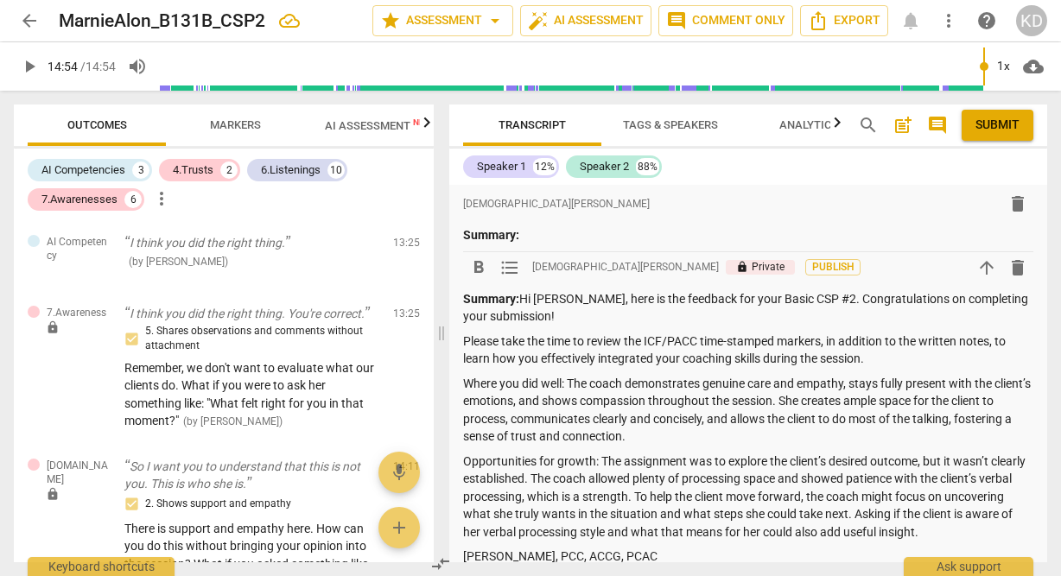
scroll to position [10, 0]
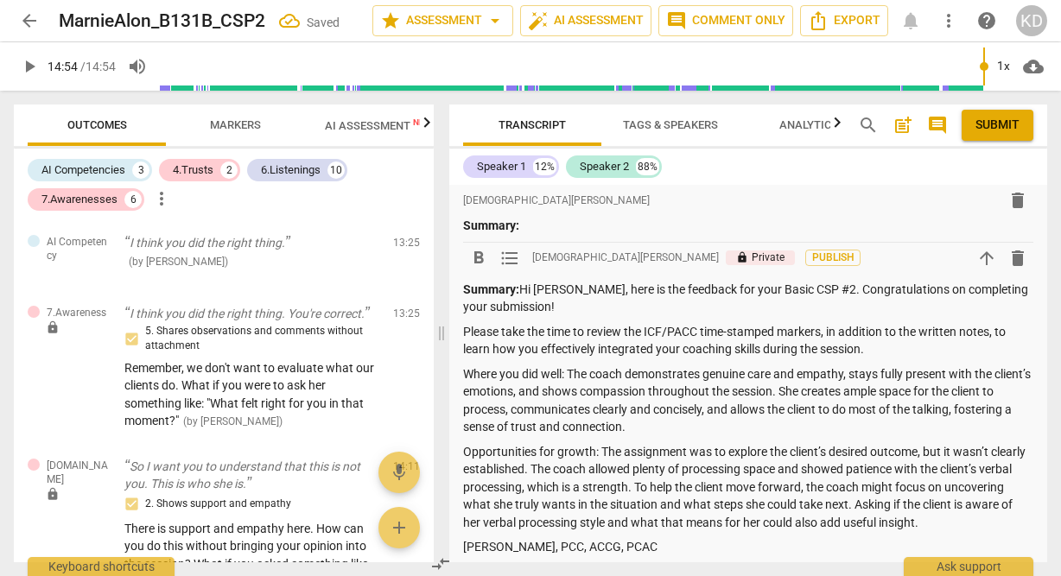
click at [625, 375] on p "Where you did well: The coach demonstrates genuine care and empathy, stays full…" at bounding box center [748, 400] width 570 height 71
click at [667, 374] on p "Where you did well: You demonstrates genuine care and empathy, stays fully pres…" at bounding box center [748, 400] width 570 height 71
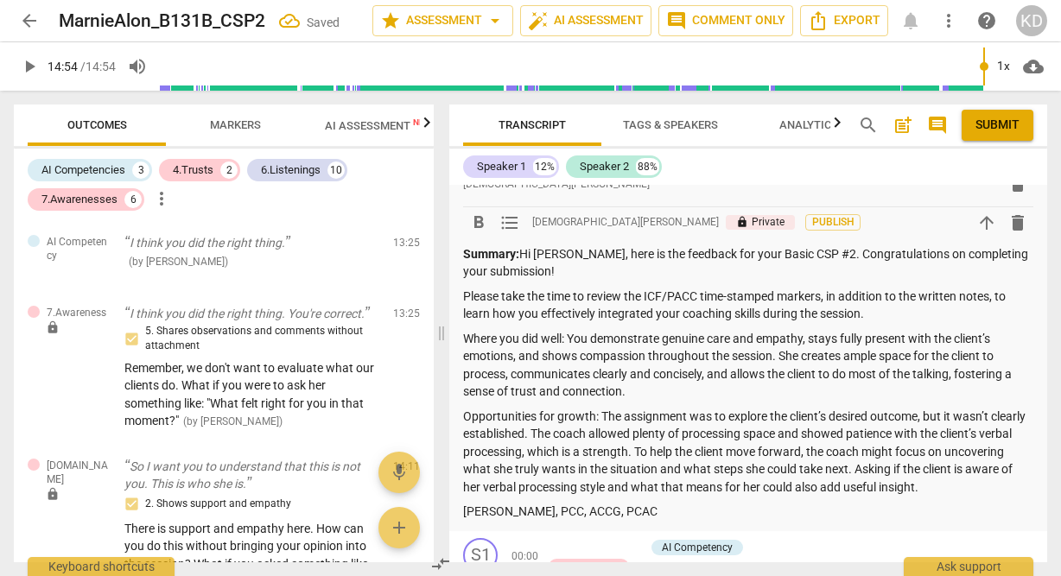
scroll to position [43, 0]
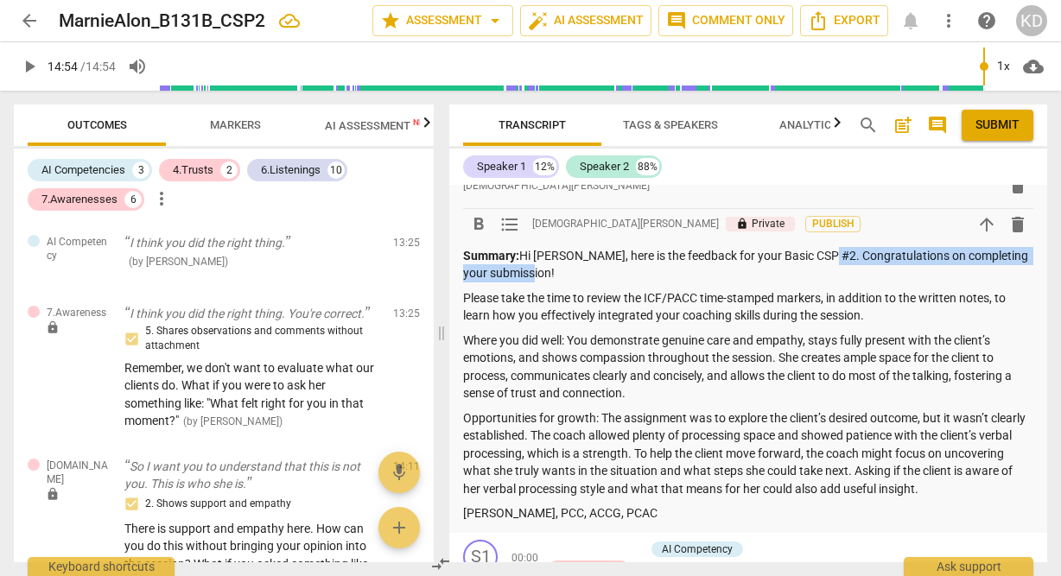
drag, startPoint x: 816, startPoint y: 256, endPoint x: 821, endPoint y: 268, distance: 12.8
click at [821, 268] on p "Summary: Hi [PERSON_NAME], here is the feedback for your Basic CSP #2. Congratu…" at bounding box center [748, 264] width 570 height 35
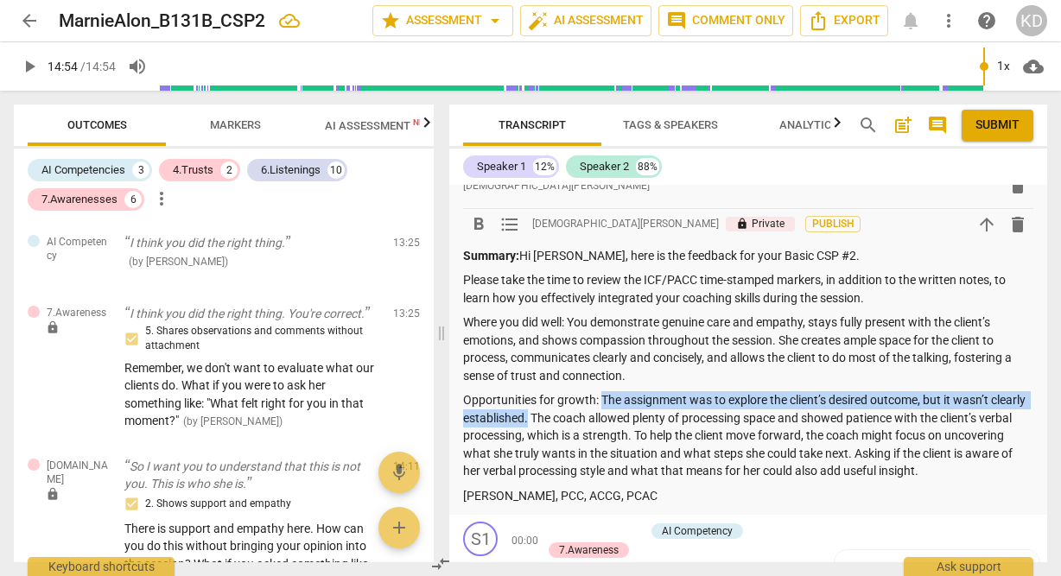
drag, startPoint x: 600, startPoint y: 398, endPoint x: 568, endPoint y: 413, distance: 36.0
click at [568, 413] on p "Opportunities for growth: The assignment was to explore the client’s desired ou…" at bounding box center [748, 435] width 570 height 89
copy p "The assignment was to explore the client’s desired outcome, but it wasn’t clear…"
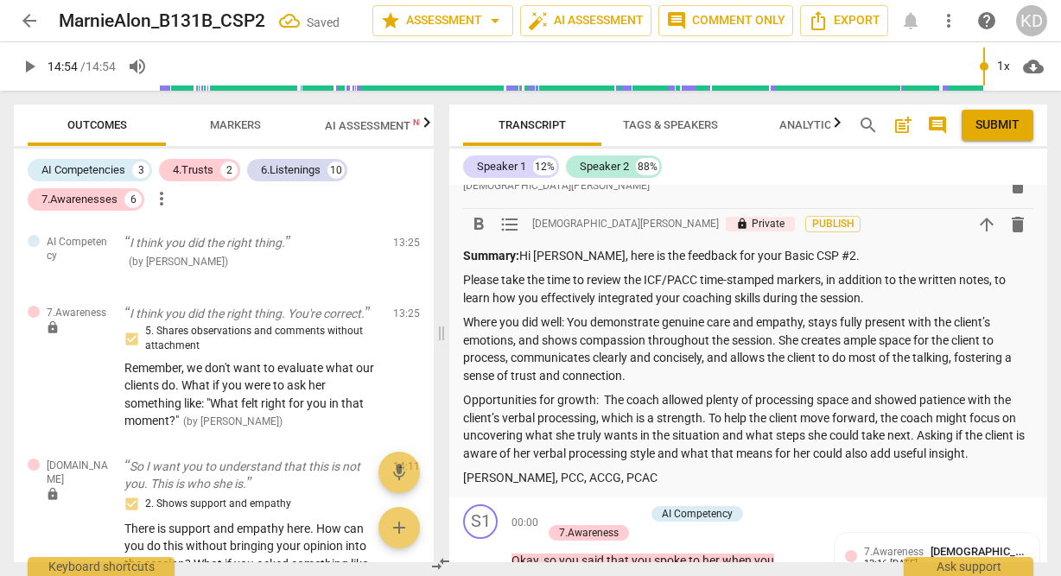
click at [829, 256] on p "Summary: Hi [PERSON_NAME], here is the feedback for your Basic CSP #2." at bounding box center [748, 256] width 570 height 18
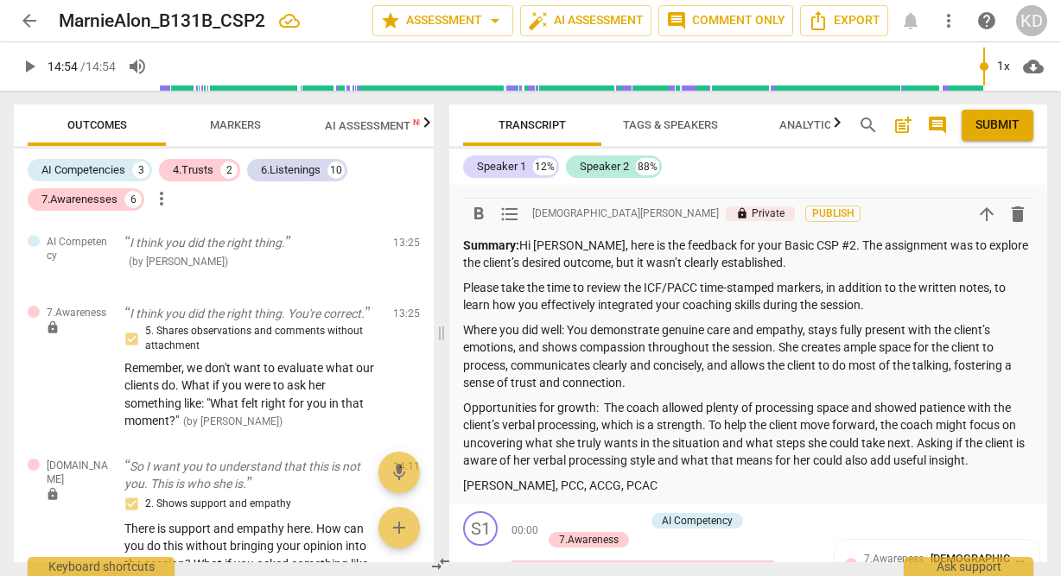
scroll to position [40, 0]
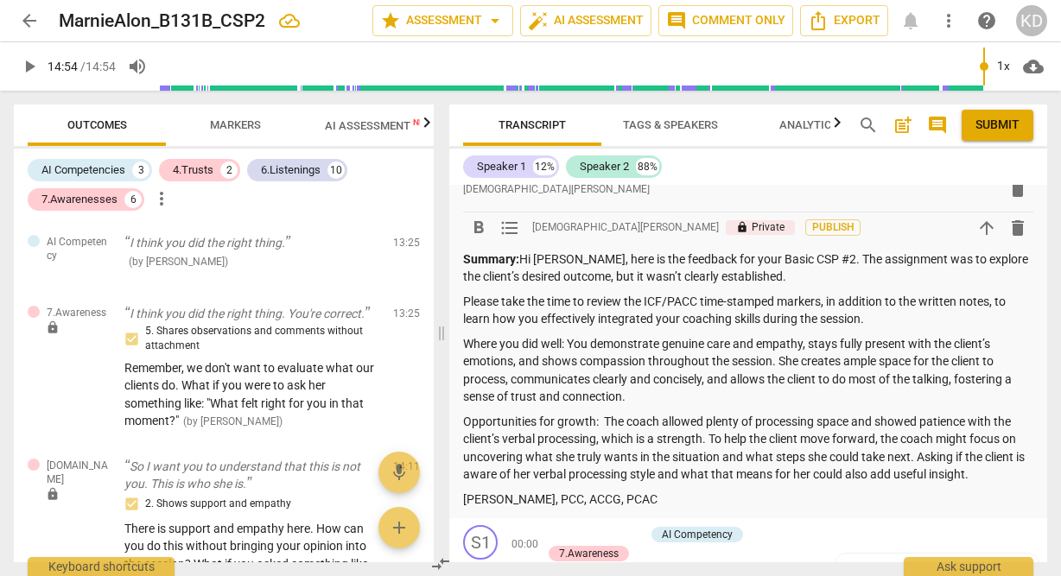
click at [630, 278] on p "Summary: Hi [PERSON_NAME], here is the feedback for your Basic CSP #2. The assi…" at bounding box center [748, 268] width 570 height 35
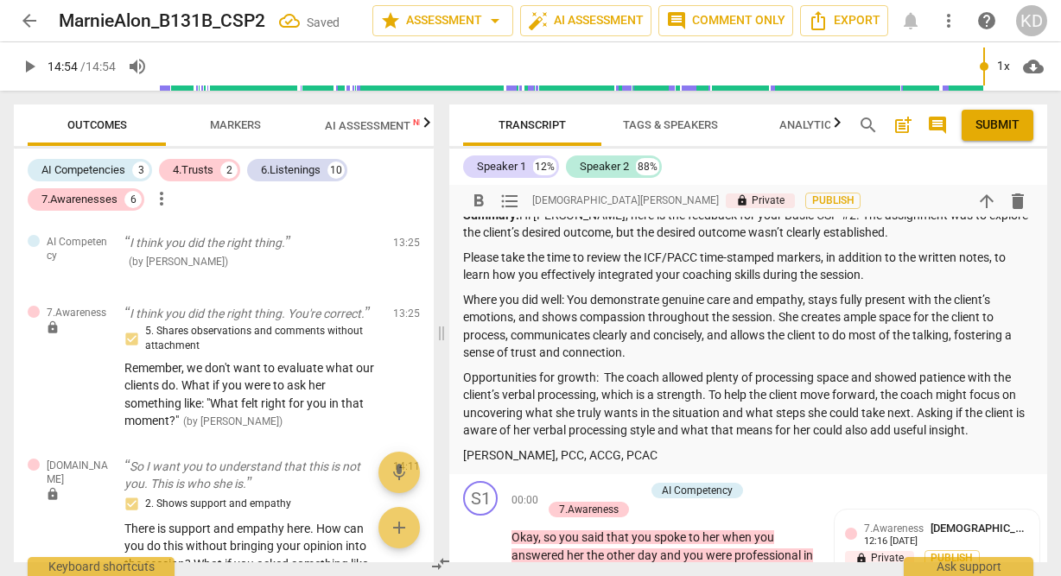
scroll to position [59, 0]
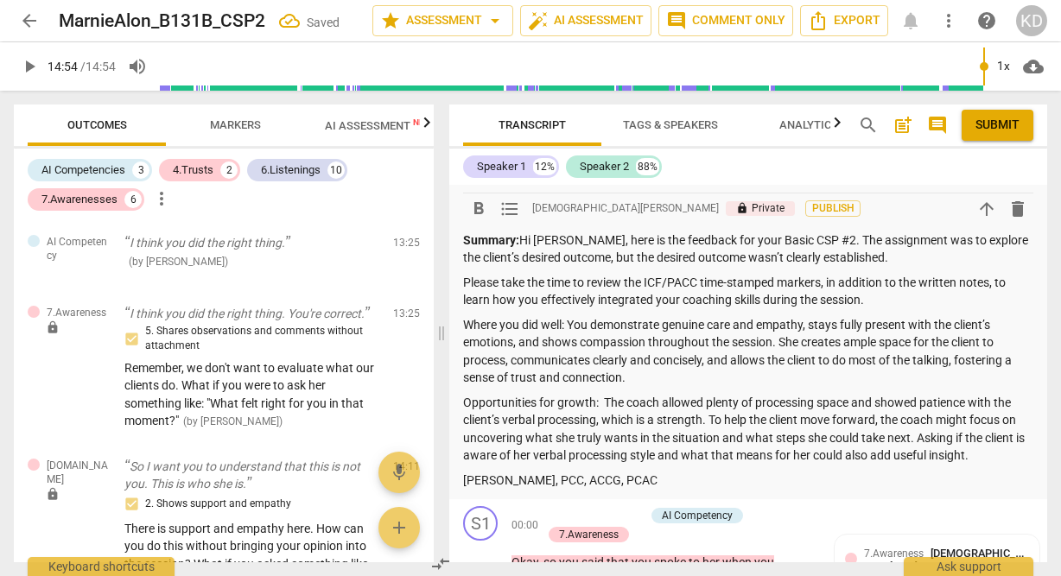
click at [640, 258] on p "Summary: Hi [PERSON_NAME], here is the feedback for your Basic CSP #2. The assi…" at bounding box center [748, 249] width 570 height 35
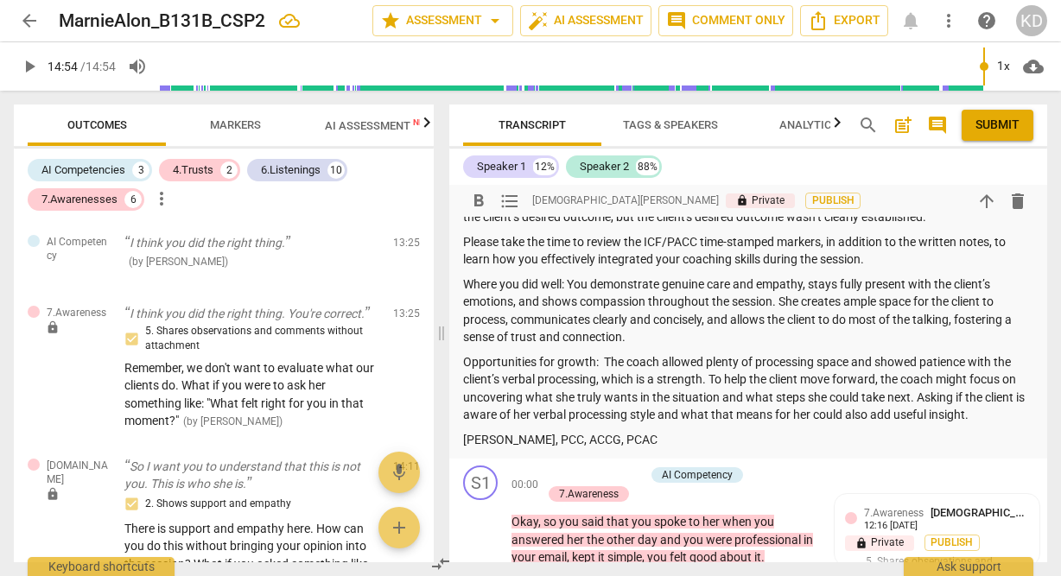
scroll to position [103, 0]
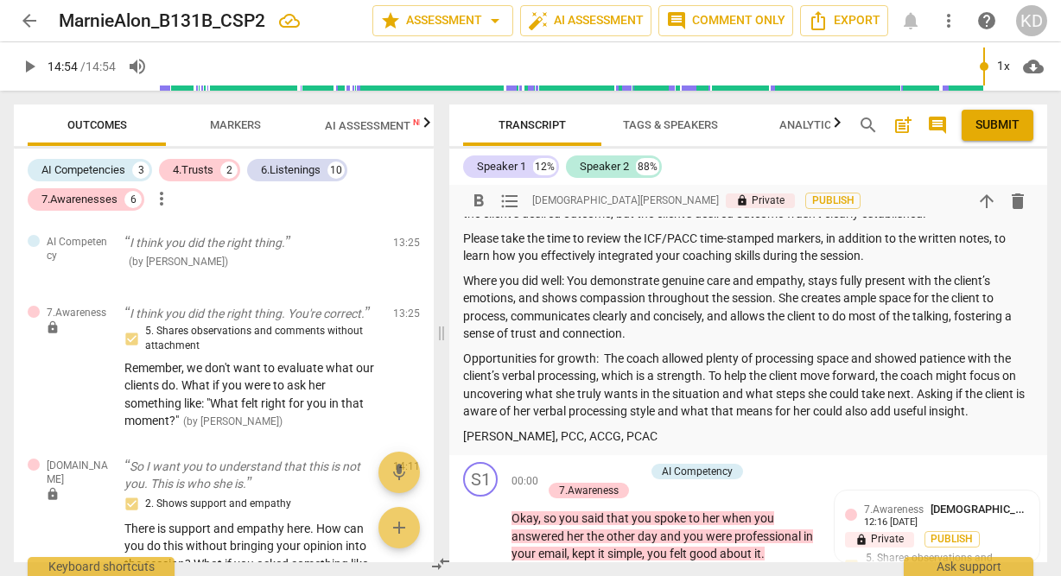
click at [841, 298] on p "Where you did well: You demonstrate genuine care and empathy, stays fully prese…" at bounding box center [748, 307] width 570 height 71
click at [799, 300] on p "Where you did well: You demonstrate genuine care and empathy, stays fully prese…" at bounding box center [748, 307] width 570 height 71
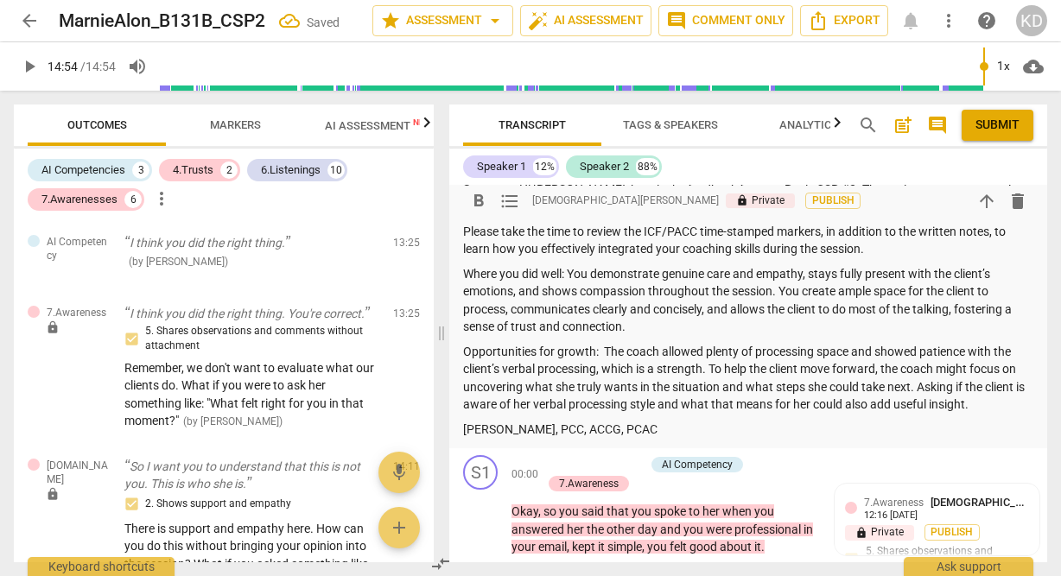
scroll to position [114, 0]
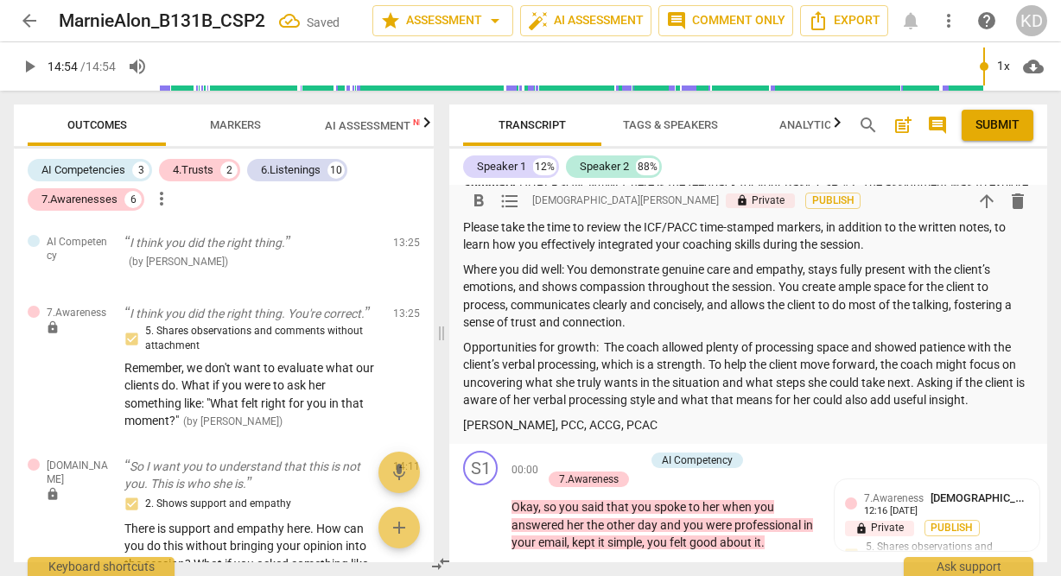
click at [638, 322] on p "Where you did well: You demonstrate genuine care and empathy, stays fully prese…" at bounding box center [748, 296] width 570 height 71
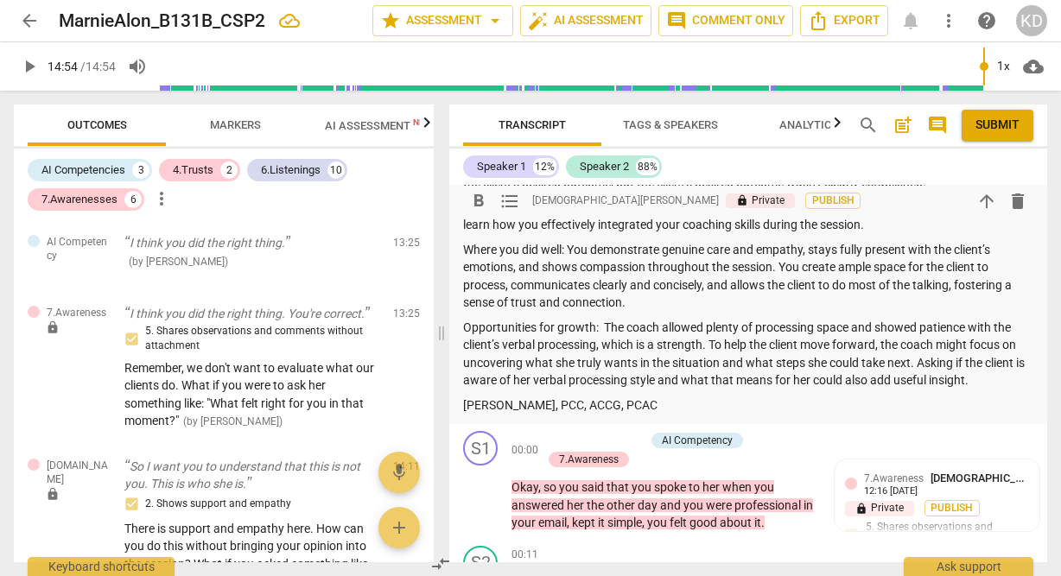
scroll to position [117, 0]
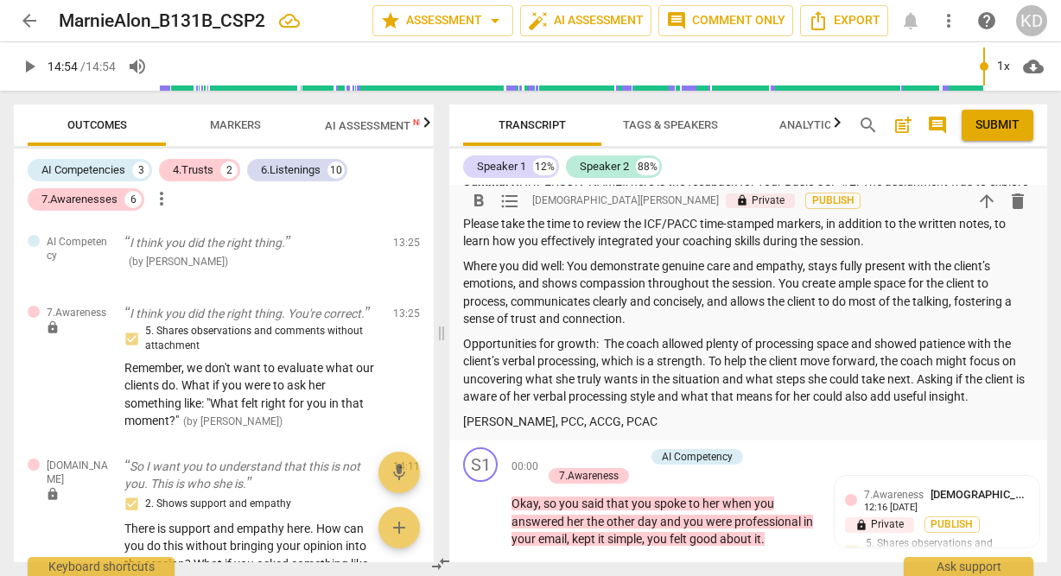
click at [711, 362] on p "Opportunities for growth: The coach allowed plenty of processing space and show…" at bounding box center [748, 370] width 570 height 71
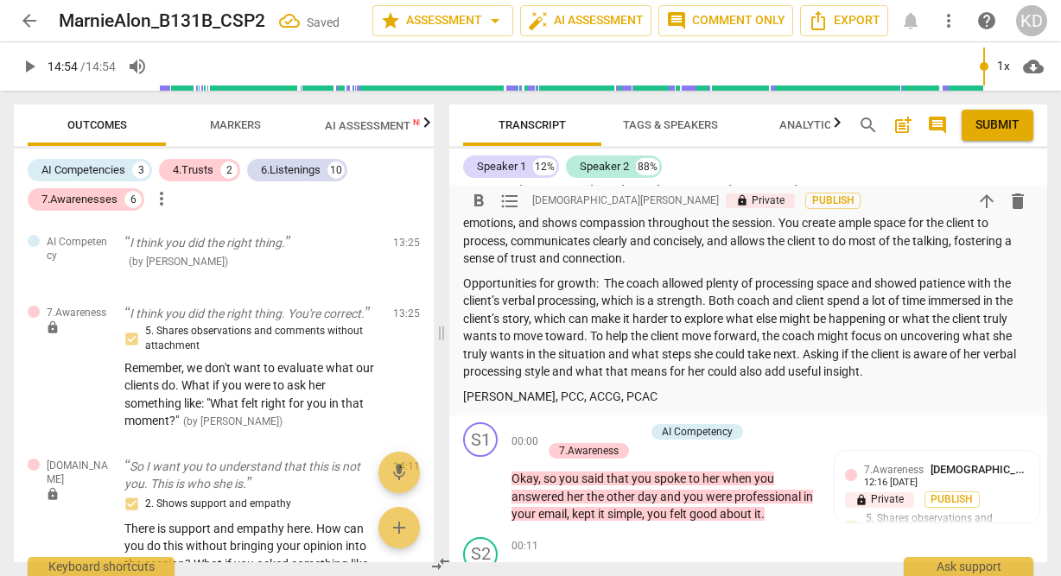
scroll to position [181, 0]
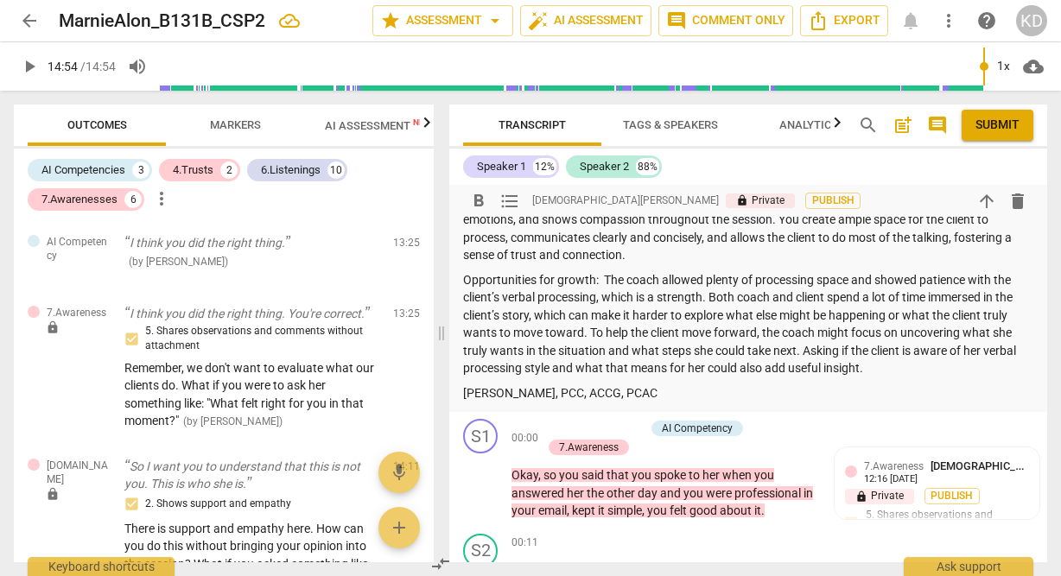
click at [1013, 334] on p "Opportunities for growth: The coach allowed plenty of processing space and show…" at bounding box center [748, 324] width 570 height 106
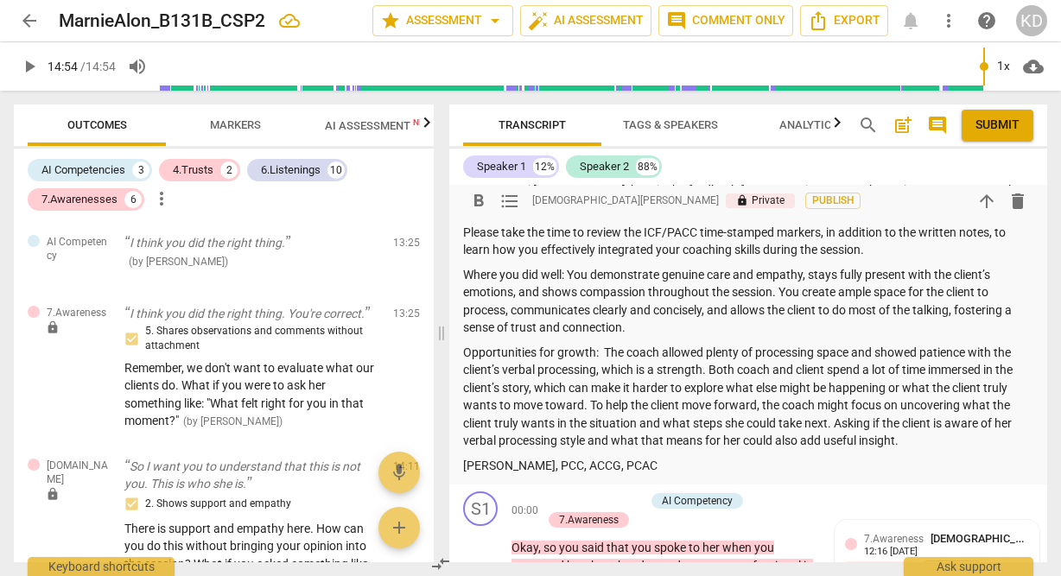
scroll to position [112, 0]
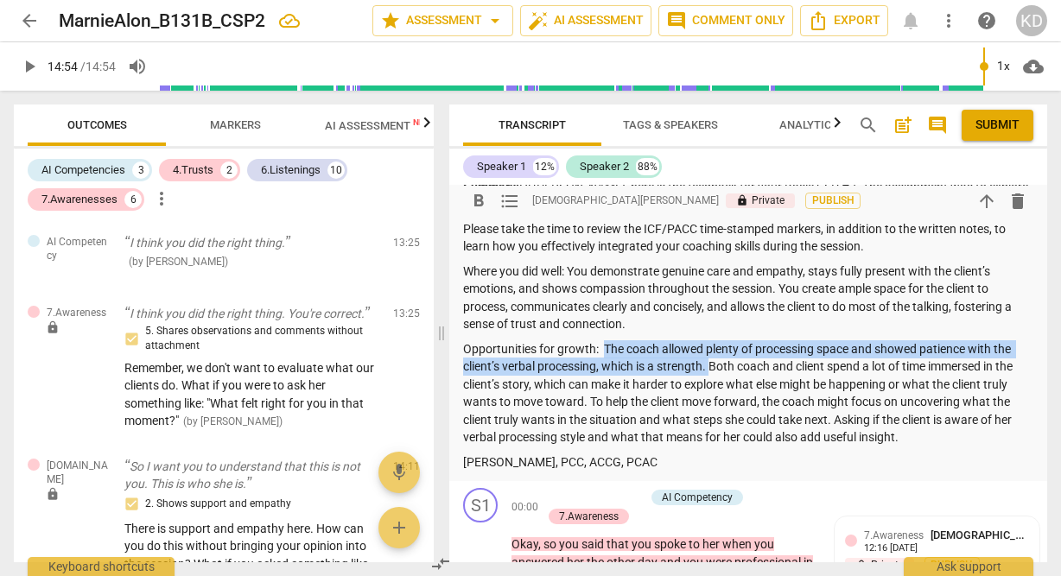
drag, startPoint x: 712, startPoint y: 365, endPoint x: 602, endPoint y: 352, distance: 110.5
click at [602, 352] on p "Opportunities for growth: The coach allowed plenty of processing space and show…" at bounding box center [748, 393] width 570 height 106
copy p "The coach allowed plenty of processing space and showed patience with the clien…"
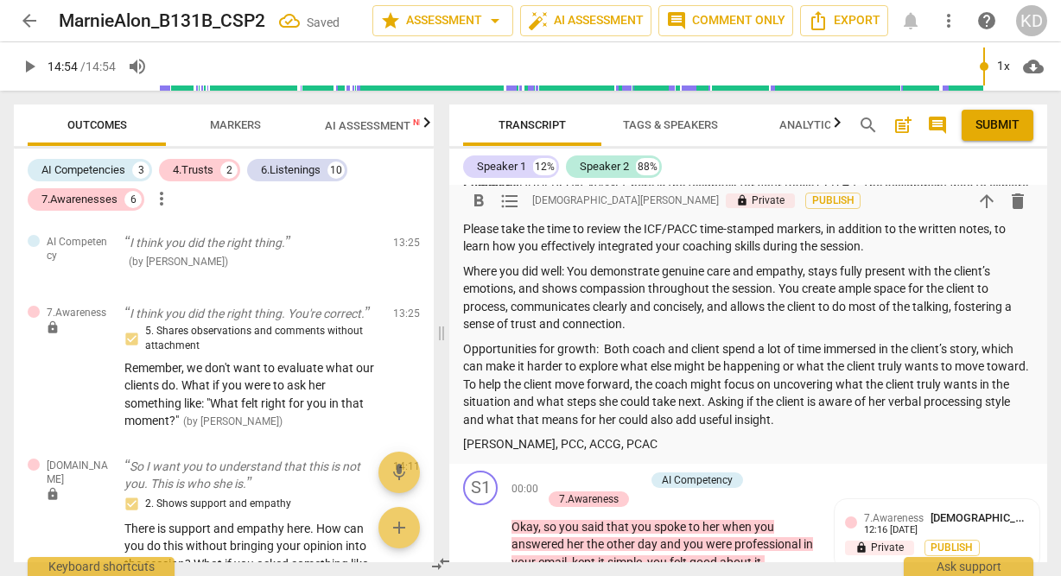
click at [633, 322] on p "Where you did well: You demonstrate genuine care and empathy, stays fully prese…" at bounding box center [748, 298] width 570 height 71
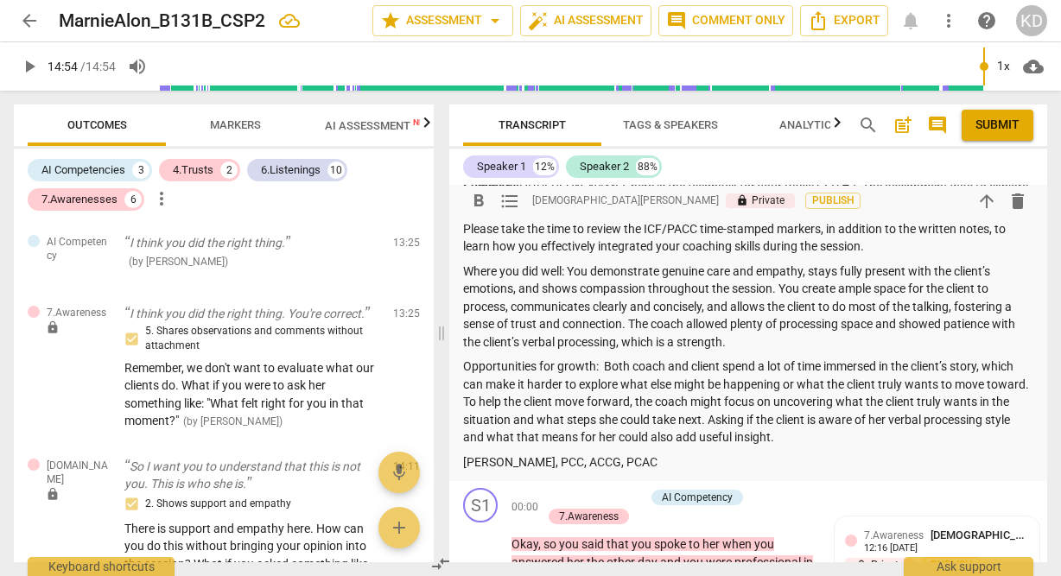
click at [771, 348] on p "Where you did well: You demonstrate genuine care and empathy, stays fully prese…" at bounding box center [748, 307] width 570 height 89
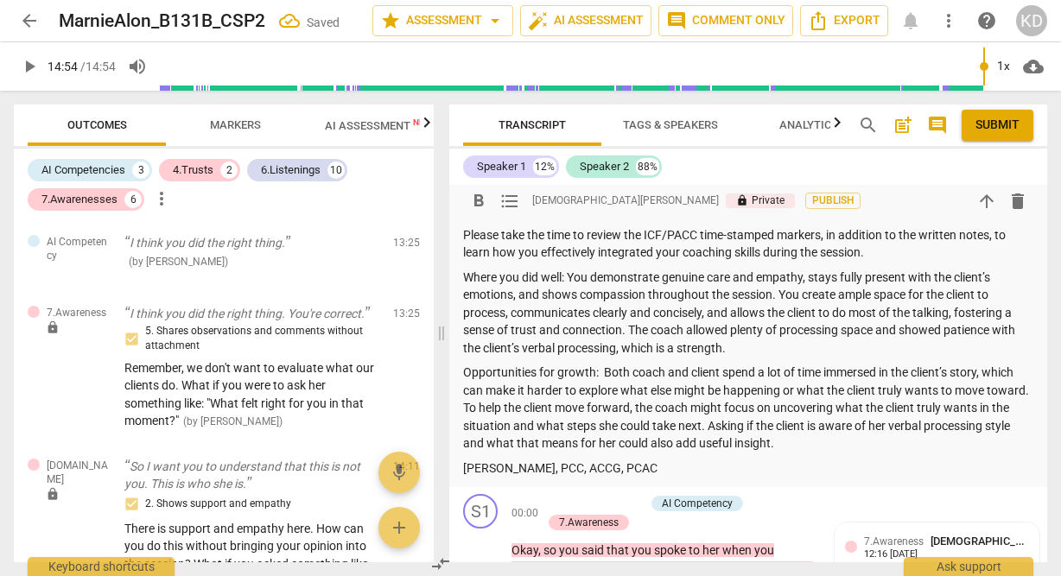
scroll to position [98, 0]
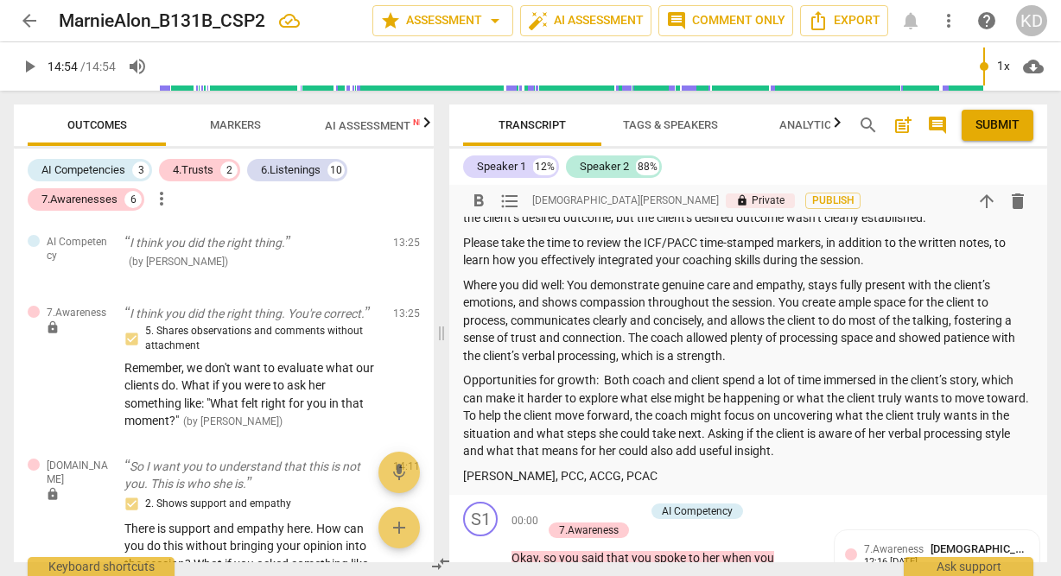
click at [590, 324] on p "Where you did well: You demonstrate genuine care and empathy, stays fully prese…" at bounding box center [748, 320] width 570 height 89
click at [762, 323] on p "Where you did well: You demonstrate genuine care and empathy, stays fully prese…" at bounding box center [748, 320] width 570 height 89
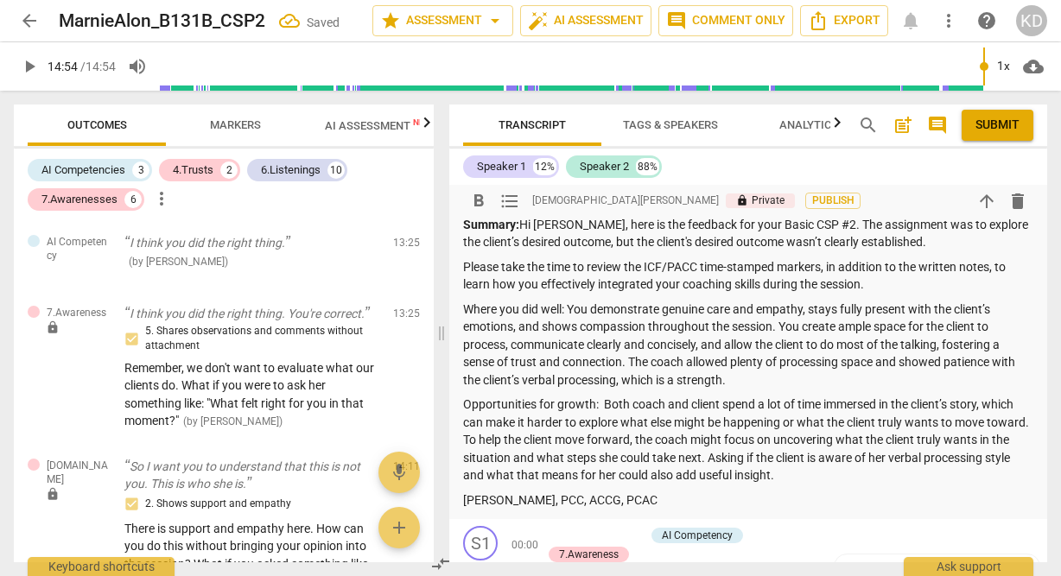
scroll to position [75, 0]
click at [839, 309] on p "Where you did well: You demonstrate genuine care and empathy, stays fully prese…" at bounding box center [748, 344] width 570 height 89
click at [577, 330] on p "Where you did well: You demonstrate genuine care and empathy, stay fully presen…" at bounding box center [748, 344] width 570 height 89
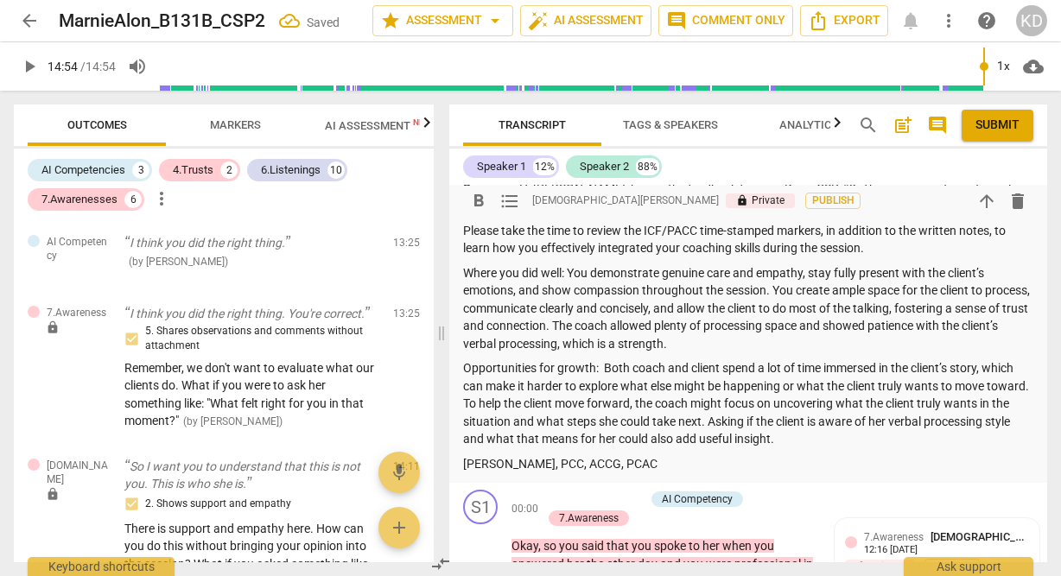
scroll to position [103, 0]
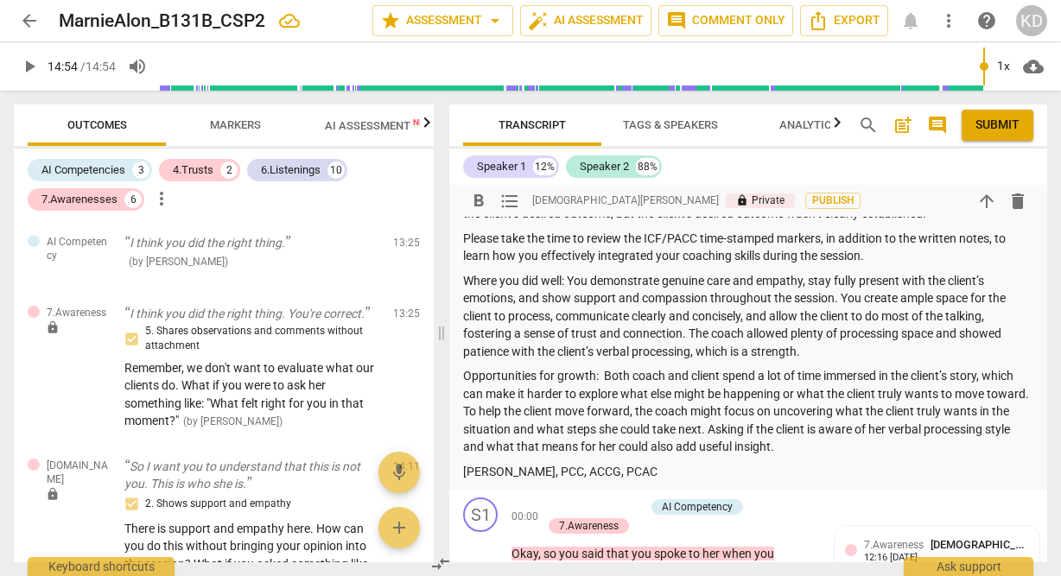
click at [824, 448] on p "Opportunities for growth: Both coach and client spend a lot of time immersed in…" at bounding box center [748, 411] width 570 height 89
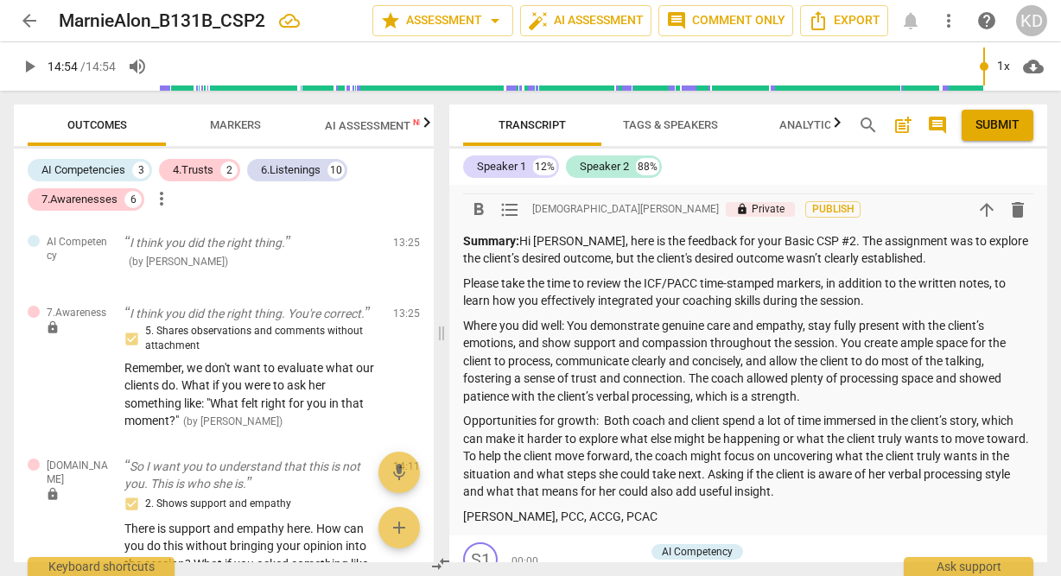
scroll to position [66, 0]
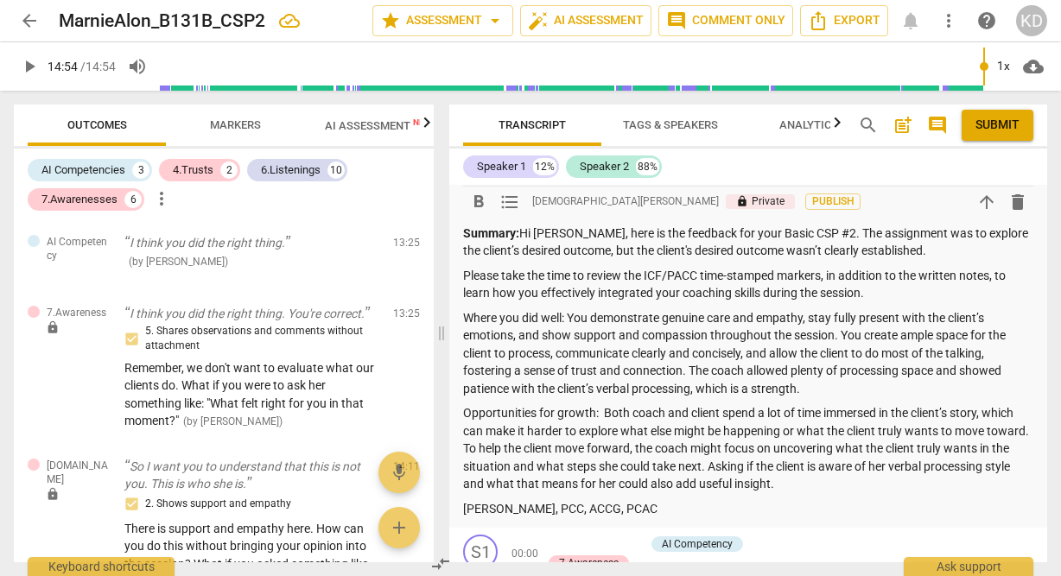
click at [924, 255] on p "Summary: Hi [PERSON_NAME], here is the feedback for your Basic CSP #2. The assi…" at bounding box center [748, 242] width 570 height 35
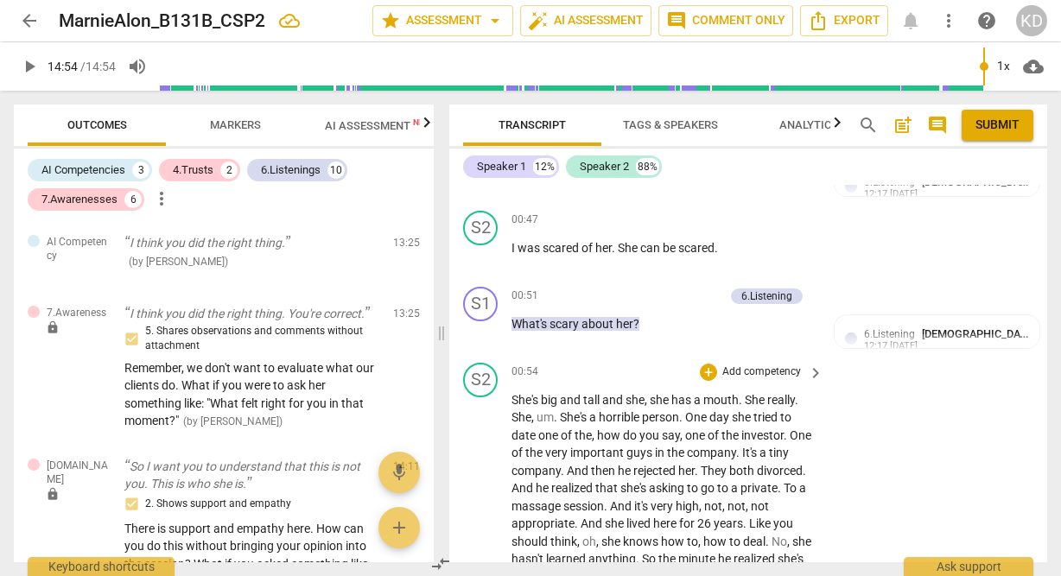
scroll to position [915, 0]
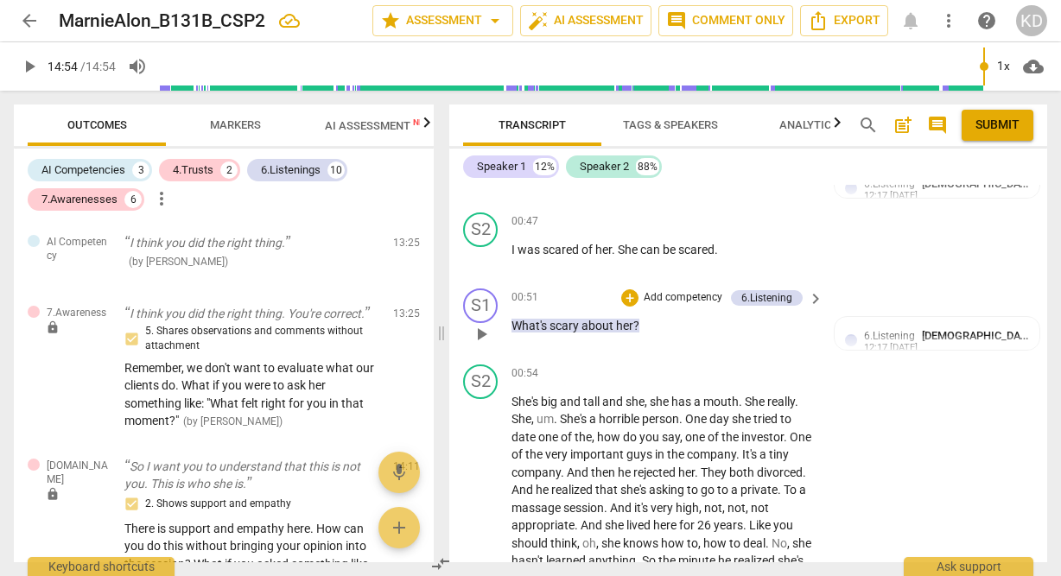
click at [660, 298] on p "Add competency" at bounding box center [683, 298] width 82 height 16
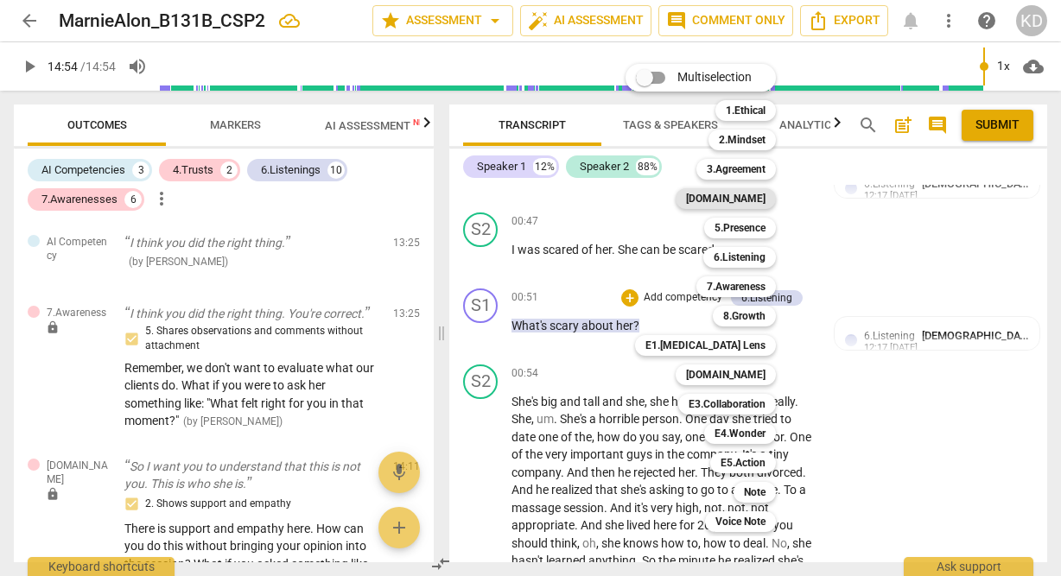
click at [748, 199] on b "[DOMAIN_NAME]" at bounding box center [725, 198] width 79 height 21
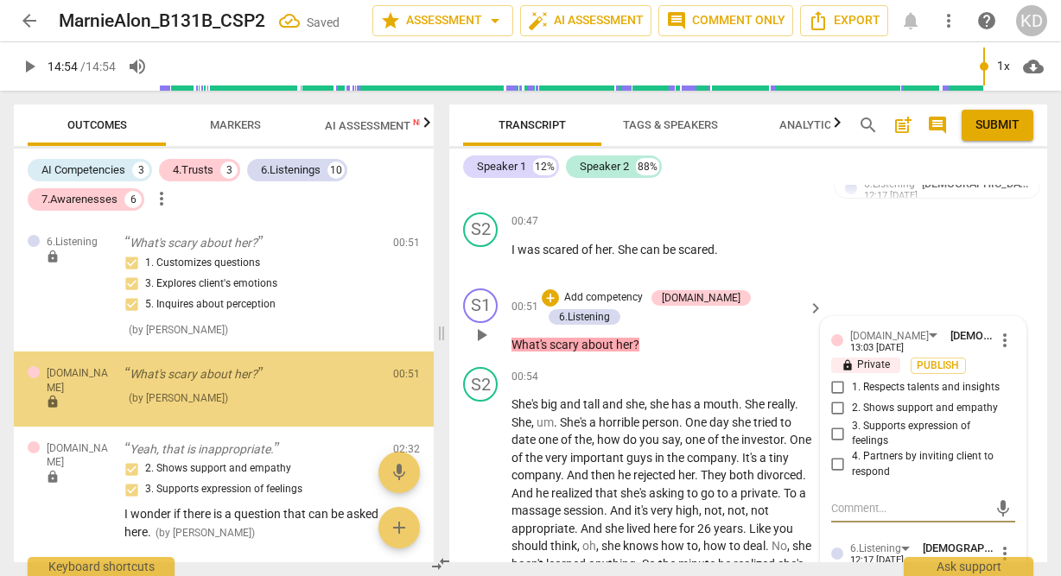
scroll to position [486, 0]
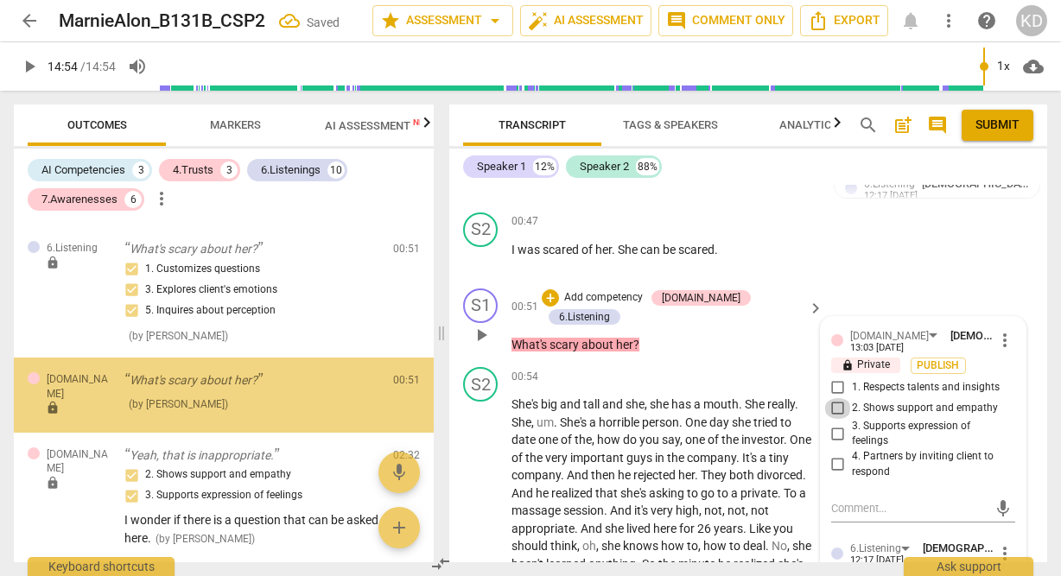
click at [835, 405] on input "2. Shows support and empathy" at bounding box center [838, 408] width 28 height 21
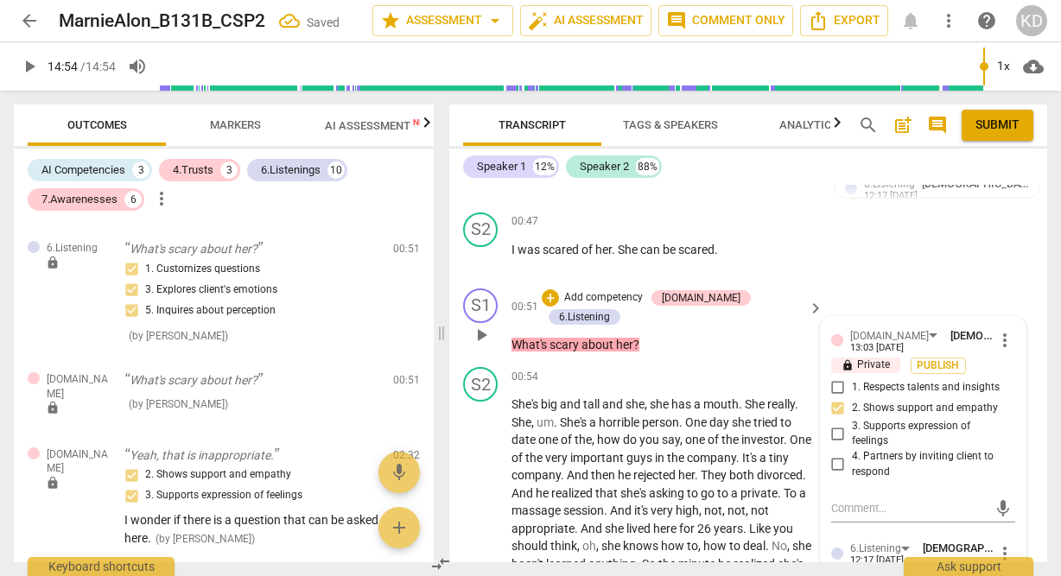
click at [835, 428] on input "3. Supports expression of feelings" at bounding box center [838, 433] width 28 height 21
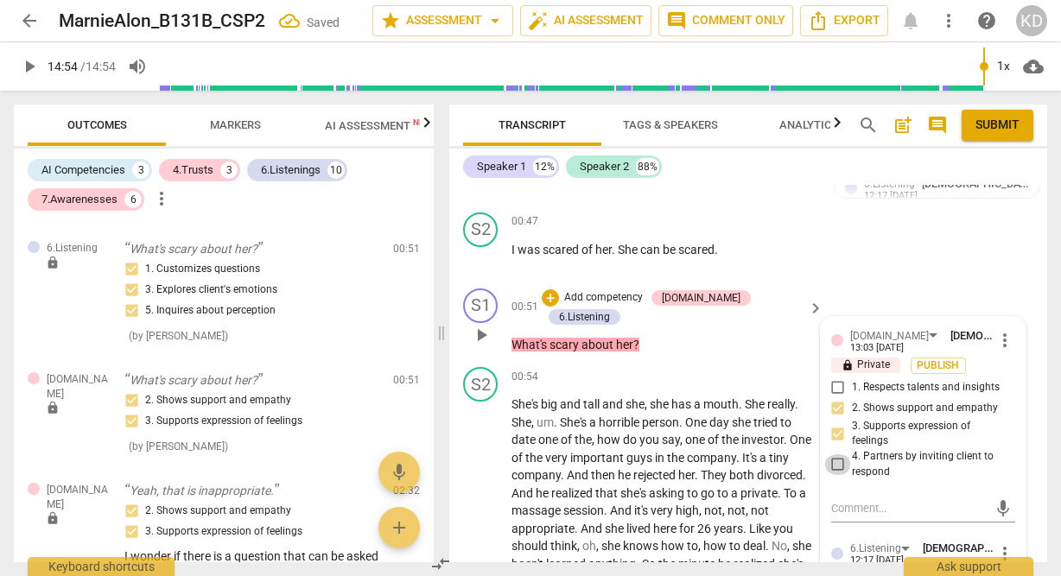
click at [834, 462] on input "4. Partners by inviting client to respond" at bounding box center [838, 464] width 28 height 21
click at [455, 501] on div "S2 play_arrow pause 00:54 + Add competency keyboard_arrow_right She's big and t…" at bounding box center [748, 585] width 598 height 450
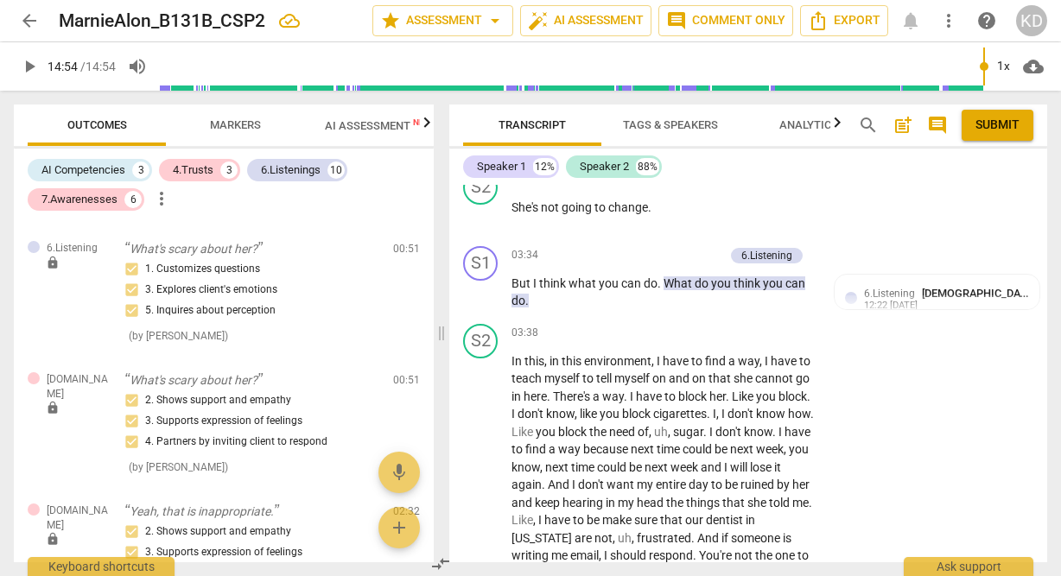
scroll to position [2204, 0]
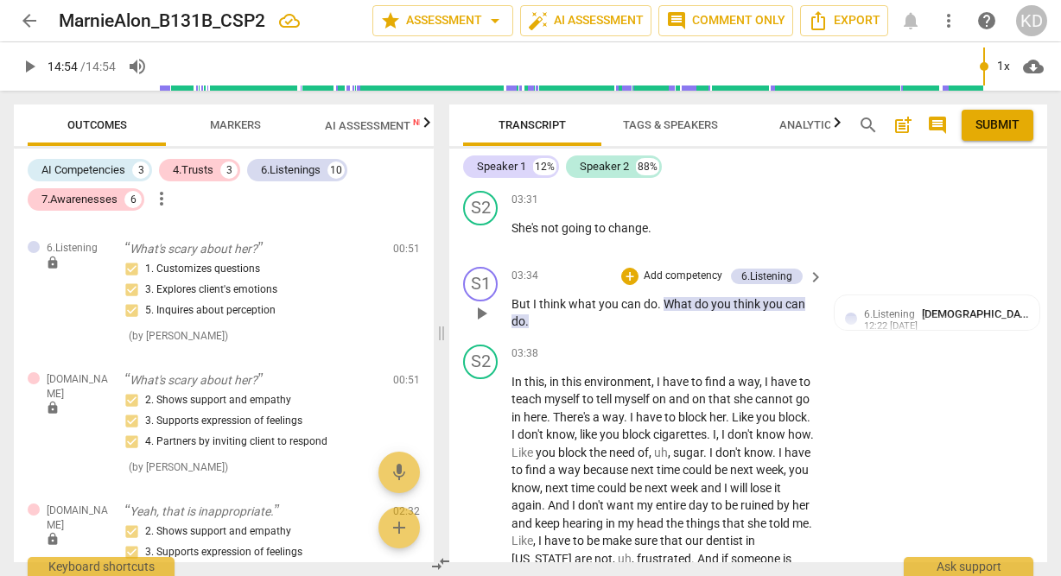
click at [651, 284] on p "Add competency" at bounding box center [683, 277] width 82 height 16
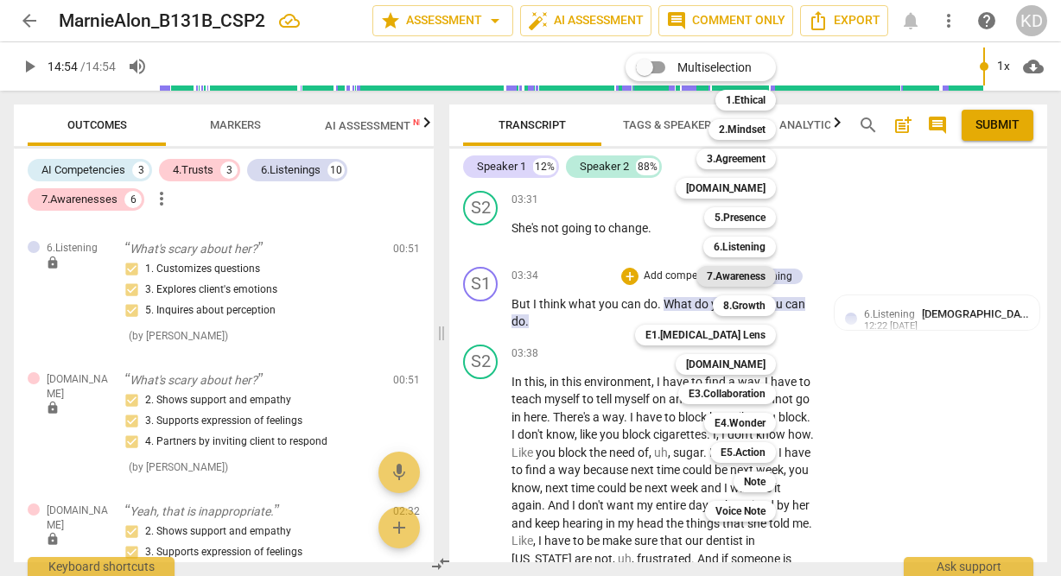
click at [749, 279] on b "7.Awareness" at bounding box center [736, 276] width 59 height 21
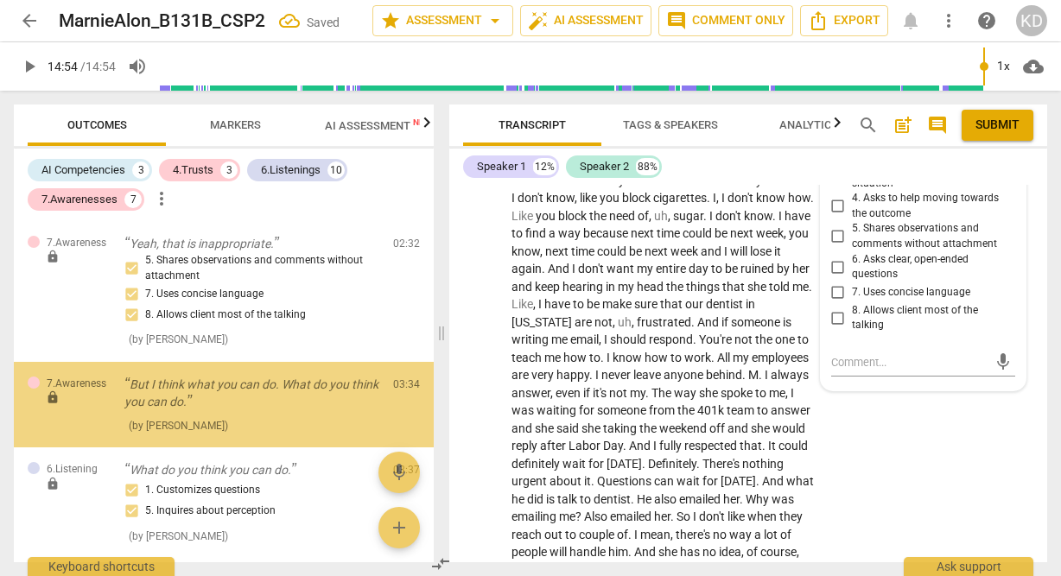
scroll to position [895, 0]
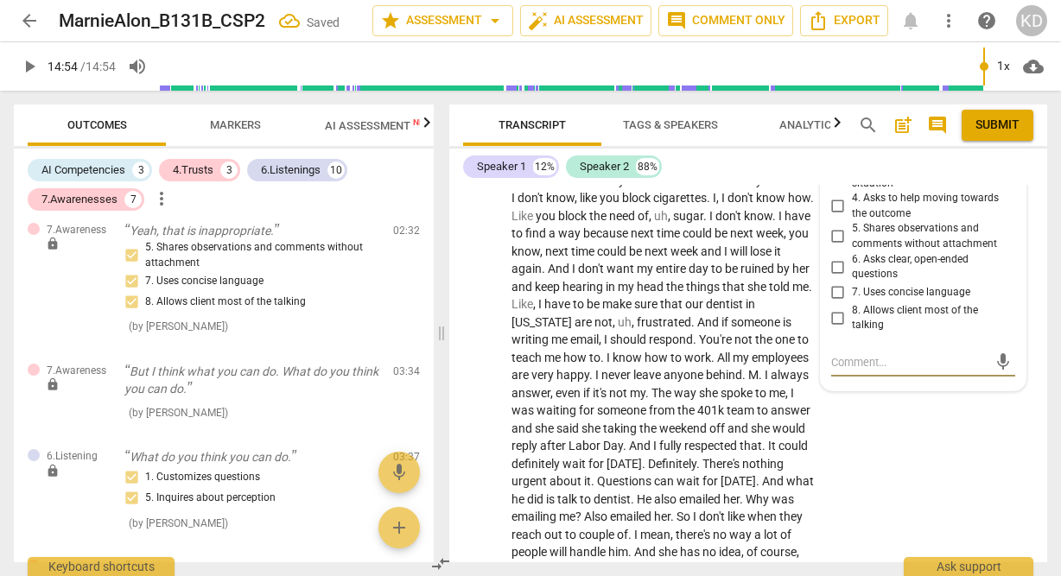
click at [835, 277] on input "6. Asks clear, open-ended questions" at bounding box center [838, 267] width 28 height 21
click at [836, 302] on input "7. Uses concise language" at bounding box center [838, 292] width 28 height 21
click at [837, 328] on input "8. Allows client most of the talking" at bounding box center [838, 318] width 28 height 21
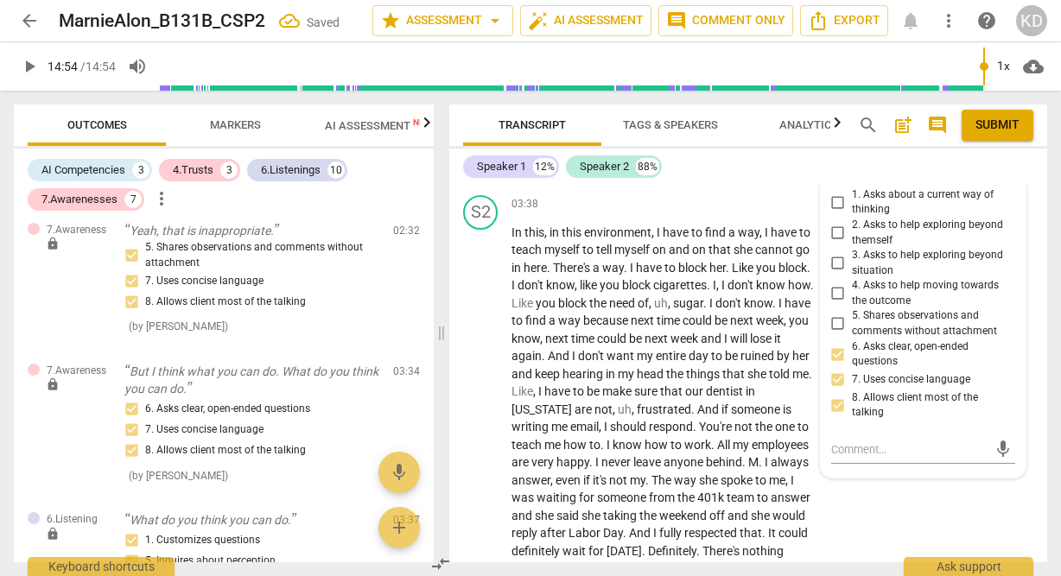
scroll to position [2371, 0]
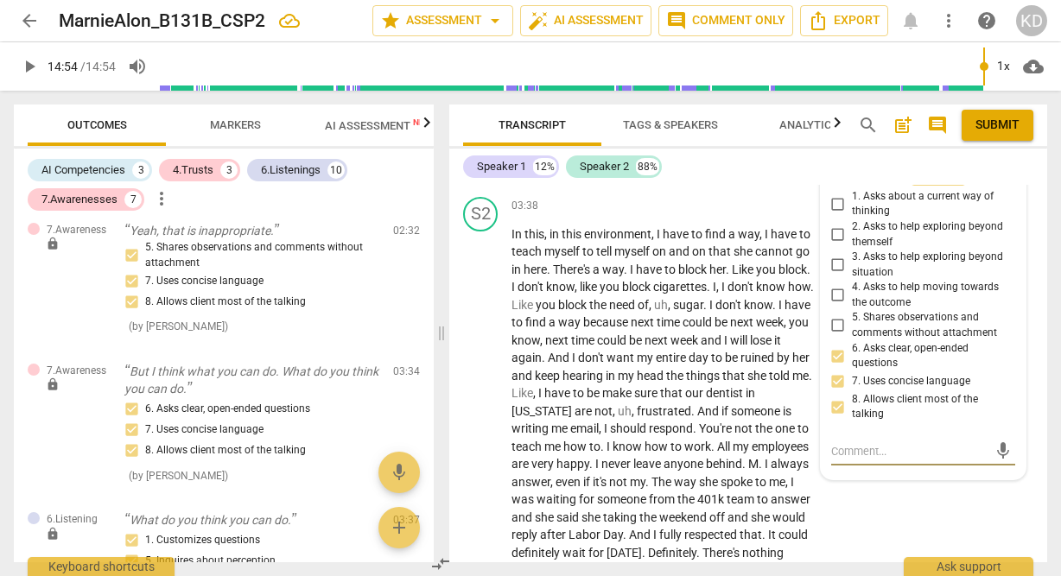
click at [888, 457] on textarea at bounding box center [909, 451] width 156 height 16
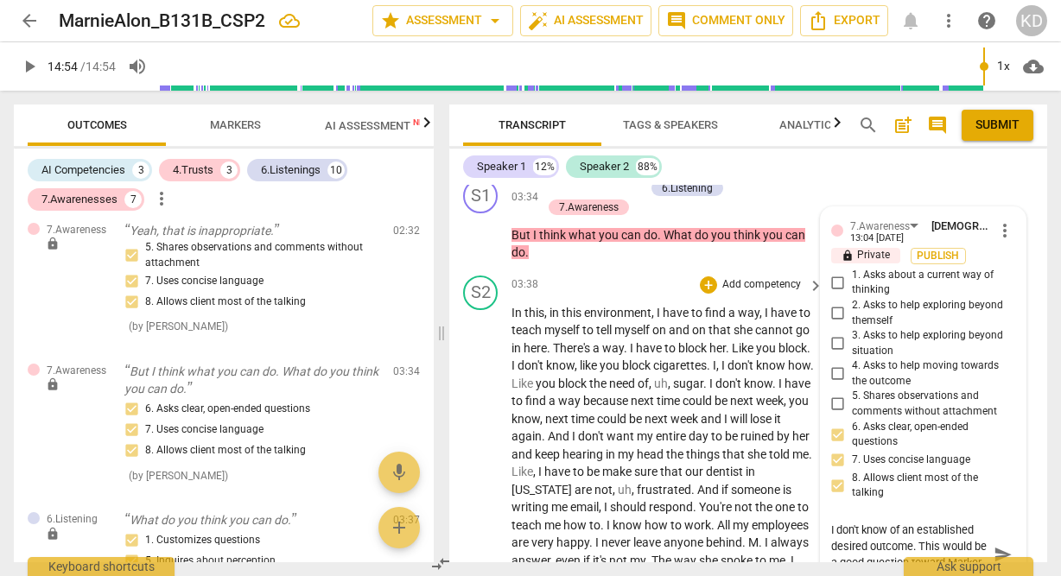
scroll to position [2295, 0]
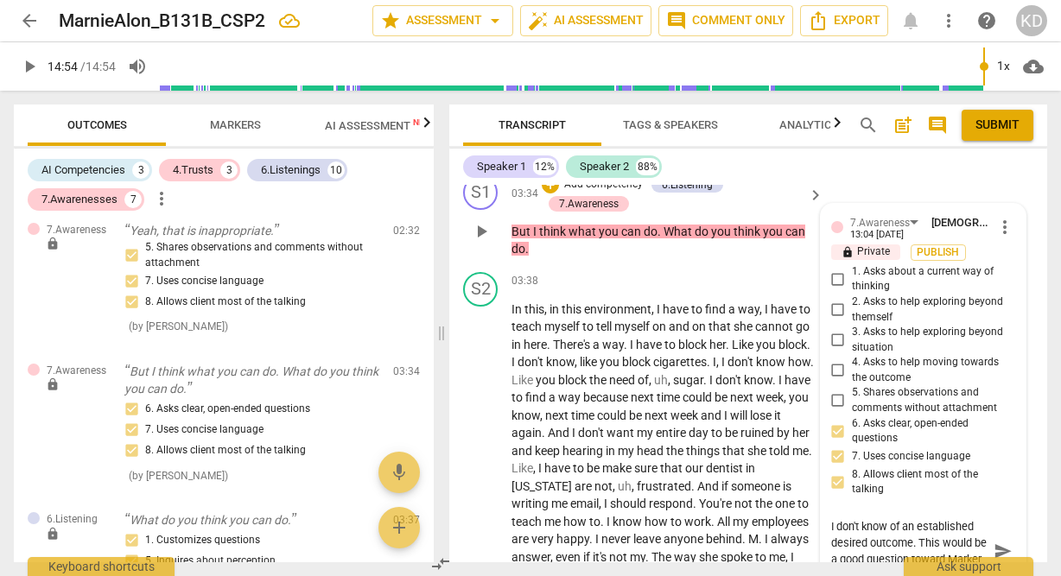
click at [828, 288] on input "1. Asks about a current way of thinking" at bounding box center [838, 279] width 28 height 21
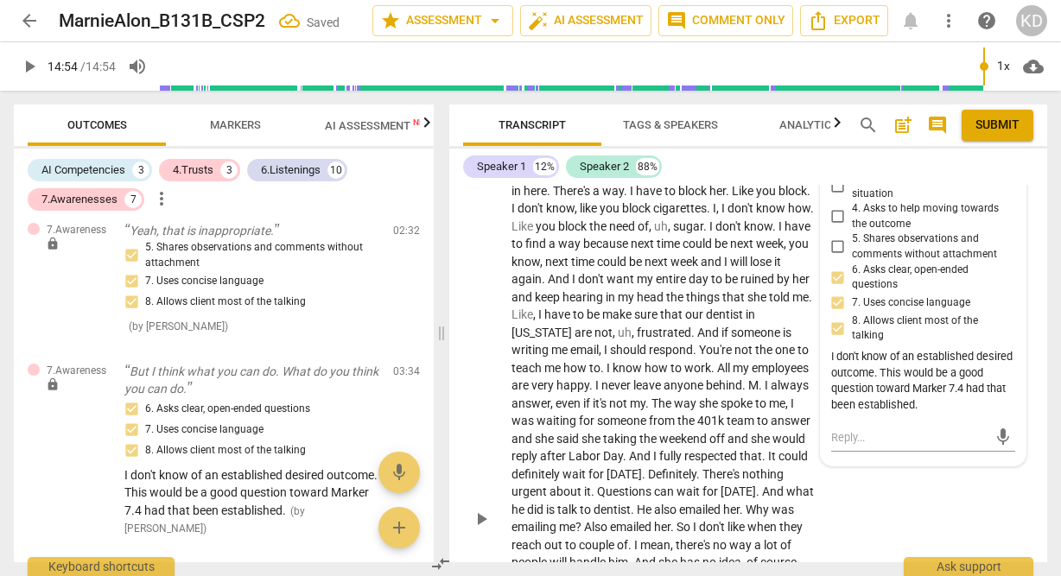
scroll to position [2451, 0]
click at [458, 369] on div "S2 play_arrow pause 03:38 + Add competency keyboard_arrow_right In this , in th…" at bounding box center [748, 503] width 598 height 786
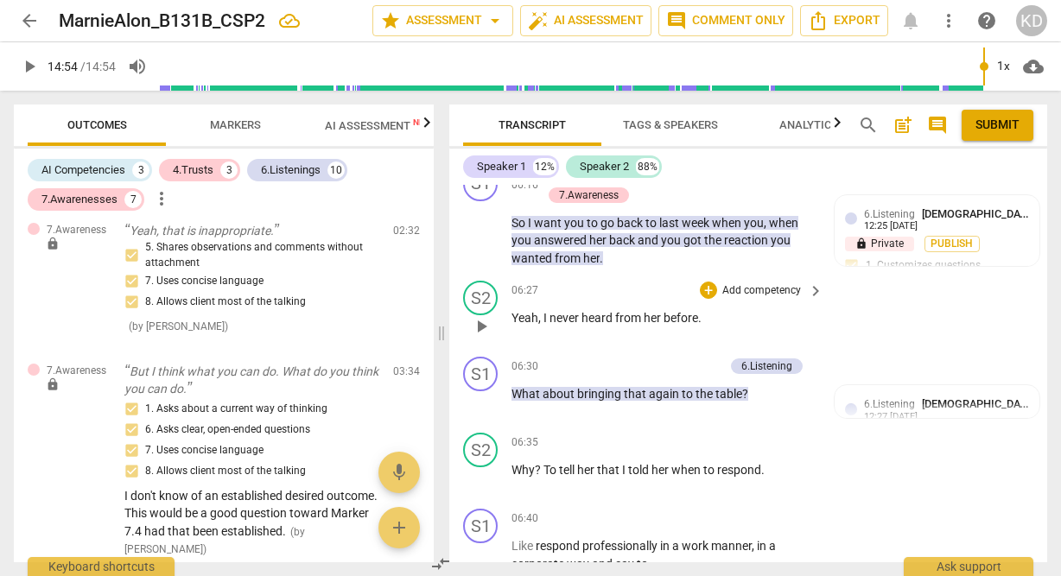
scroll to position [3183, 0]
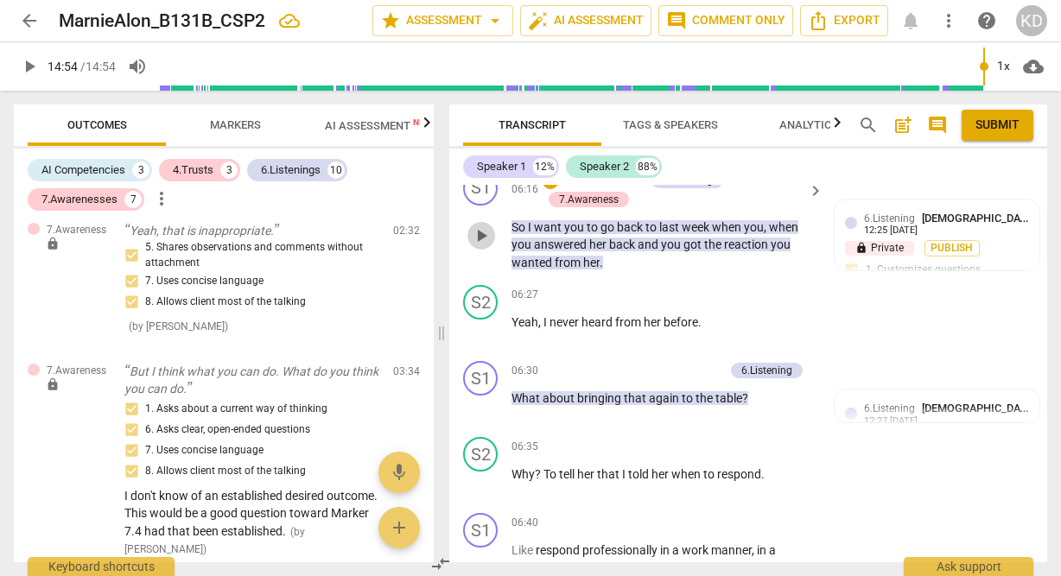
click at [478, 246] on span "play_arrow" at bounding box center [481, 235] width 21 height 21
click at [618, 188] on p "Add competency" at bounding box center [603, 181] width 82 height 16
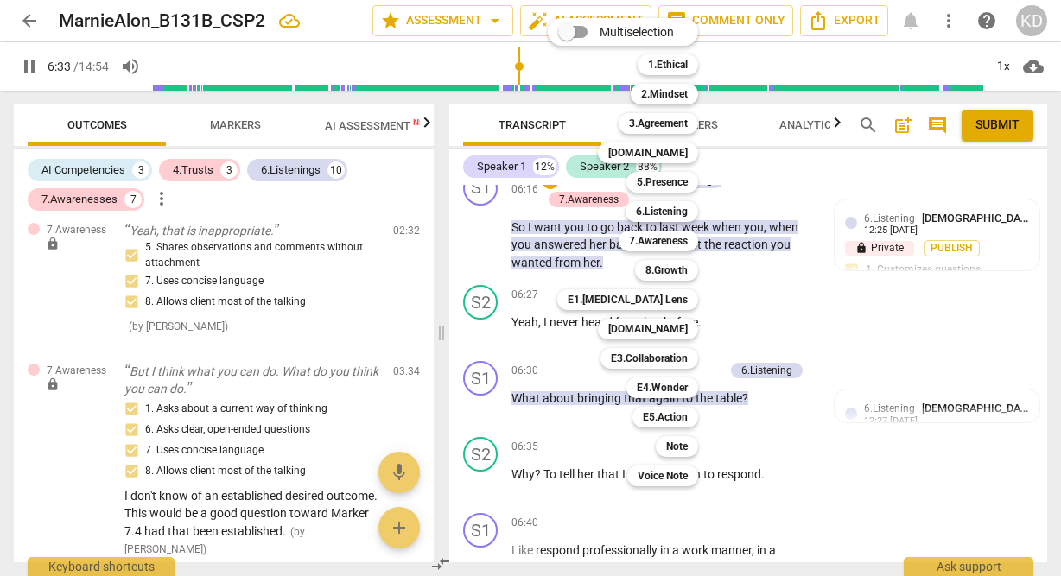
click at [492, 269] on div at bounding box center [530, 288] width 1061 height 576
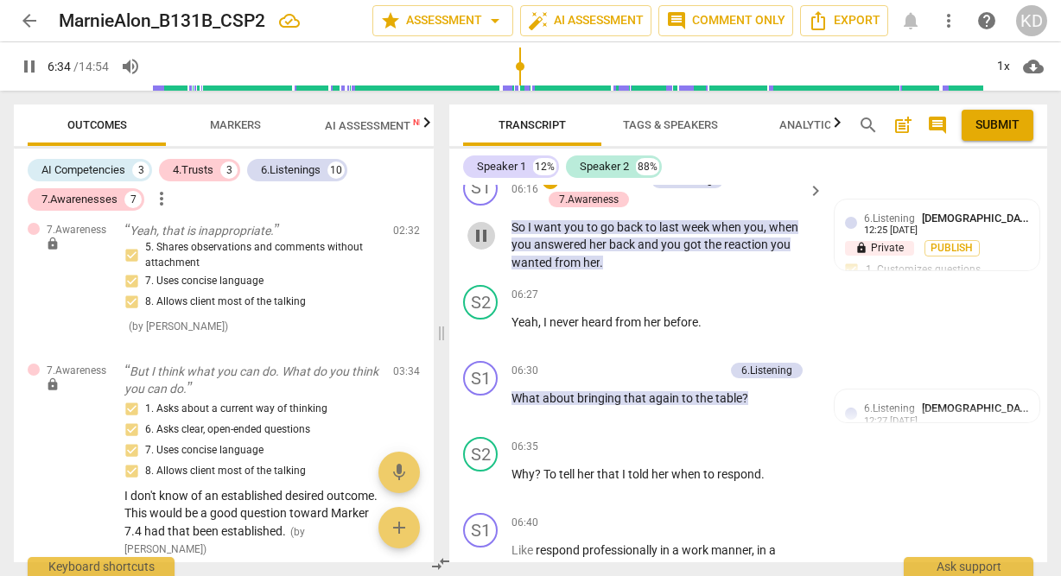
click at [486, 246] on span "pause" at bounding box center [481, 235] width 21 height 21
click at [613, 188] on p "Add competency" at bounding box center [603, 181] width 82 height 16
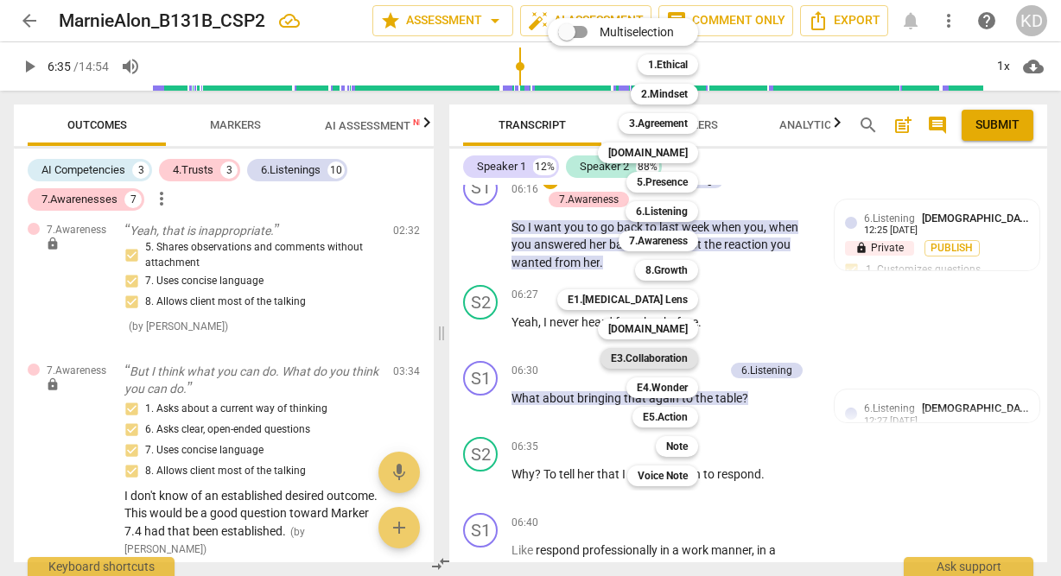
click at [672, 356] on b "E3.Collaboration" at bounding box center [649, 358] width 77 height 21
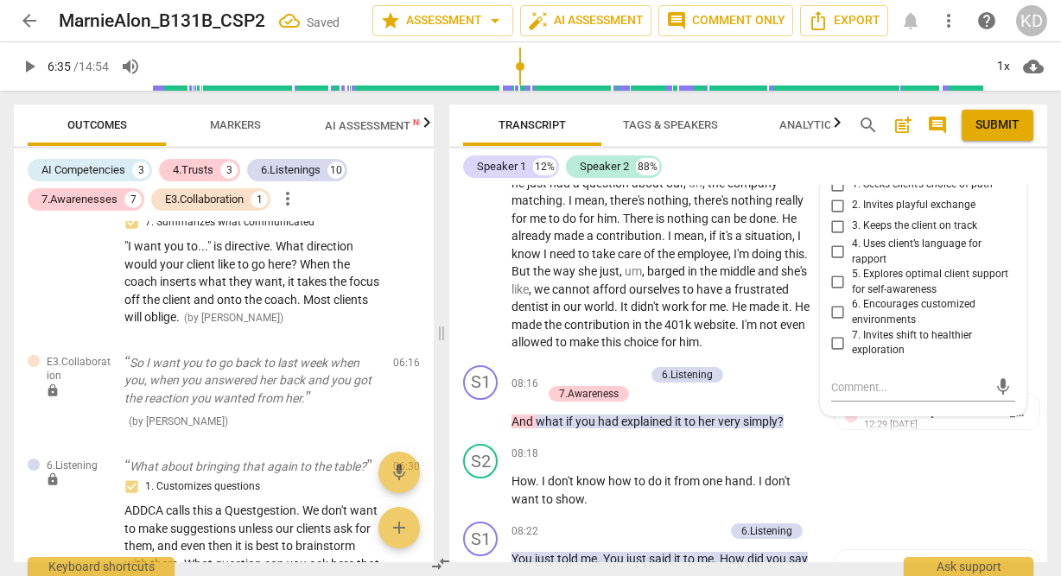
scroll to position [3968, 0]
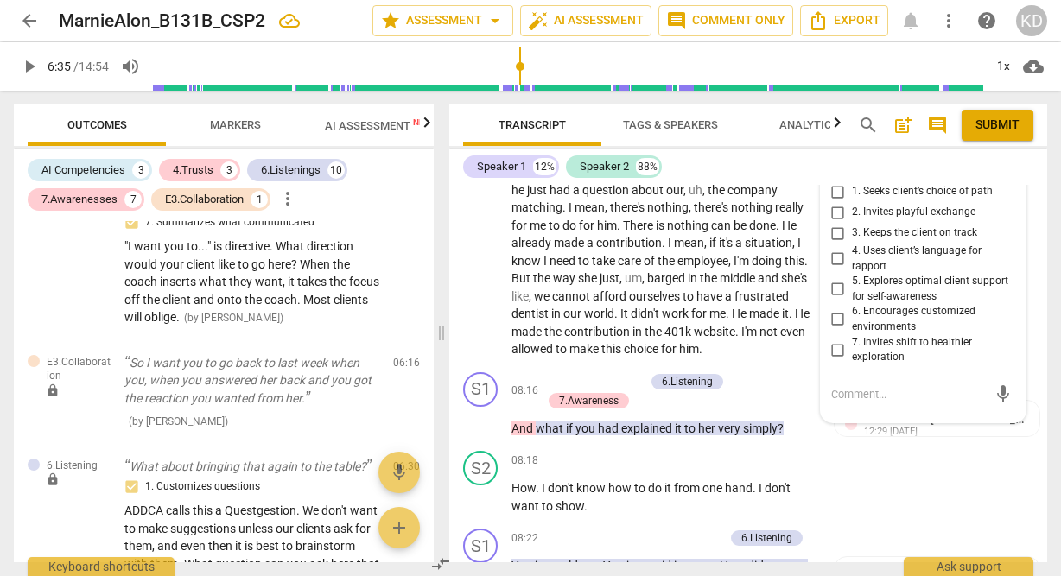
click at [835, 360] on input "7. Invites shift to healthier exploration" at bounding box center [838, 350] width 28 height 21
click at [857, 403] on textarea at bounding box center [909, 394] width 156 height 16
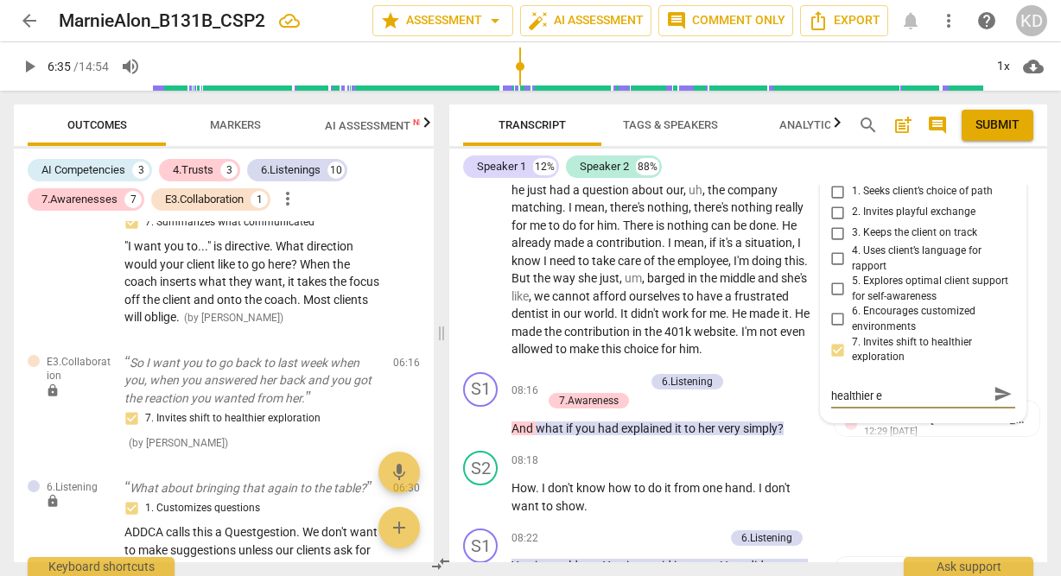
scroll to position [0, 0]
click at [454, 337] on div "S2 play_arrow pause 06:51 + Add competency keyboard_arrow_right That's exactly …" at bounding box center [748, 158] width 598 height 415
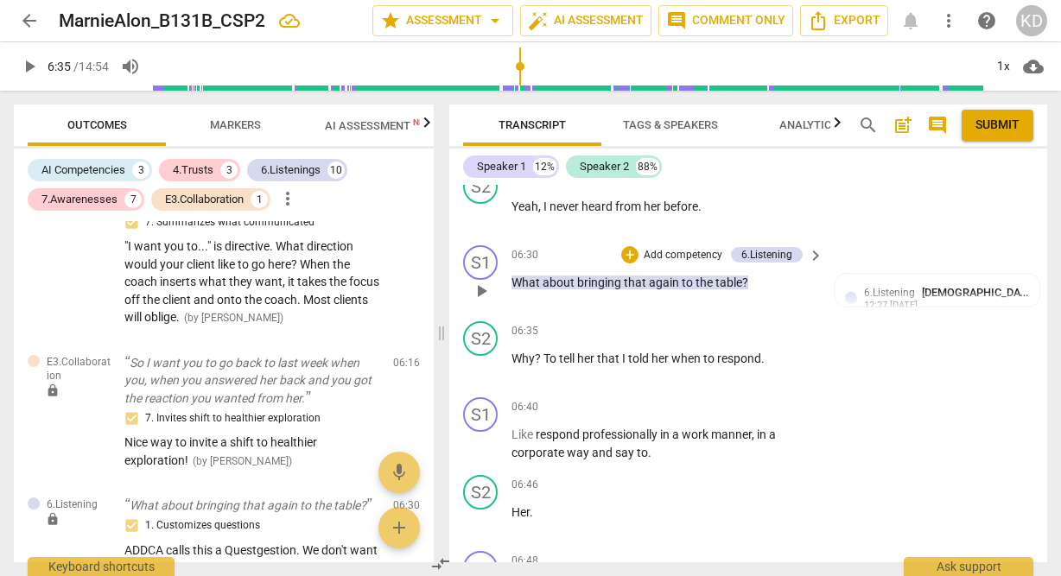
scroll to position [3295, 0]
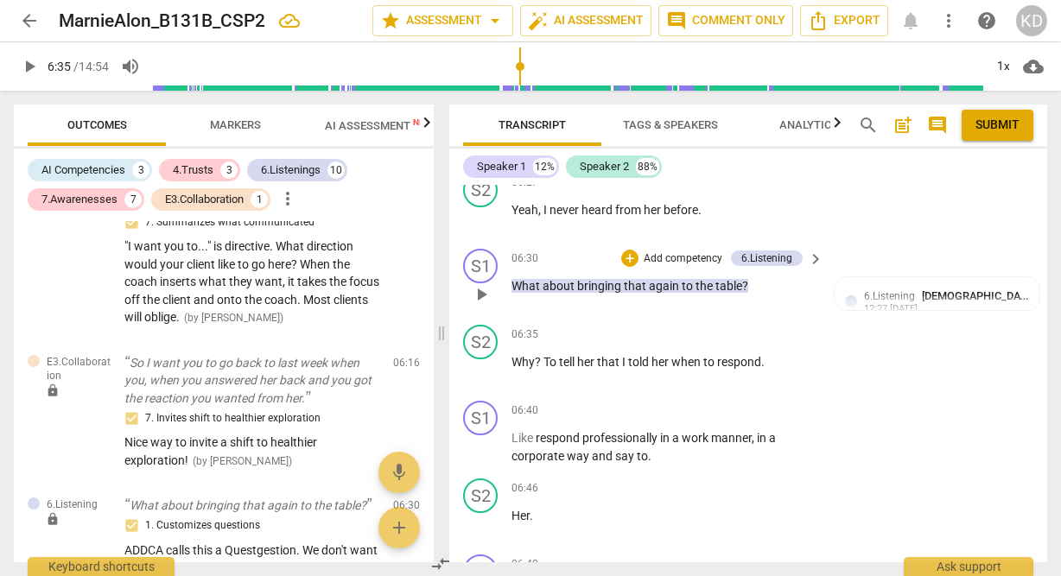
click at [652, 267] on p "Add competency" at bounding box center [683, 259] width 82 height 16
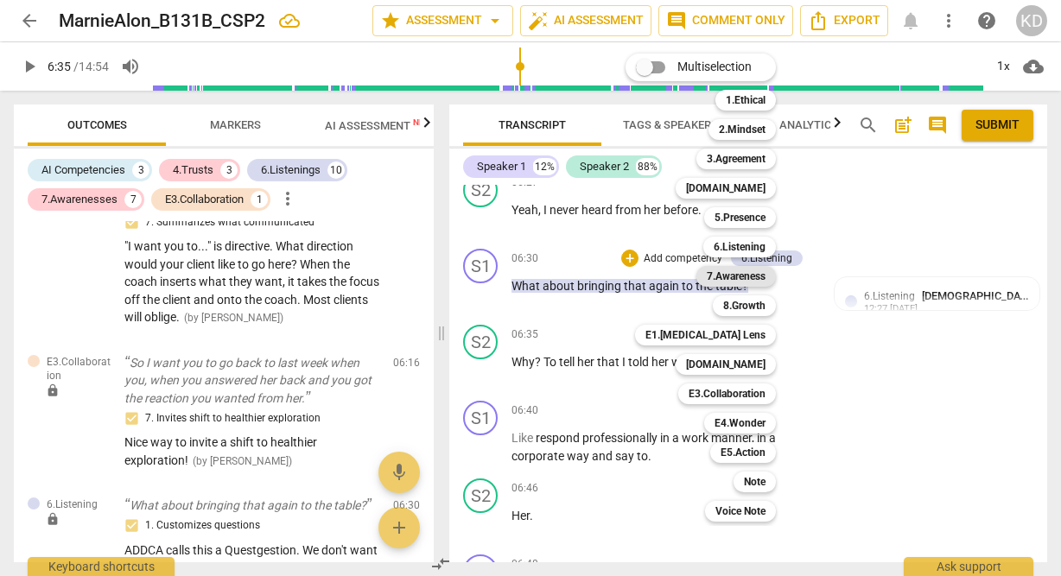
click at [722, 275] on b "7.Awareness" at bounding box center [736, 276] width 59 height 21
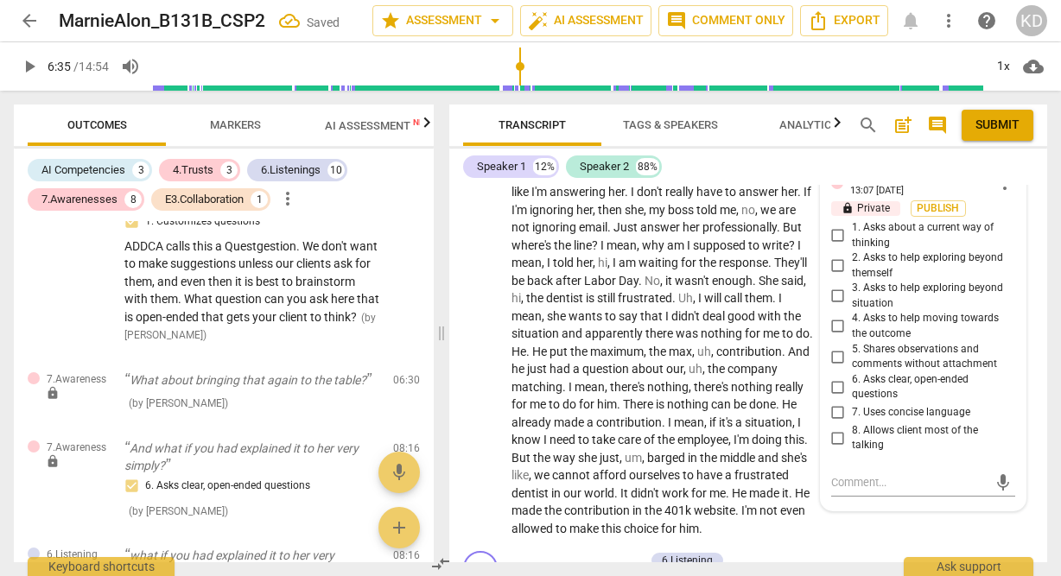
scroll to position [3818, 0]
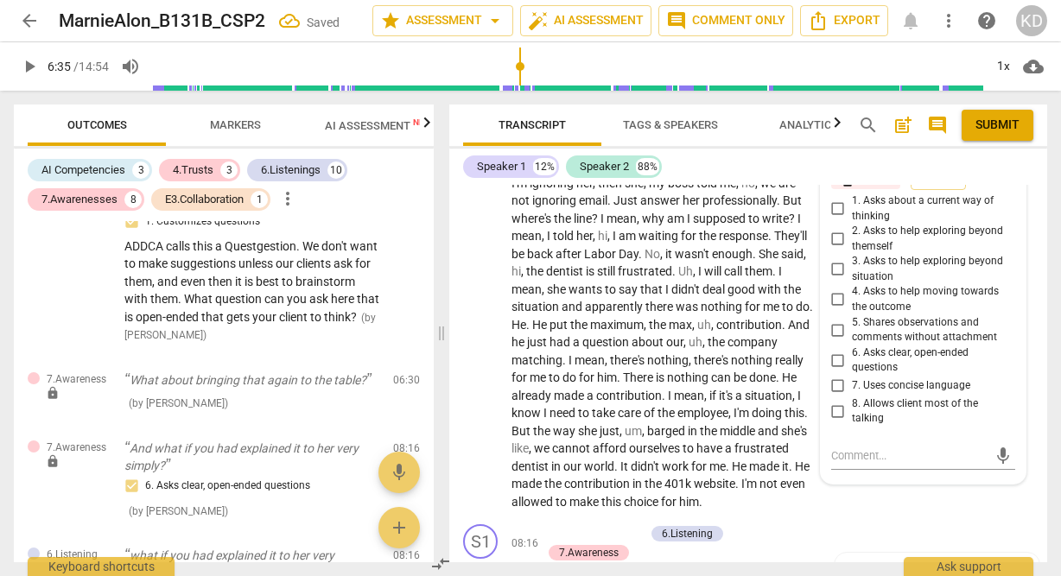
click at [841, 397] on input "7. Uses concise language" at bounding box center [838, 386] width 28 height 21
click at [833, 422] on input "8. Allows client most of the talking" at bounding box center [838, 411] width 28 height 21
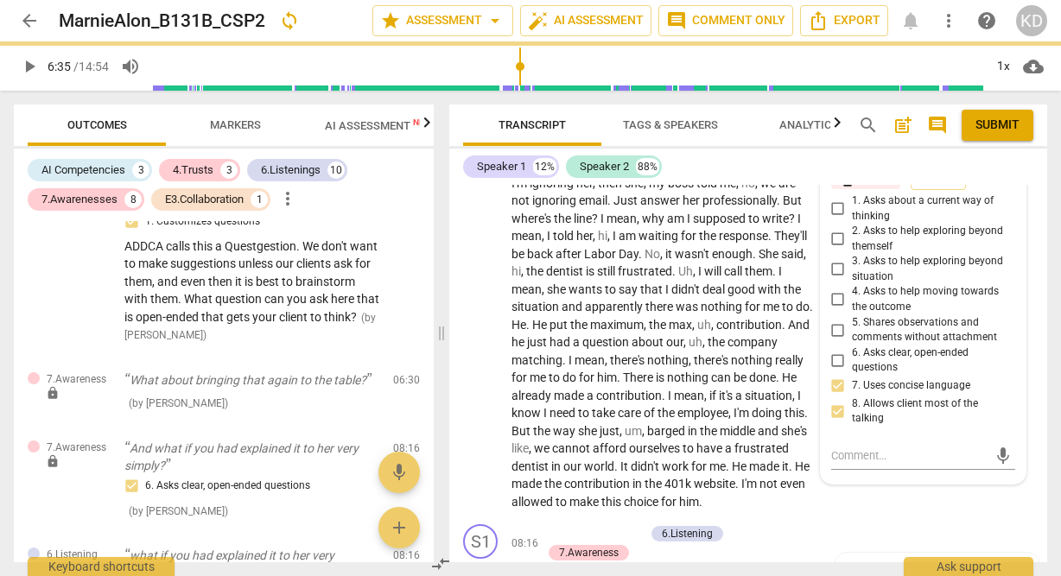
click at [835, 371] on input "6. Asks clear, open-ended questions" at bounding box center [838, 360] width 28 height 21
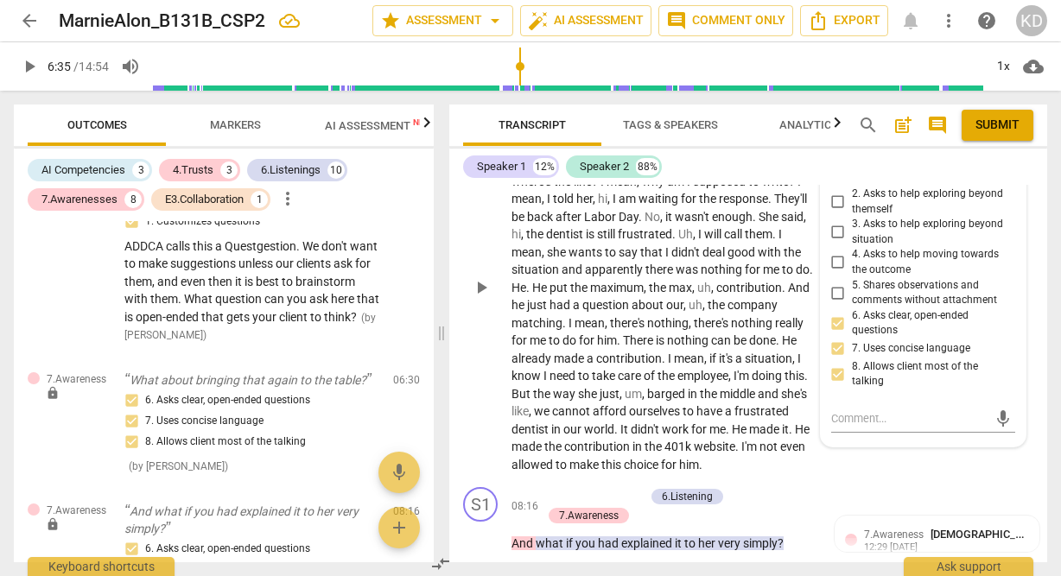
scroll to position [3860, 0]
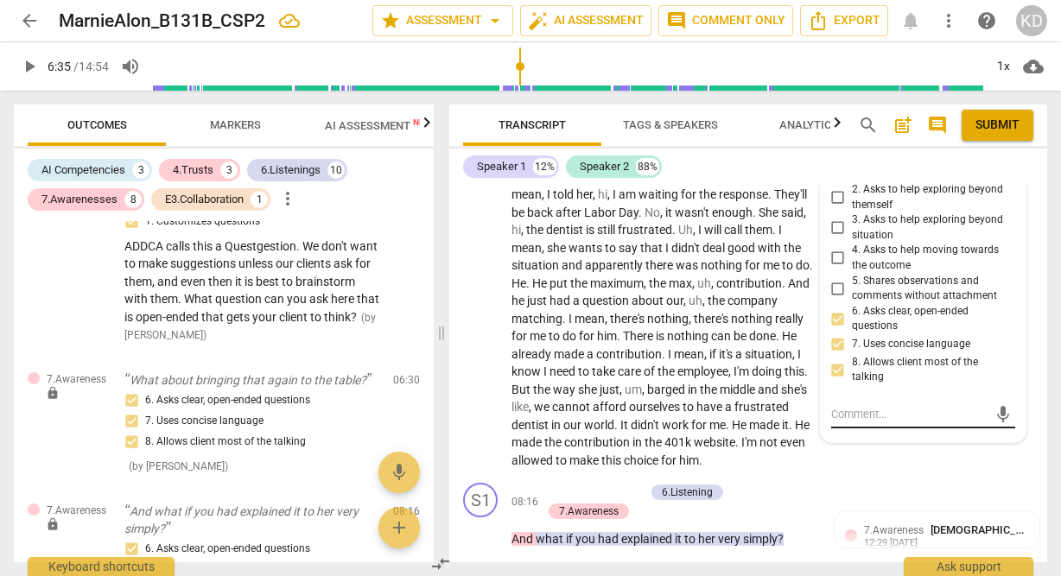
click at [878, 422] on textarea at bounding box center [909, 414] width 156 height 16
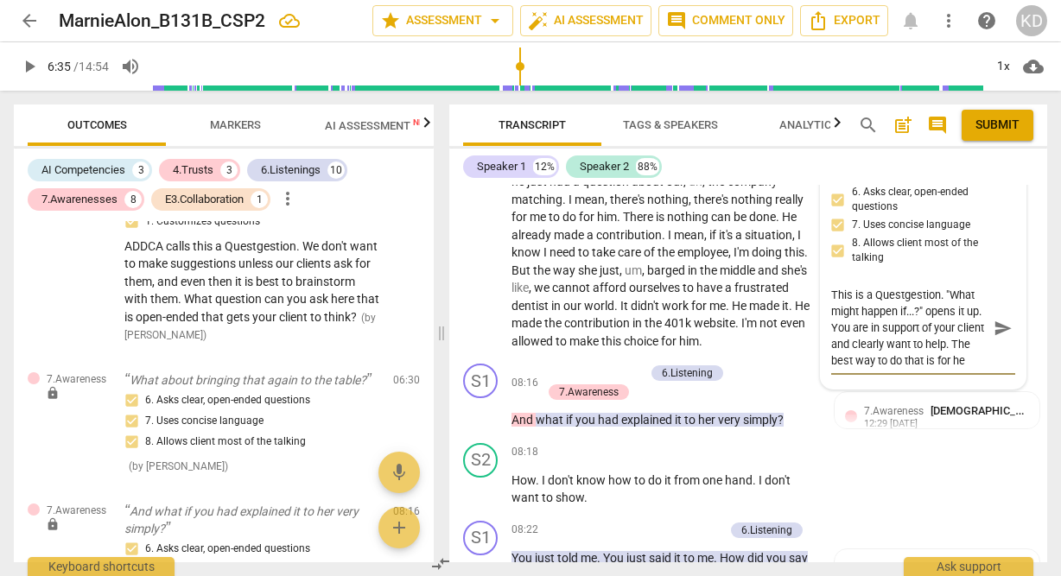
scroll to position [15, 0]
click at [463, 351] on div "S2 play_arrow pause" at bounding box center [487, 150] width 48 height 401
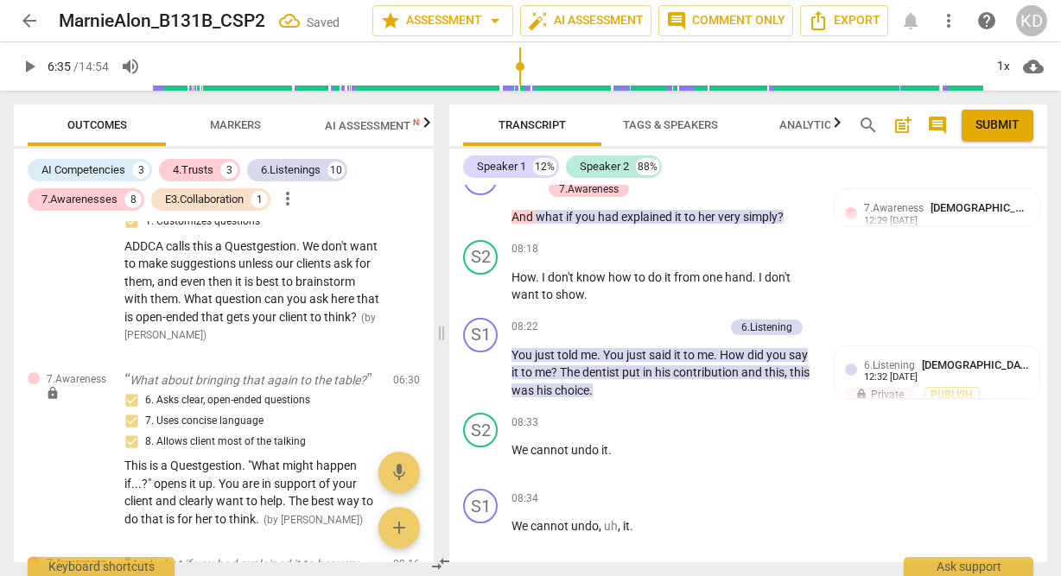
scroll to position [4186, 0]
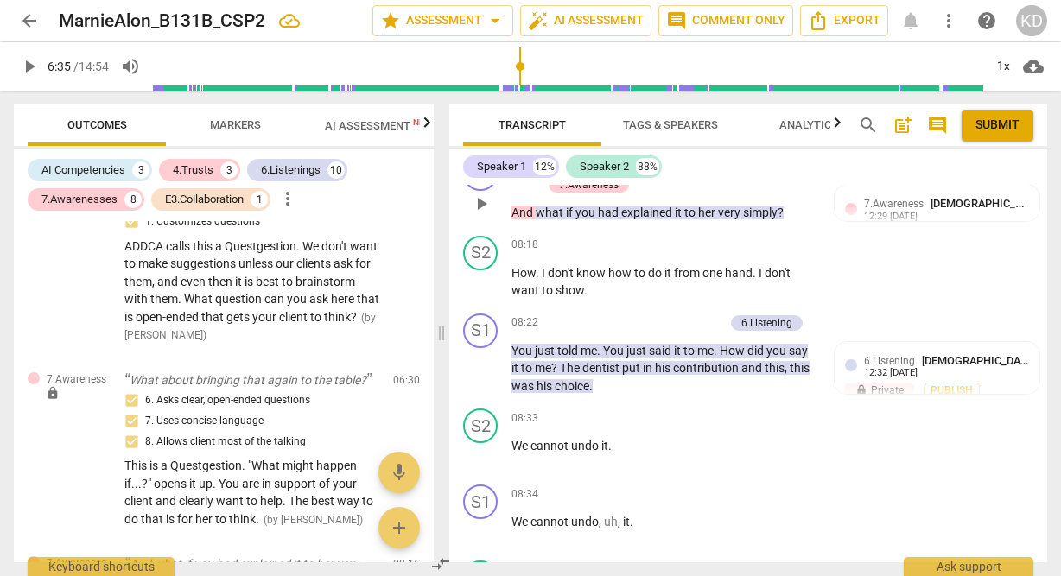
click at [607, 175] on p "Add competency" at bounding box center [603, 167] width 82 height 16
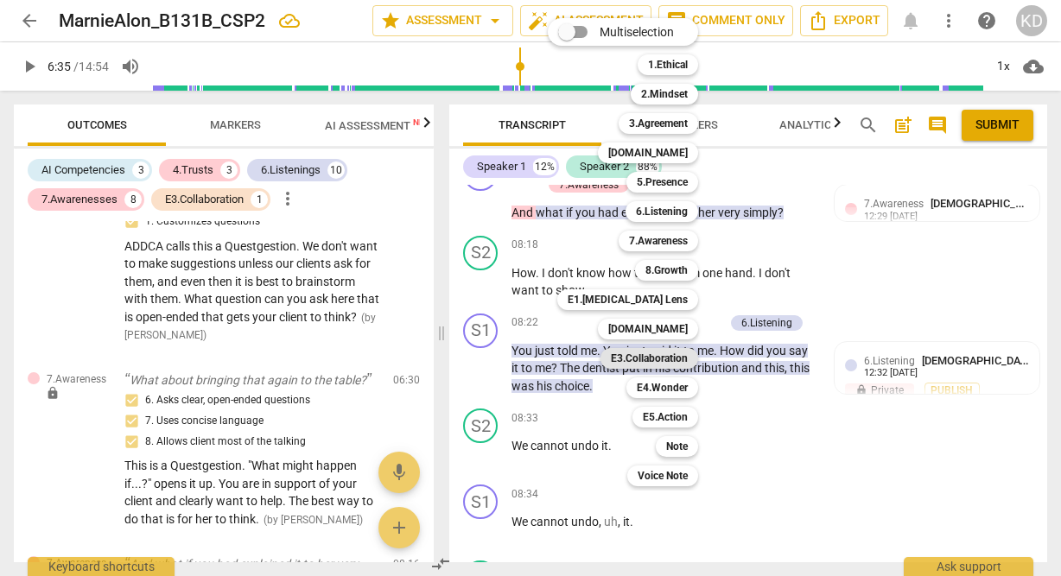
click at [655, 360] on b "E3.Collaboration" at bounding box center [649, 358] width 77 height 21
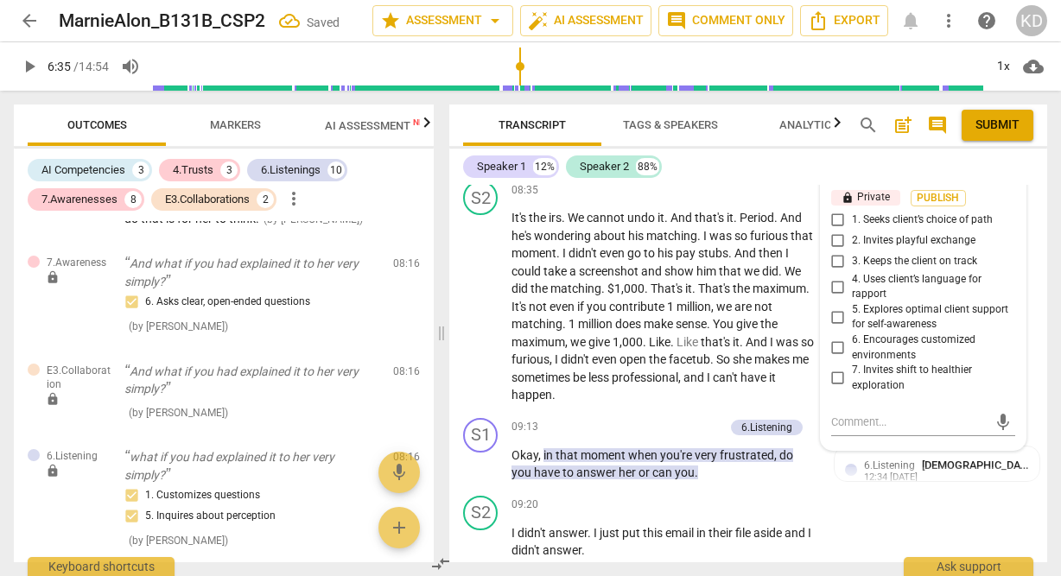
scroll to position [4542, 0]
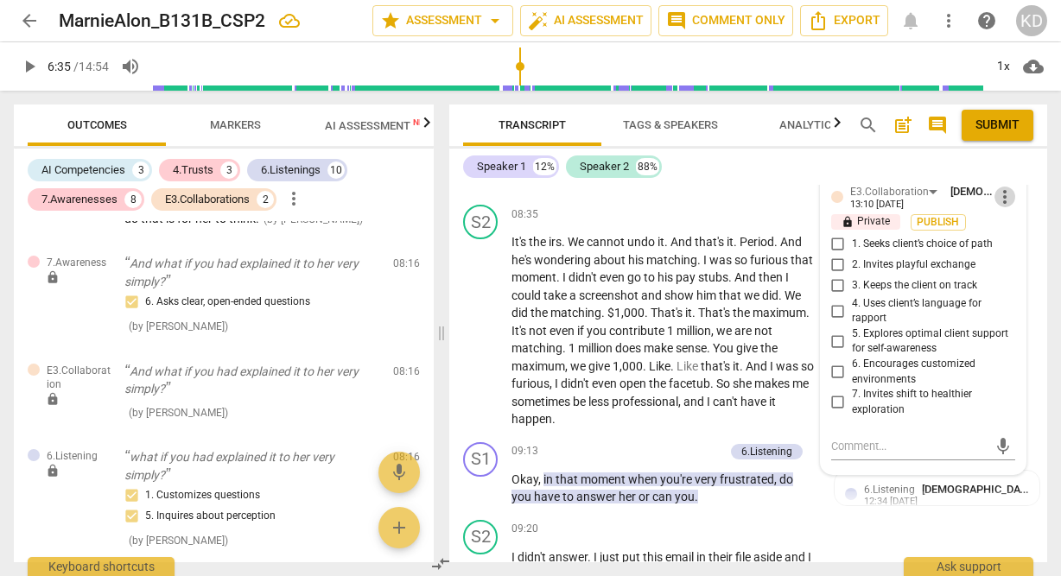
click at [1004, 207] on span "more_vert" at bounding box center [1004, 197] width 21 height 21
click at [1014, 280] on li "Delete" at bounding box center [1017, 275] width 60 height 33
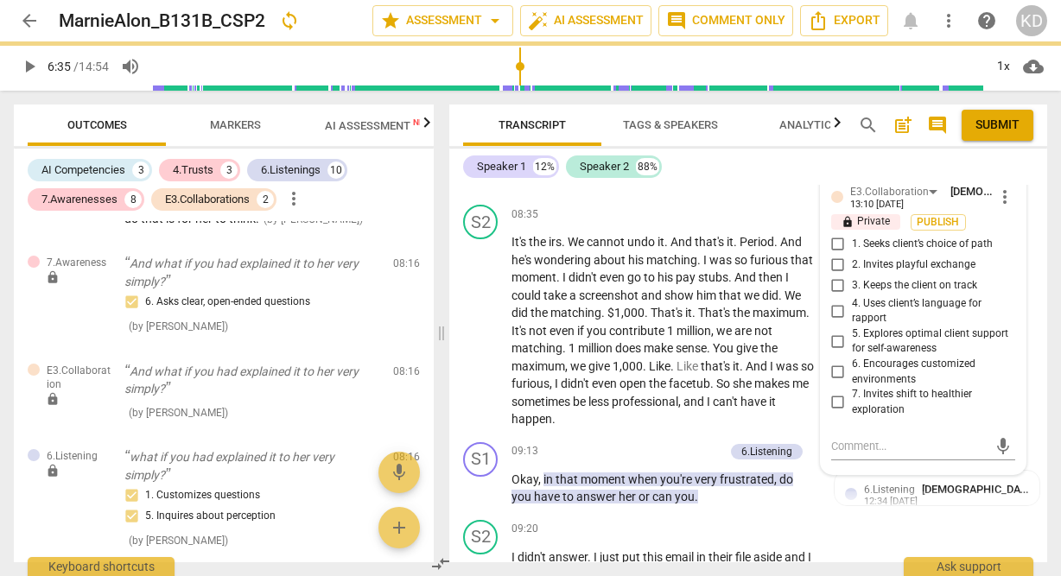
scroll to position [4199, 0]
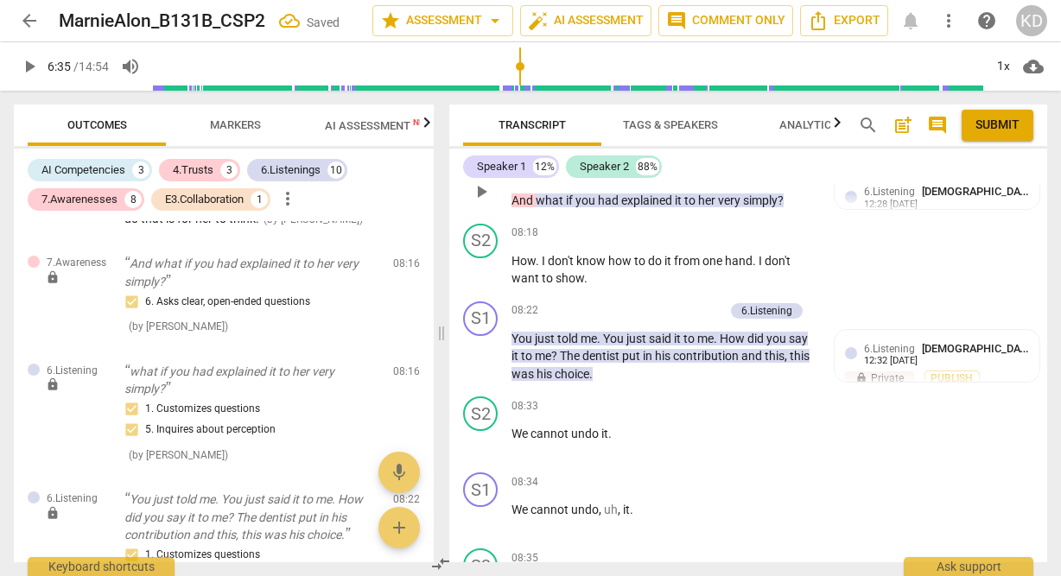
click at [600, 162] on p "Add competency" at bounding box center [603, 155] width 82 height 16
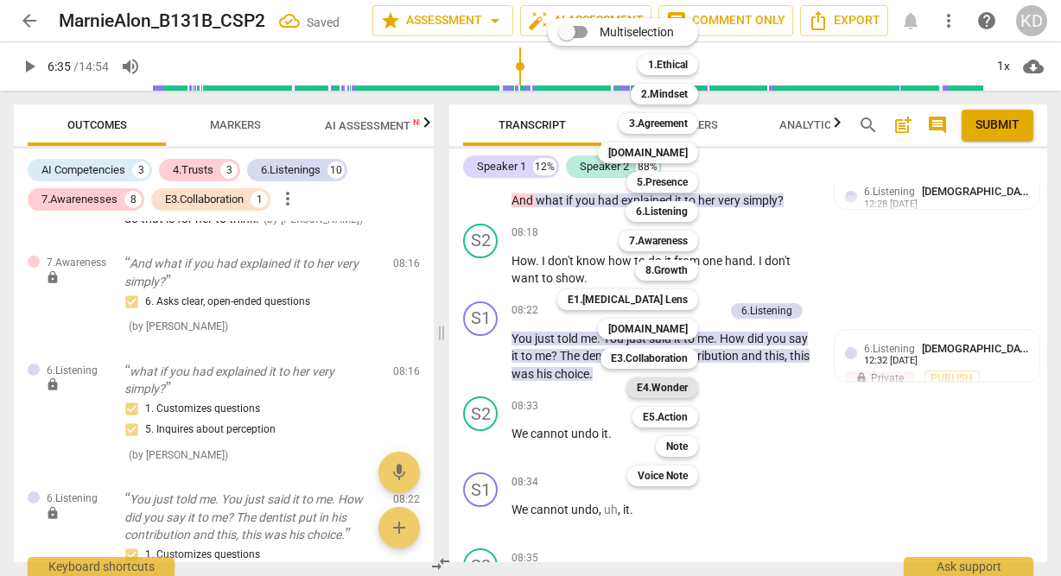
click at [668, 392] on b "E4.Wonder" at bounding box center [662, 388] width 51 height 21
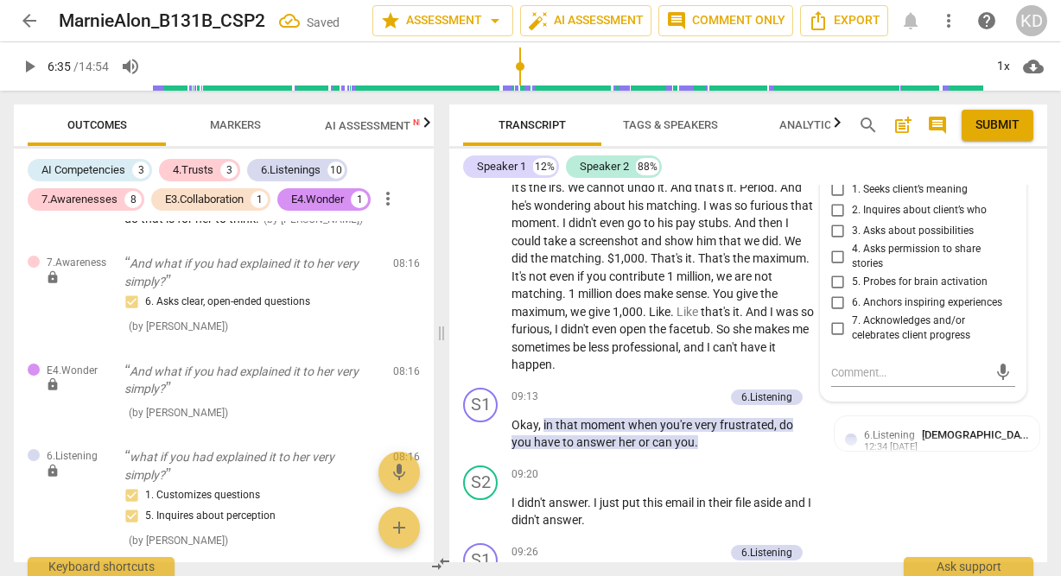
scroll to position [4593, 0]
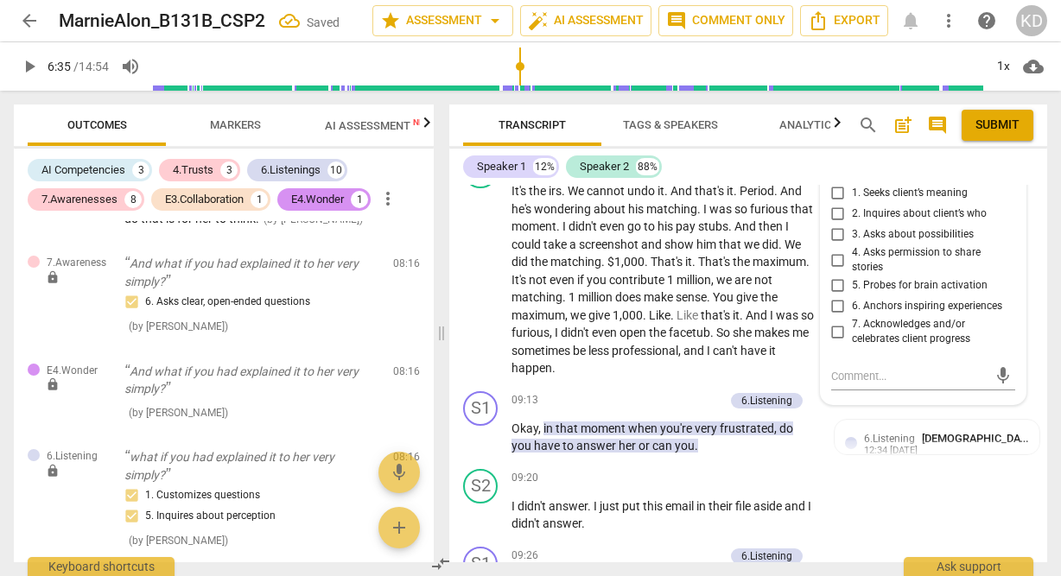
click at [835, 245] on input "3. Asks about possibilities" at bounding box center [838, 235] width 28 height 21
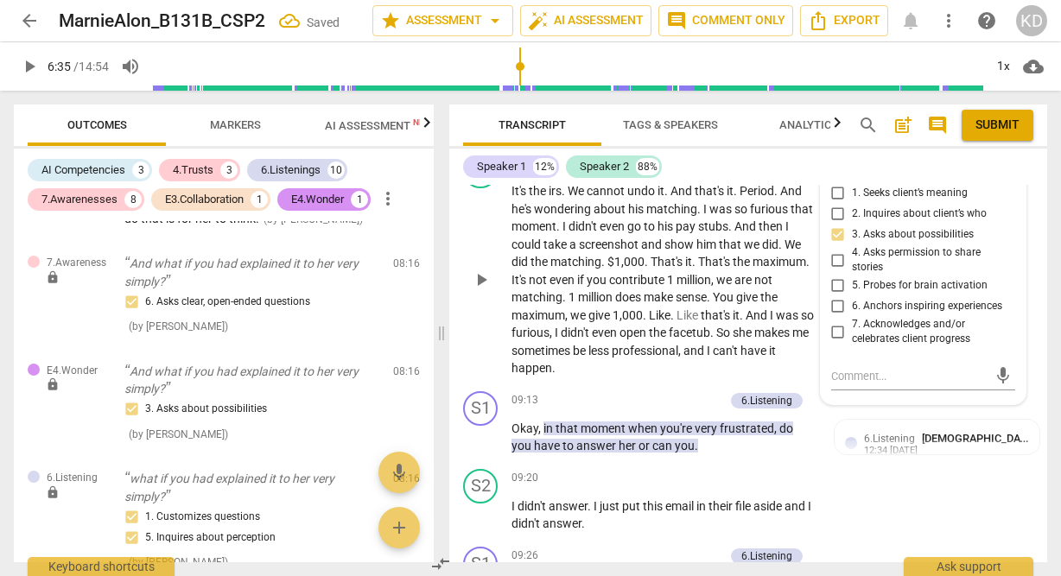
click at [454, 384] on div "S2 play_arrow pause 08:35 + Add competency keyboard_arrow_right It's the irs . …" at bounding box center [748, 266] width 598 height 238
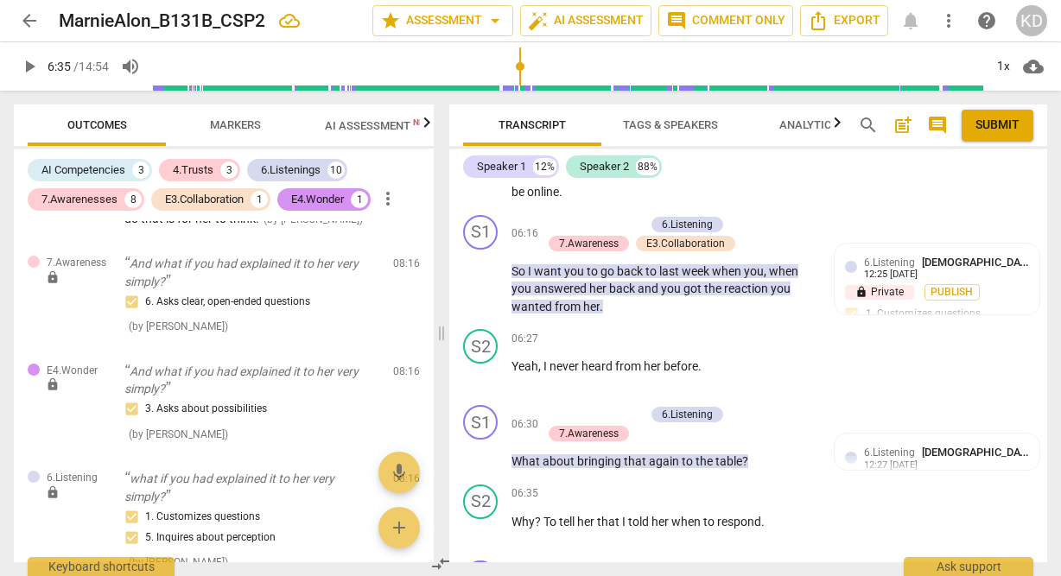
scroll to position [3133, 0]
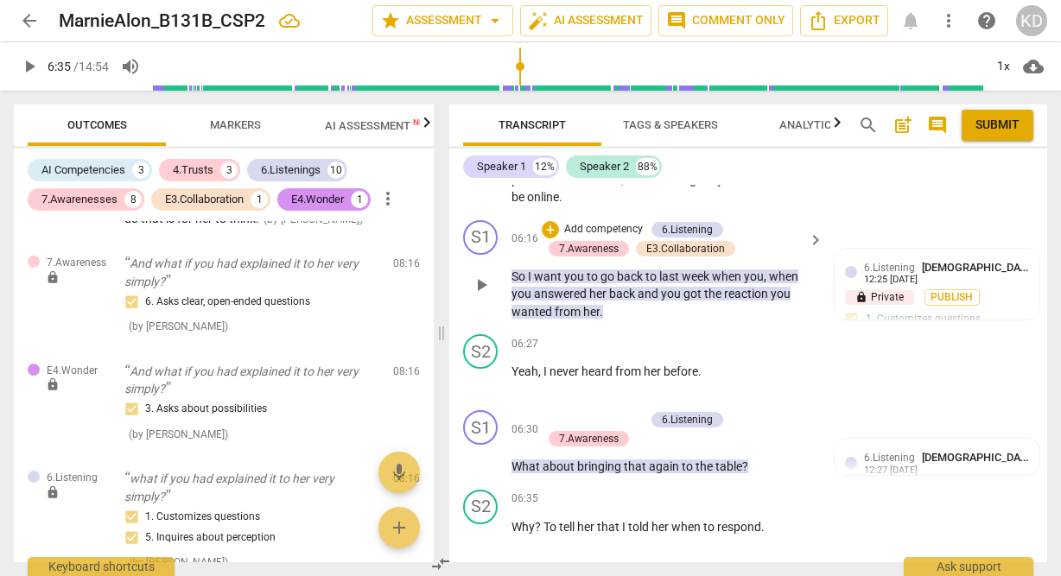
click at [621, 238] on p "Add competency" at bounding box center [603, 230] width 82 height 16
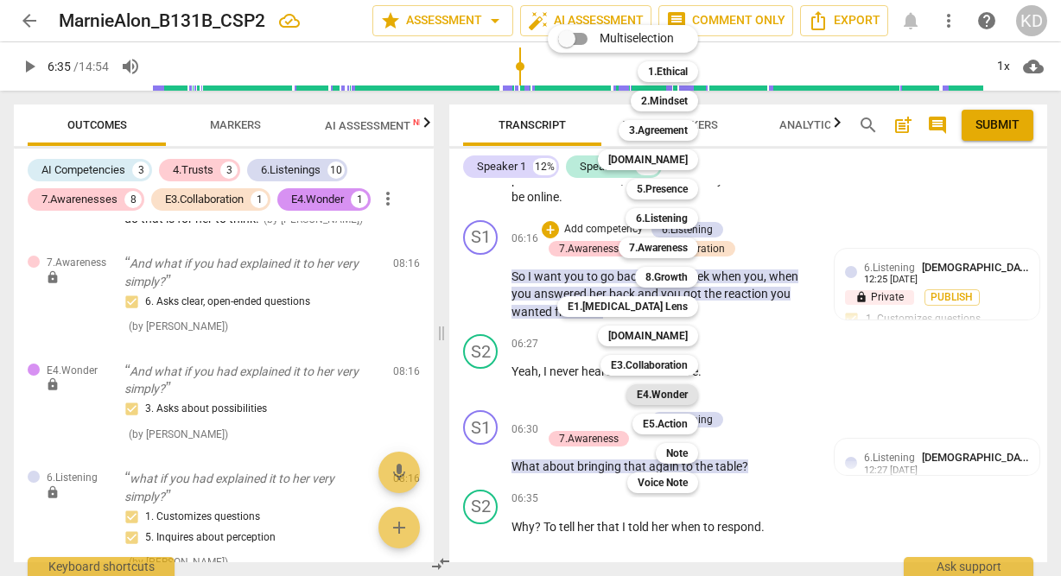
click at [670, 392] on b "E4.Wonder" at bounding box center [662, 394] width 51 height 21
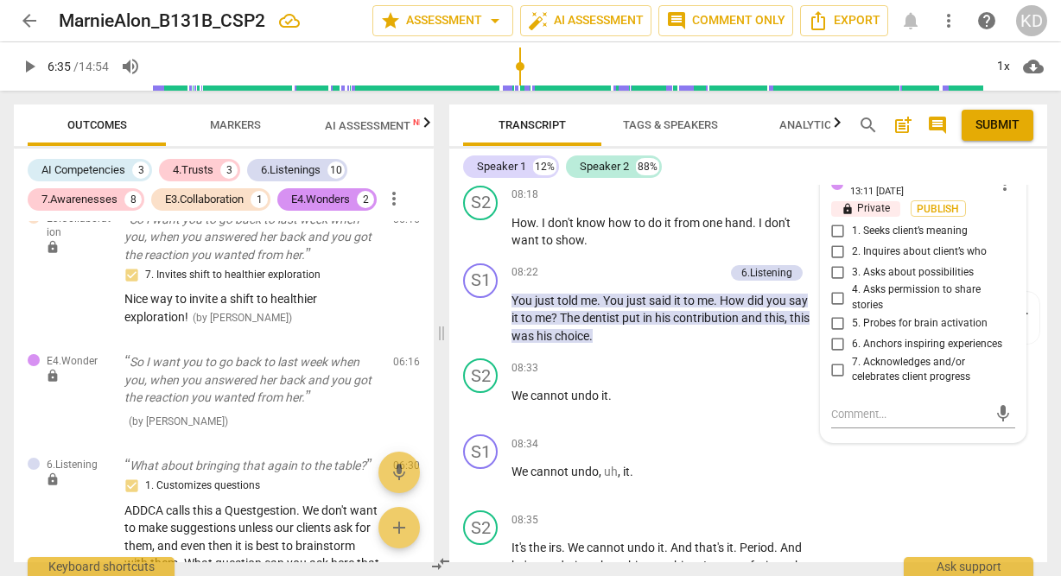
scroll to position [4261, 0]
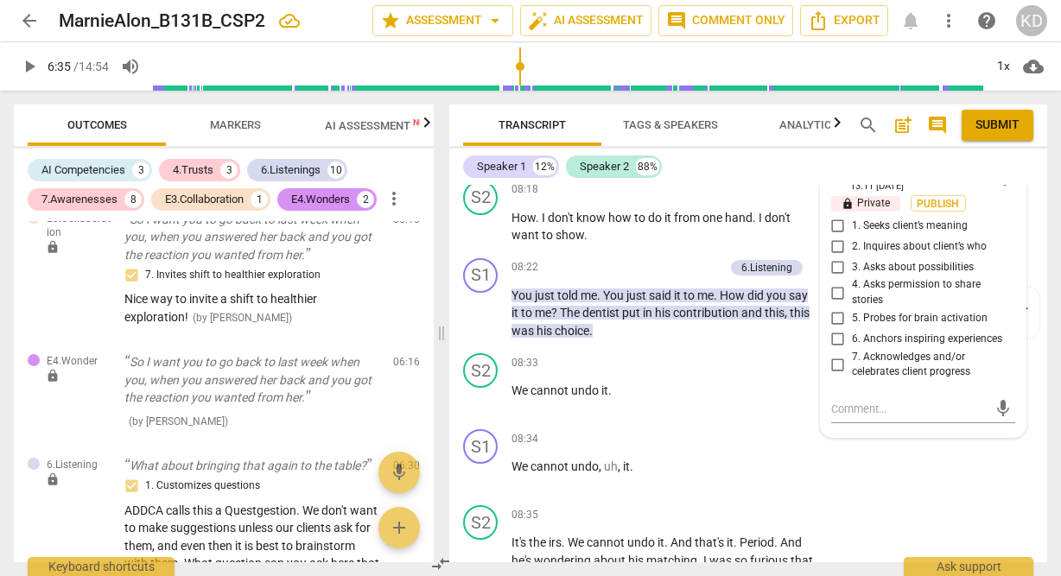
click at [835, 277] on input "3. Asks about possibilities" at bounding box center [838, 267] width 28 height 21
click at [457, 347] on div "S1 play_arrow pause 08:22 + Add competency 6.Listening keyboard_arrow_right You…" at bounding box center [748, 299] width 598 height 96
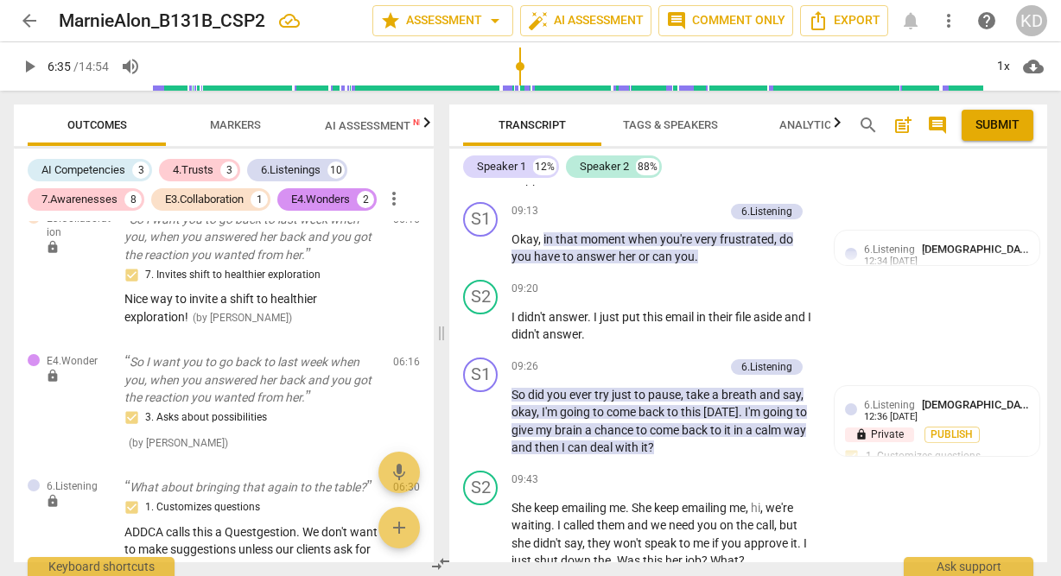
scroll to position [4792, 0]
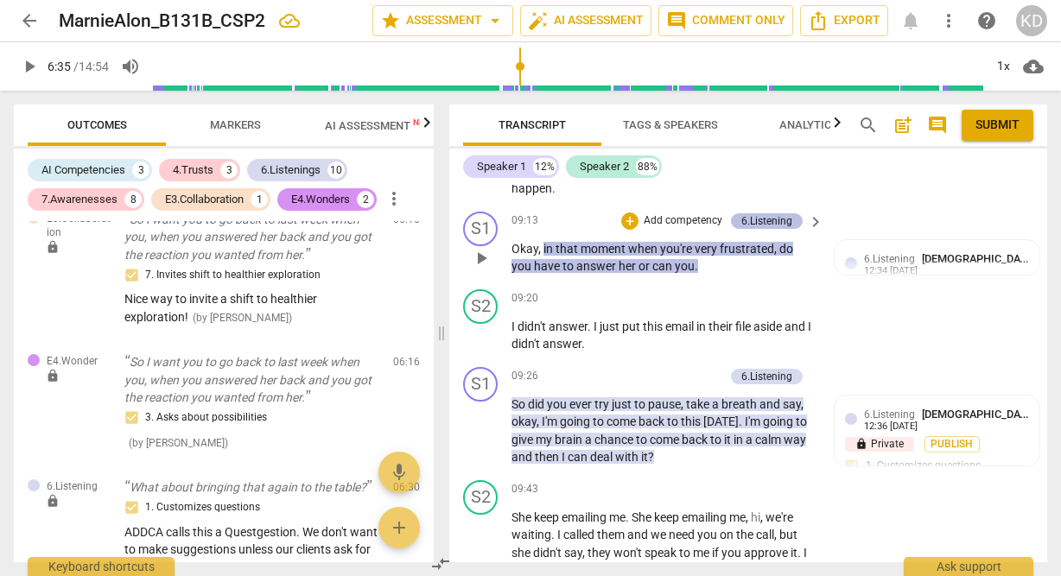
click at [769, 229] on div "6.Listening" at bounding box center [766, 221] width 51 height 16
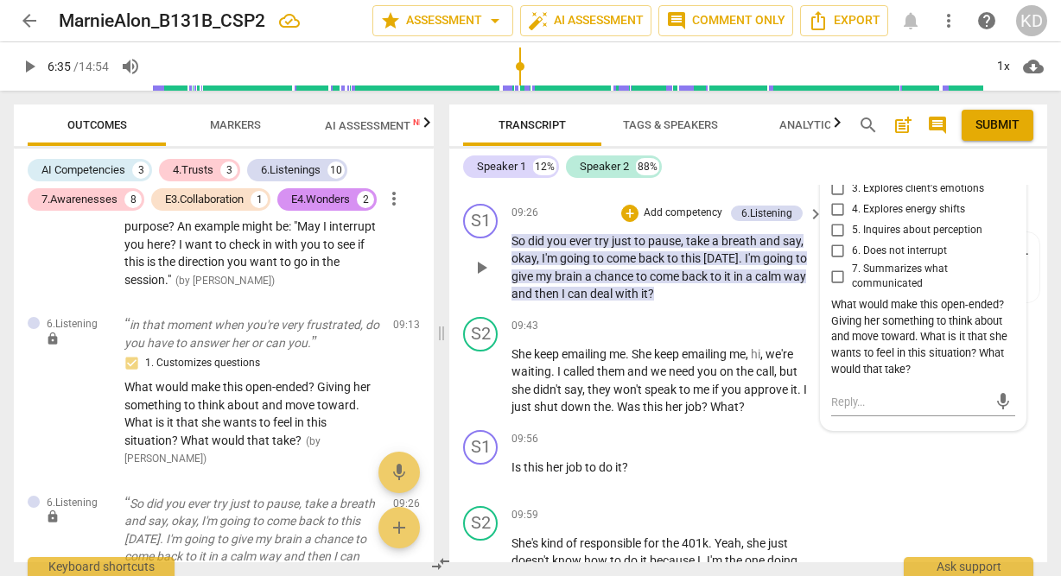
scroll to position [4964, 0]
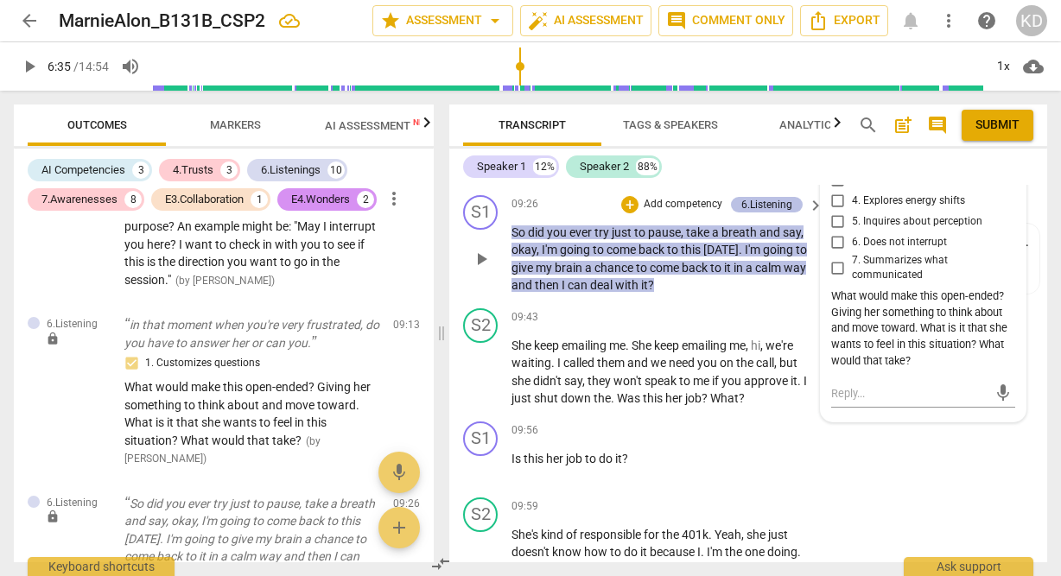
click at [760, 213] on div "6.Listening" at bounding box center [766, 205] width 51 height 16
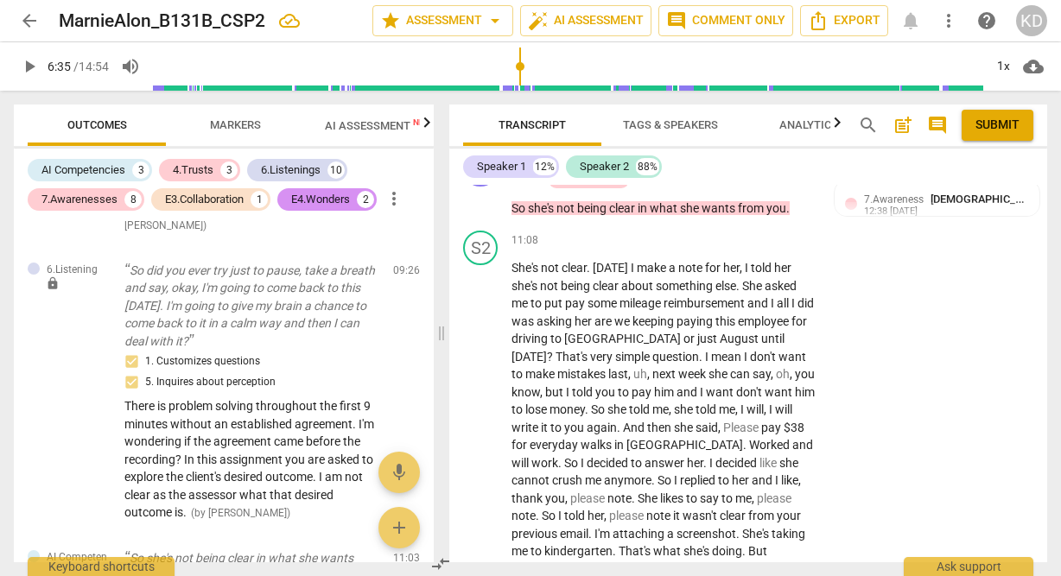
scroll to position [5665, 0]
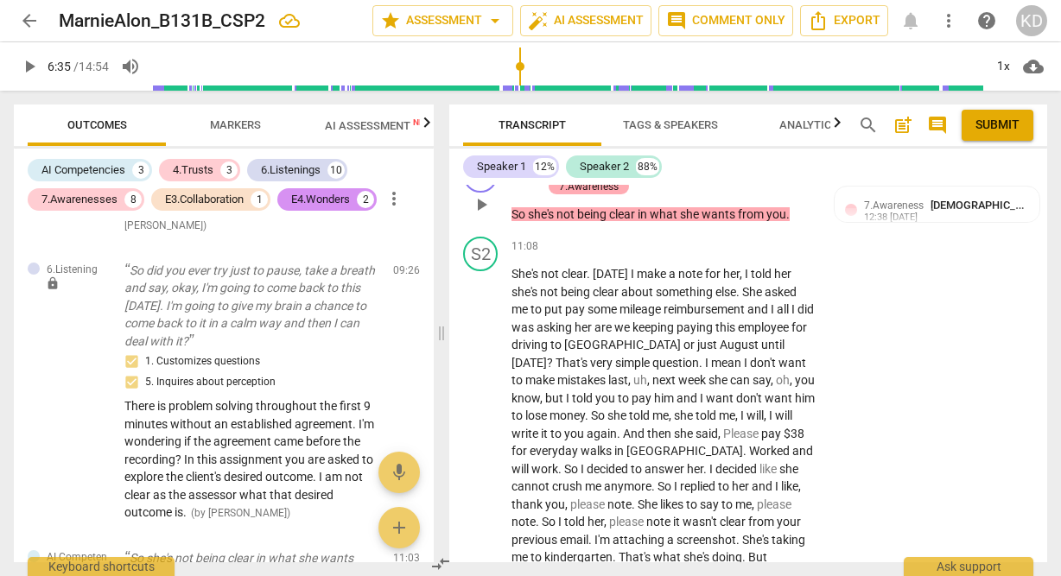
click at [606, 194] on div "7.Awareness" at bounding box center [589, 187] width 60 height 16
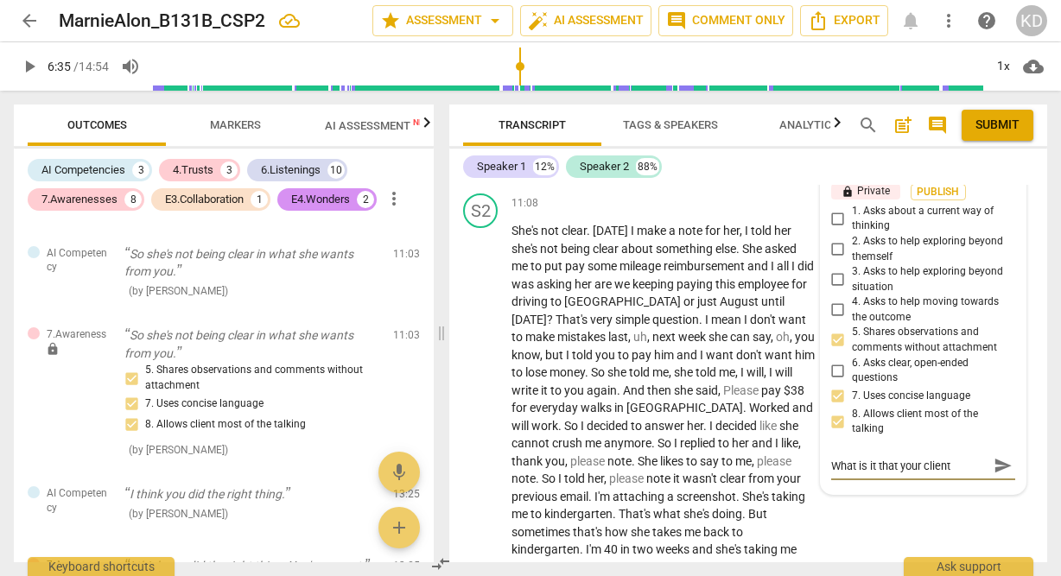
scroll to position [15, 0]
click at [457, 478] on div "S2 play_arrow pause 11:08 + Add competency keyboard_arrow_right She's not clear…" at bounding box center [748, 544] width 598 height 715
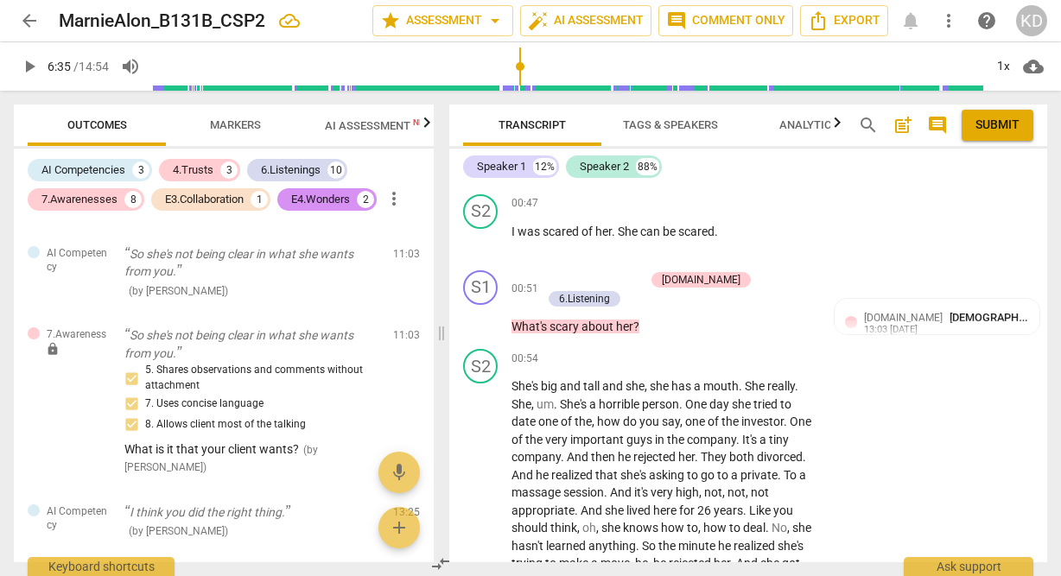
scroll to position [932, 0]
click at [610, 282] on p "Add competency" at bounding box center [603, 281] width 82 height 16
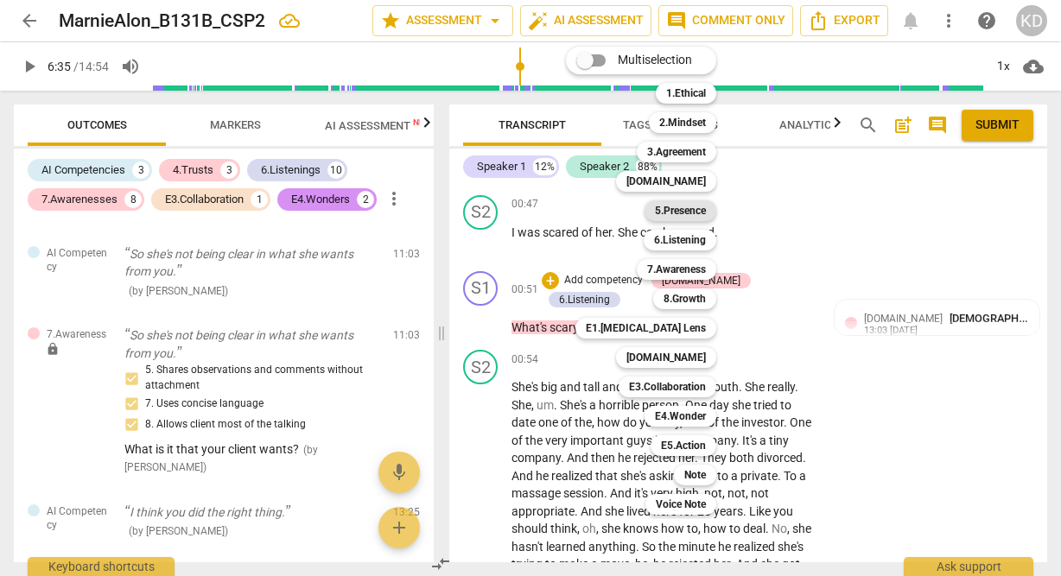
click at [677, 208] on b "5.Presence" at bounding box center [680, 210] width 51 height 21
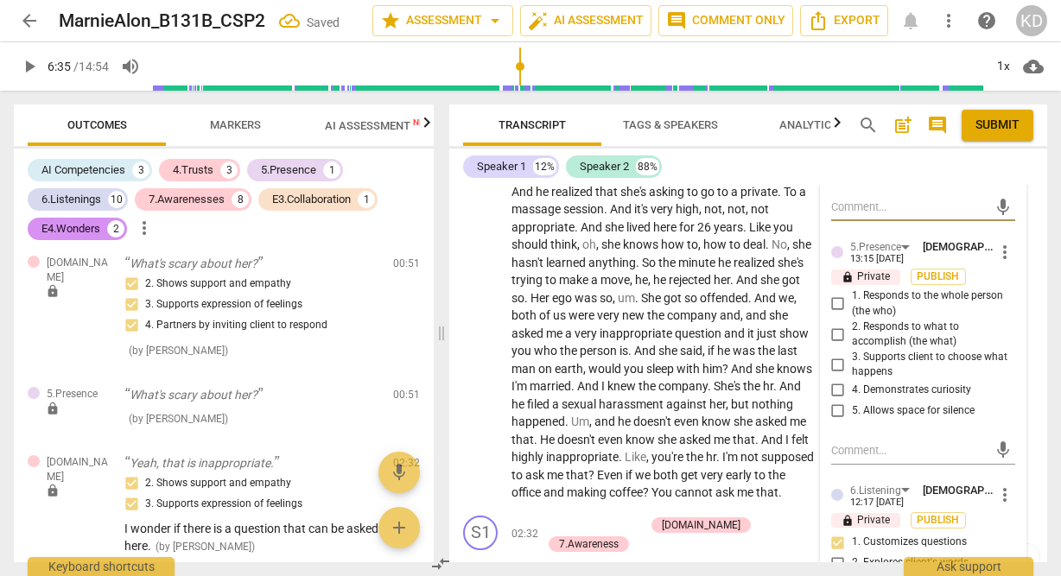
scroll to position [1215, 0]
click at [835, 301] on input "1. Responds to the whole person (the who)" at bounding box center [838, 305] width 28 height 21
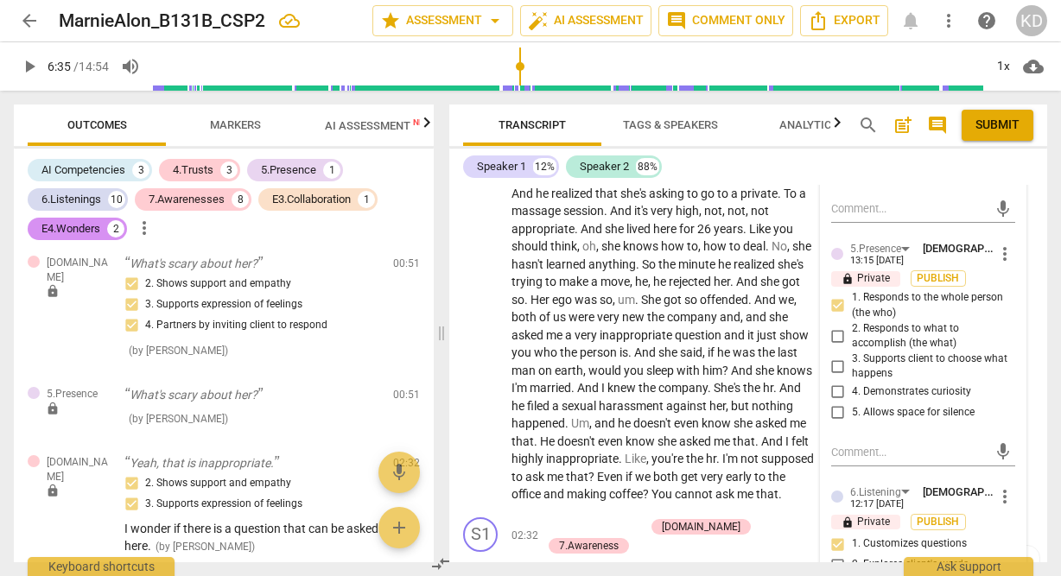
click at [835, 394] on input "4. Demonstrates curiosity" at bounding box center [838, 392] width 28 height 21
click at [463, 434] on div "S2 play_arrow pause" at bounding box center [487, 285] width 48 height 436
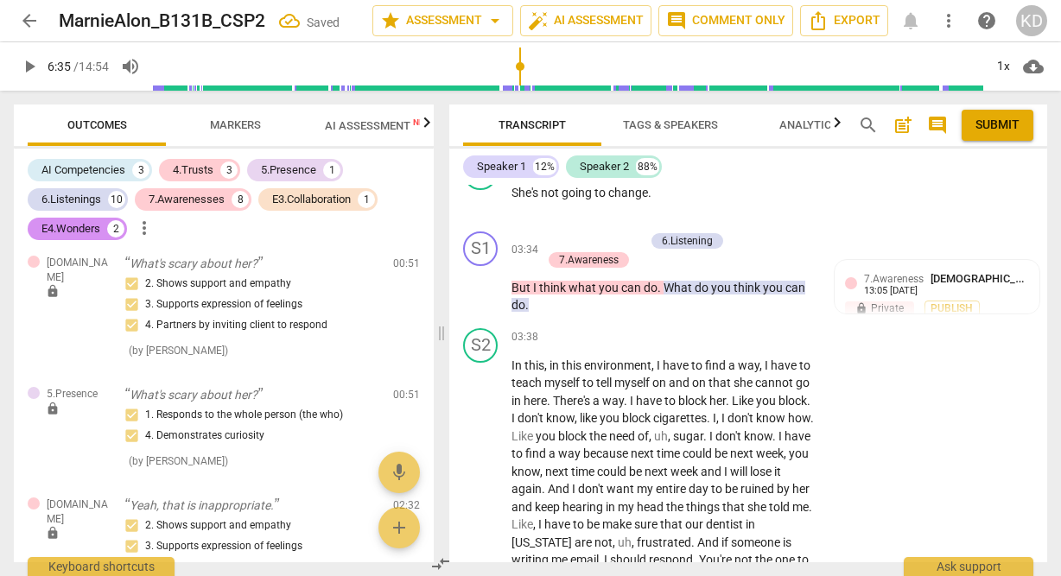
scroll to position [2241, 0]
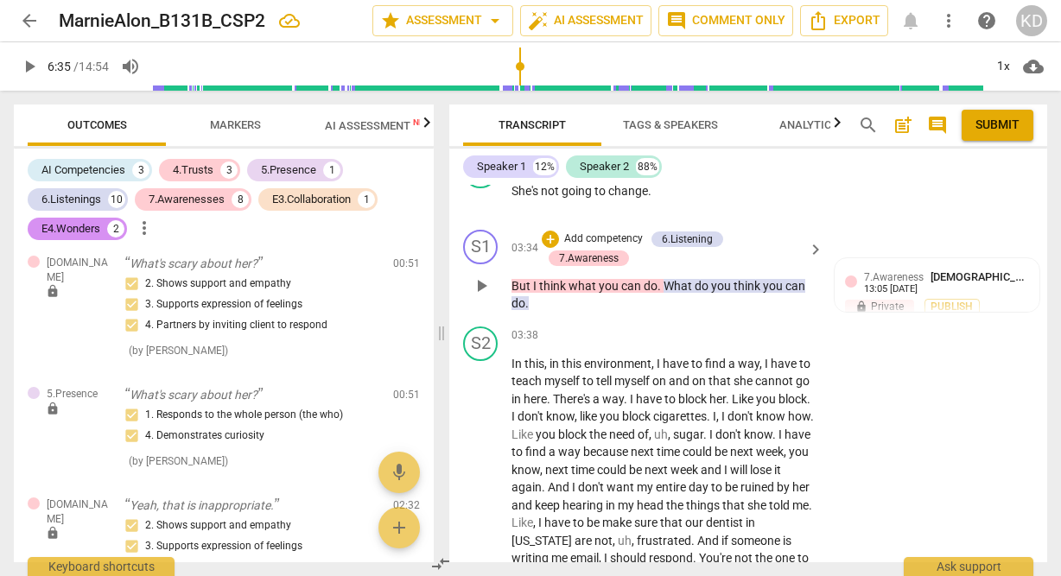
click at [614, 247] on p "Add competency" at bounding box center [603, 240] width 82 height 16
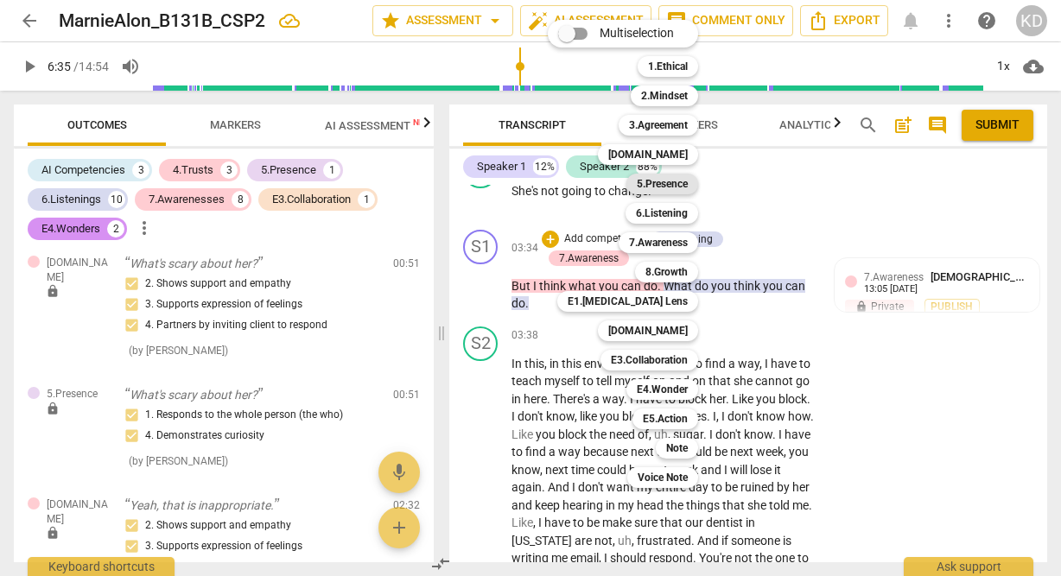
click at [666, 181] on b "5.Presence" at bounding box center [662, 184] width 51 height 21
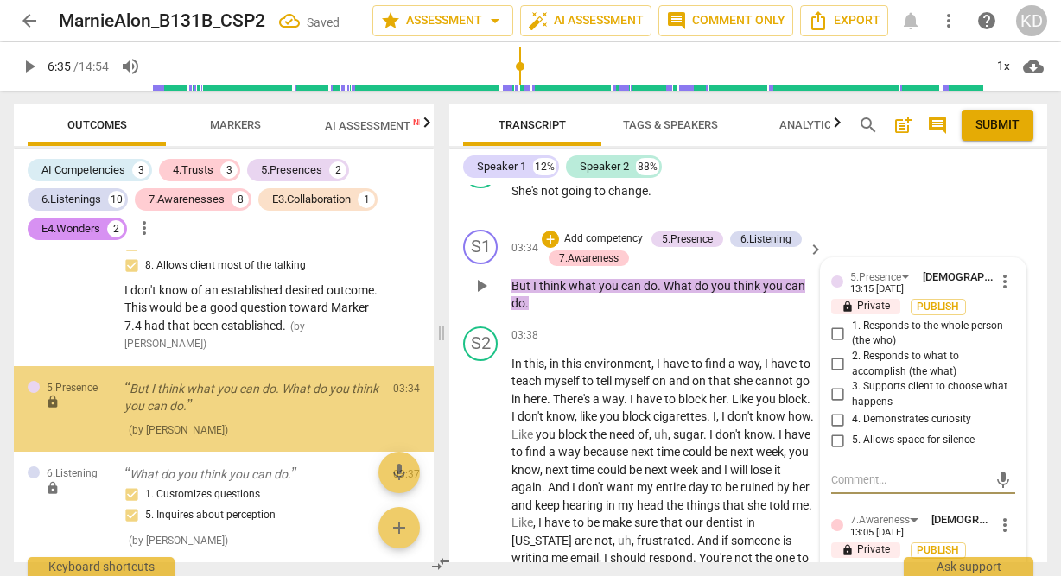
scroll to position [1243, 0]
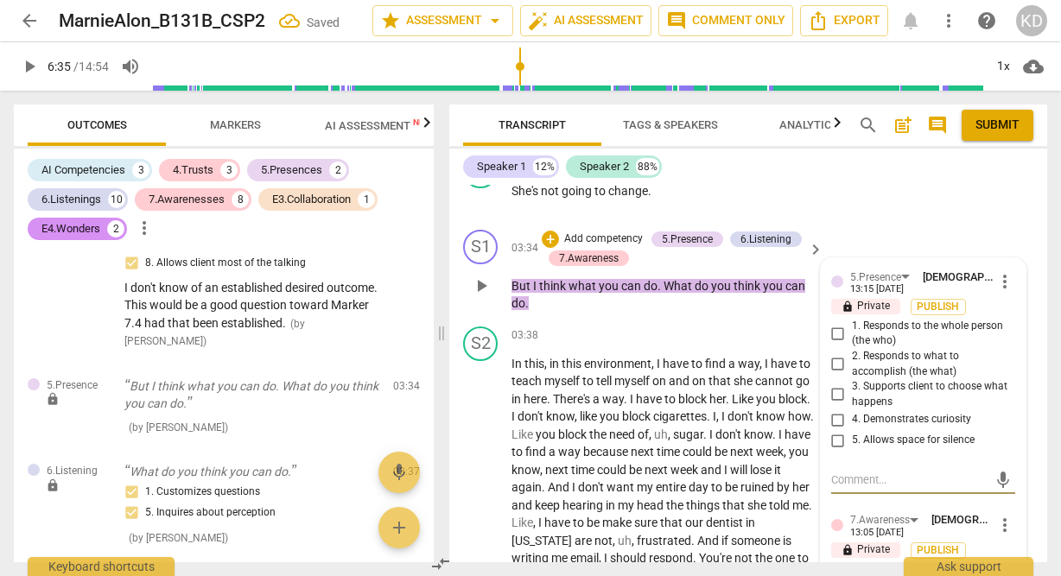
click at [838, 430] on input "4. Demonstrates curiosity" at bounding box center [838, 419] width 28 height 21
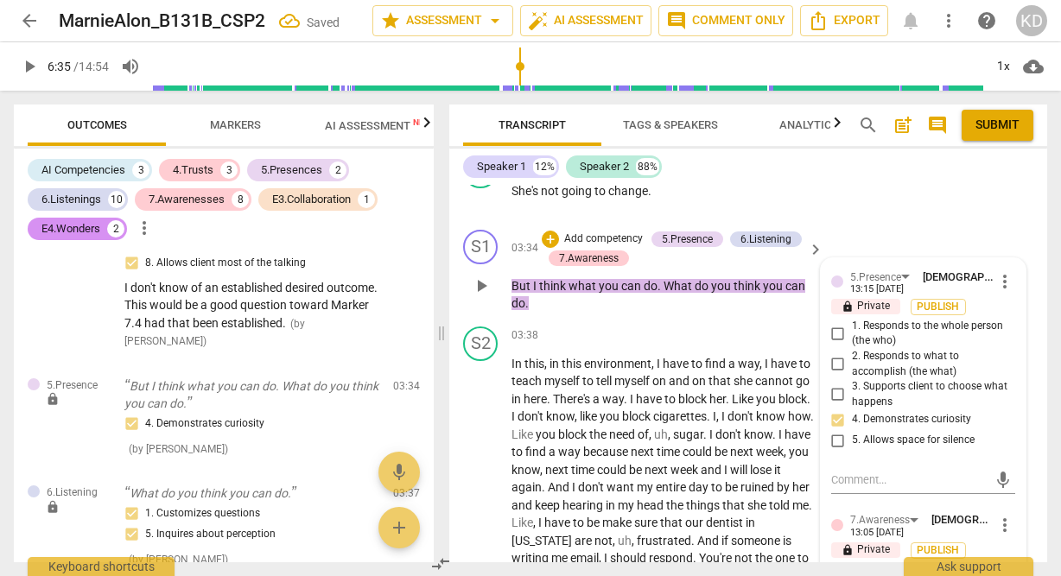
click at [834, 405] on input "3. Supports client to choose what happens" at bounding box center [838, 394] width 28 height 21
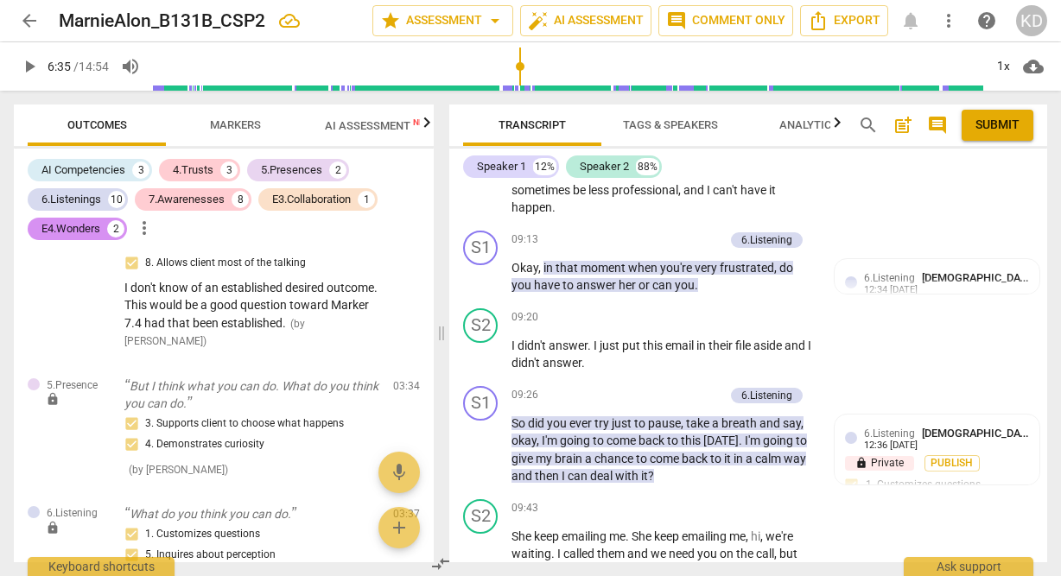
scroll to position [4778, 0]
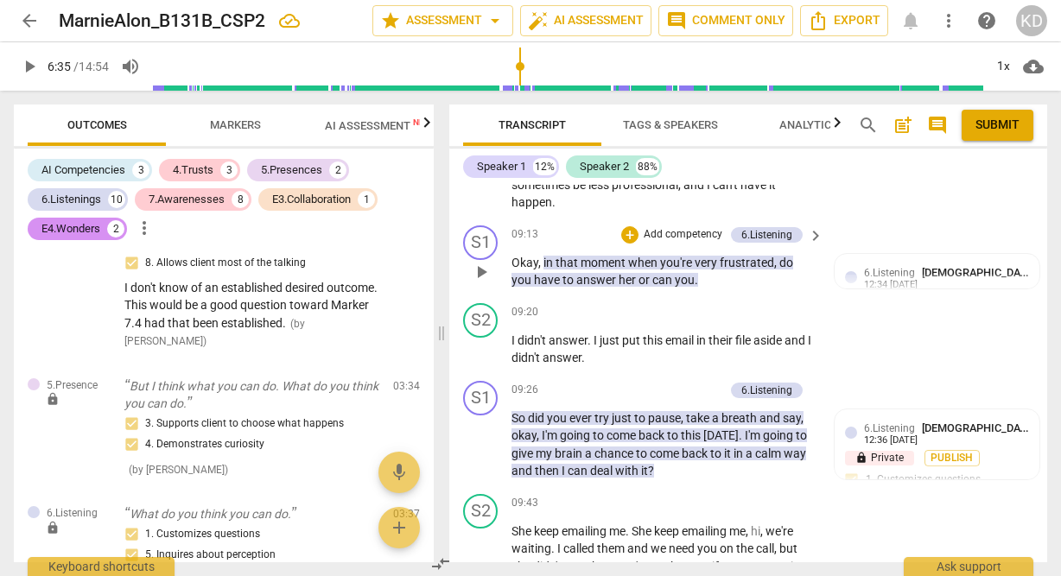
click at [479, 282] on span "play_arrow" at bounding box center [481, 272] width 21 height 21
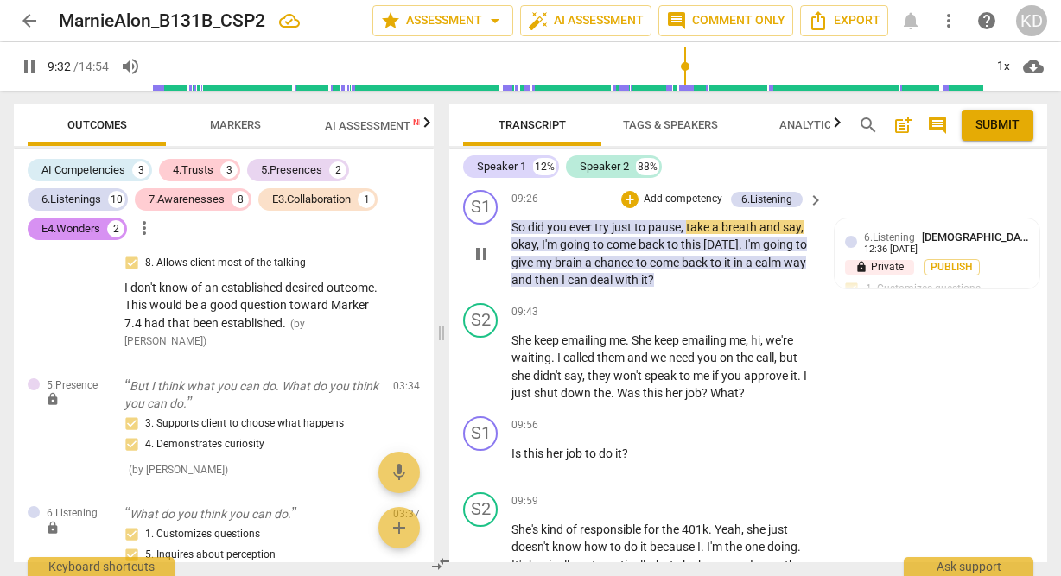
scroll to position [4973, 0]
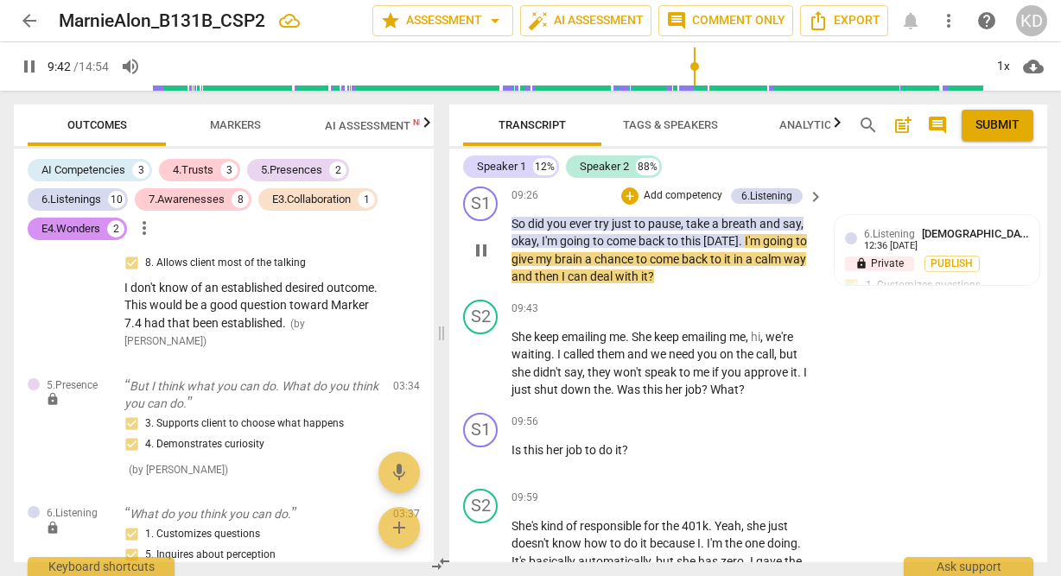
click at [685, 204] on p "Add competency" at bounding box center [683, 196] width 82 height 16
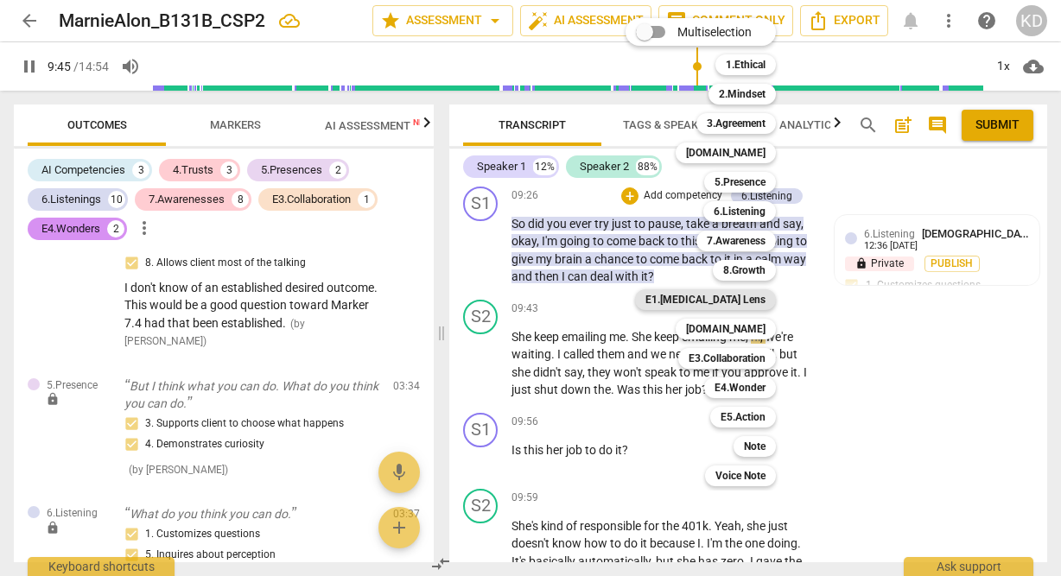
click at [742, 297] on b "E1.[MEDICAL_DATA] Lens" at bounding box center [705, 299] width 120 height 21
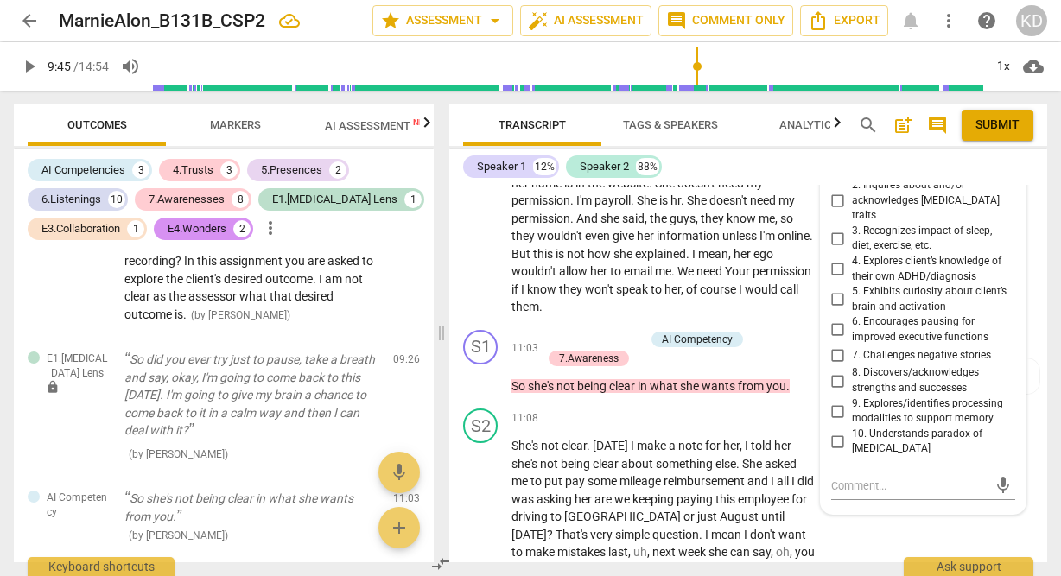
scroll to position [5513, 0]
click at [836, 451] on input "10. Understands paradox of [MEDICAL_DATA]" at bounding box center [838, 440] width 28 height 21
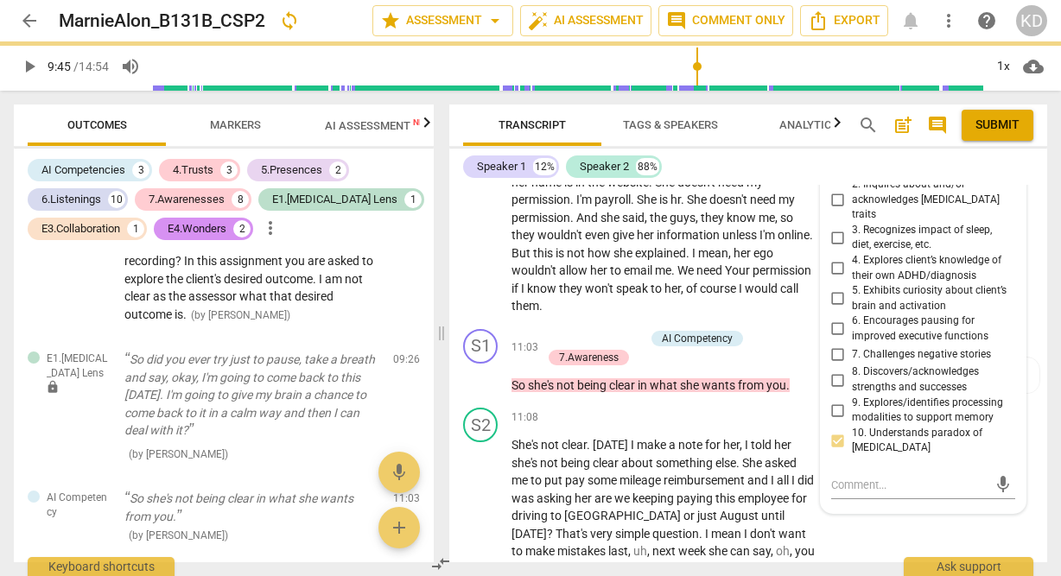
click at [454, 294] on div "S2 play_arrow pause 09:59 + Add competency keyboard_arrow_right She's kind of r…" at bounding box center [748, 141] width 598 height 361
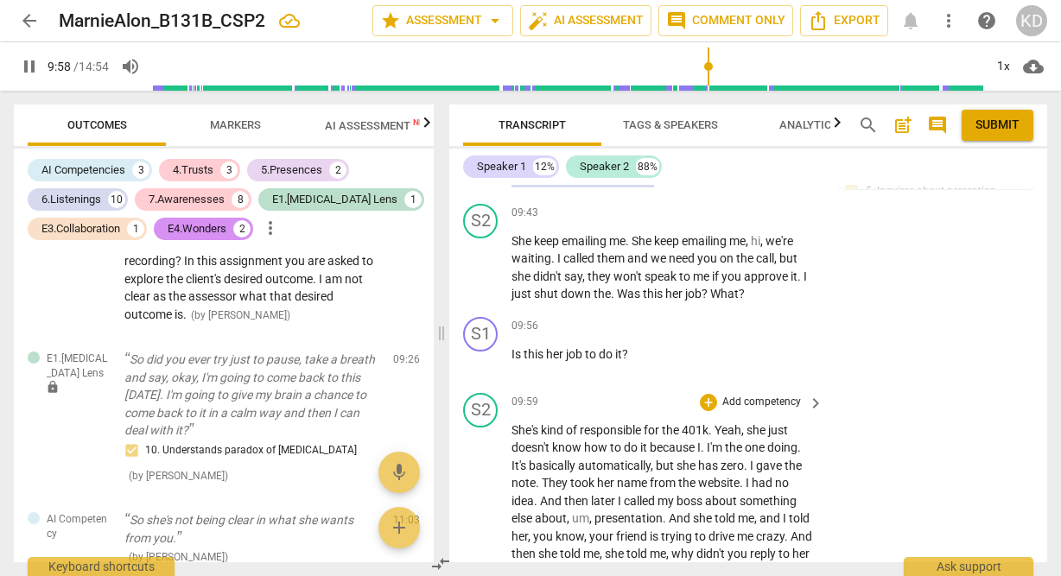
scroll to position [5088, 0]
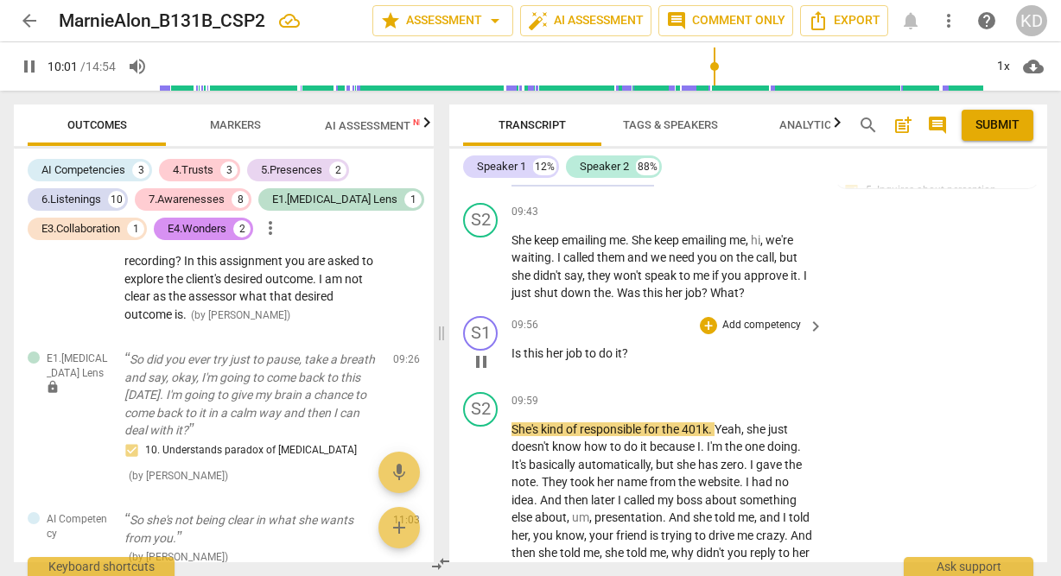
click at [746, 333] on p "Add competency" at bounding box center [761, 326] width 82 height 16
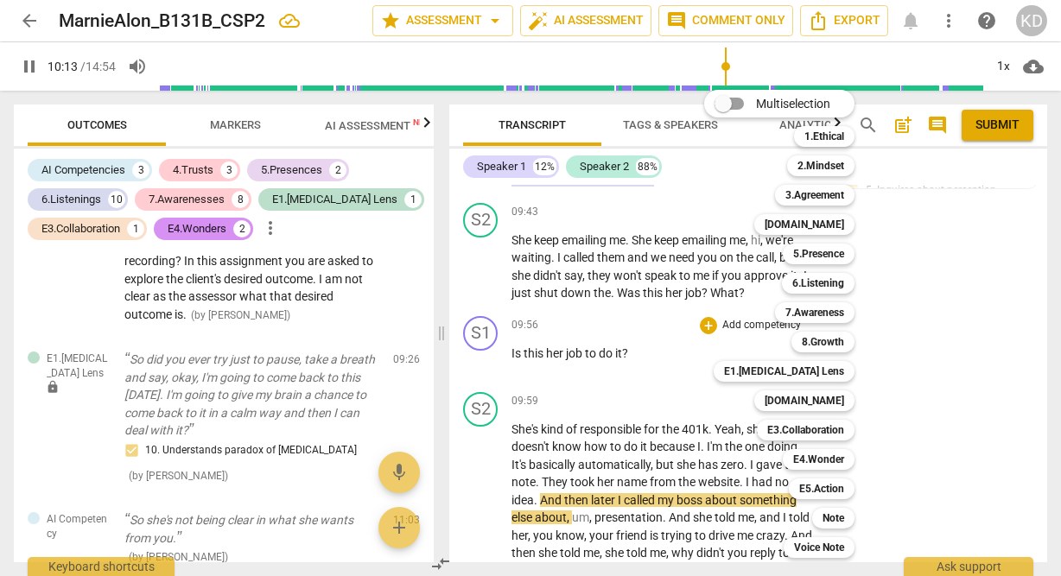
click at [457, 422] on div at bounding box center [530, 288] width 1061 height 576
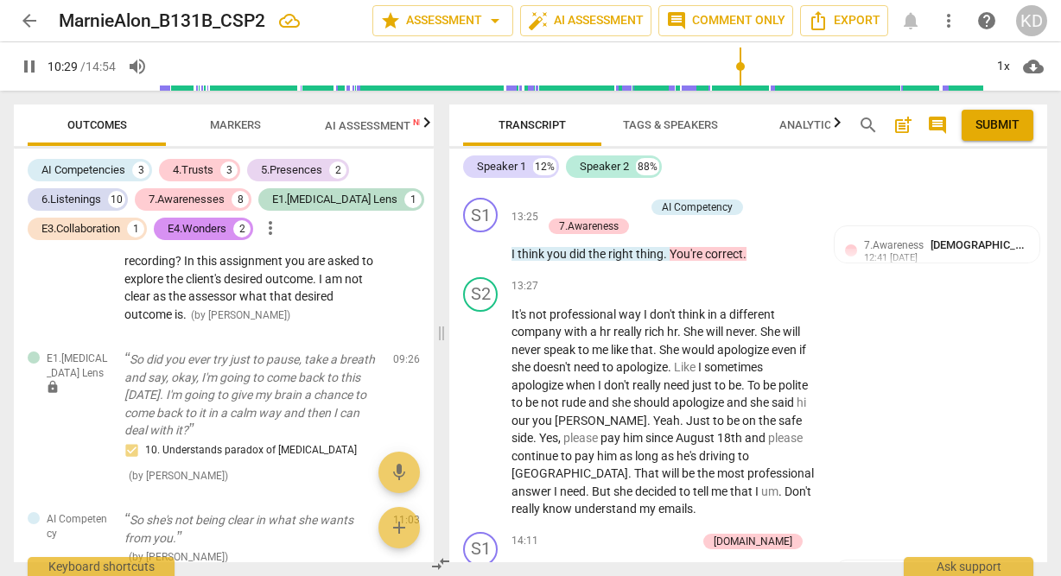
scroll to position [6441, 0]
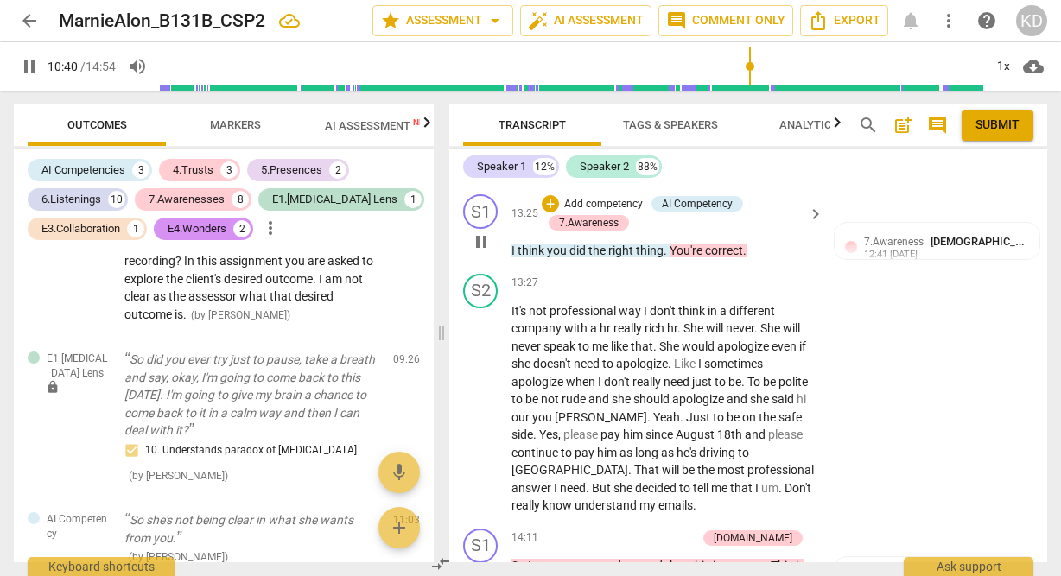
click at [625, 272] on div "format_bold format_list_bulleted [PERSON_NAME] delete Summary: format_bold form…" at bounding box center [748, 374] width 598 height 378
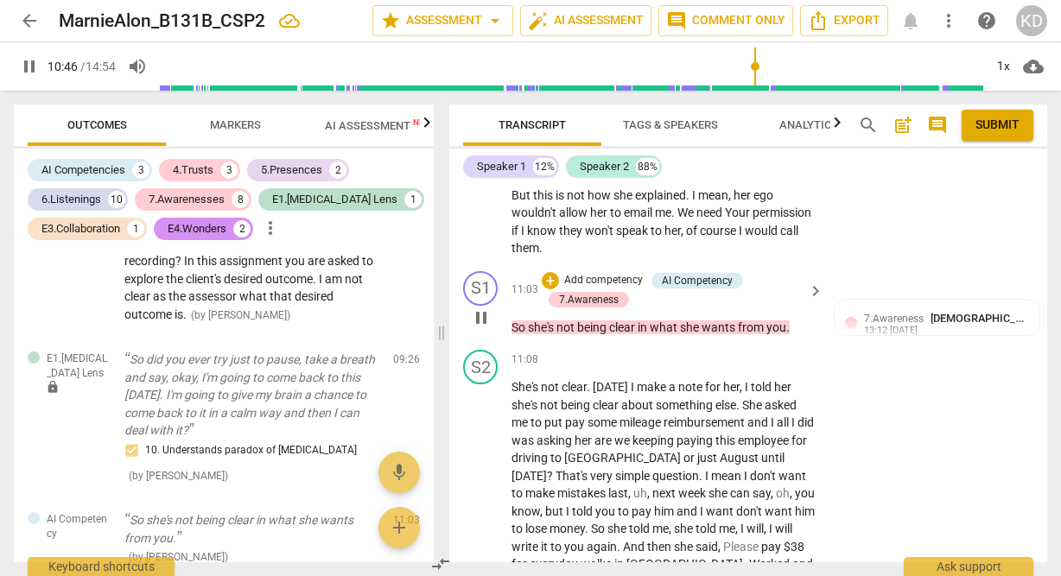
click at [633, 289] on p "Add competency" at bounding box center [603, 281] width 82 height 16
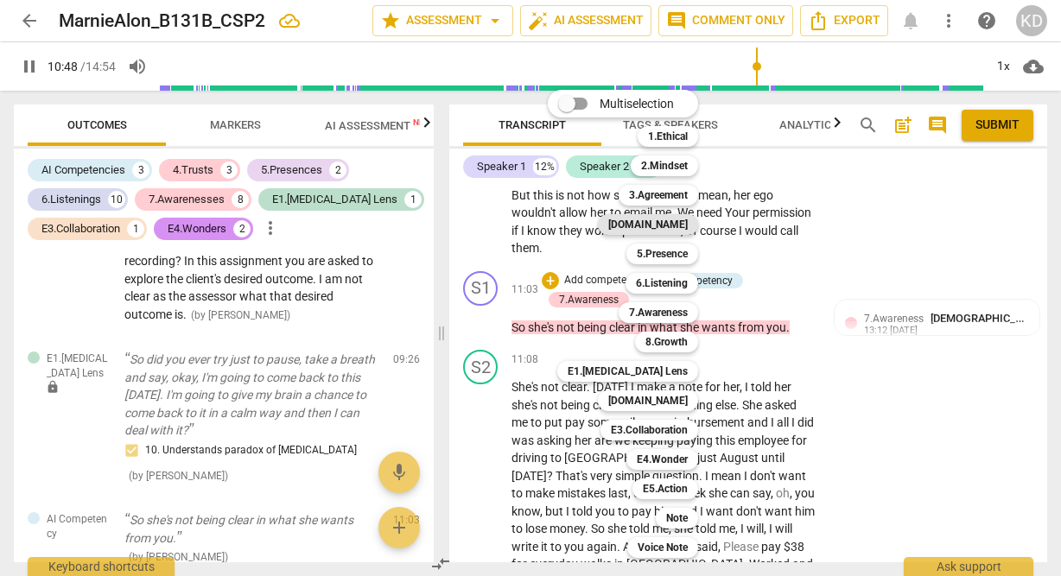
click at [672, 227] on b "[DOMAIN_NAME]" at bounding box center [647, 224] width 79 height 21
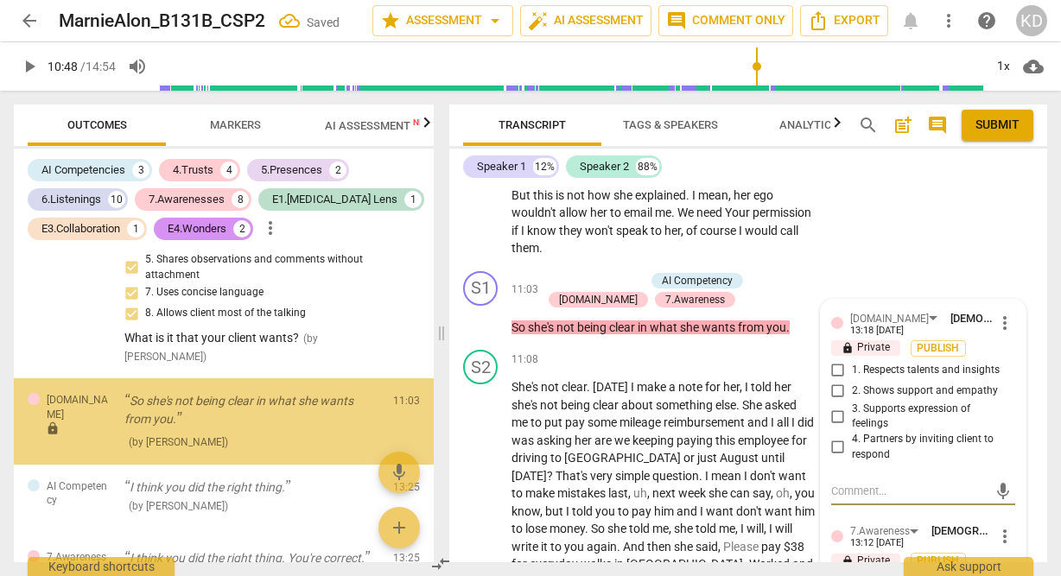
scroll to position [4102, 0]
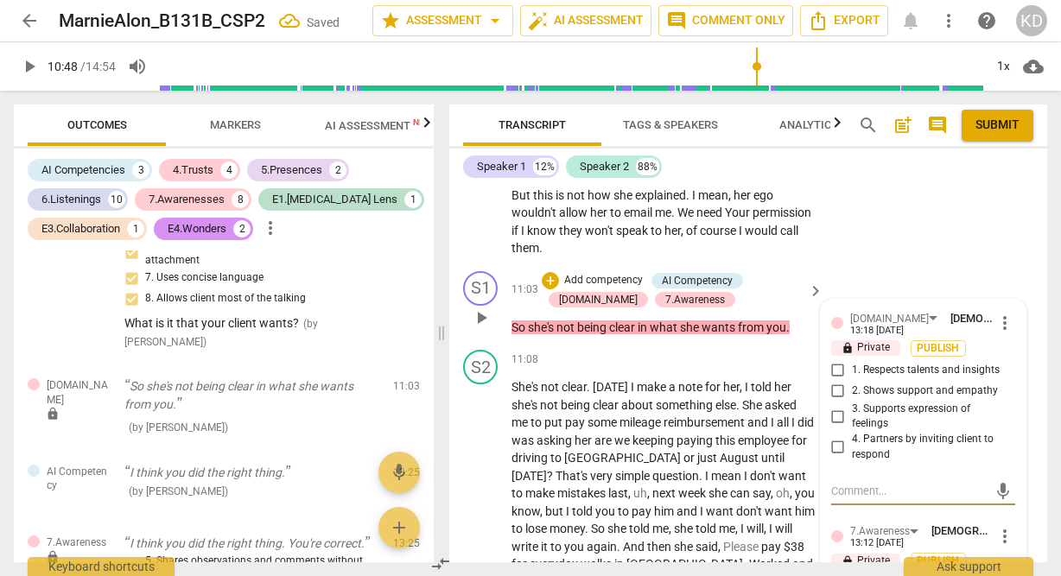
click at [835, 402] on input "2. Shows support and empathy" at bounding box center [838, 391] width 28 height 21
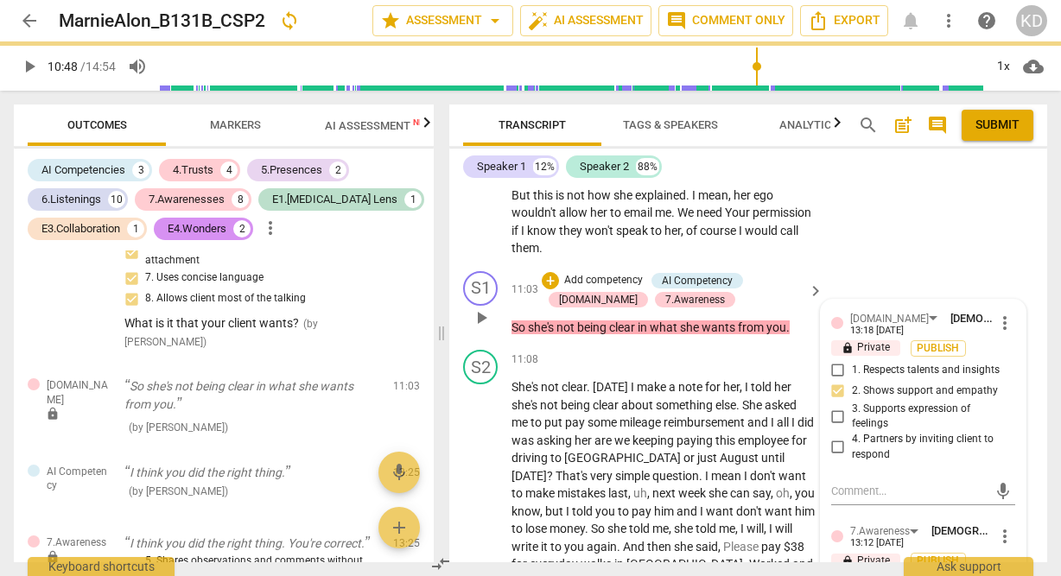
click at [452, 344] on div "S1 play_arrow pause 11:03 + Add competency AI Competency [DOMAIN_NAME] 7.Awaren…" at bounding box center [748, 303] width 598 height 79
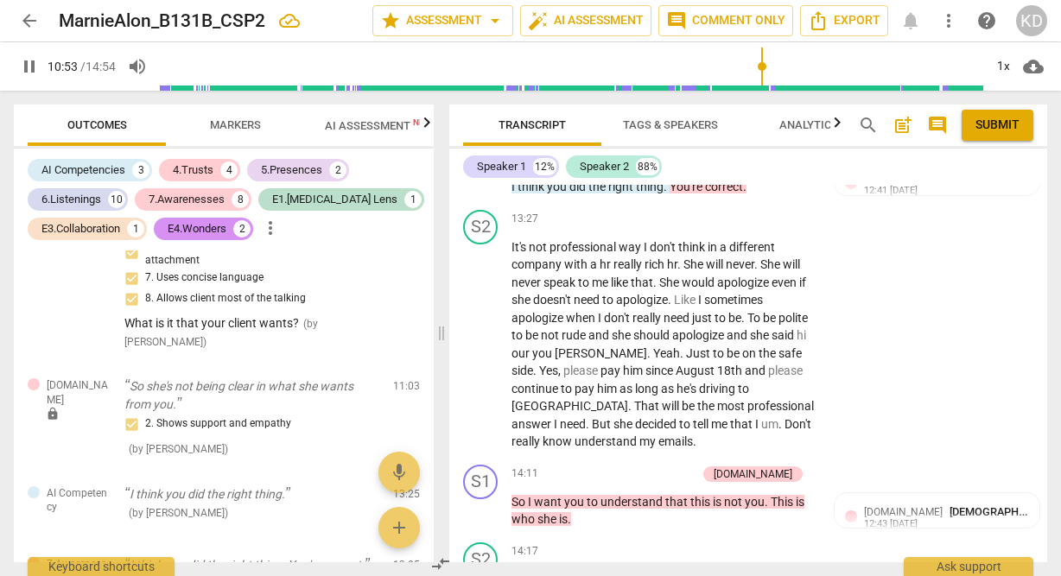
scroll to position [6498, 0]
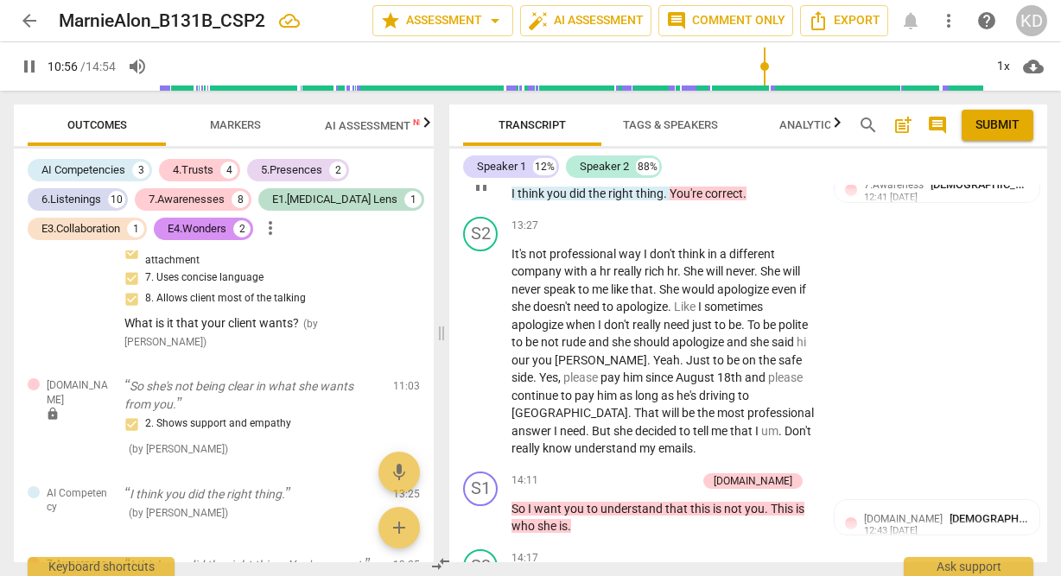
click at [604, 156] on p "Add competency" at bounding box center [603, 148] width 82 height 16
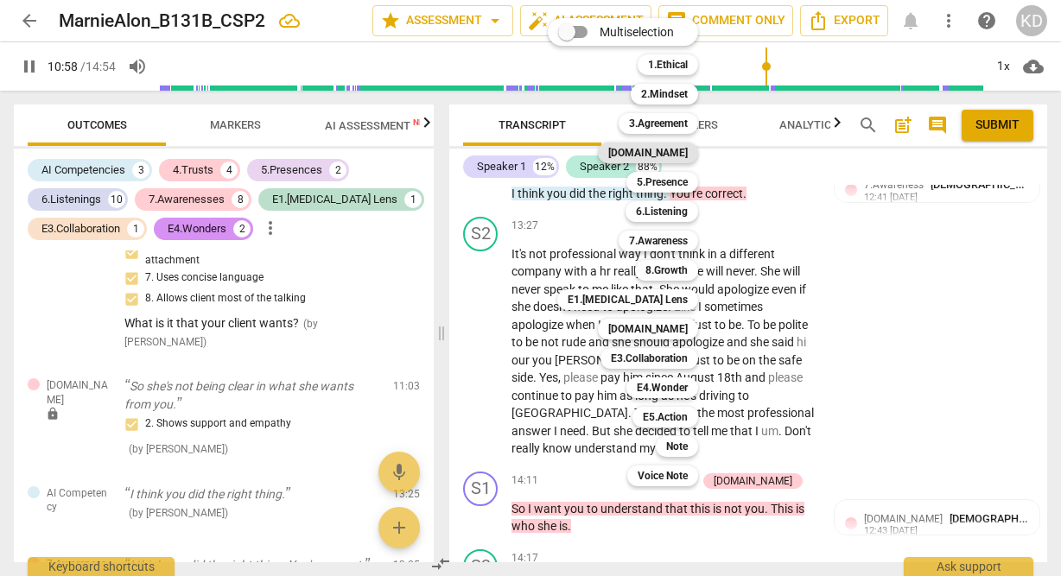
click at [666, 154] on b "[DOMAIN_NAME]" at bounding box center [647, 153] width 79 height 21
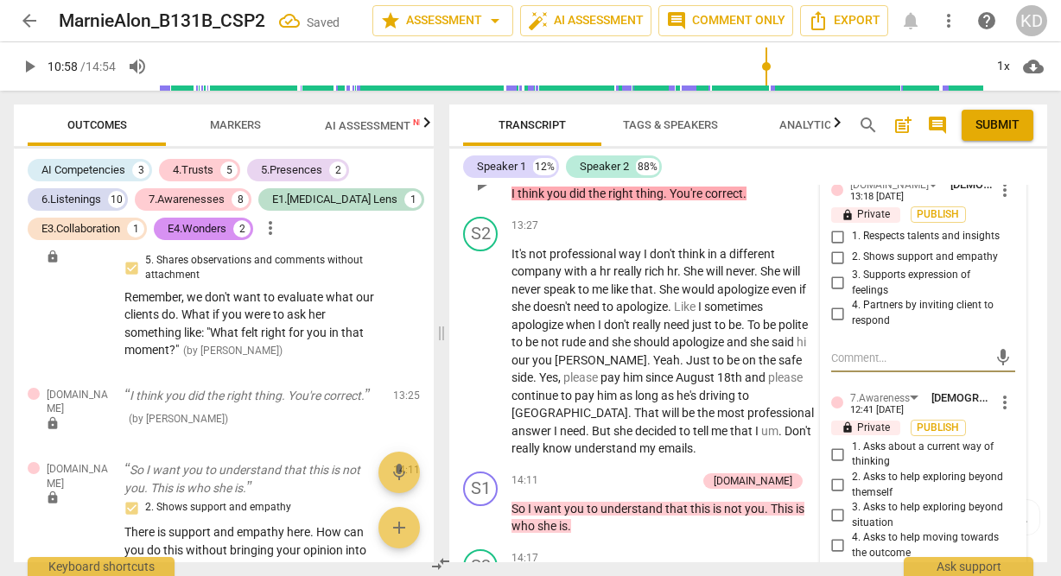
scroll to position [6507, 0]
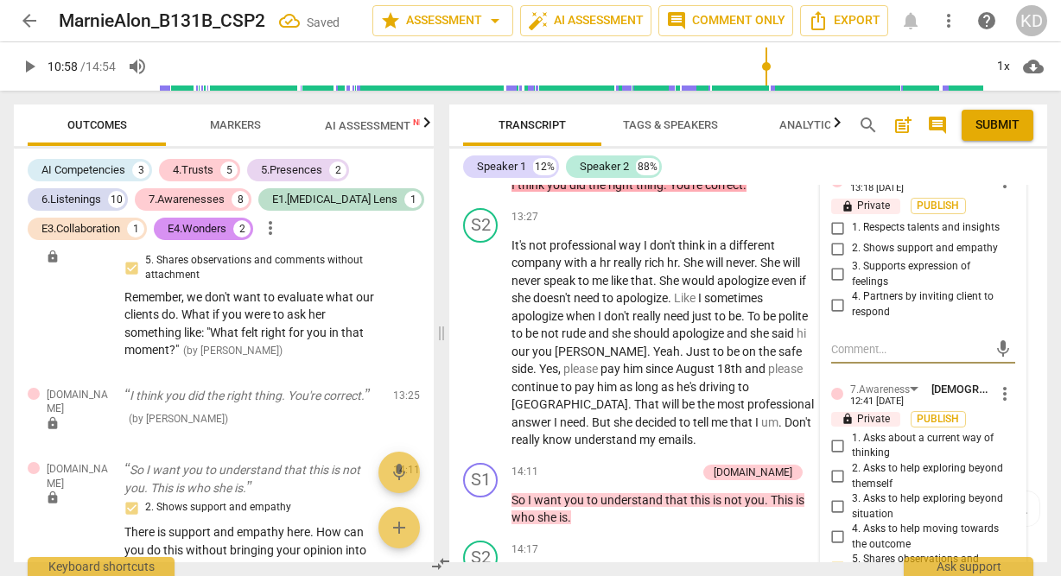
click at [834, 259] on input "2. Shows support and empathy" at bounding box center [838, 248] width 28 height 21
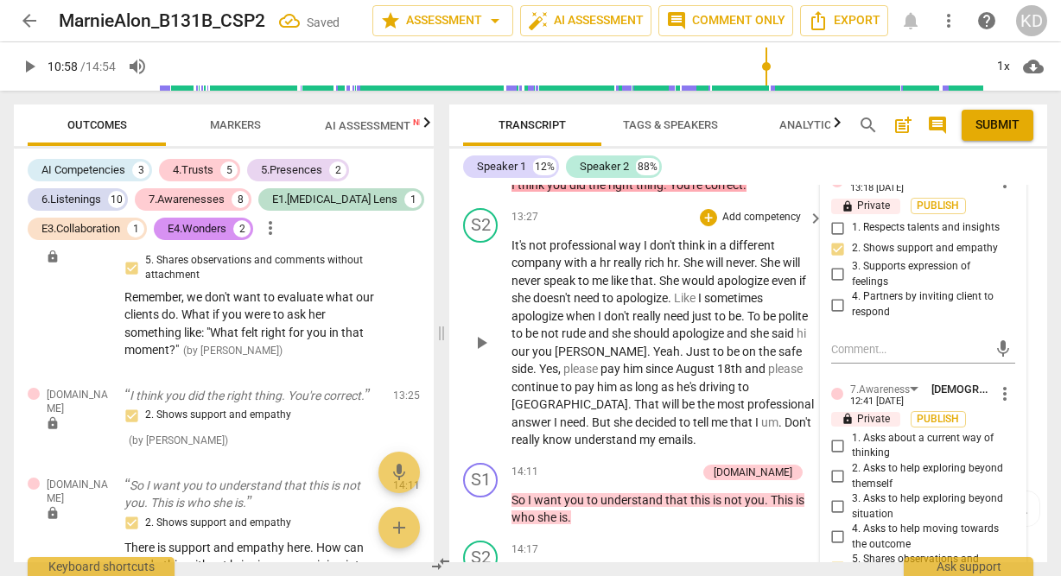
click at [465, 449] on div "S2 play_arrow pause" at bounding box center [487, 328] width 48 height 241
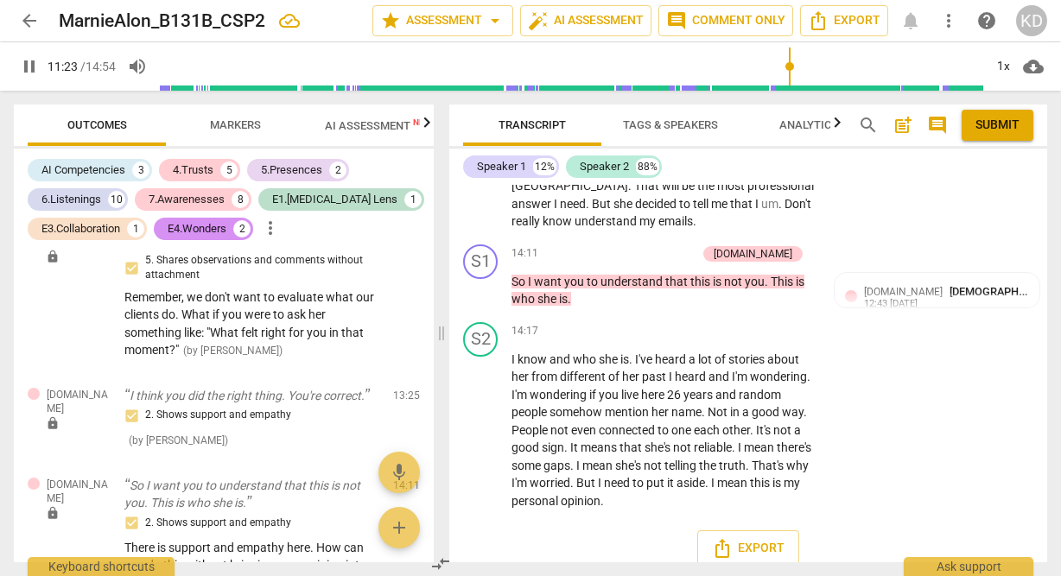
scroll to position [6811, 0]
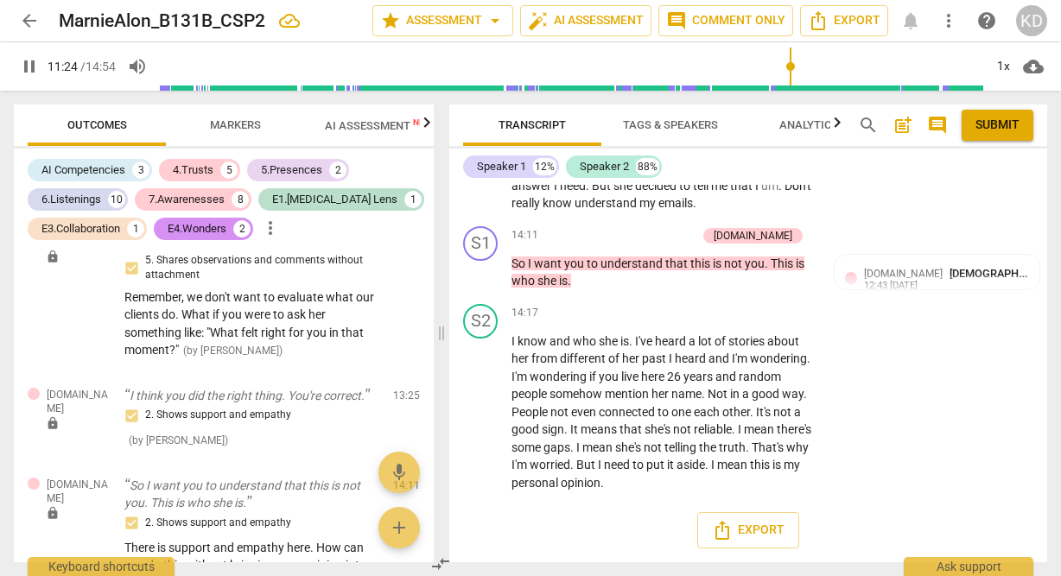
click at [988, 124] on span "Submit" at bounding box center [997, 125] width 44 height 17
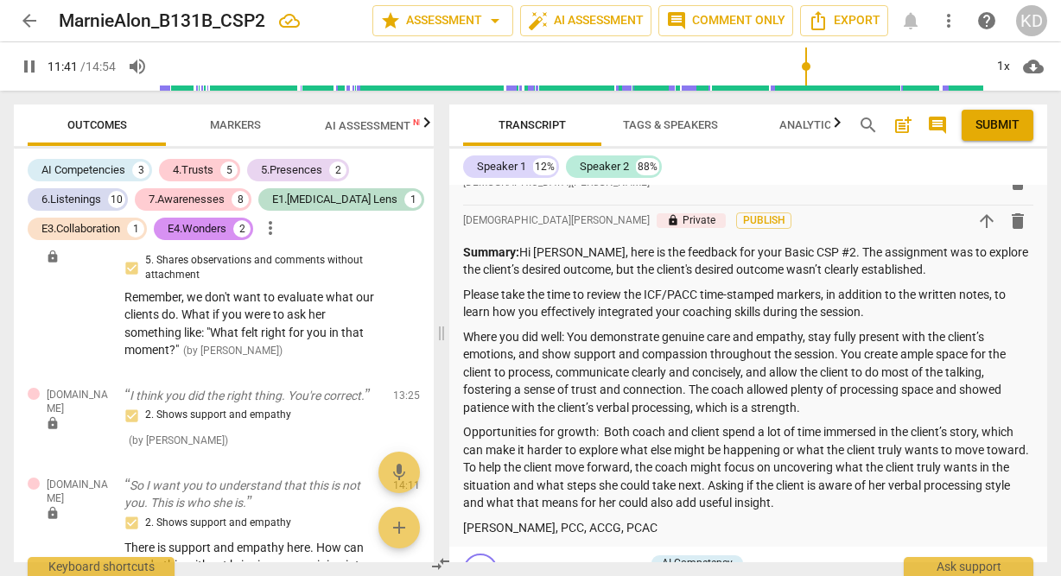
scroll to position [48, 0]
click at [1000, 121] on span "Submit" at bounding box center [997, 125] width 44 height 17
click at [31, 17] on span "arrow_back" at bounding box center [29, 20] width 21 height 21
